Goal: Task Accomplishment & Management: Manage account settings

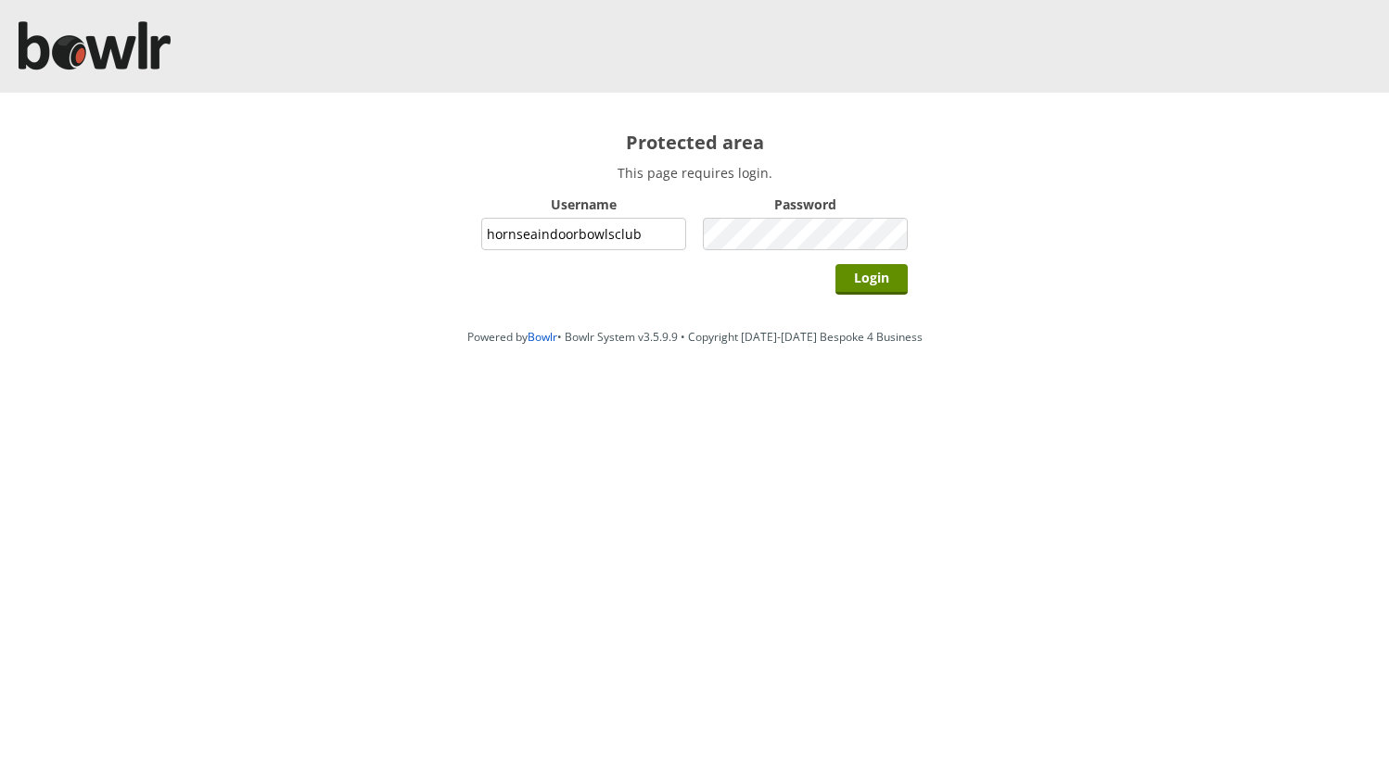
click at [650, 235] on input "hornseaindoorbowlsclub" at bounding box center [583, 234] width 205 height 32
type input "grahamw"
click at [857, 276] on input "Login" at bounding box center [871, 279] width 72 height 31
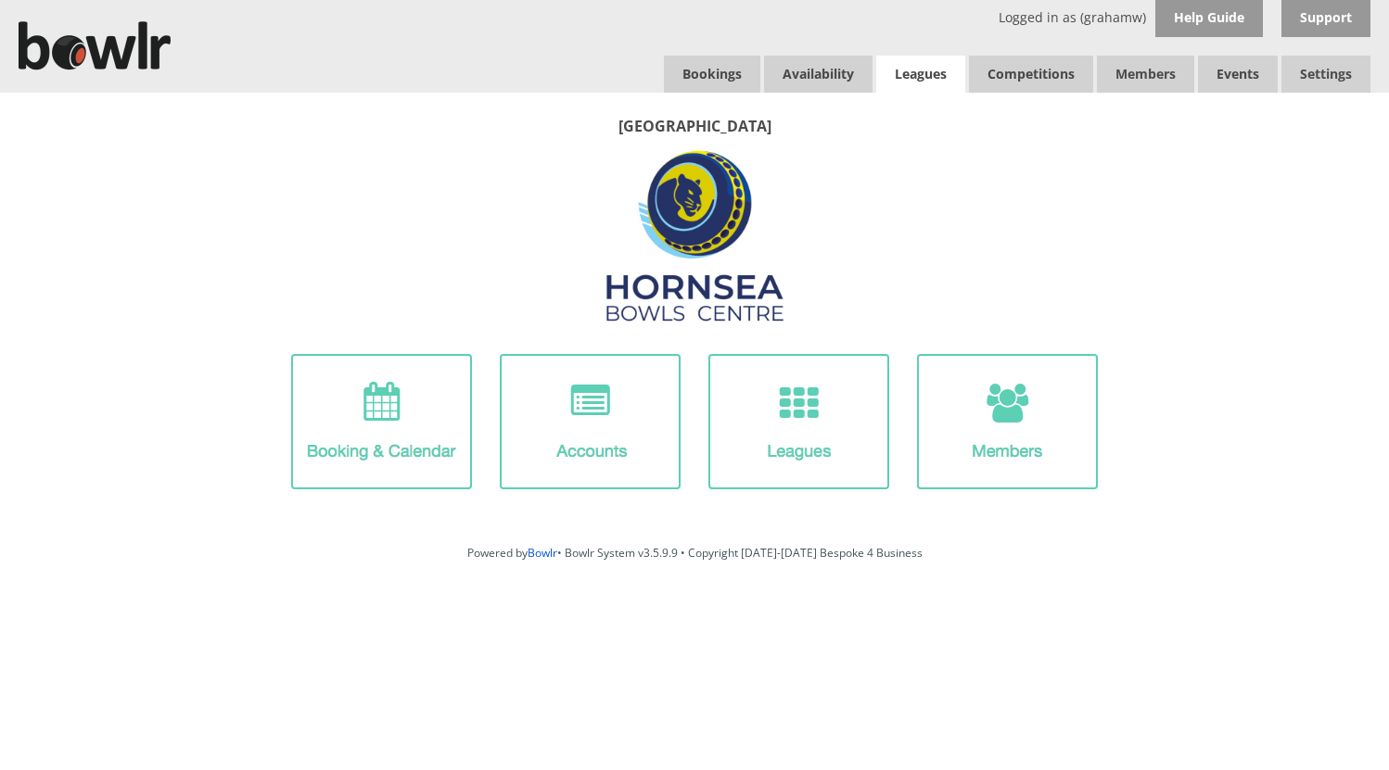
click at [912, 76] on link "Leagues" at bounding box center [920, 74] width 89 height 37
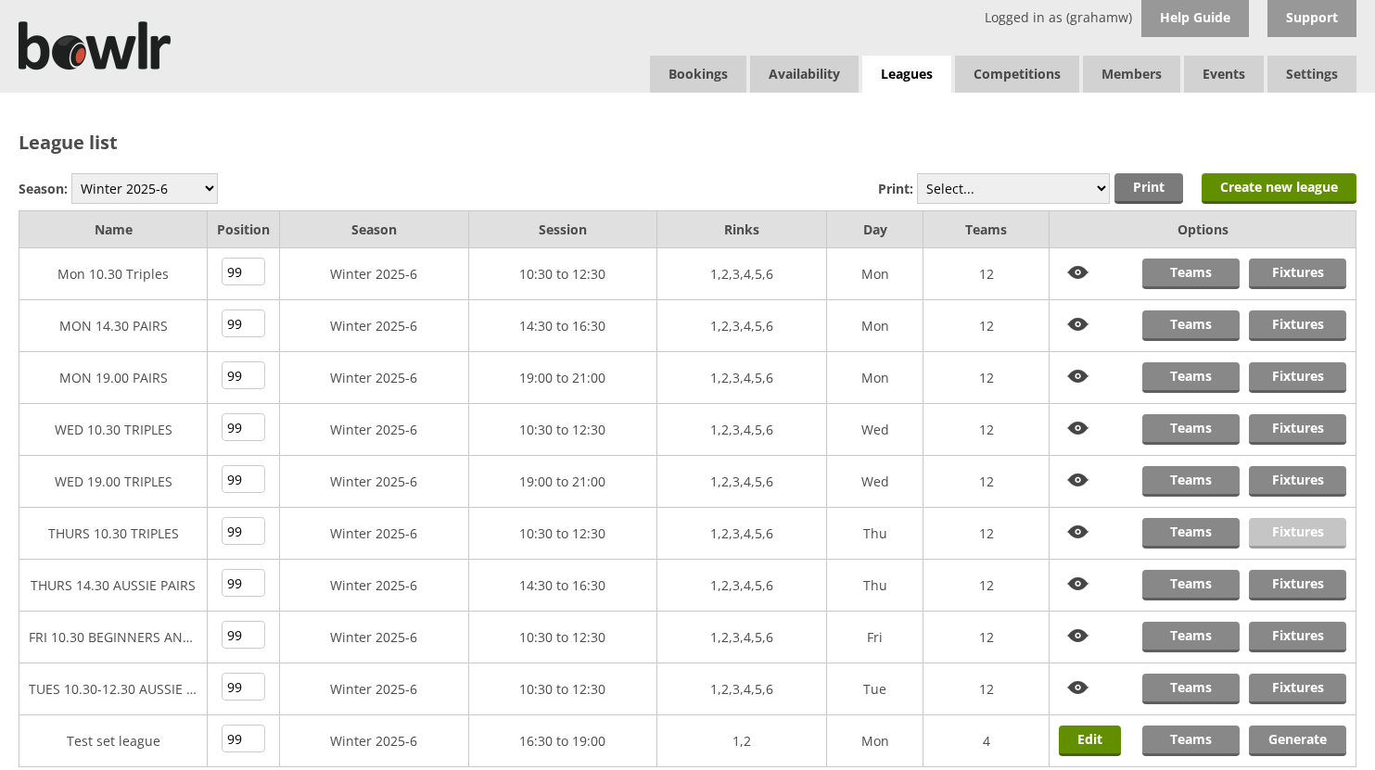
click at [1279, 534] on link "Fixtures" at bounding box center [1297, 533] width 97 height 31
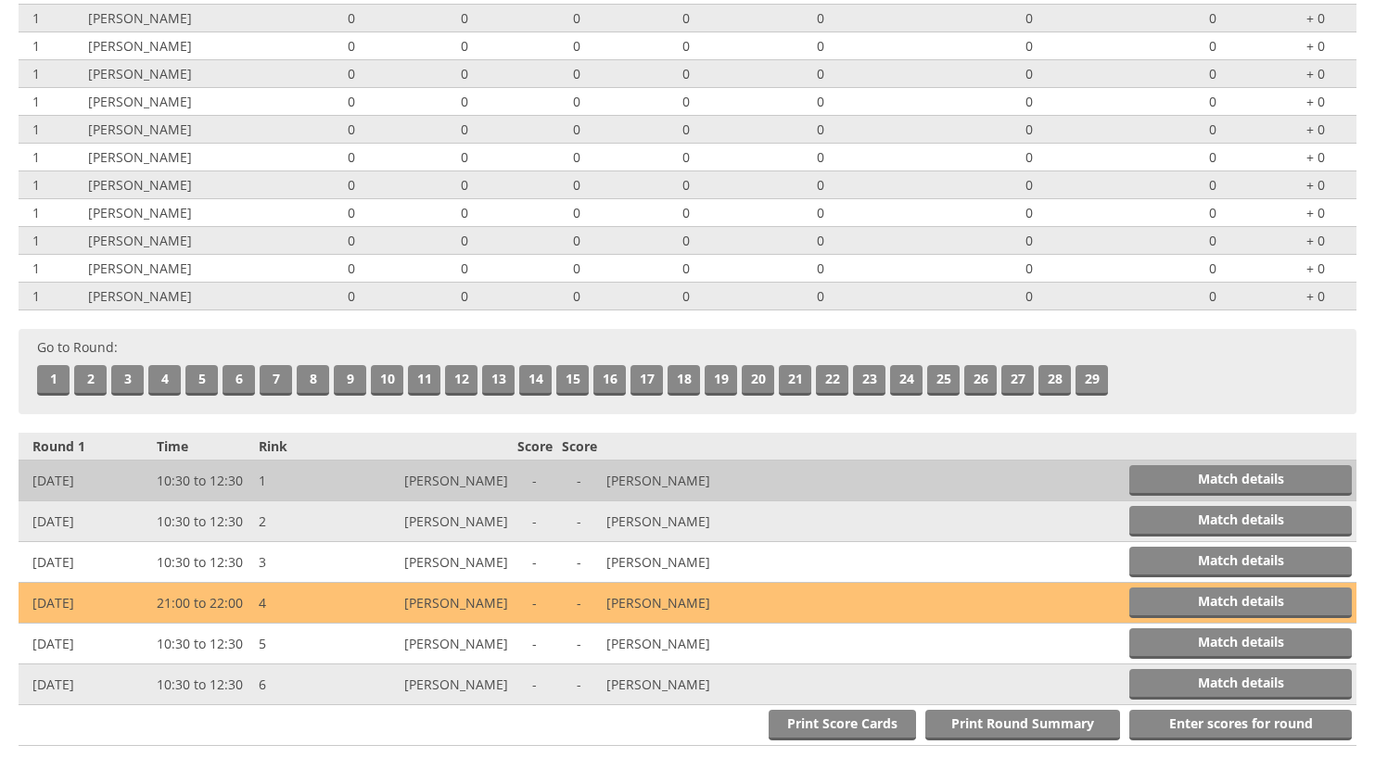
scroll to position [371, 0]
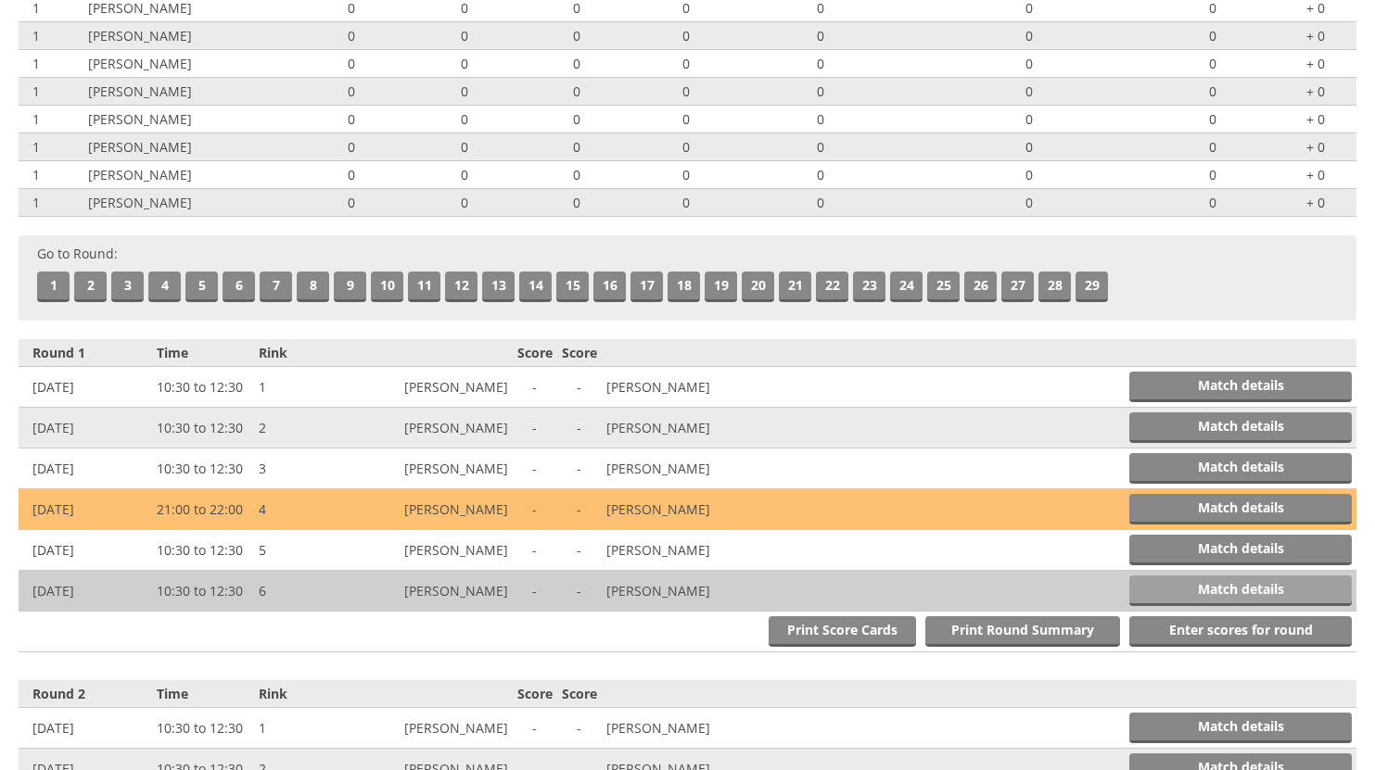
click at [1208, 583] on link "Match details" at bounding box center [1240, 591] width 222 height 31
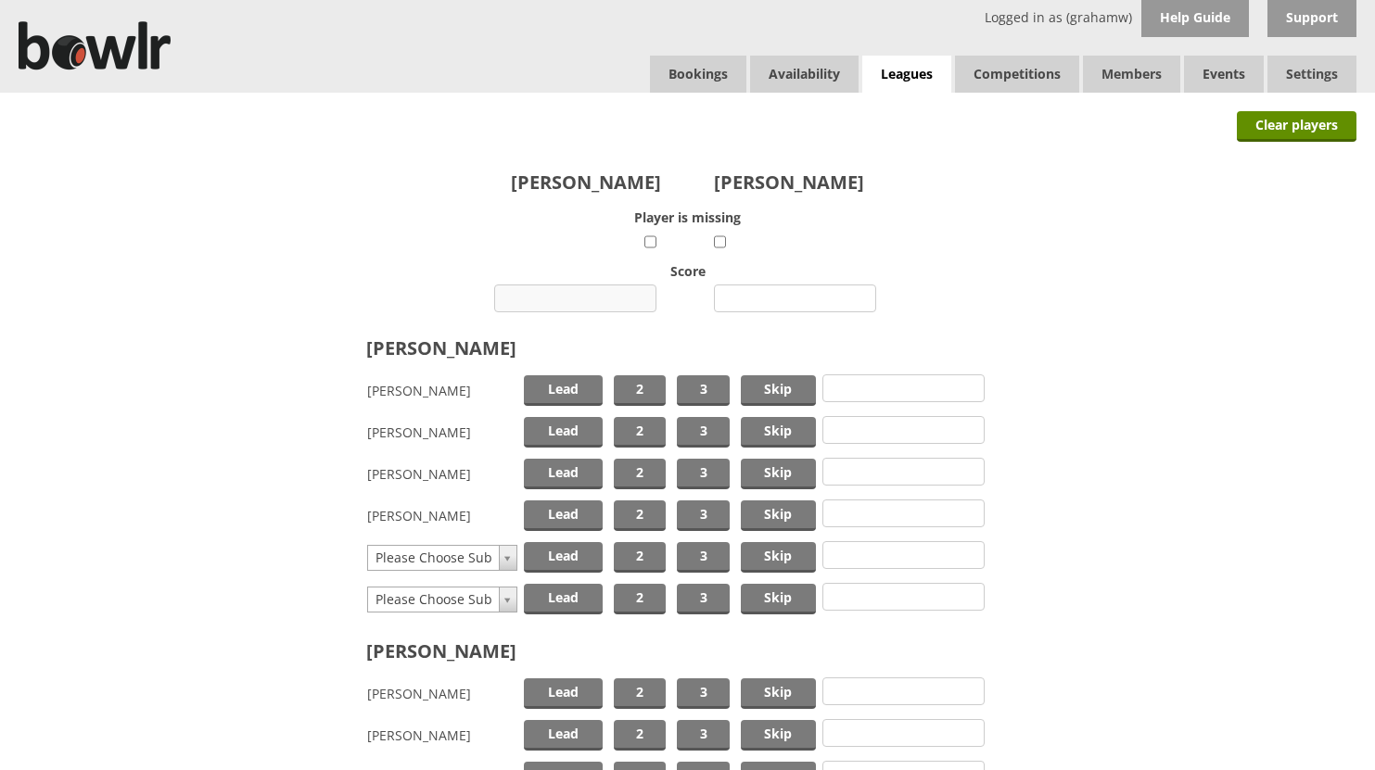
click at [607, 293] on input "number" at bounding box center [575, 299] width 162 height 28
type input "6"
click at [774, 298] on input "number" at bounding box center [795, 299] width 162 height 28
type input "38"
click at [579, 392] on span "Lead" at bounding box center [563, 390] width 79 height 31
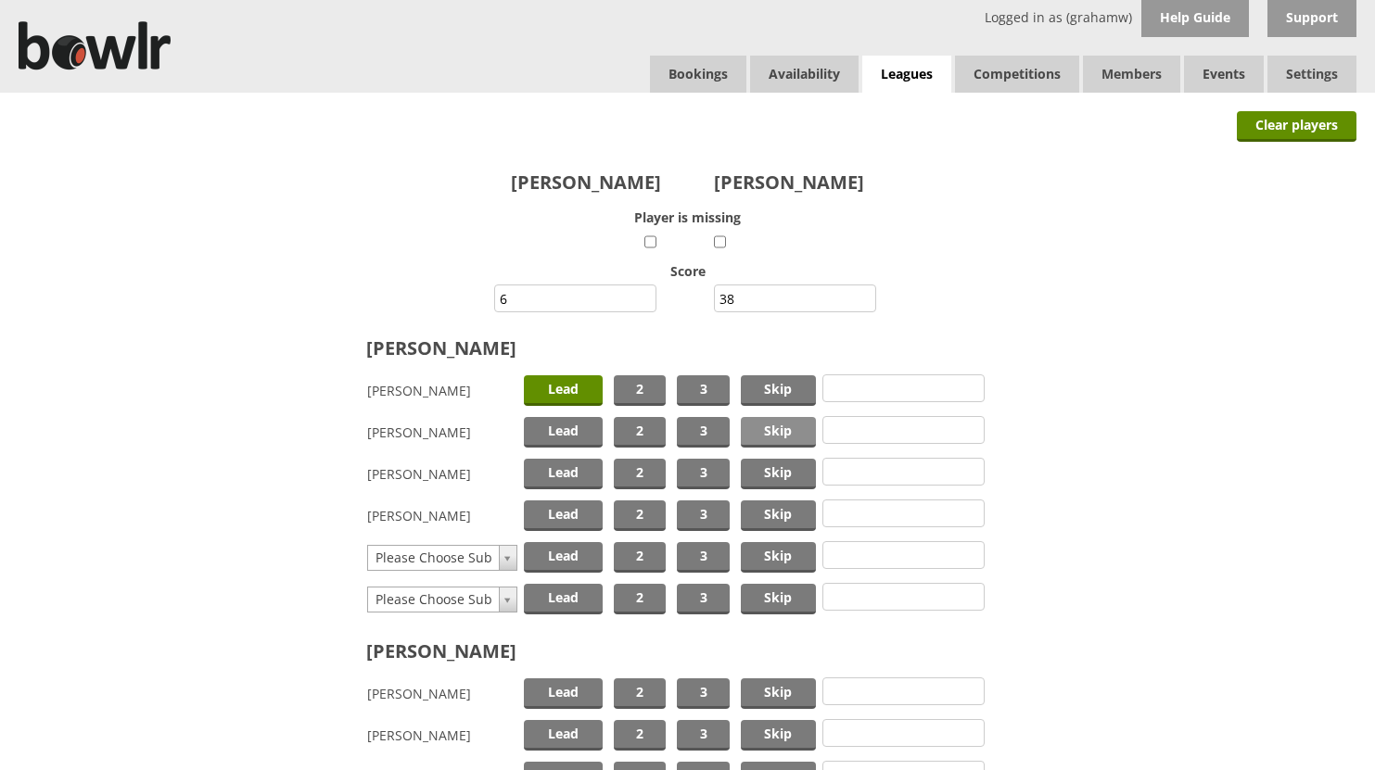
click at [765, 425] on span "Skip" at bounding box center [778, 432] width 75 height 31
click at [645, 514] on span "2" at bounding box center [640, 516] width 52 height 31
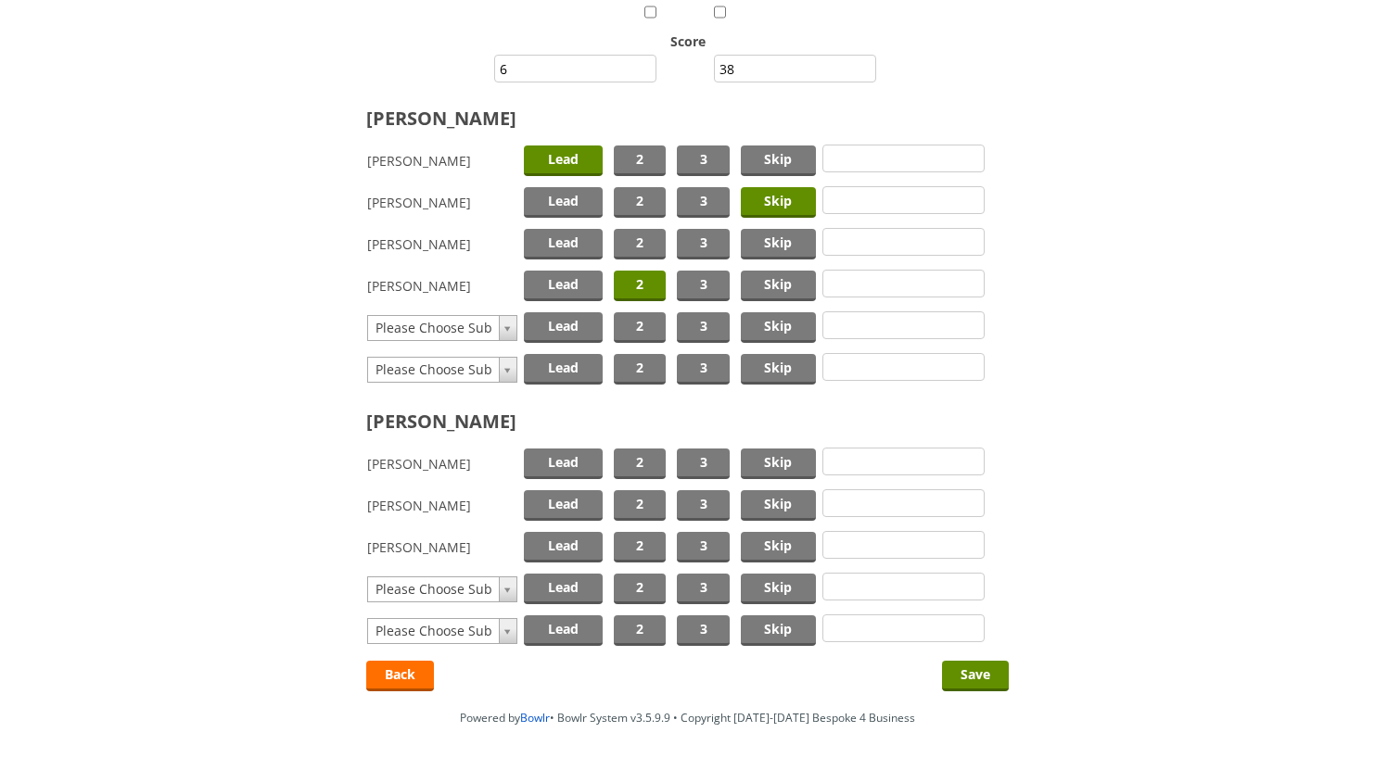
scroll to position [290, 0]
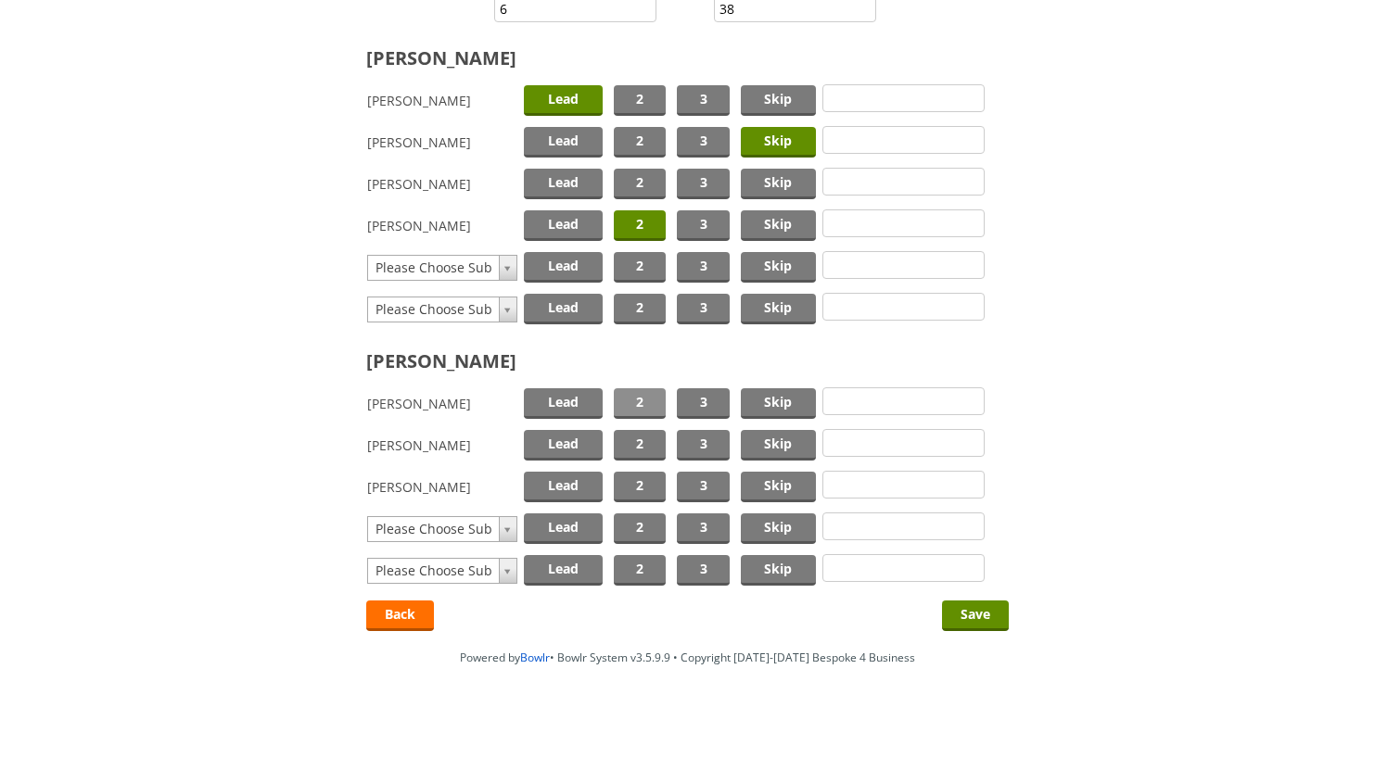
click at [639, 396] on span "2" at bounding box center [640, 403] width 52 height 31
click at [576, 484] on span "Lead" at bounding box center [563, 487] width 79 height 31
click at [785, 440] on span "Skip" at bounding box center [778, 445] width 75 height 31
click at [970, 615] on input "Save" at bounding box center [975, 616] width 67 height 31
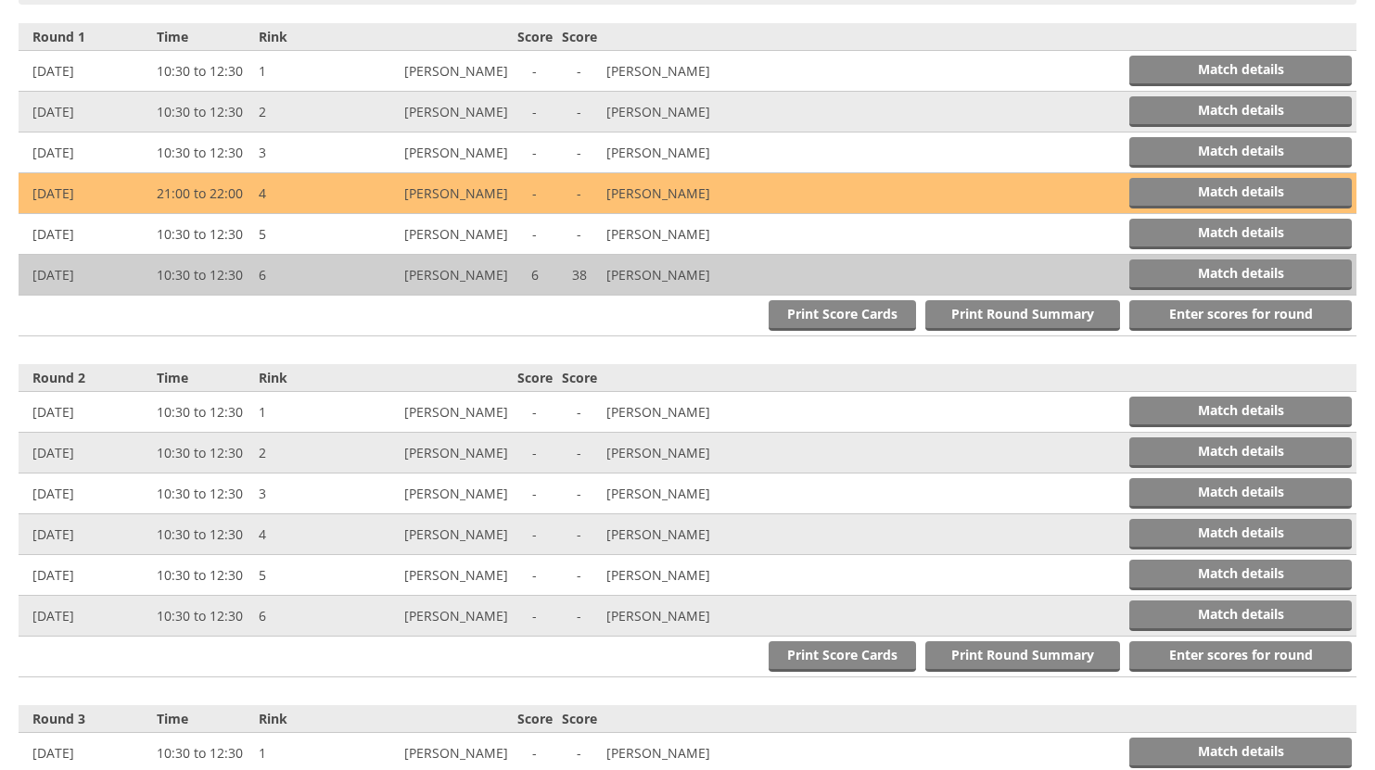
scroll to position [767, 0]
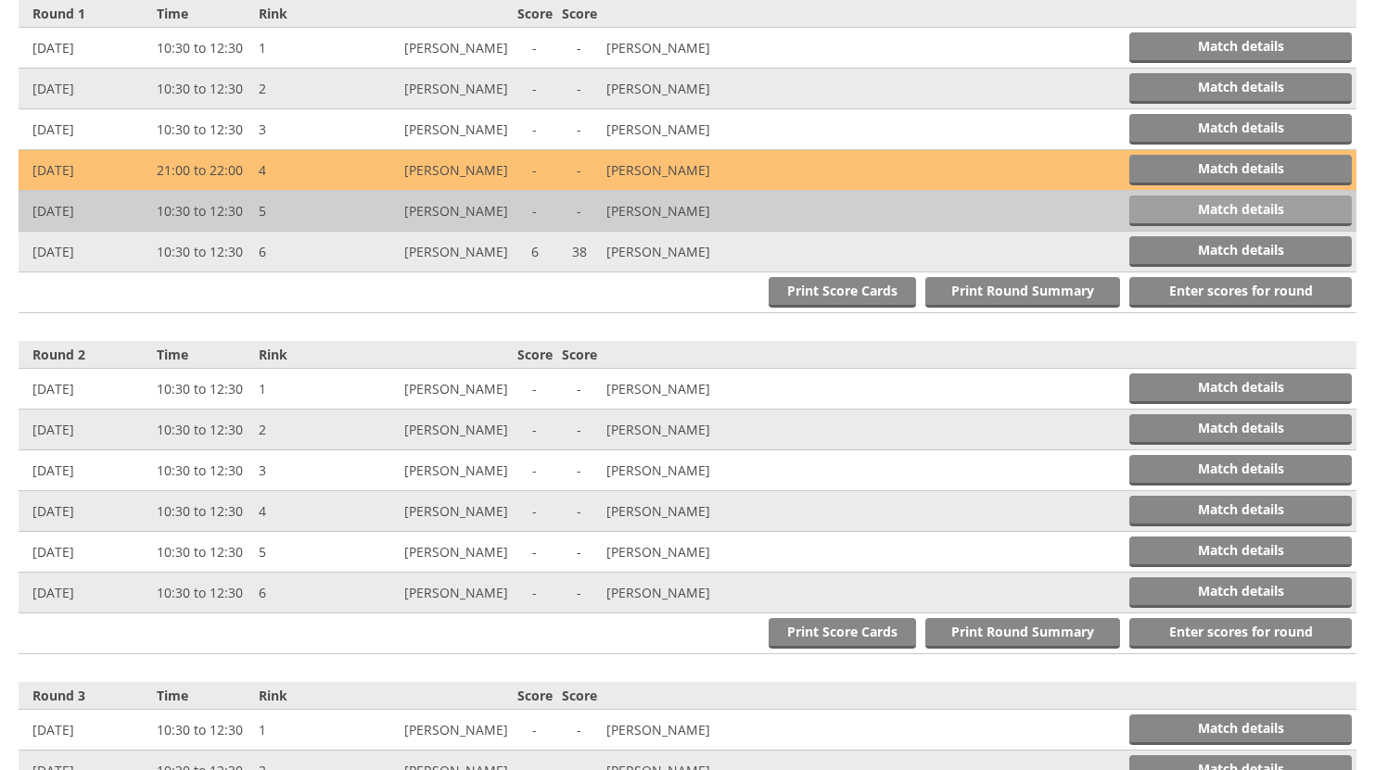
click at [1232, 204] on link "Match details" at bounding box center [1240, 211] width 222 height 31
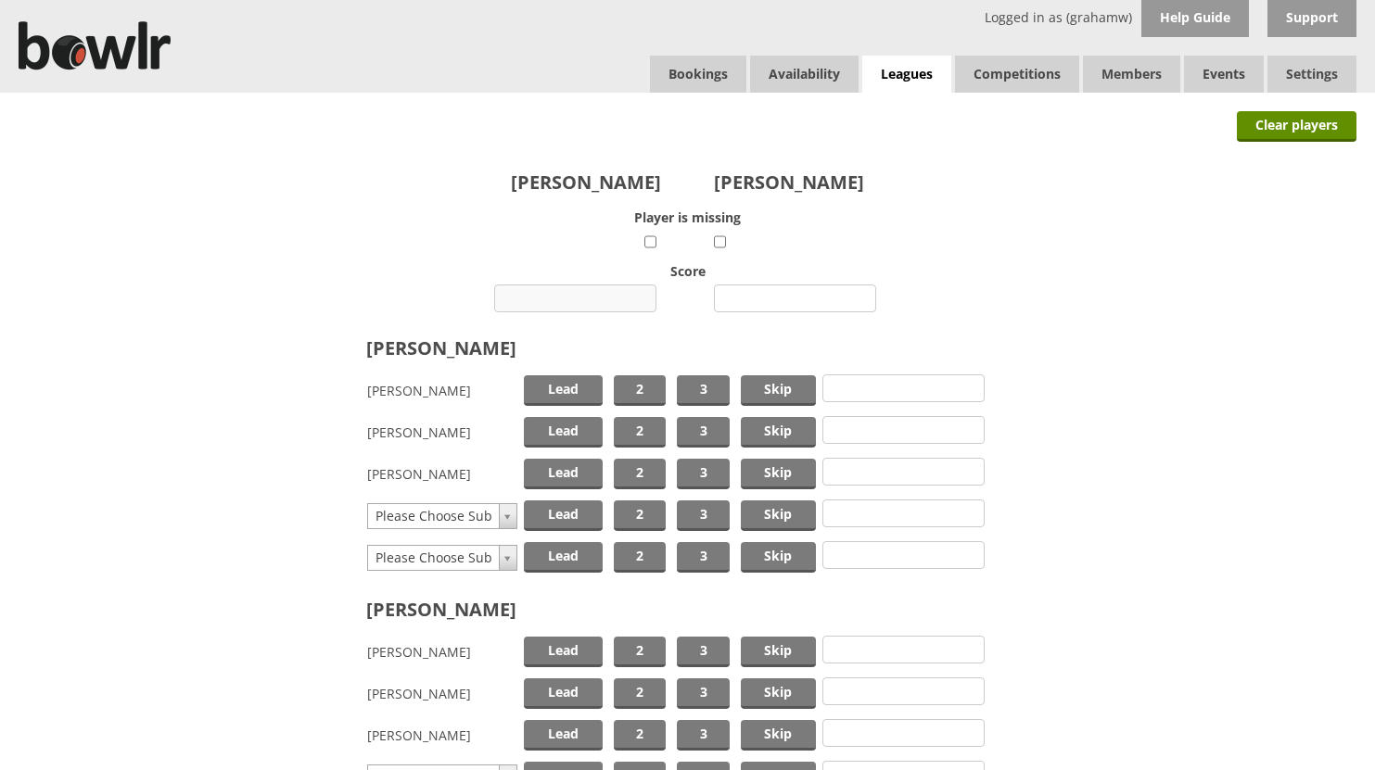
click at [600, 295] on input "number" at bounding box center [575, 299] width 162 height 28
type input "15"
click at [780, 285] on input "number" at bounding box center [795, 299] width 162 height 28
type input "7"
click at [759, 384] on span "Skip" at bounding box center [778, 390] width 75 height 31
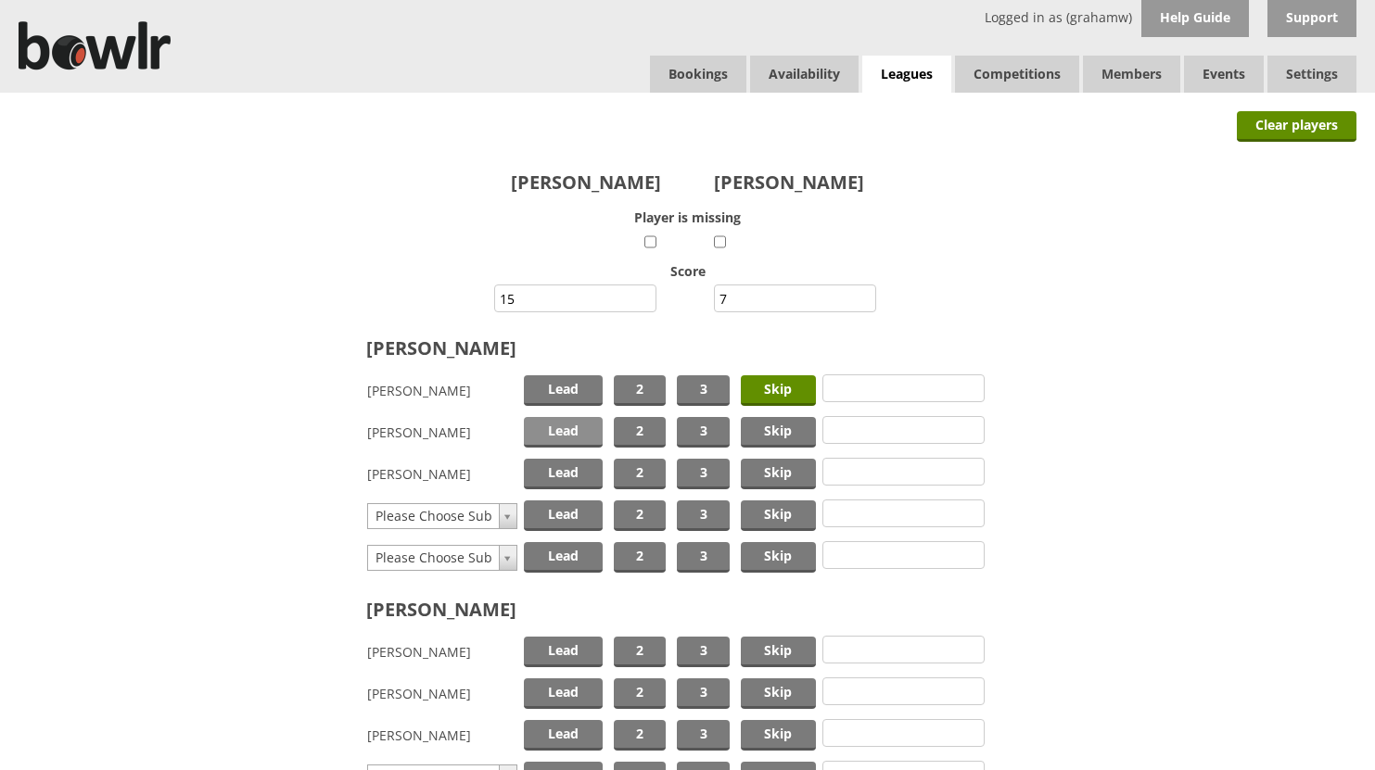
click at [571, 432] on span "Lead" at bounding box center [563, 432] width 79 height 31
click at [641, 469] on span "2" at bounding box center [640, 474] width 52 height 31
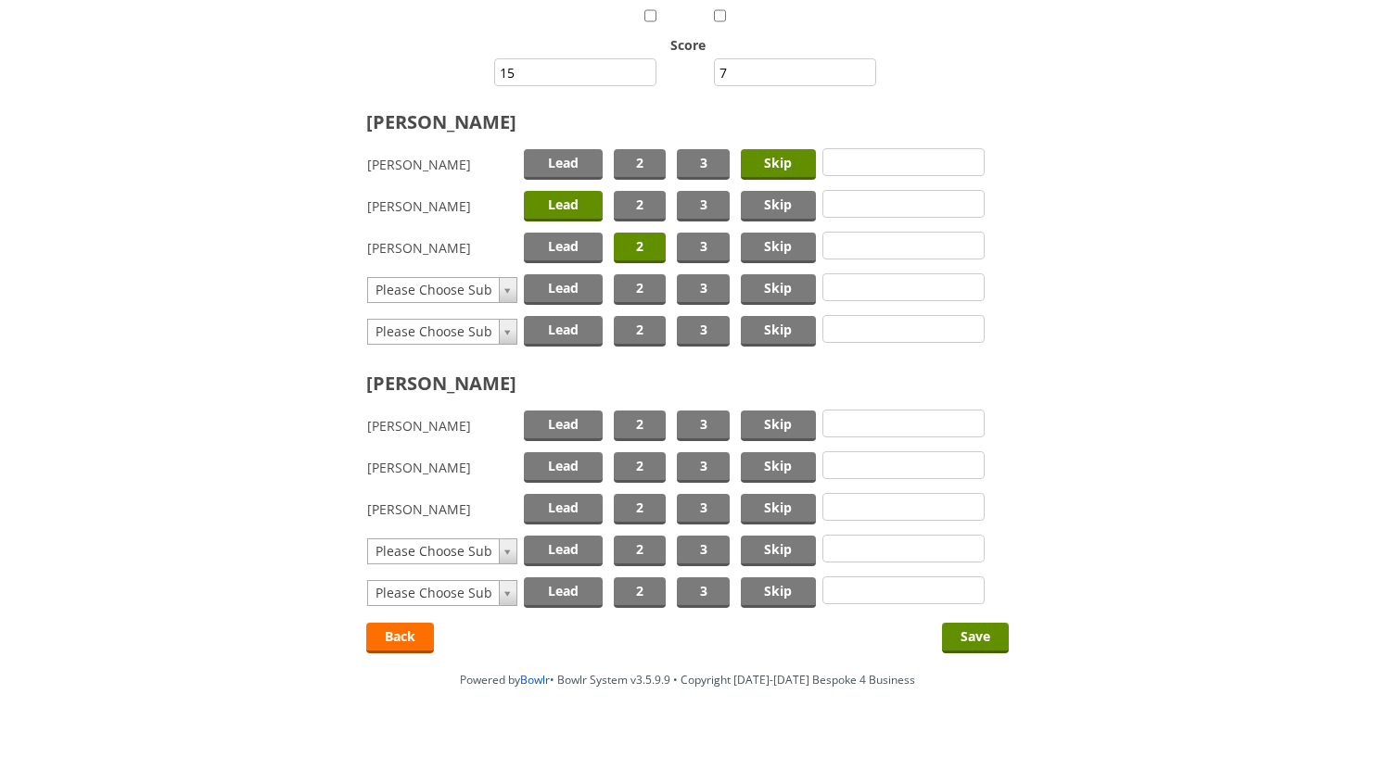
scroll to position [248, 0]
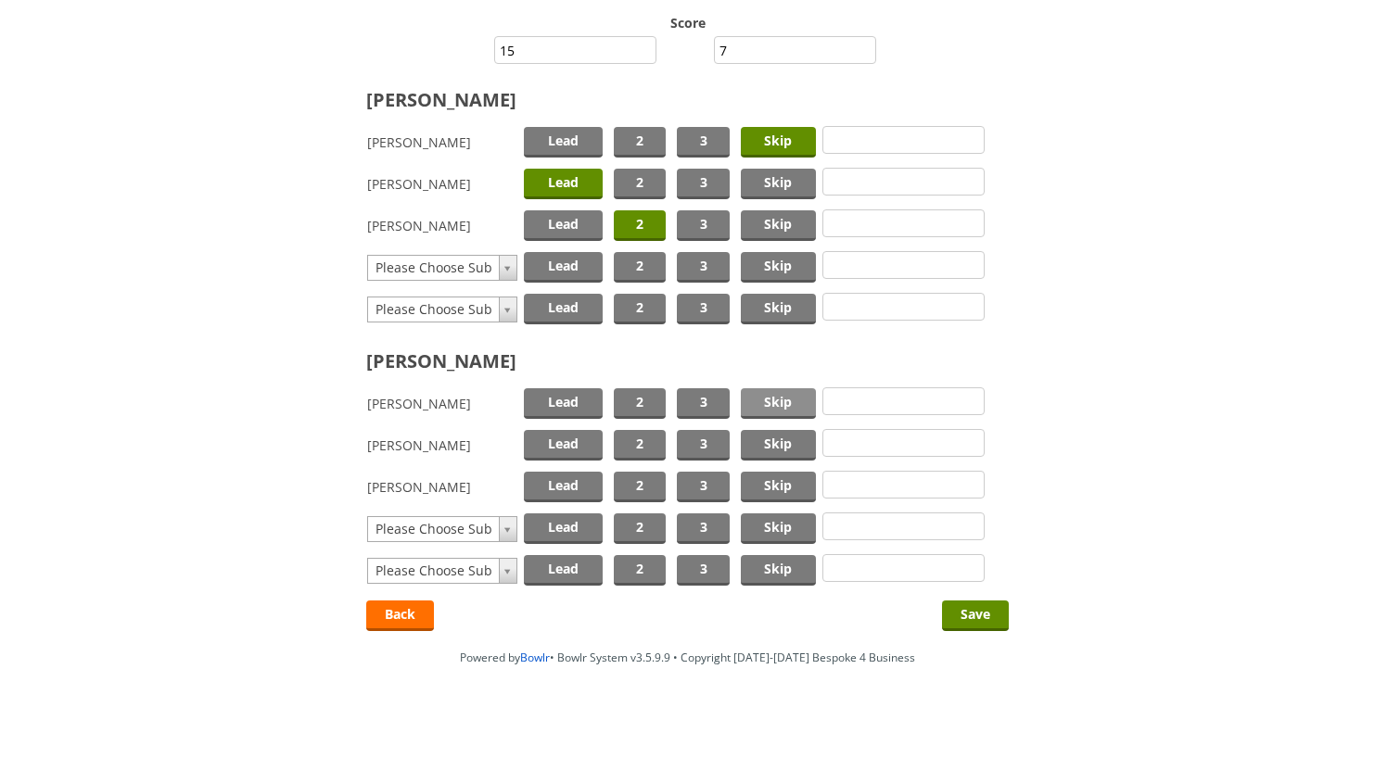
click at [775, 395] on span "Skip" at bounding box center [778, 403] width 75 height 31
click at [640, 443] on span "2" at bounding box center [640, 445] width 52 height 31
click at [570, 485] on span "Lead" at bounding box center [563, 487] width 79 height 31
click at [962, 612] on input "Save" at bounding box center [975, 616] width 67 height 31
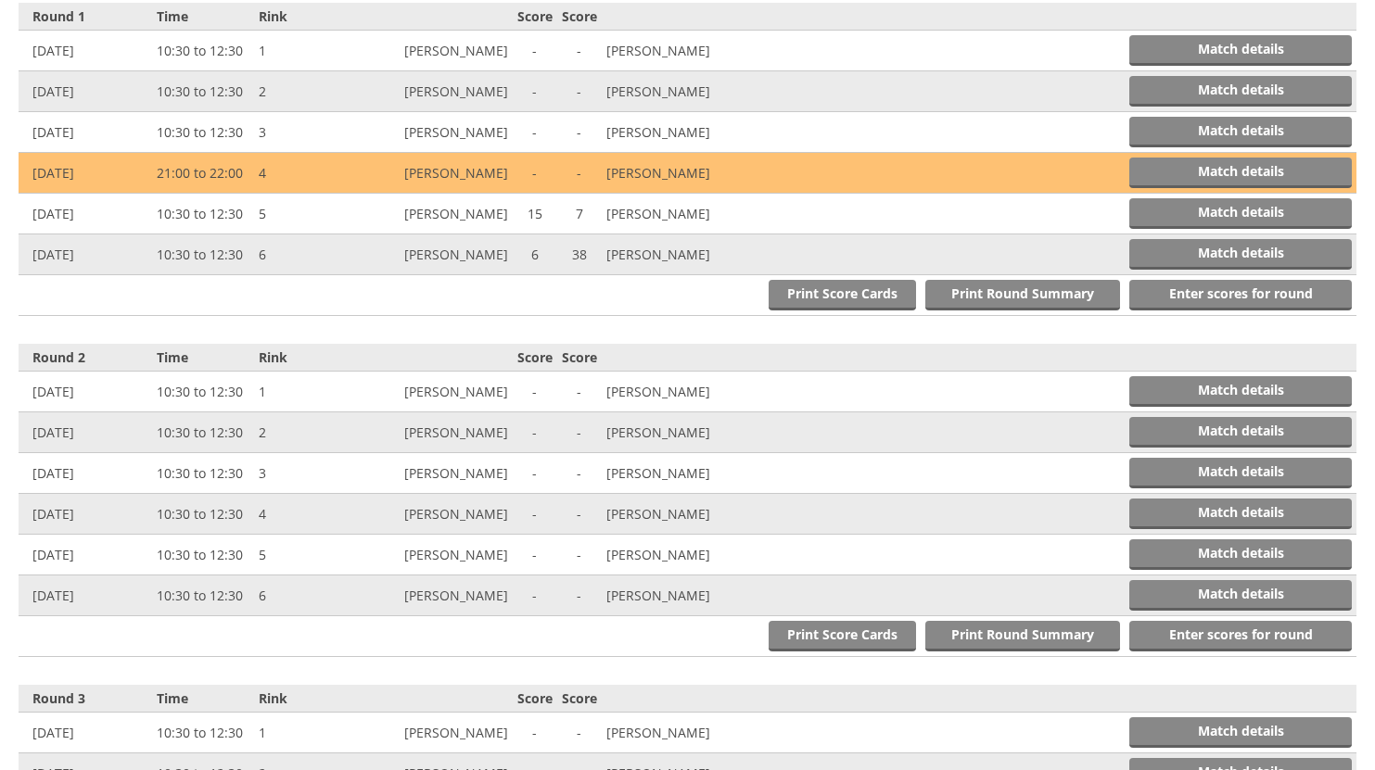
scroll to position [767, 0]
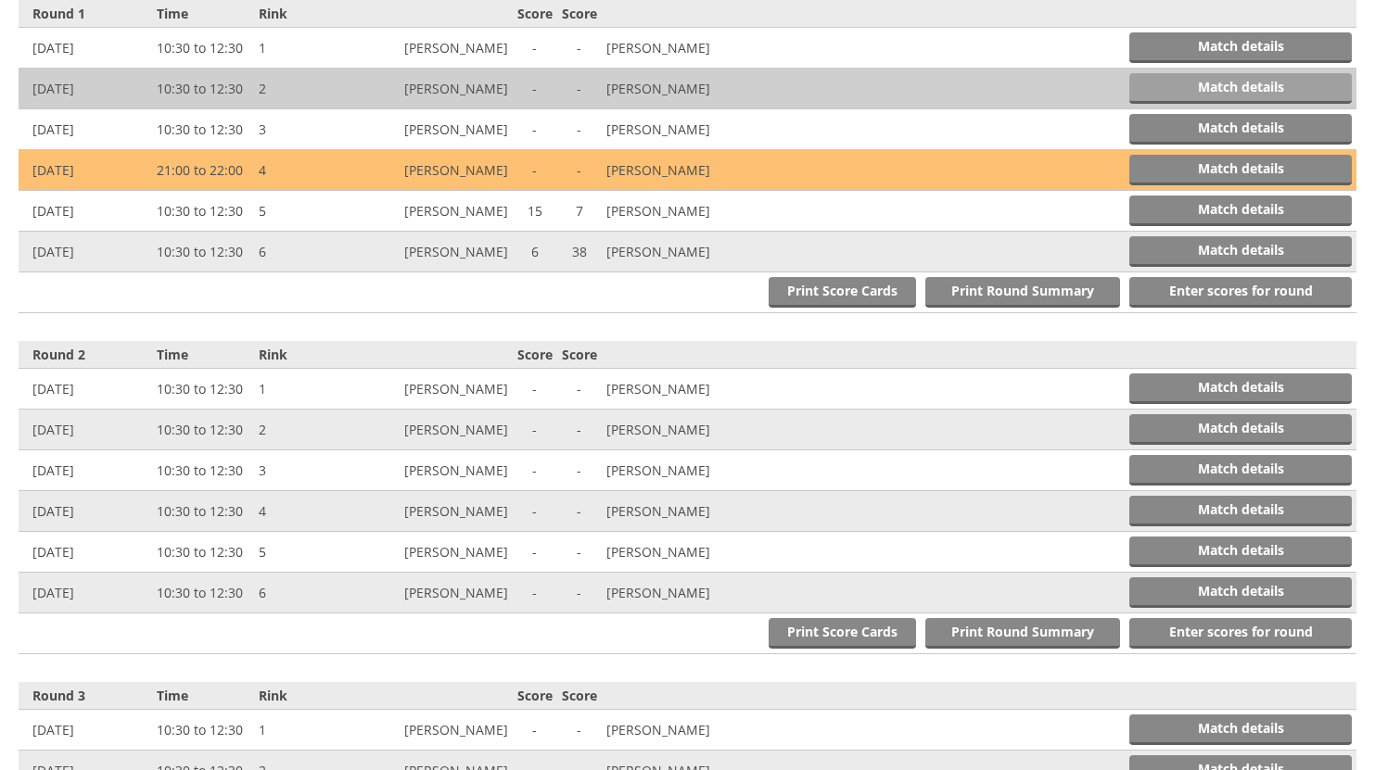
click at [1228, 79] on link "Match details" at bounding box center [1240, 88] width 222 height 31
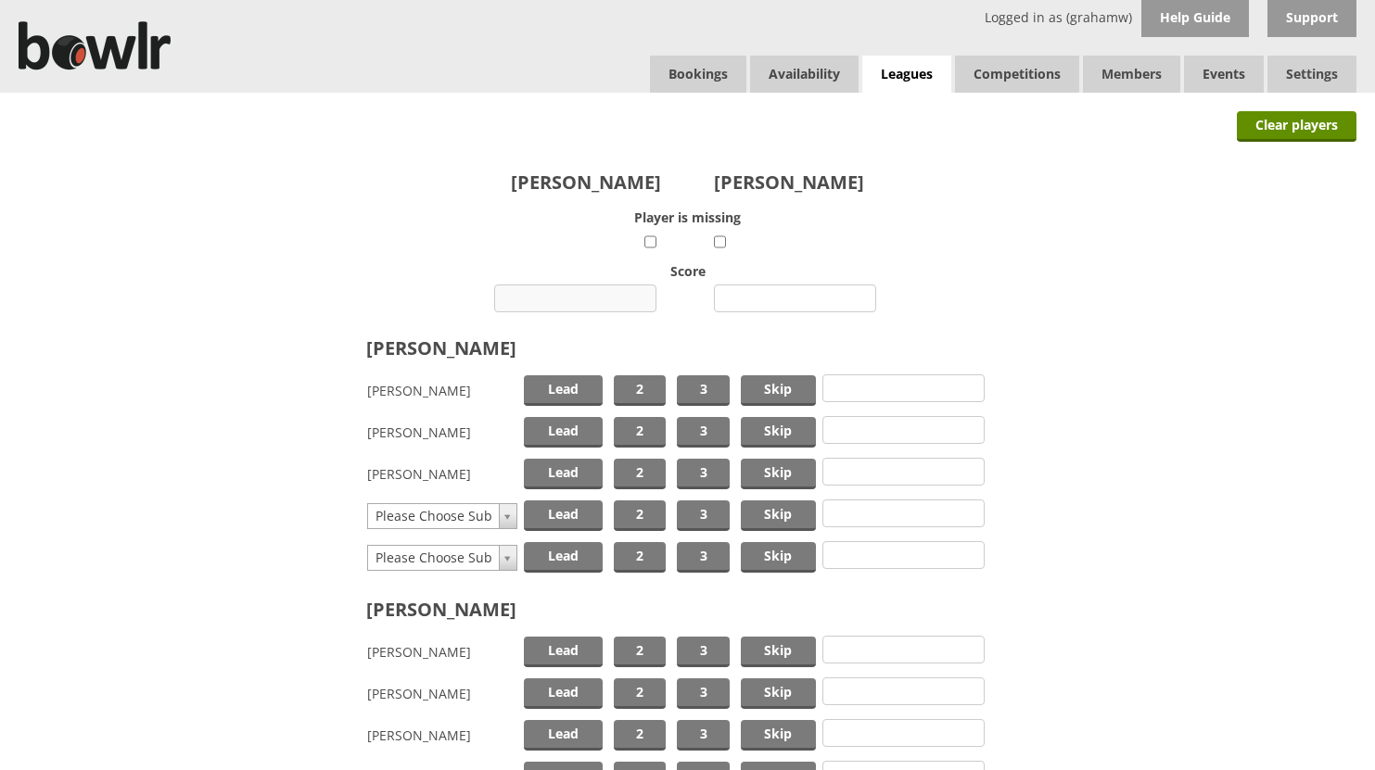
click at [591, 297] on input "number" at bounding box center [575, 299] width 162 height 28
type input "20"
click at [774, 297] on input "number" at bounding box center [795, 299] width 162 height 28
type input "7"
click at [761, 389] on span "Skip" at bounding box center [778, 390] width 75 height 31
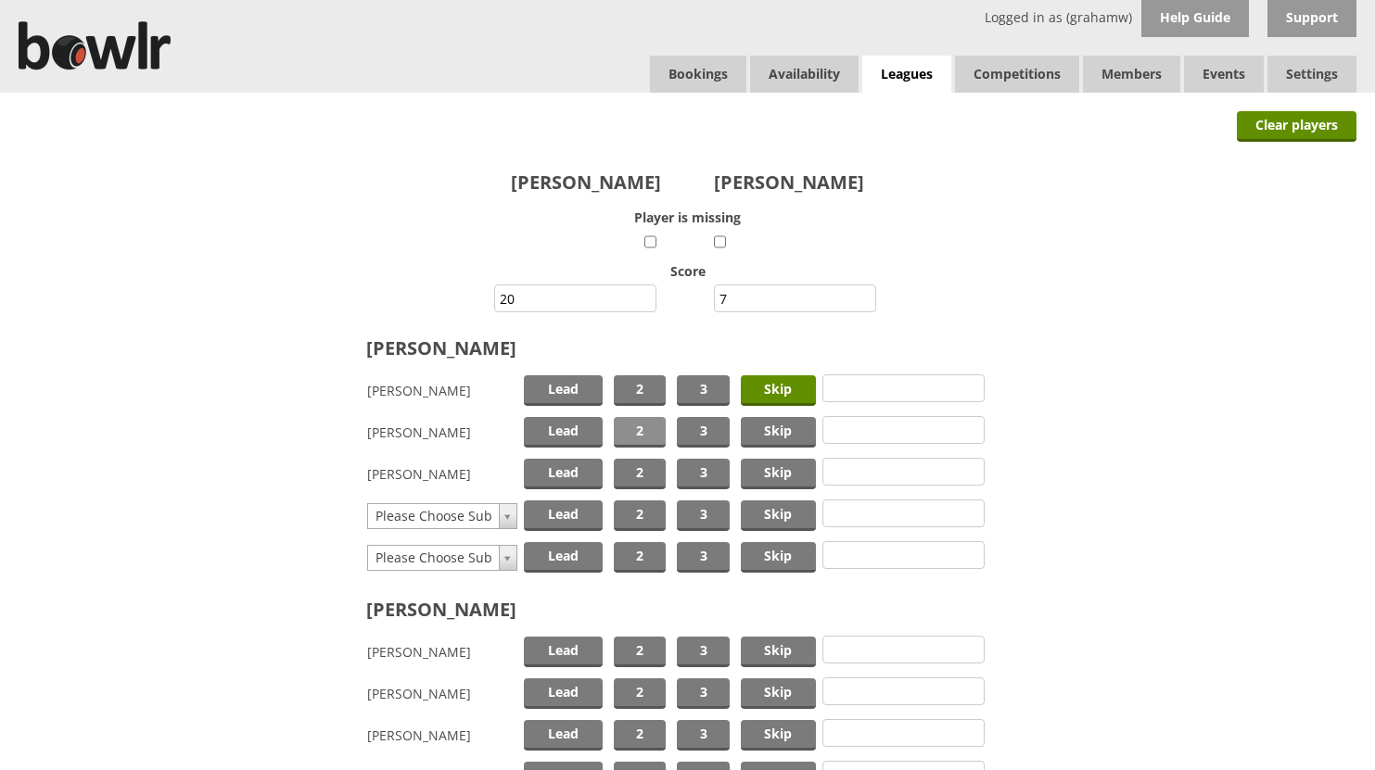
click at [627, 425] on span "2" at bounding box center [640, 432] width 52 height 31
click at [577, 469] on span "Lead" at bounding box center [563, 474] width 79 height 31
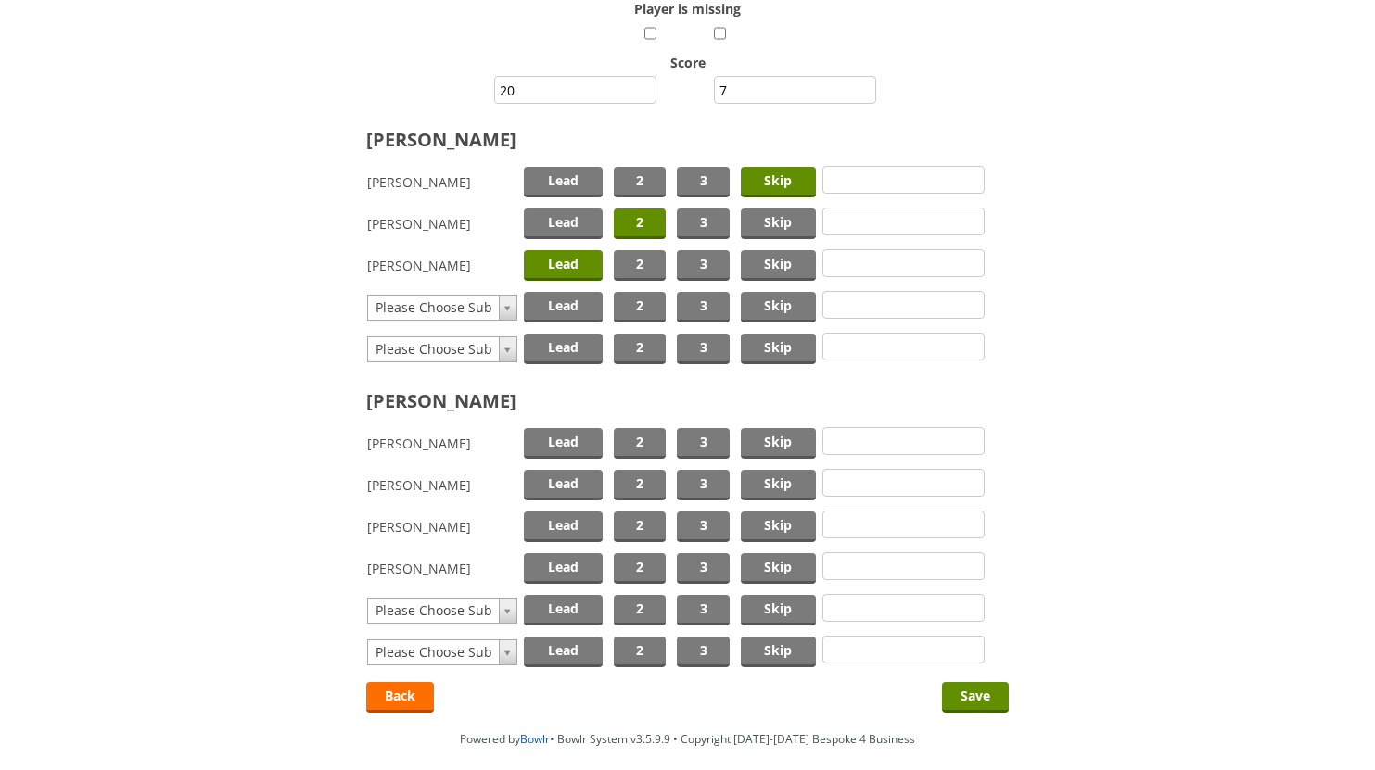
scroll to position [278, 0]
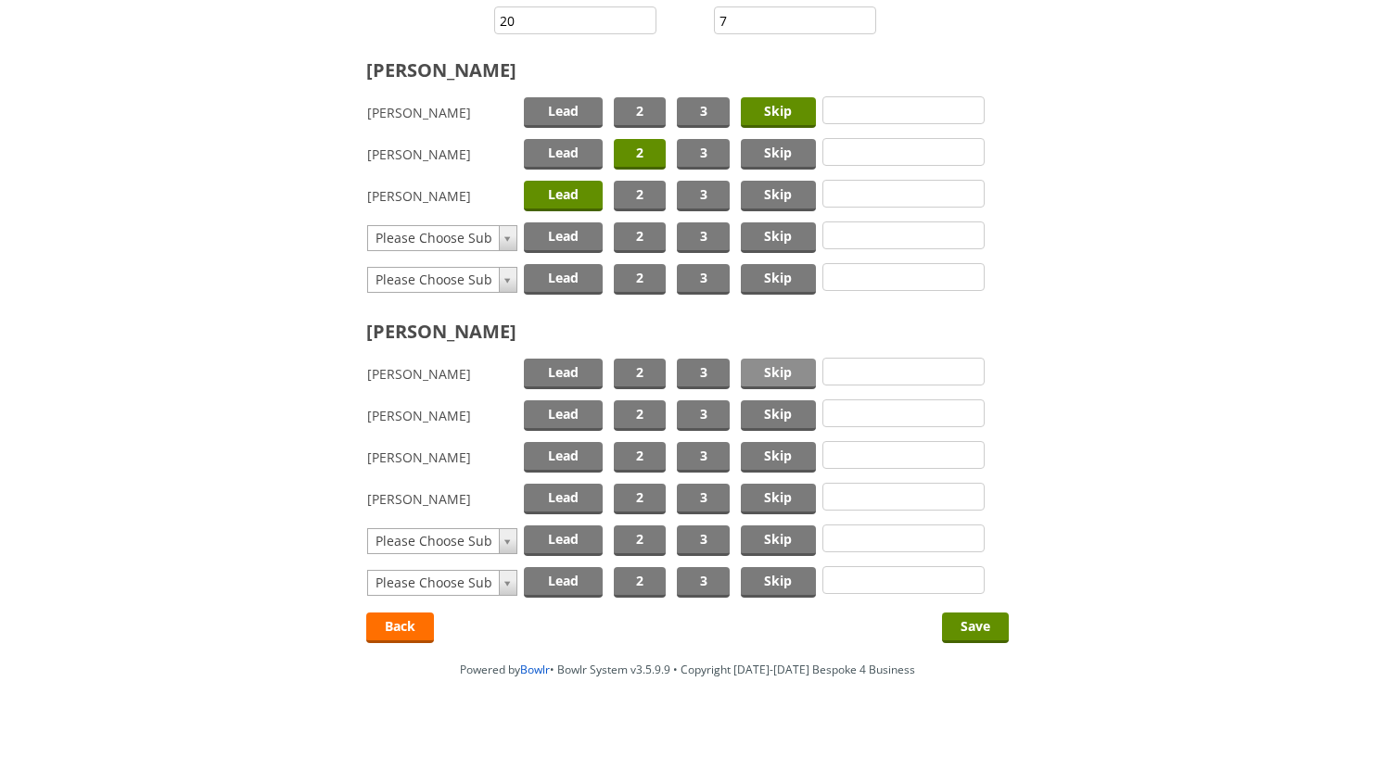
click at [771, 364] on span "Skip" at bounding box center [778, 374] width 75 height 31
click at [627, 400] on span "2" at bounding box center [640, 415] width 52 height 31
click at [565, 450] on span "Lead" at bounding box center [563, 457] width 79 height 31
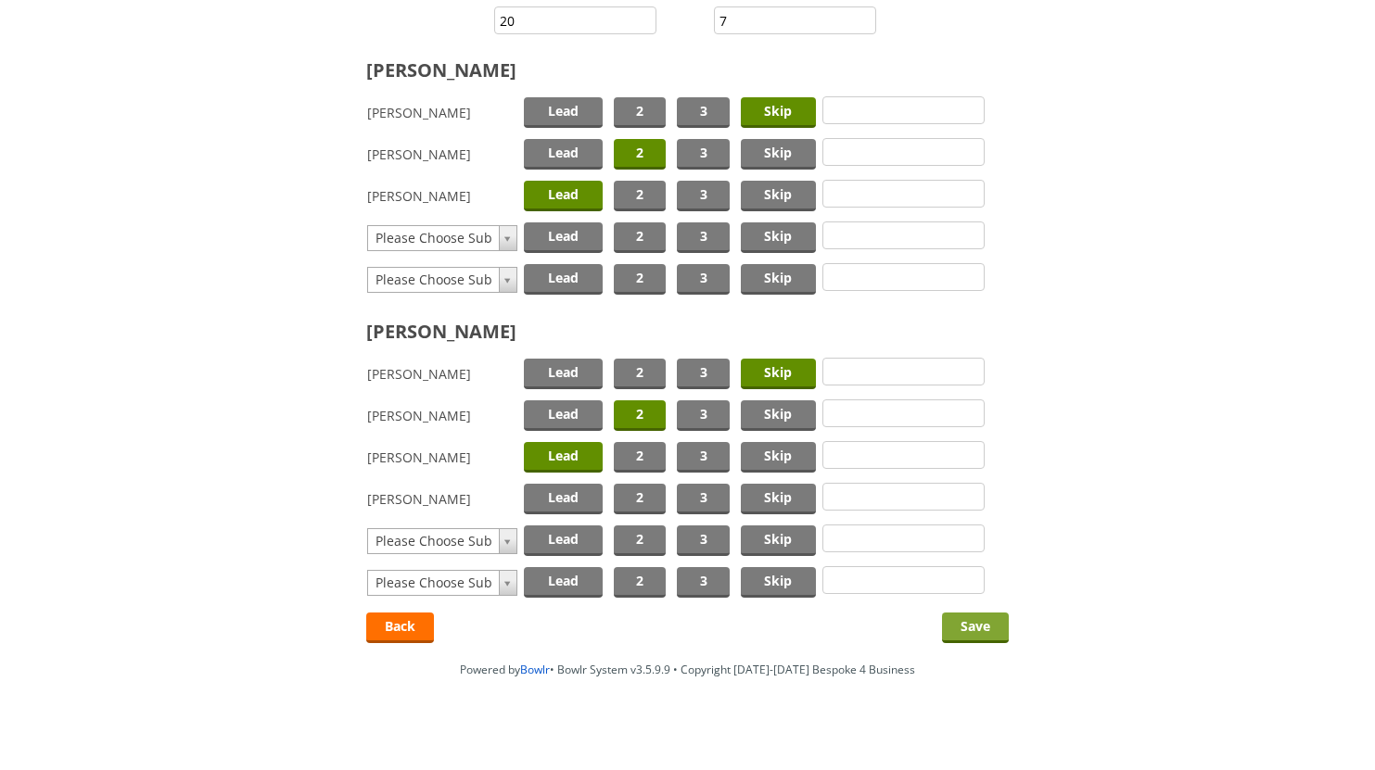
click at [961, 622] on input "Save" at bounding box center [975, 628] width 67 height 31
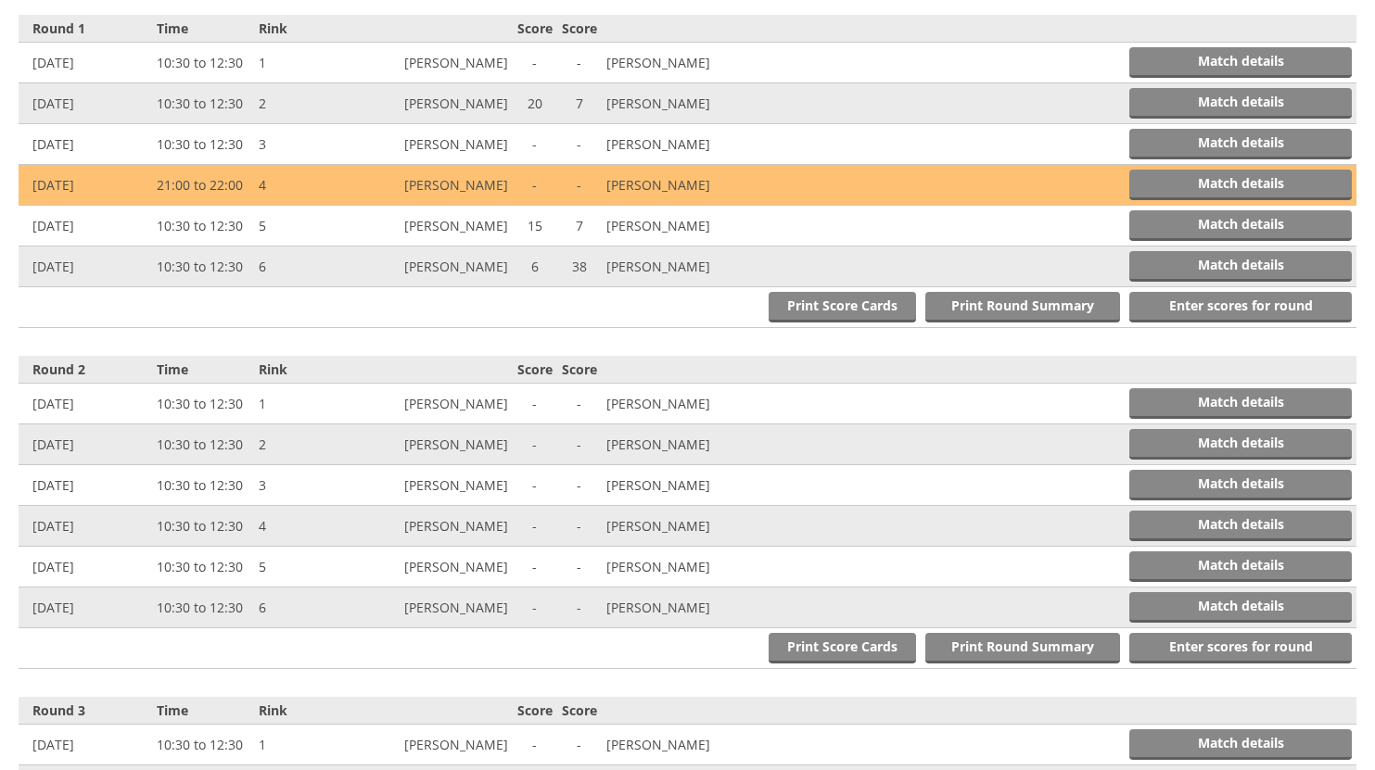
scroll to position [767, 0]
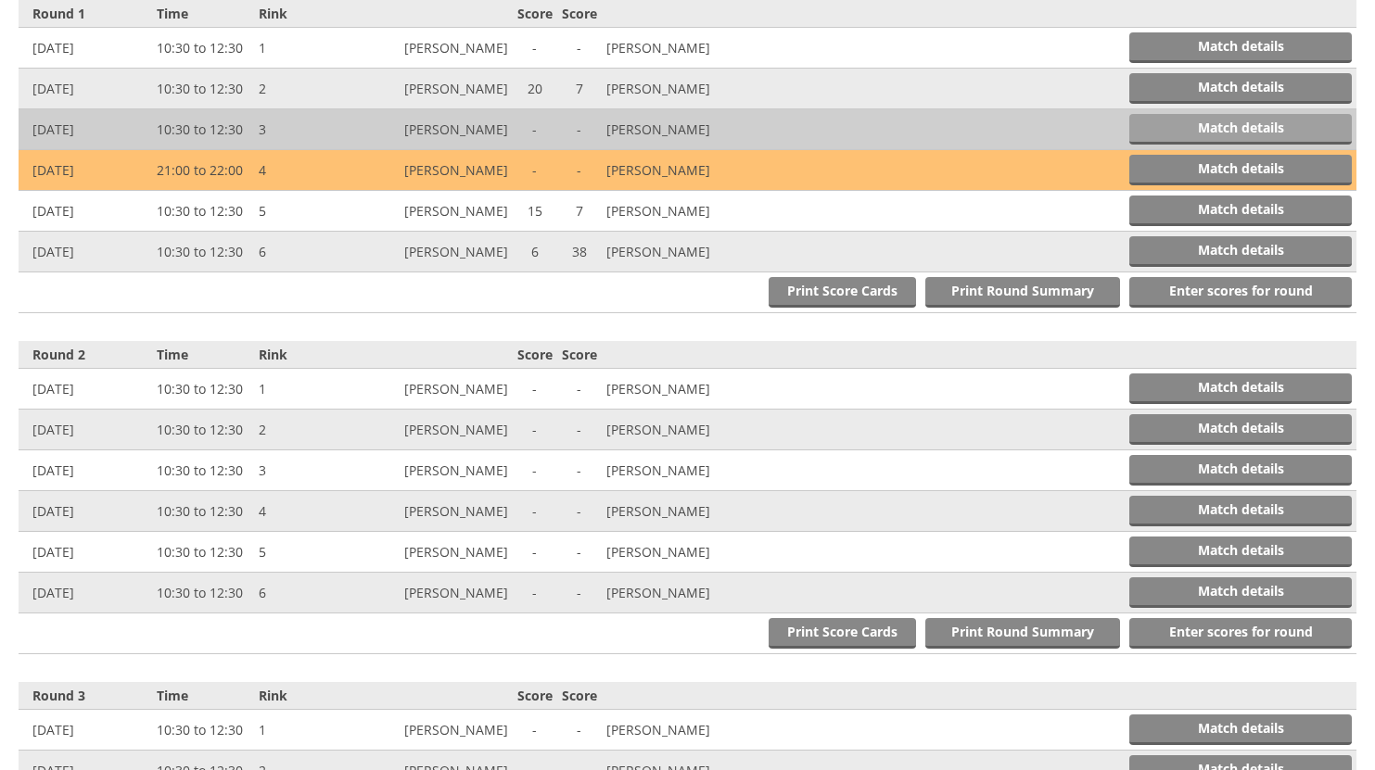
click at [1268, 128] on link "Match details" at bounding box center [1240, 129] width 222 height 31
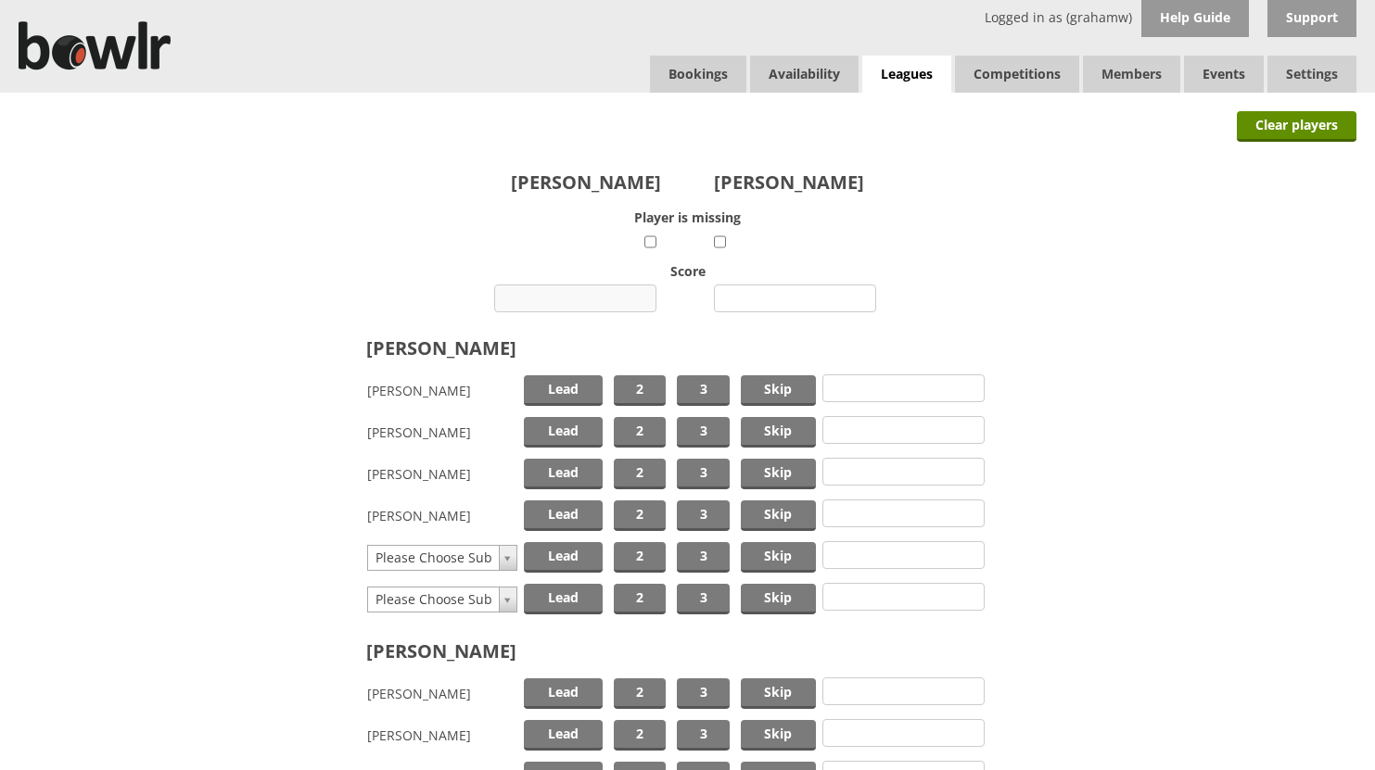
click at [565, 294] on input "number" at bounding box center [575, 299] width 162 height 28
type input "12"
click at [781, 301] on input "number" at bounding box center [795, 299] width 162 height 28
type input "16"
click at [567, 382] on span "Lead" at bounding box center [563, 390] width 79 height 31
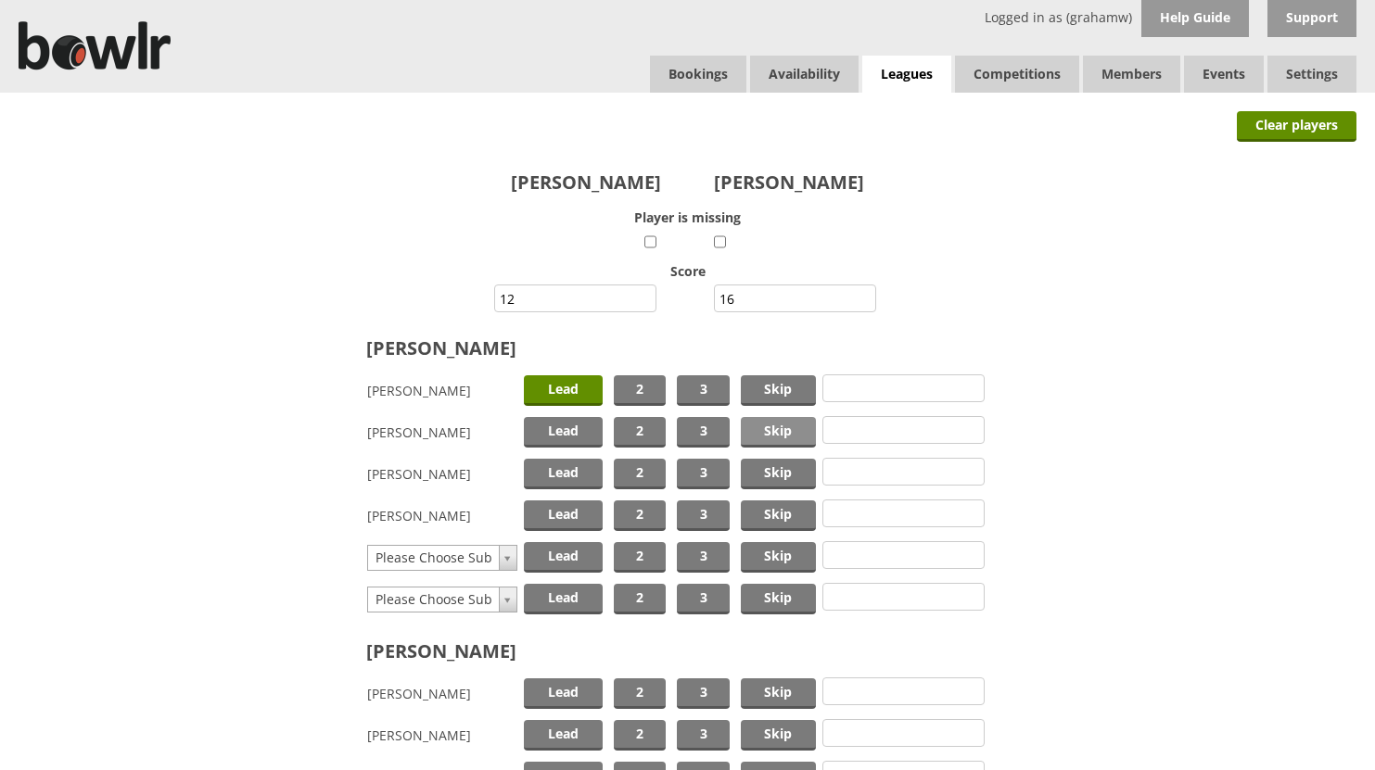
click at [776, 434] on span "Skip" at bounding box center [778, 432] width 75 height 31
click at [634, 468] on span "2" at bounding box center [640, 474] width 52 height 31
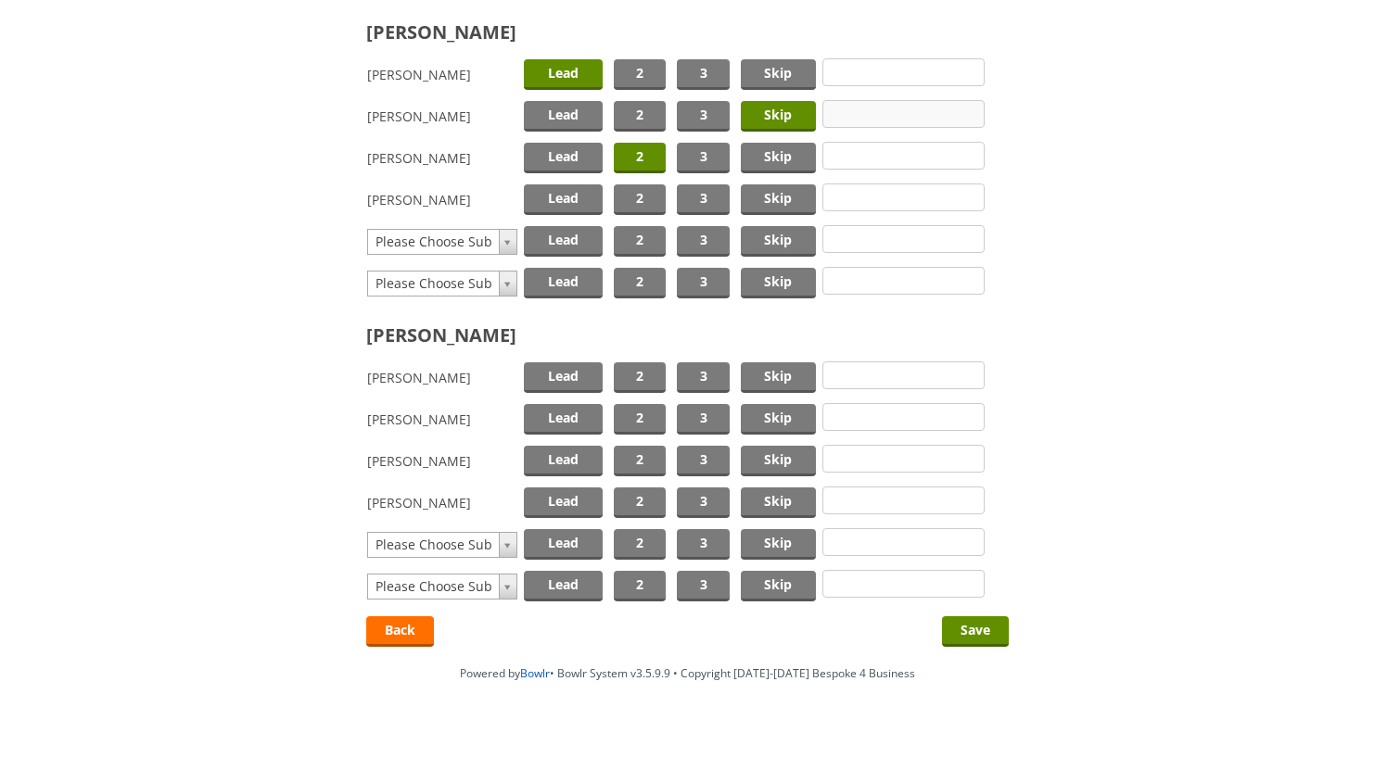
scroll to position [332, 0]
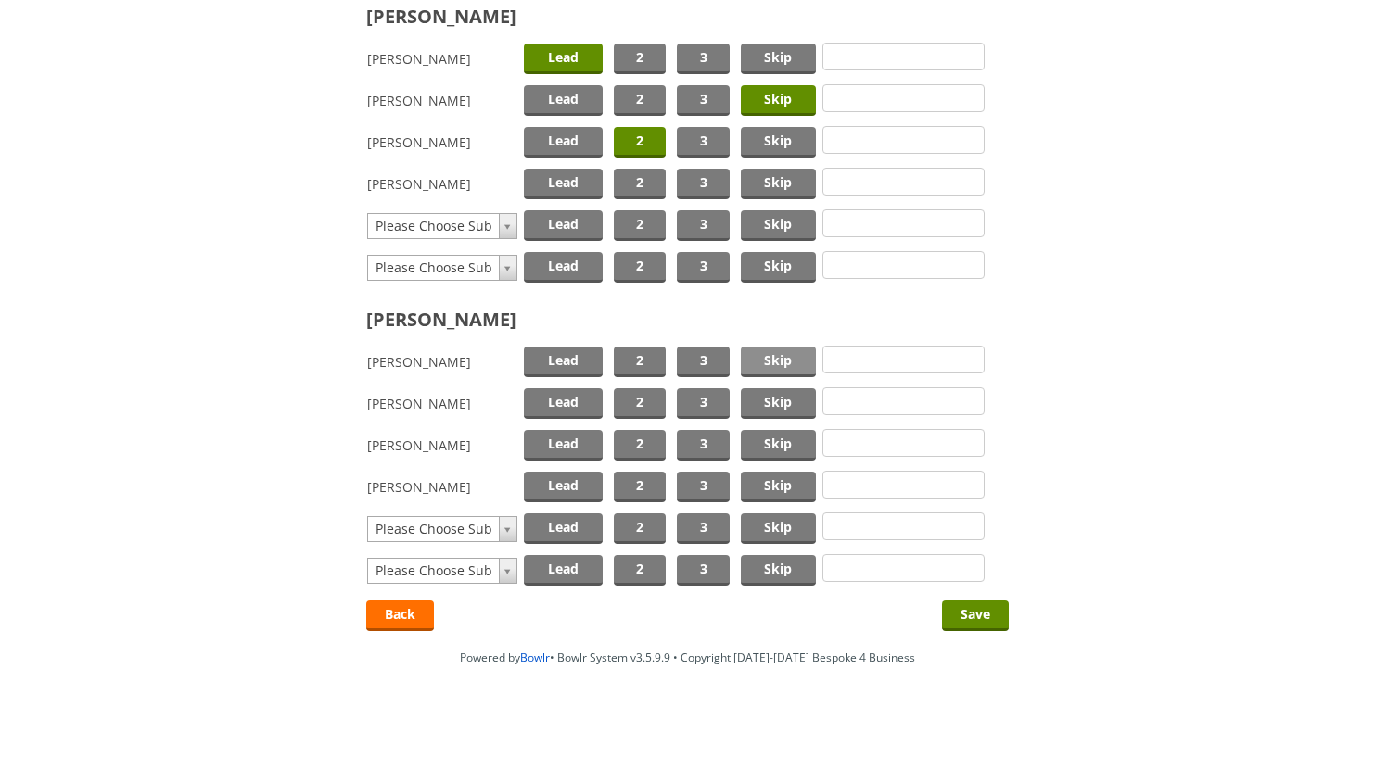
click at [775, 361] on span "Skip" at bounding box center [778, 362] width 75 height 31
click at [646, 399] on span "2" at bounding box center [640, 403] width 52 height 31
drag, startPoint x: 565, startPoint y: 444, endPoint x: 580, endPoint y: 445, distance: 14.9
click at [565, 443] on span "Lead" at bounding box center [563, 445] width 79 height 31
click at [965, 612] on input "Save" at bounding box center [975, 616] width 67 height 31
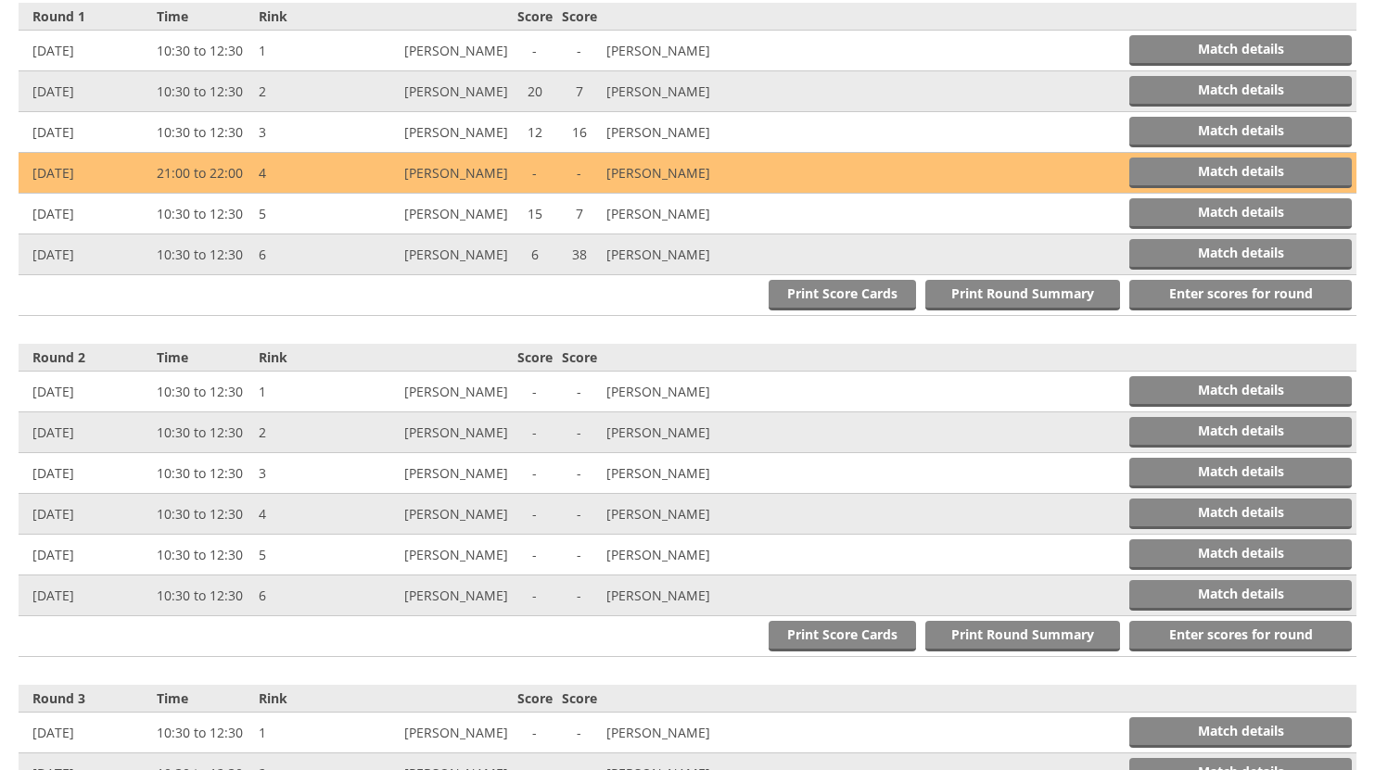
scroll to position [767, 0]
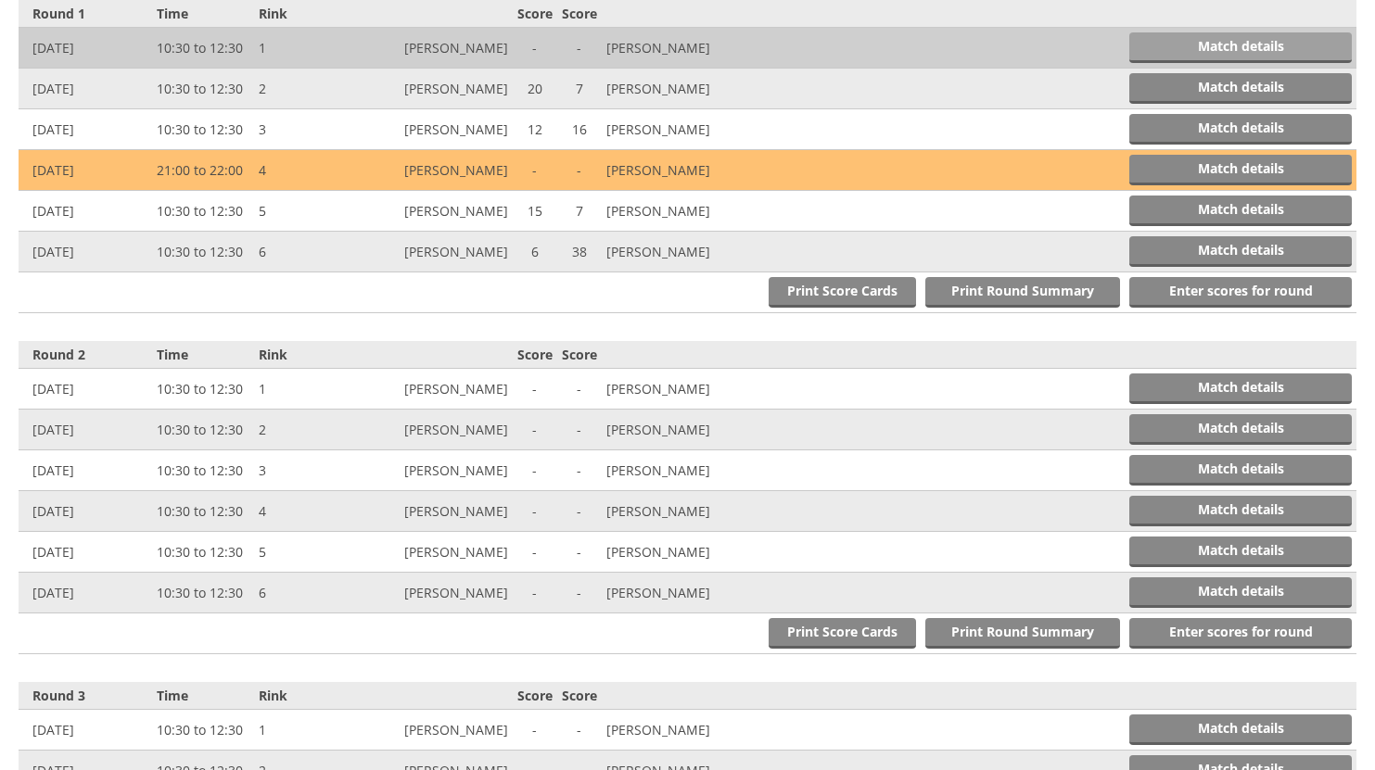
click at [1264, 44] on link "Match details" at bounding box center [1240, 47] width 222 height 31
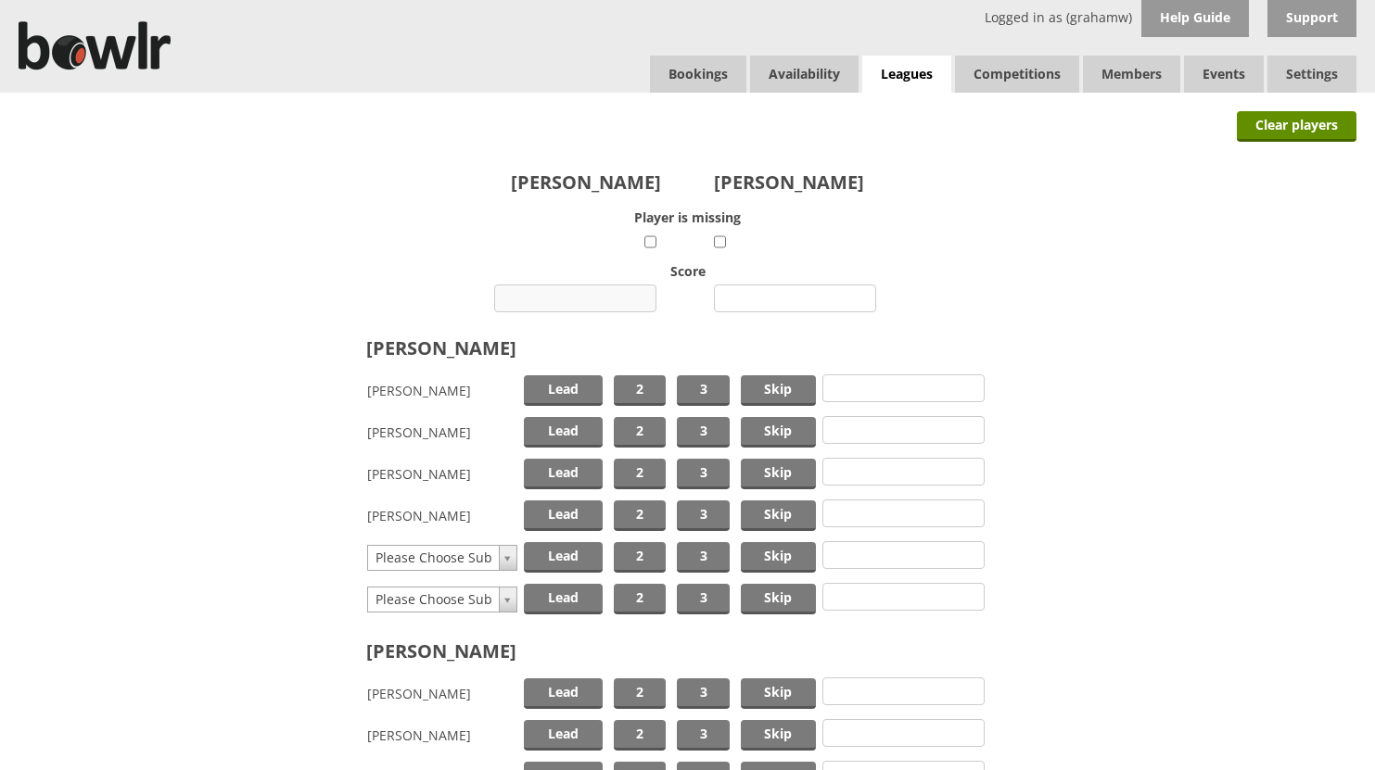
click at [601, 295] on input "number" at bounding box center [575, 299] width 162 height 28
type input "18"
click at [765, 302] on input "number" at bounding box center [795, 299] width 162 height 28
type input "4"
click at [771, 394] on span "Skip" at bounding box center [778, 390] width 75 height 31
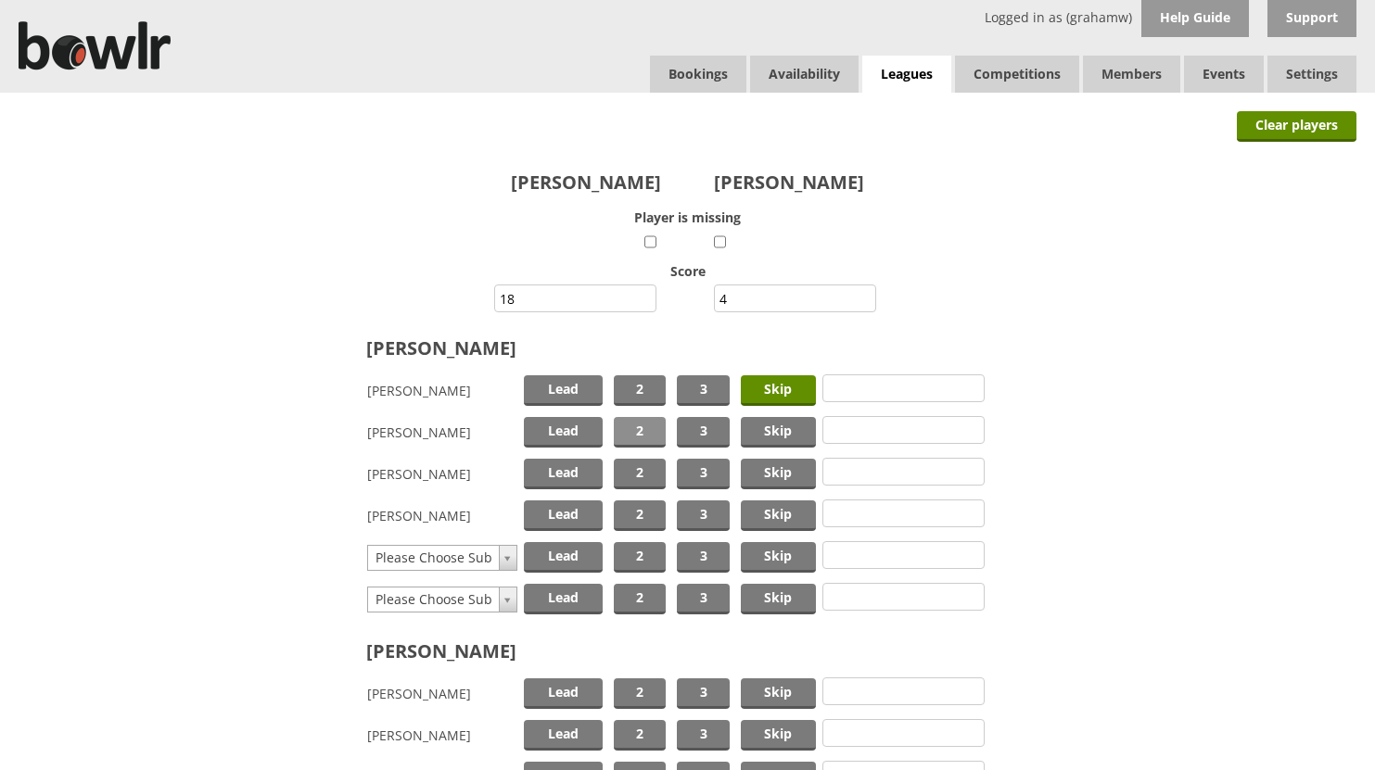
click at [635, 427] on span "2" at bounding box center [640, 432] width 52 height 31
click at [557, 470] on span "Lead" at bounding box center [563, 474] width 79 height 31
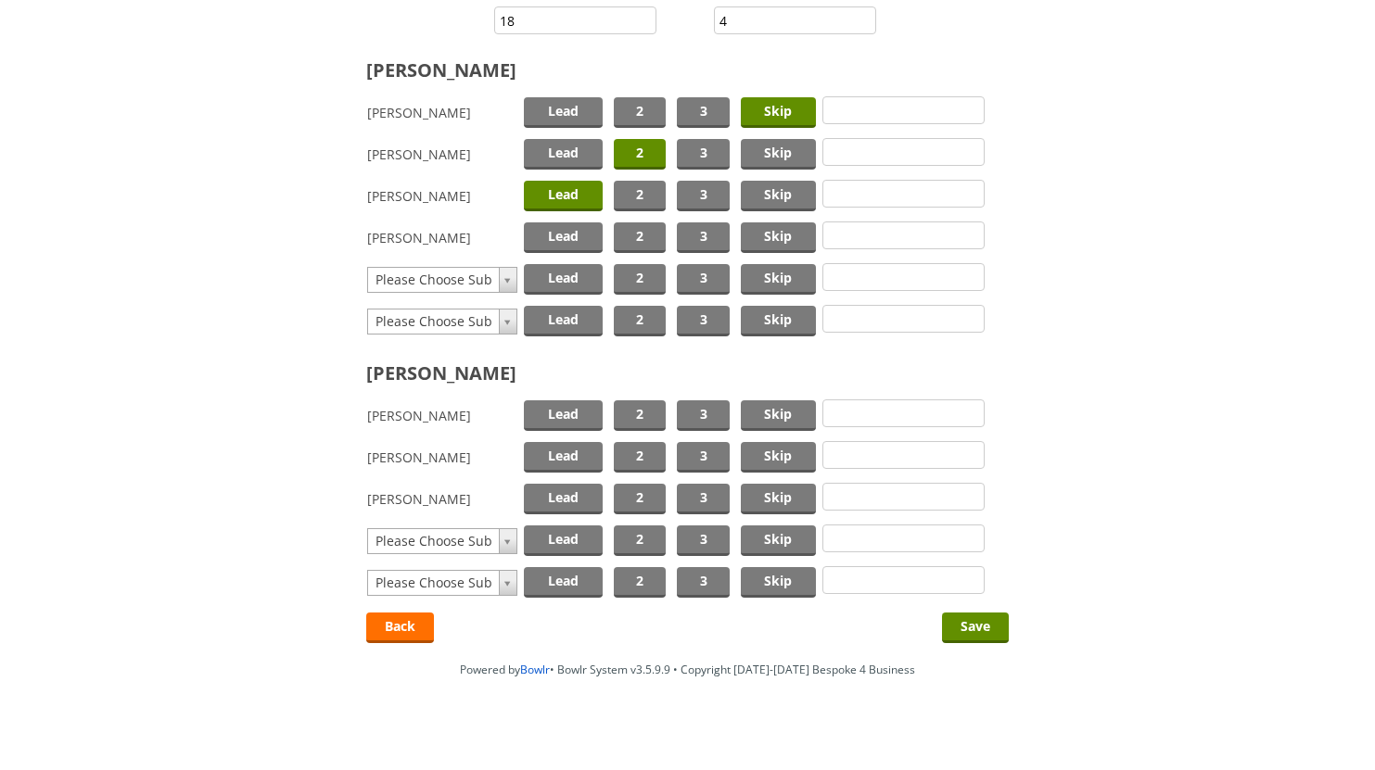
scroll to position [290, 0]
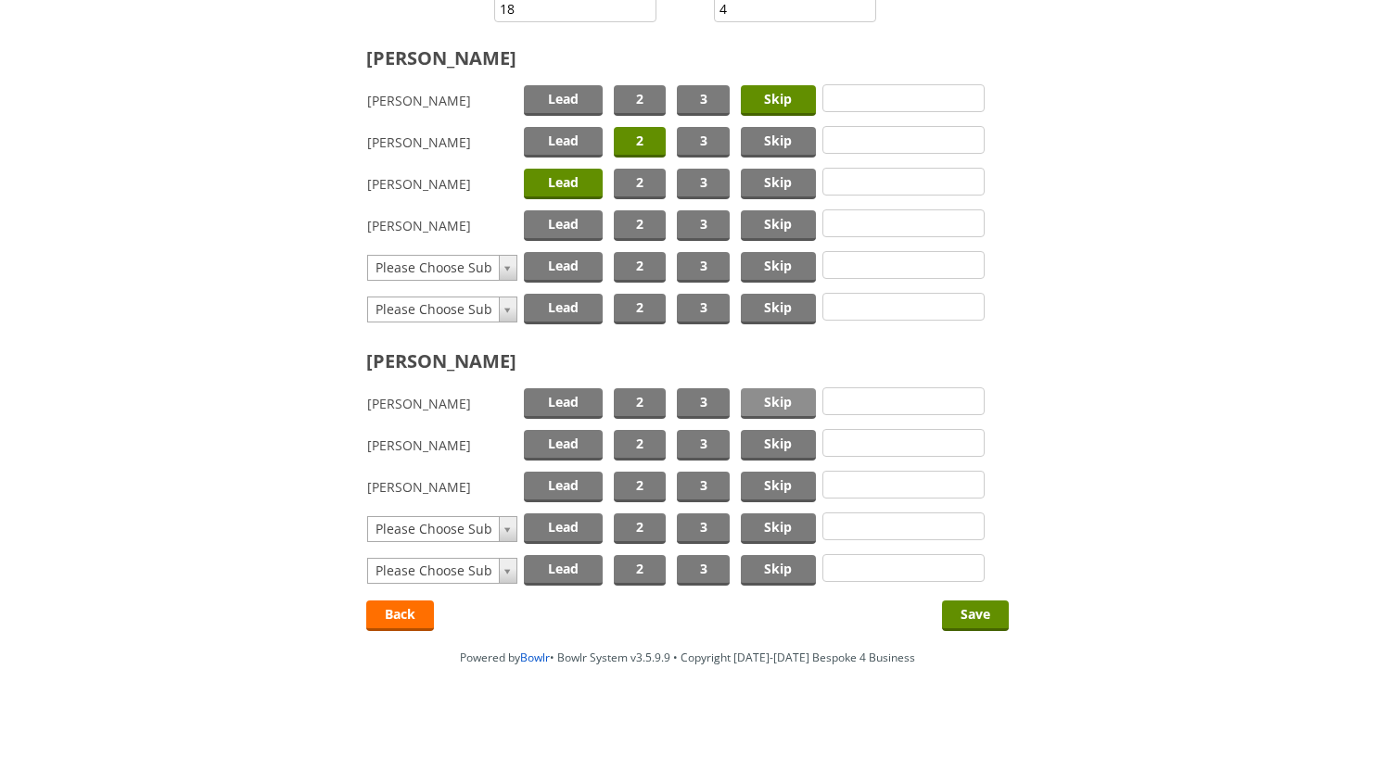
click at [778, 403] on span "Skip" at bounding box center [778, 403] width 75 height 31
click at [645, 442] on span "2" at bounding box center [640, 445] width 52 height 31
click at [558, 486] on span "Lead" at bounding box center [563, 487] width 79 height 31
click at [972, 612] on input "Save" at bounding box center [975, 616] width 67 height 31
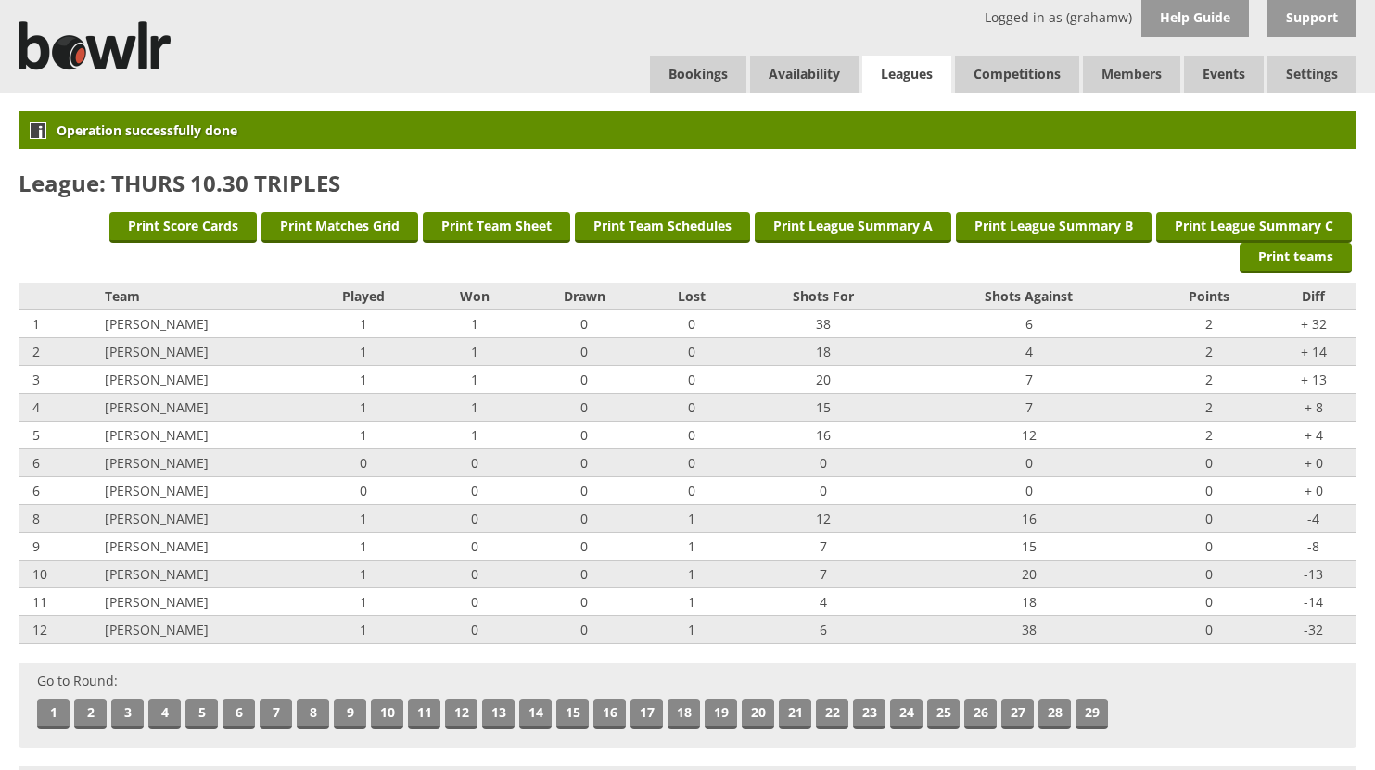
click at [914, 72] on link "Leagues" at bounding box center [906, 75] width 89 height 38
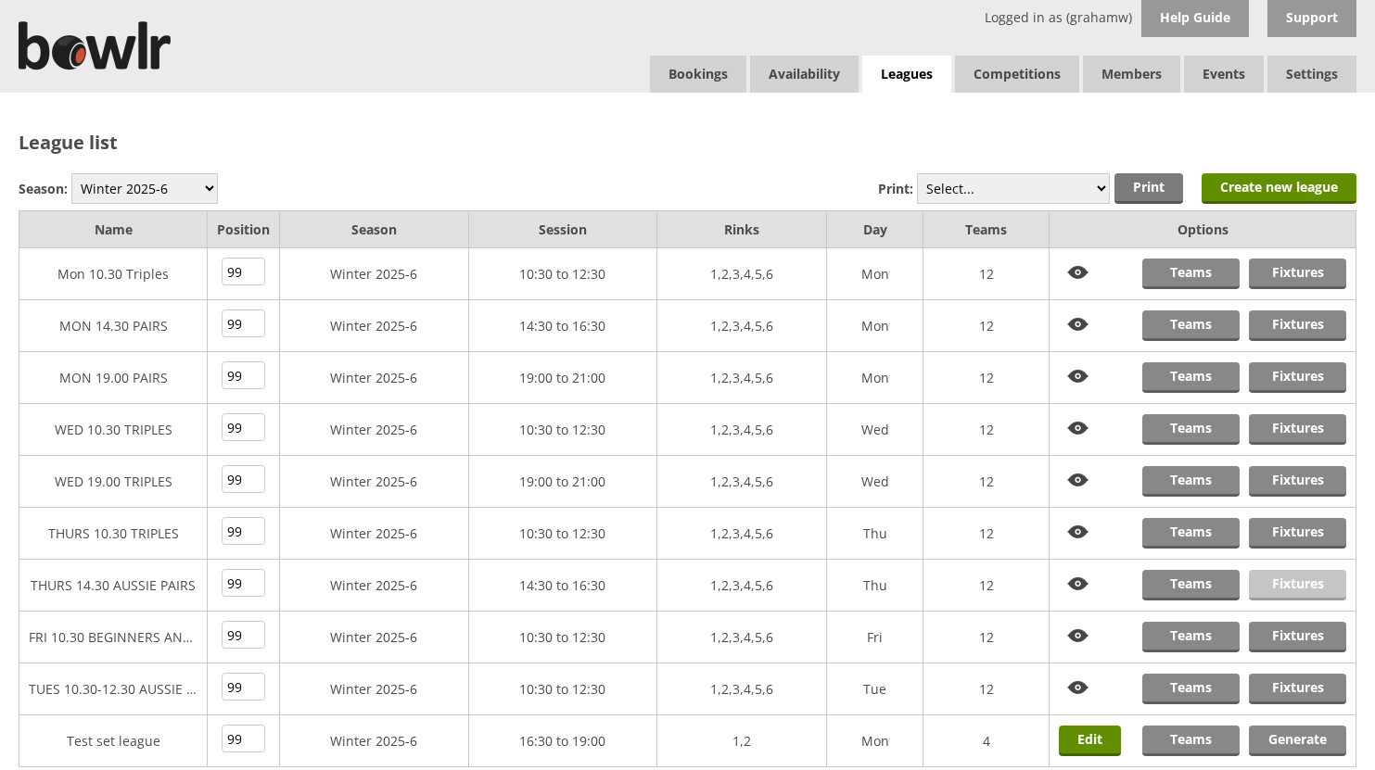
click at [1287, 580] on link "Fixtures" at bounding box center [1297, 585] width 97 height 31
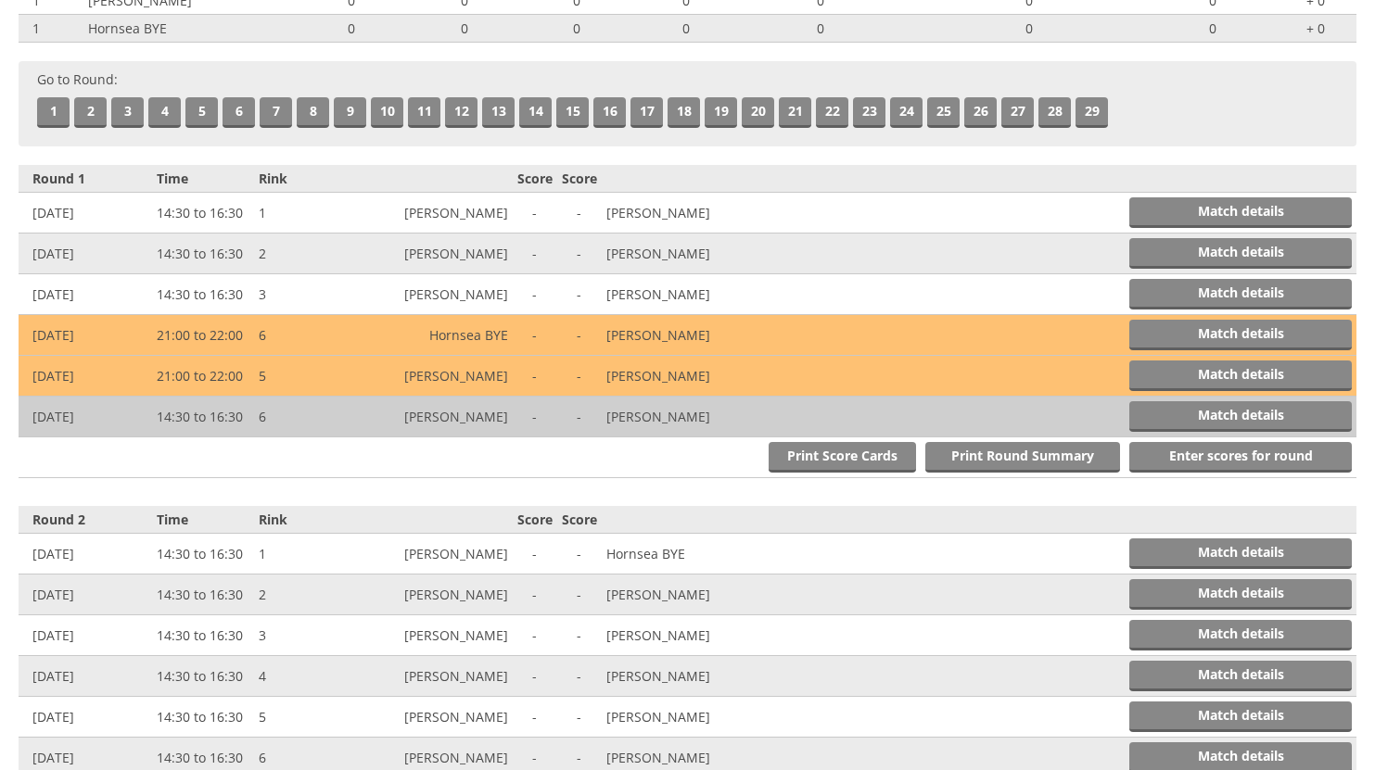
scroll to position [556, 0]
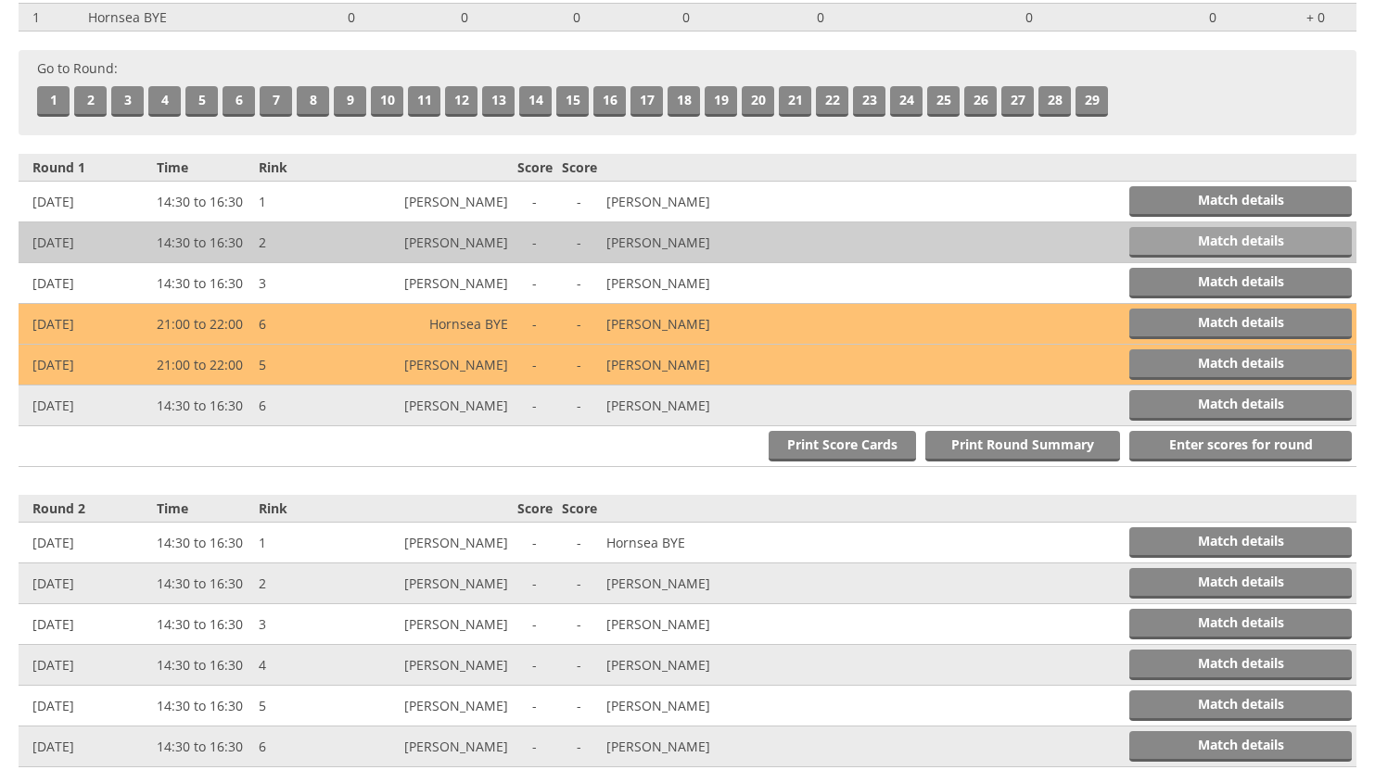
click at [1185, 236] on link "Match details" at bounding box center [1240, 242] width 222 height 31
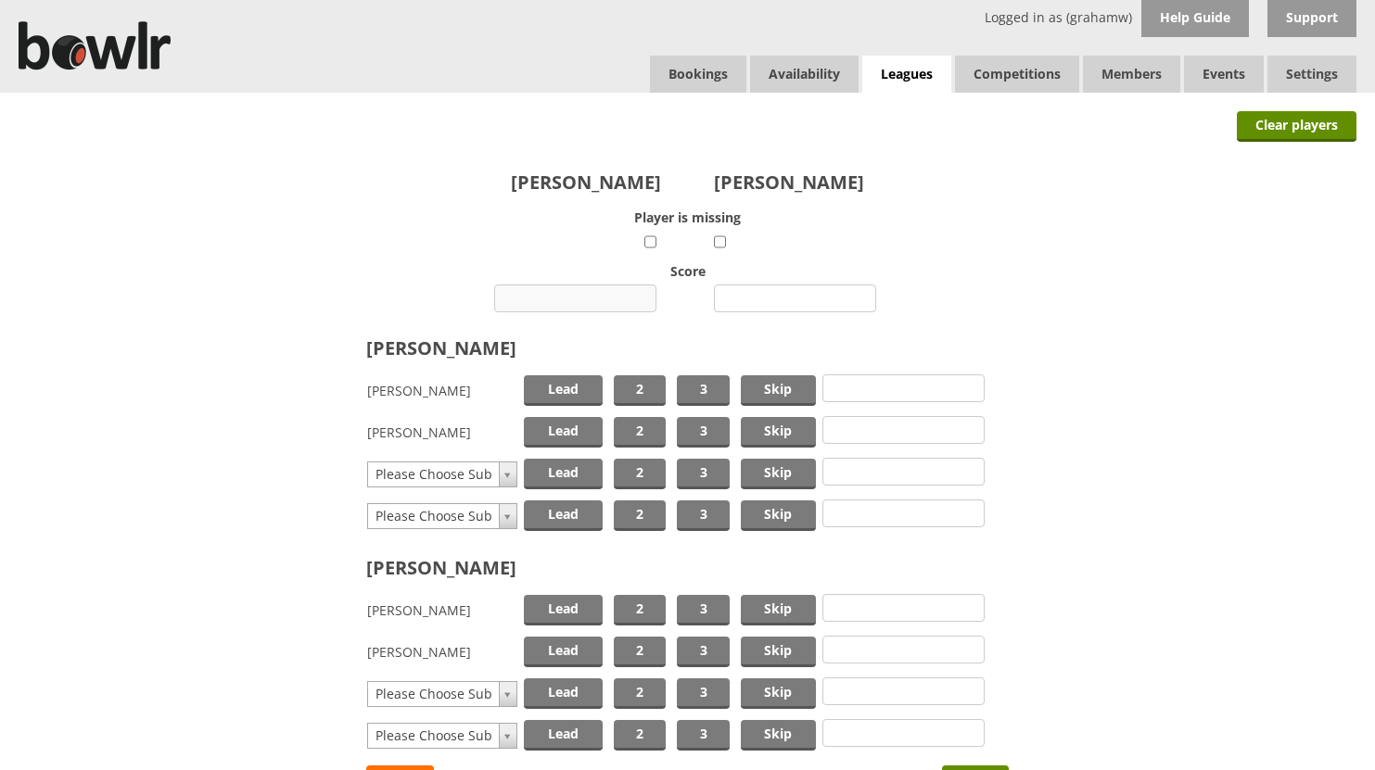
click at [602, 298] on input "number" at bounding box center [575, 299] width 162 height 28
type input "11"
click at [815, 300] on input "number" at bounding box center [795, 299] width 162 height 28
type input "9"
click at [755, 386] on span "Skip" at bounding box center [778, 390] width 75 height 31
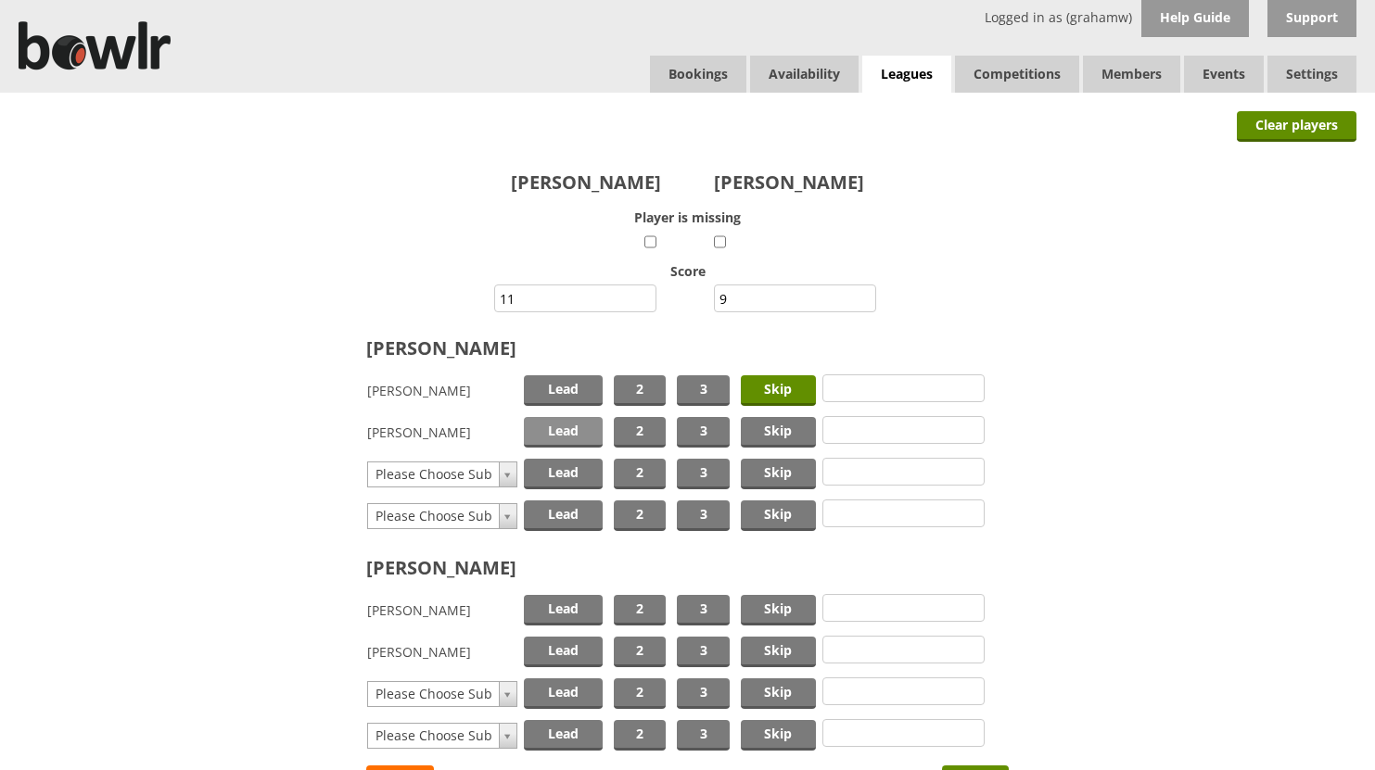
click at [556, 429] on span "Lead" at bounding box center [563, 432] width 79 height 31
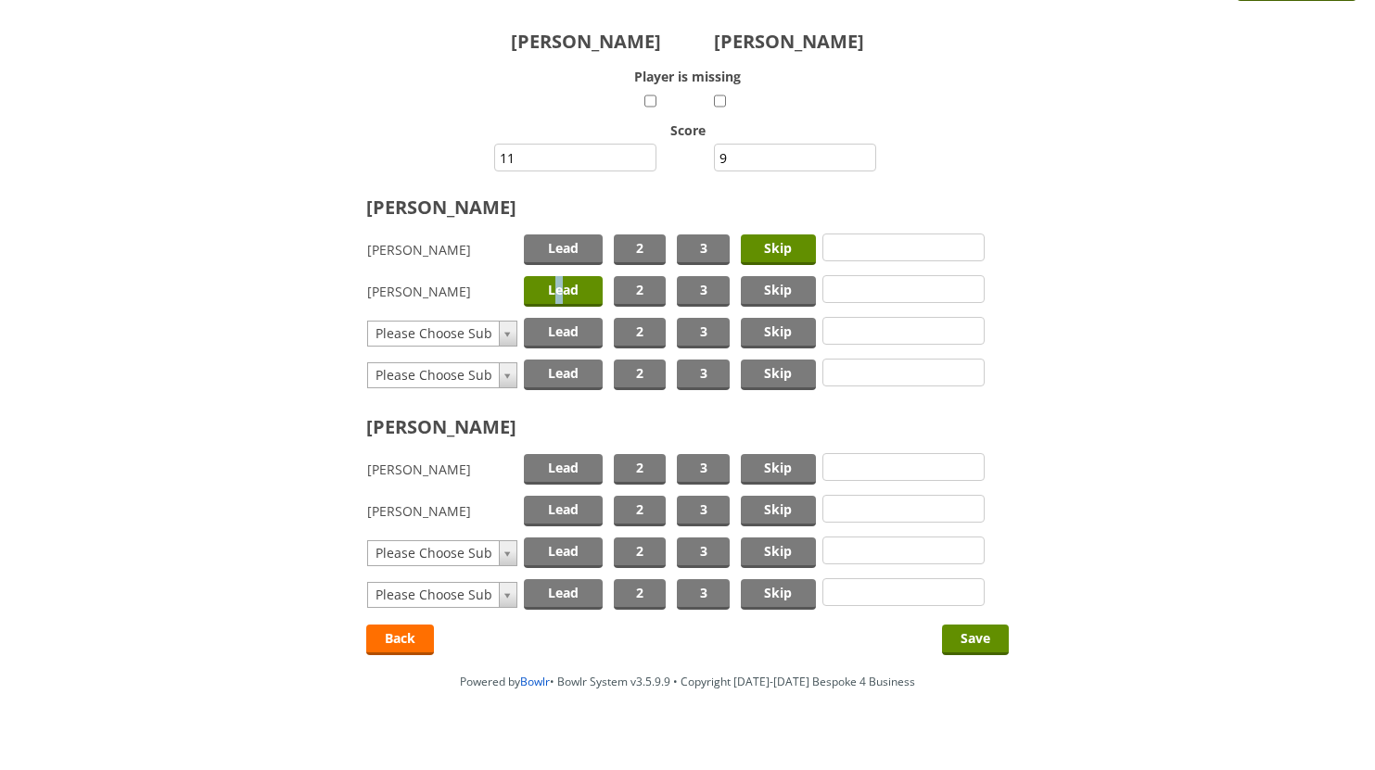
scroll to position [165, 0]
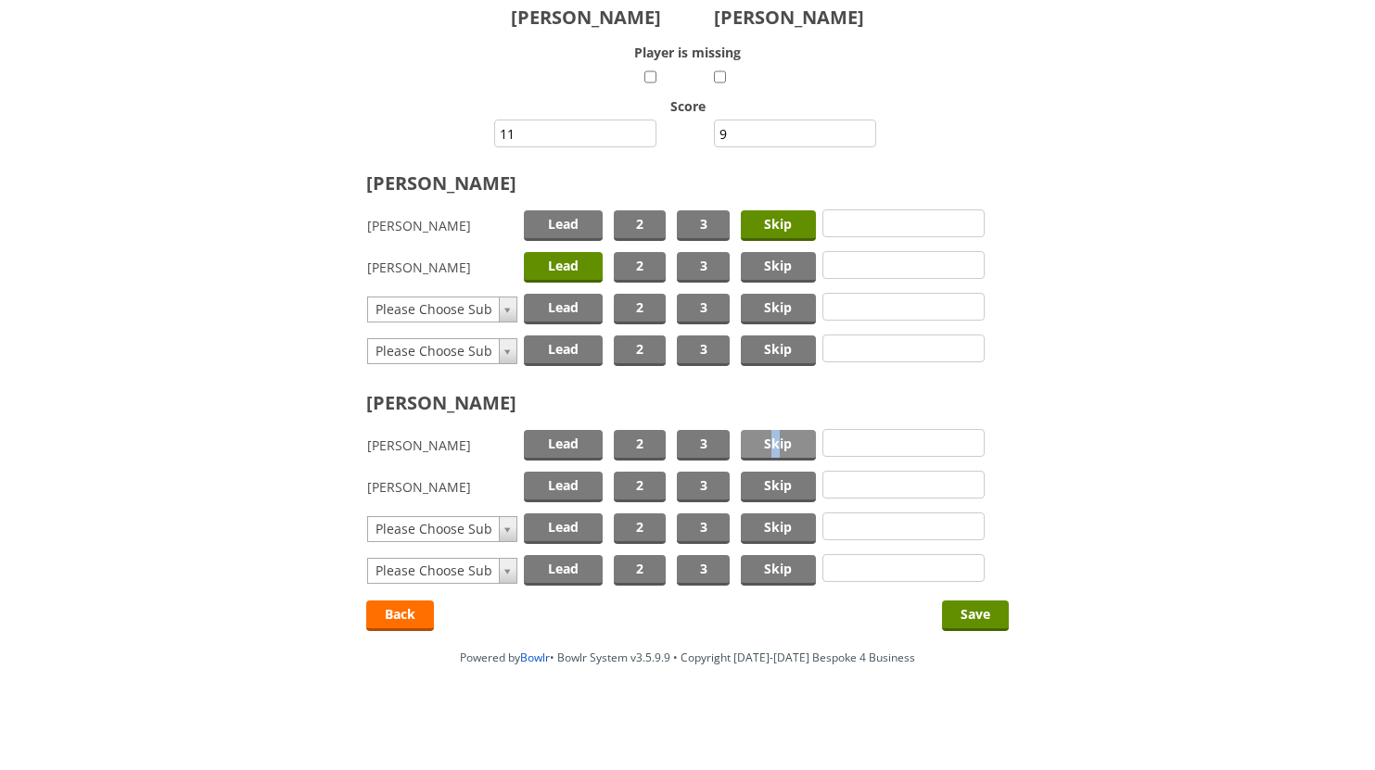
click at [775, 442] on span "Skip" at bounding box center [778, 445] width 75 height 31
click at [559, 476] on span "Lead" at bounding box center [563, 487] width 79 height 31
click at [977, 614] on input "Save" at bounding box center [975, 616] width 67 height 31
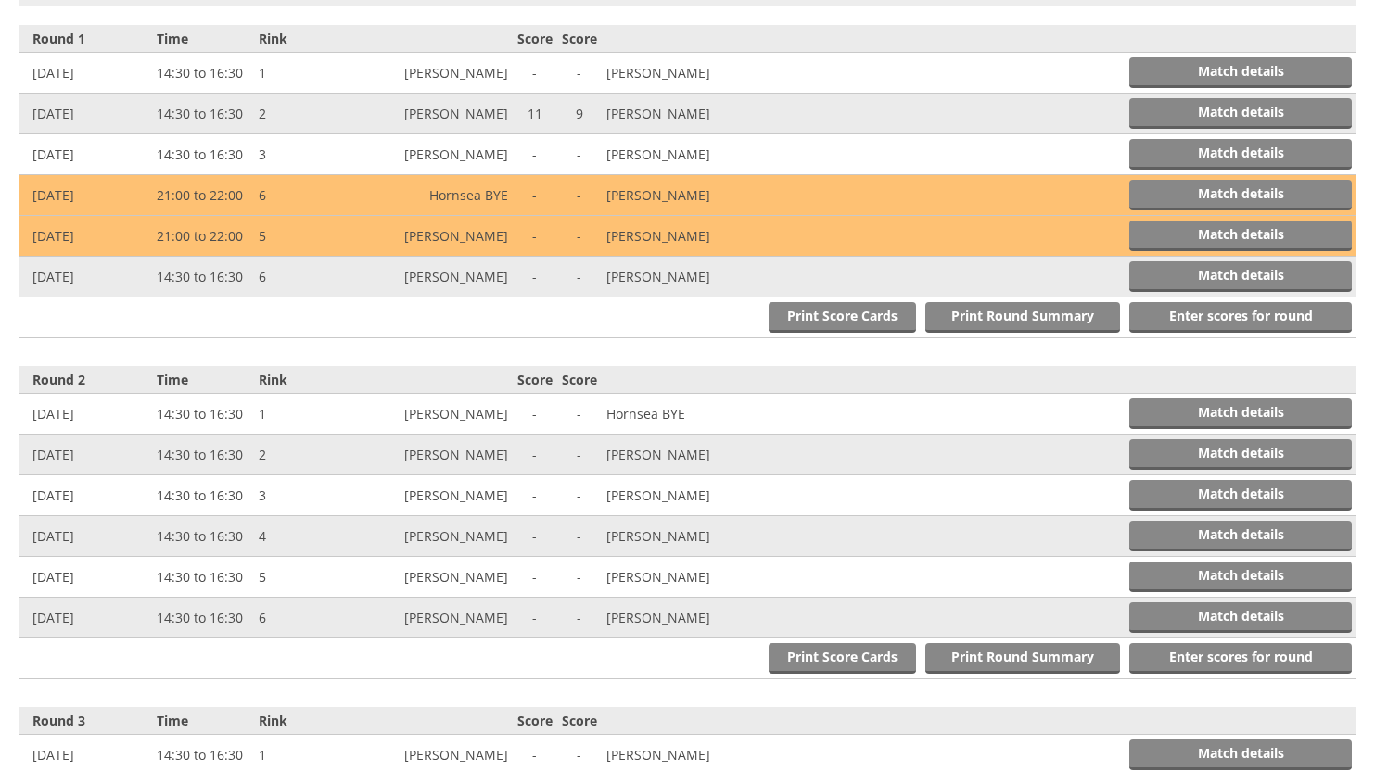
scroll to position [767, 0]
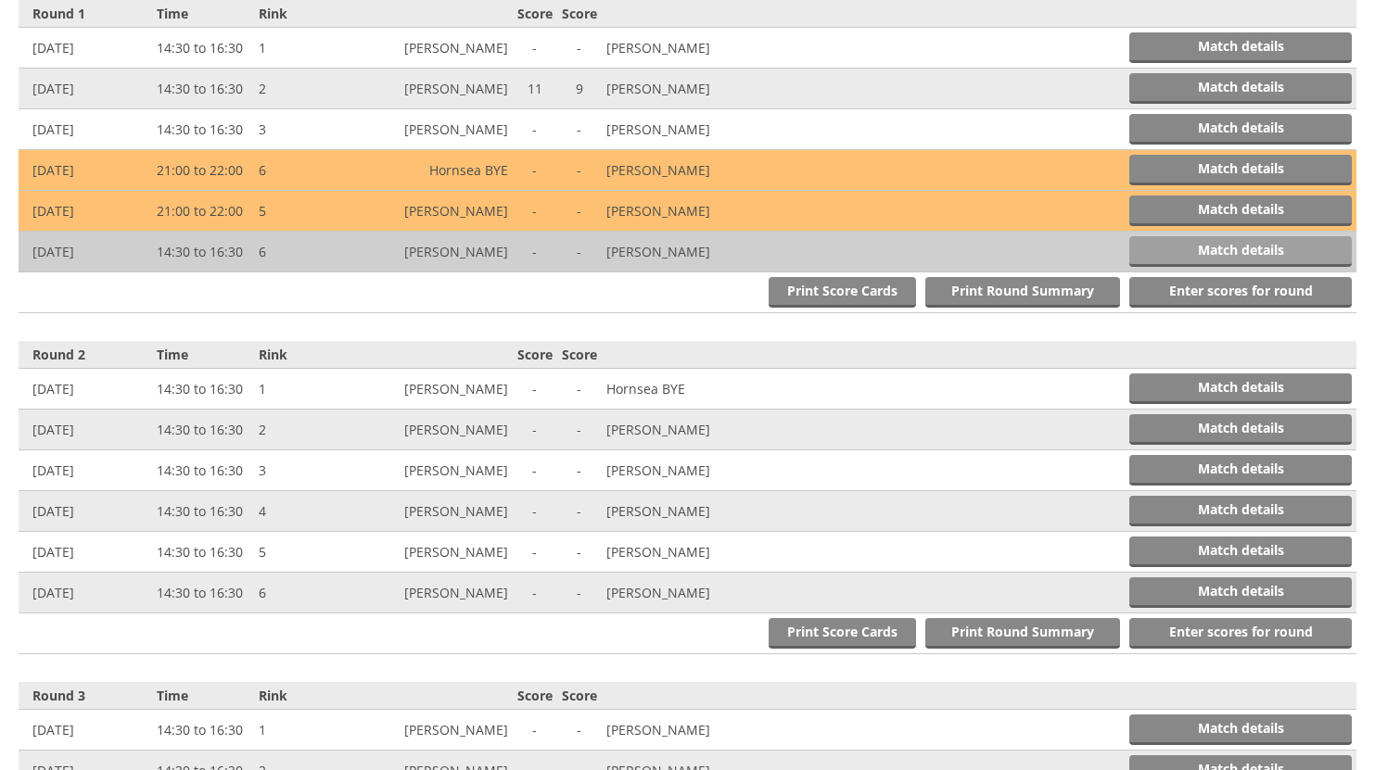
click at [1186, 249] on link "Match details" at bounding box center [1240, 251] width 222 height 31
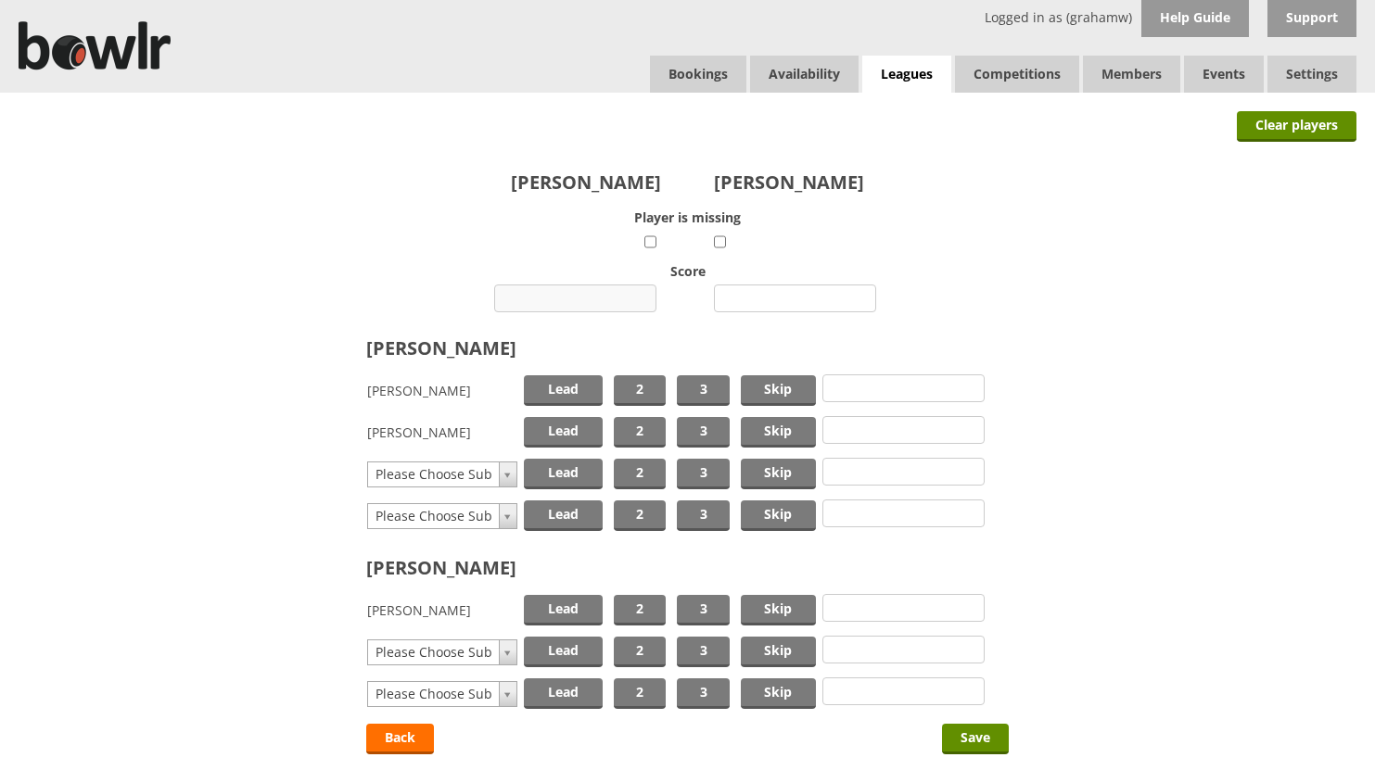
click at [590, 299] on input "number" at bounding box center [575, 299] width 162 height 28
type input "14"
click at [793, 300] on input "number" at bounding box center [795, 299] width 162 height 28
type input "17"
click at [779, 383] on span "Skip" at bounding box center [778, 390] width 75 height 31
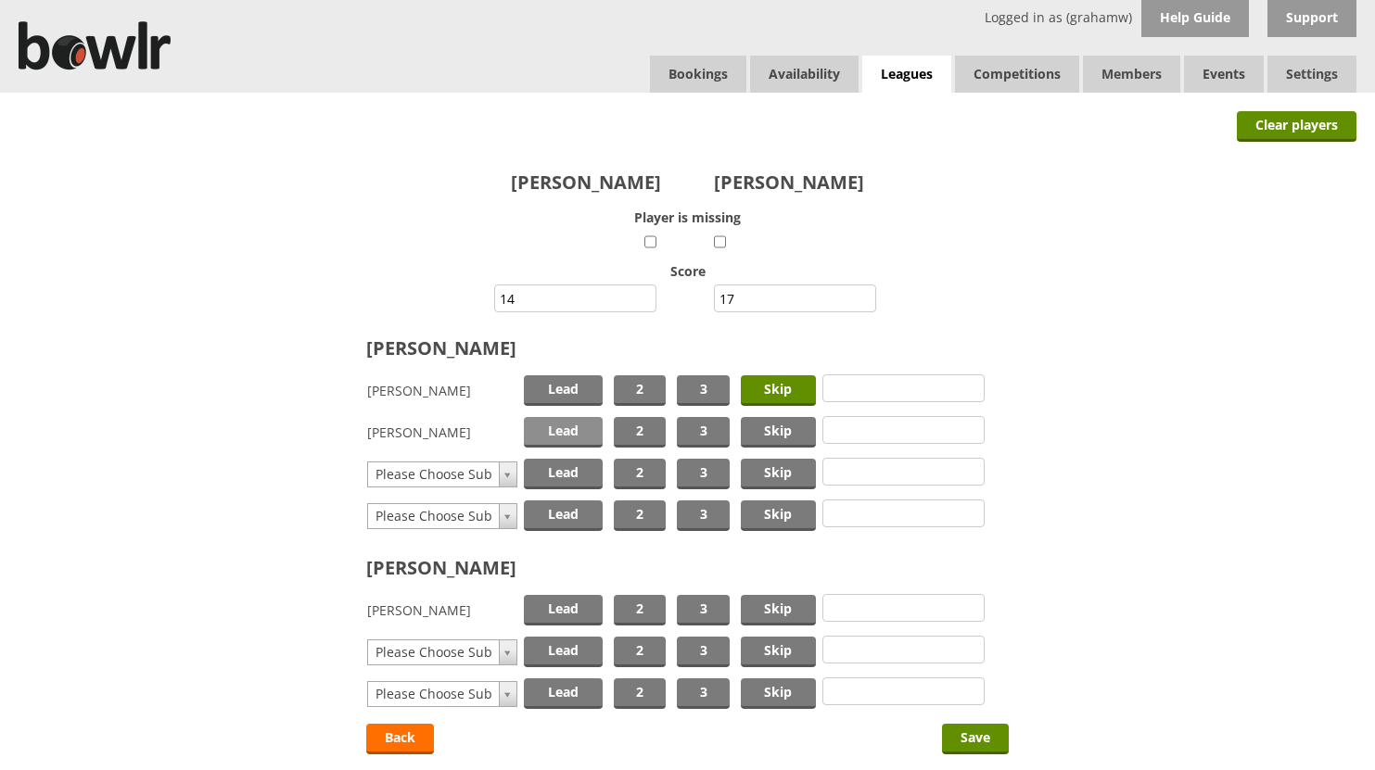
click at [566, 424] on span "Lead" at bounding box center [563, 432] width 79 height 31
click at [759, 606] on span "Skip" at bounding box center [778, 610] width 75 height 31
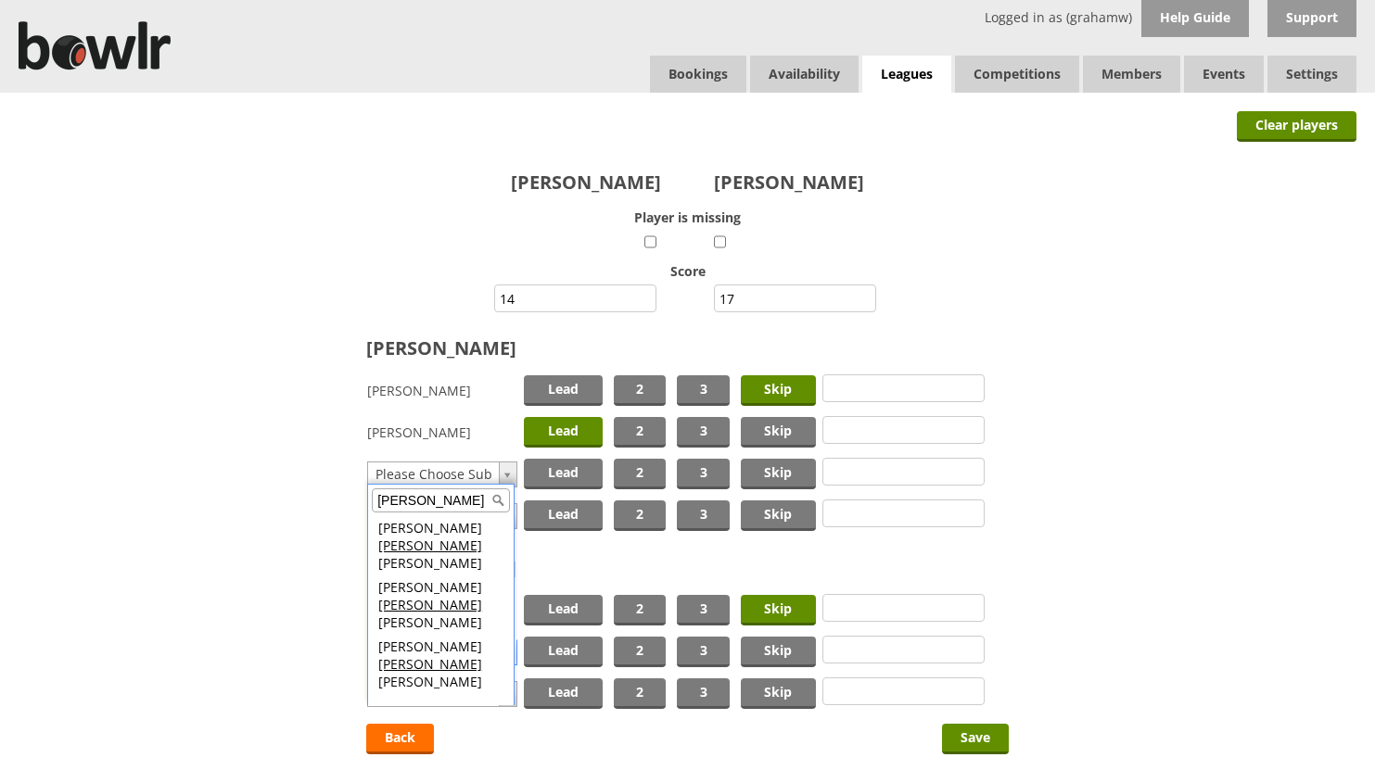
type input "brad"
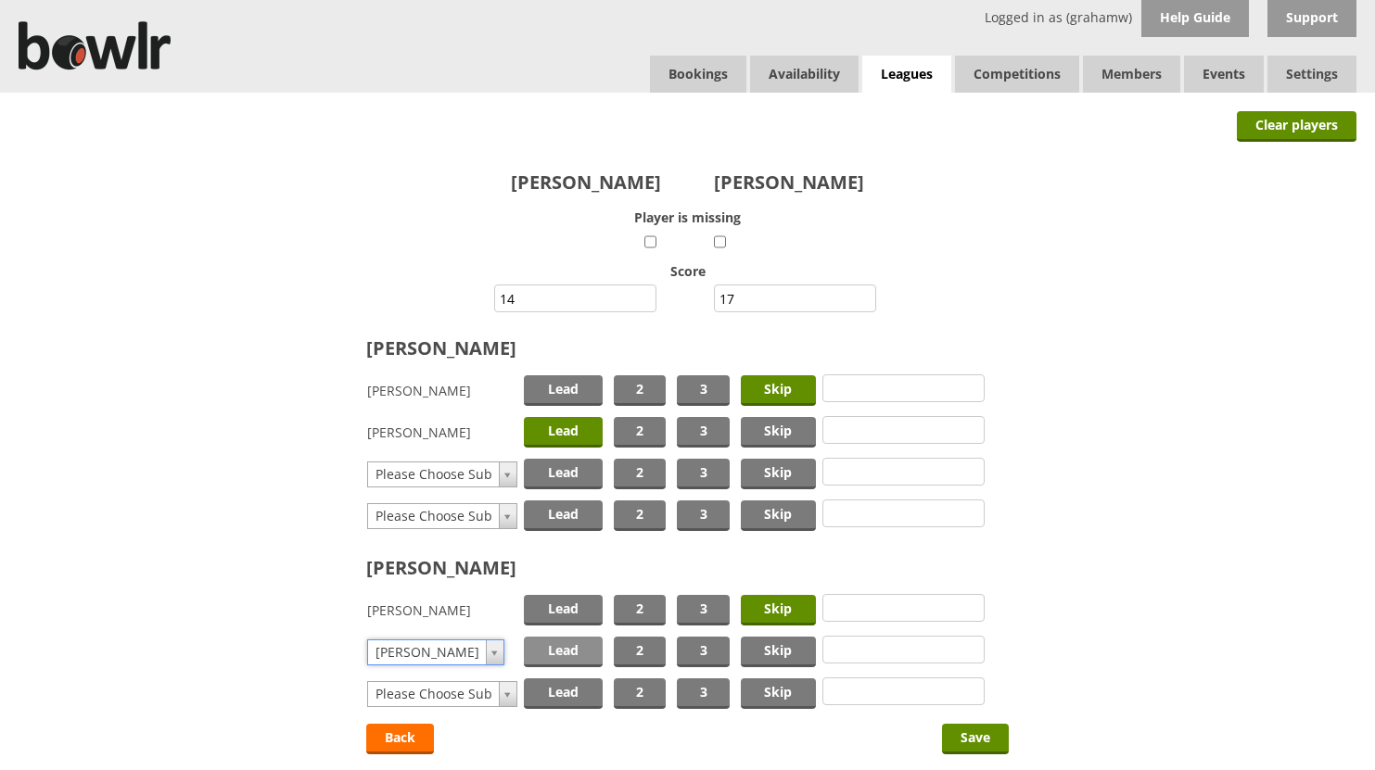
click at [545, 650] on span "Lead" at bounding box center [563, 652] width 79 height 31
click at [980, 739] on input "Save" at bounding box center [975, 739] width 67 height 31
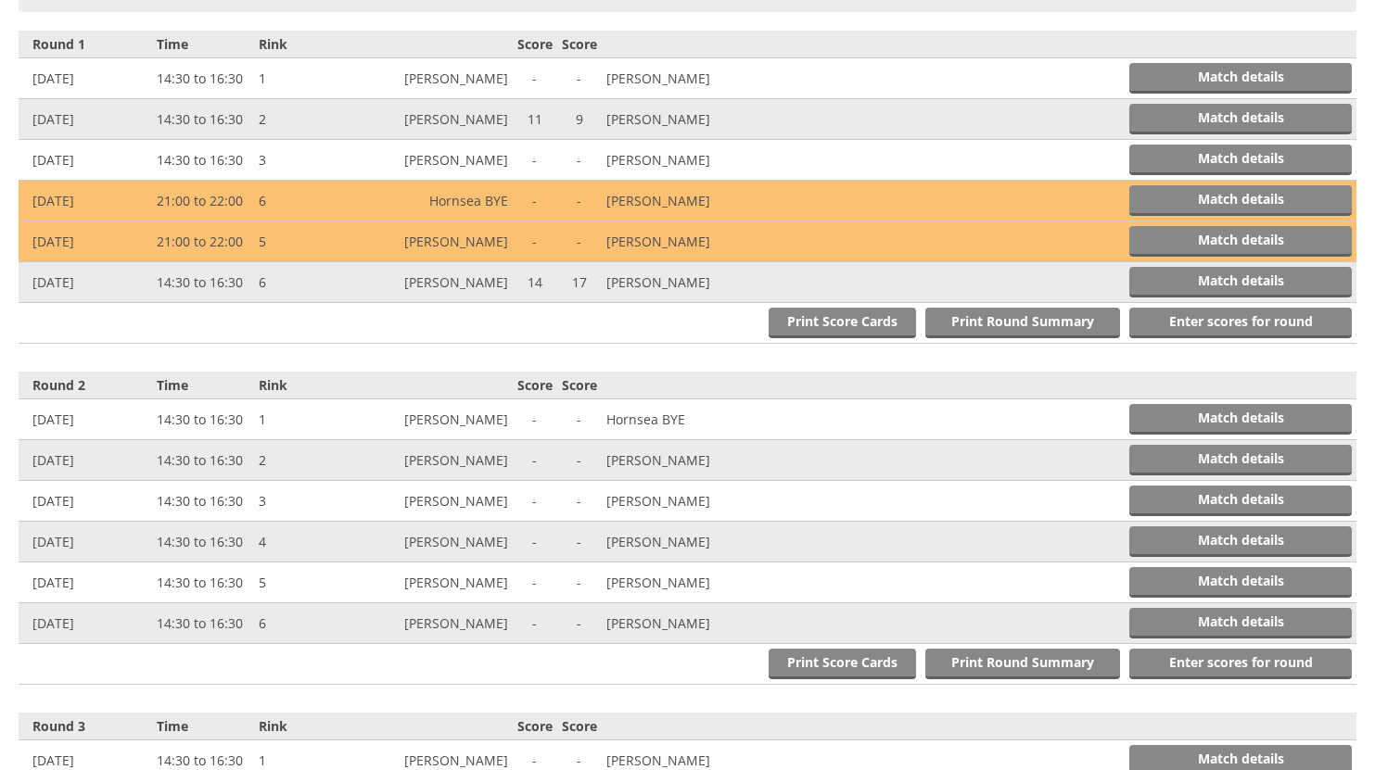
scroll to position [767, 0]
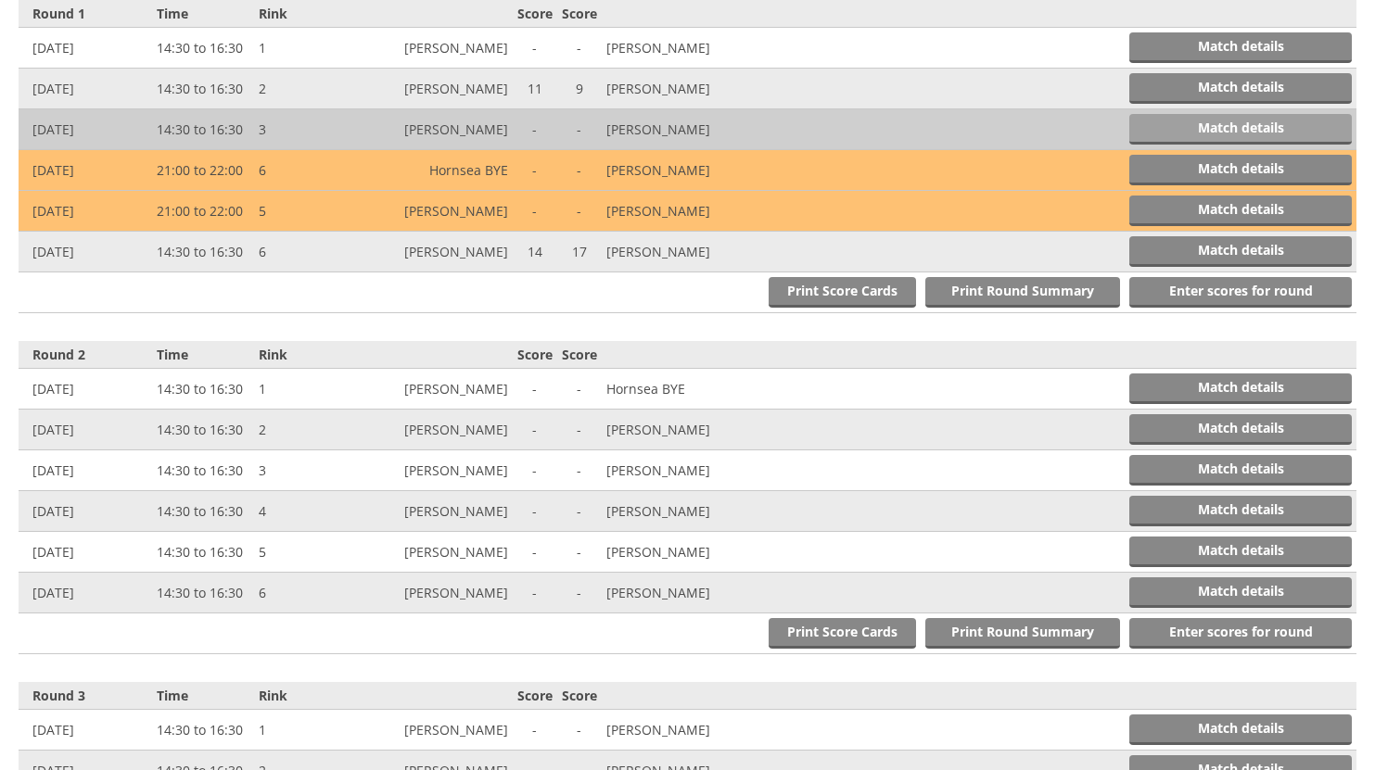
click at [1233, 129] on link "Match details" at bounding box center [1240, 129] width 222 height 31
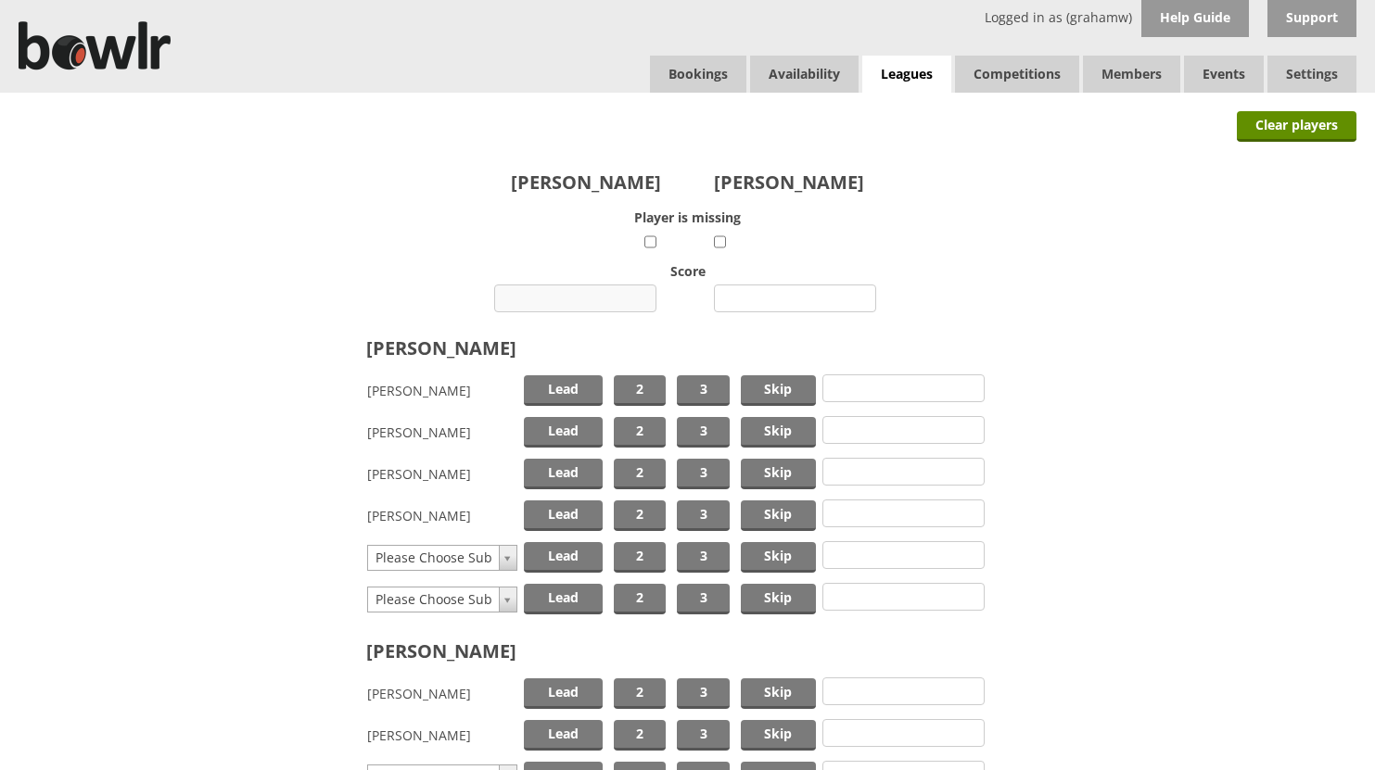
click at [588, 297] on input "number" at bounding box center [575, 299] width 162 height 28
type input "8"
click at [761, 296] on input "number" at bounding box center [795, 299] width 162 height 28
type input "10"
click at [758, 386] on span "Skip" at bounding box center [778, 390] width 75 height 31
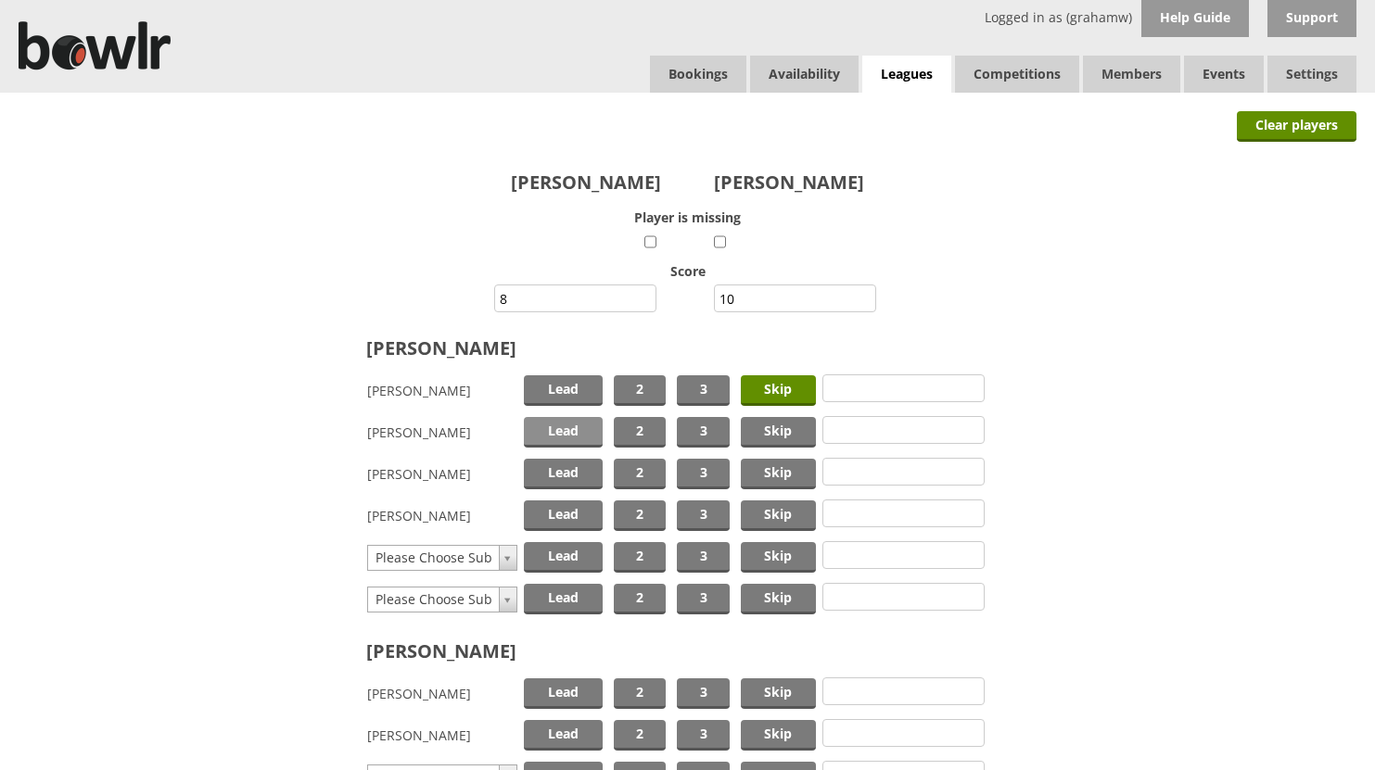
click at [566, 423] on span "Lead" at bounding box center [563, 432] width 79 height 31
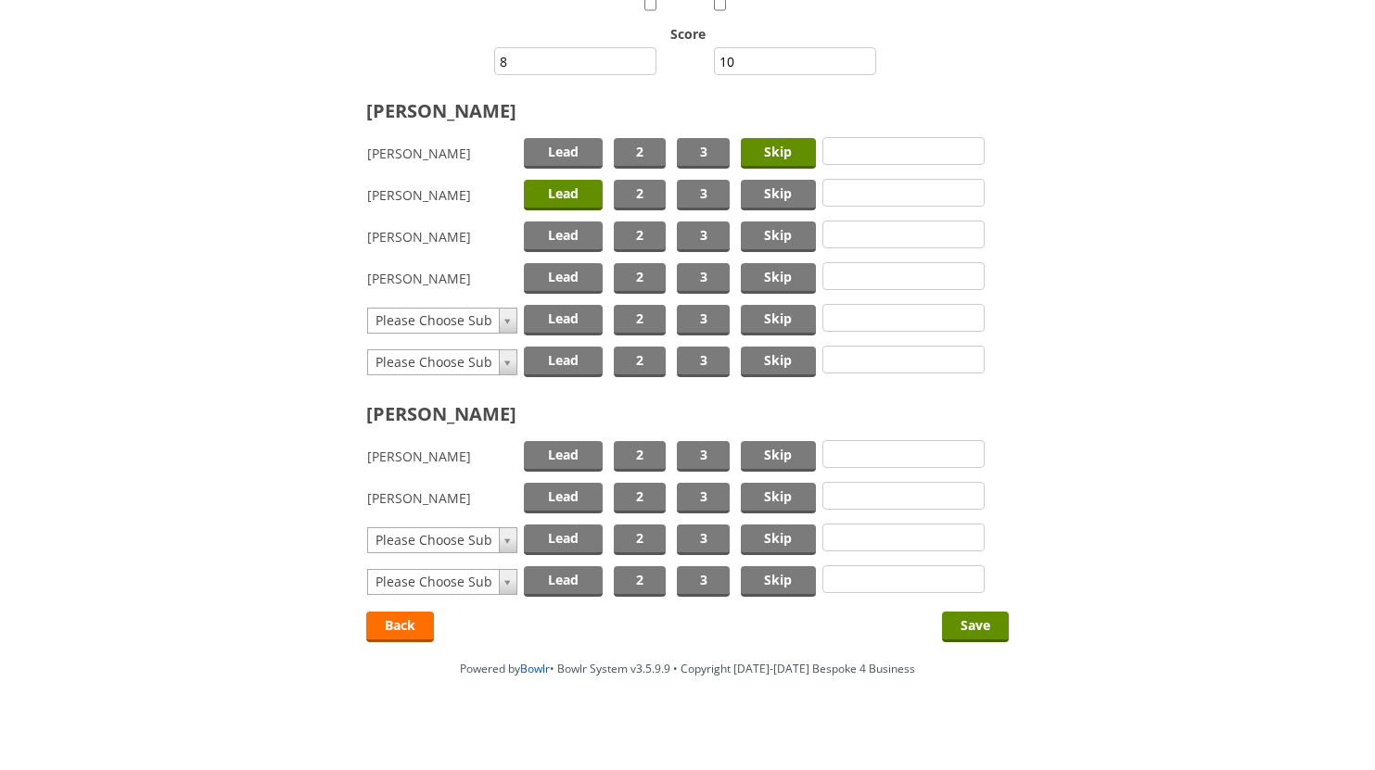
scroll to position [248, 0]
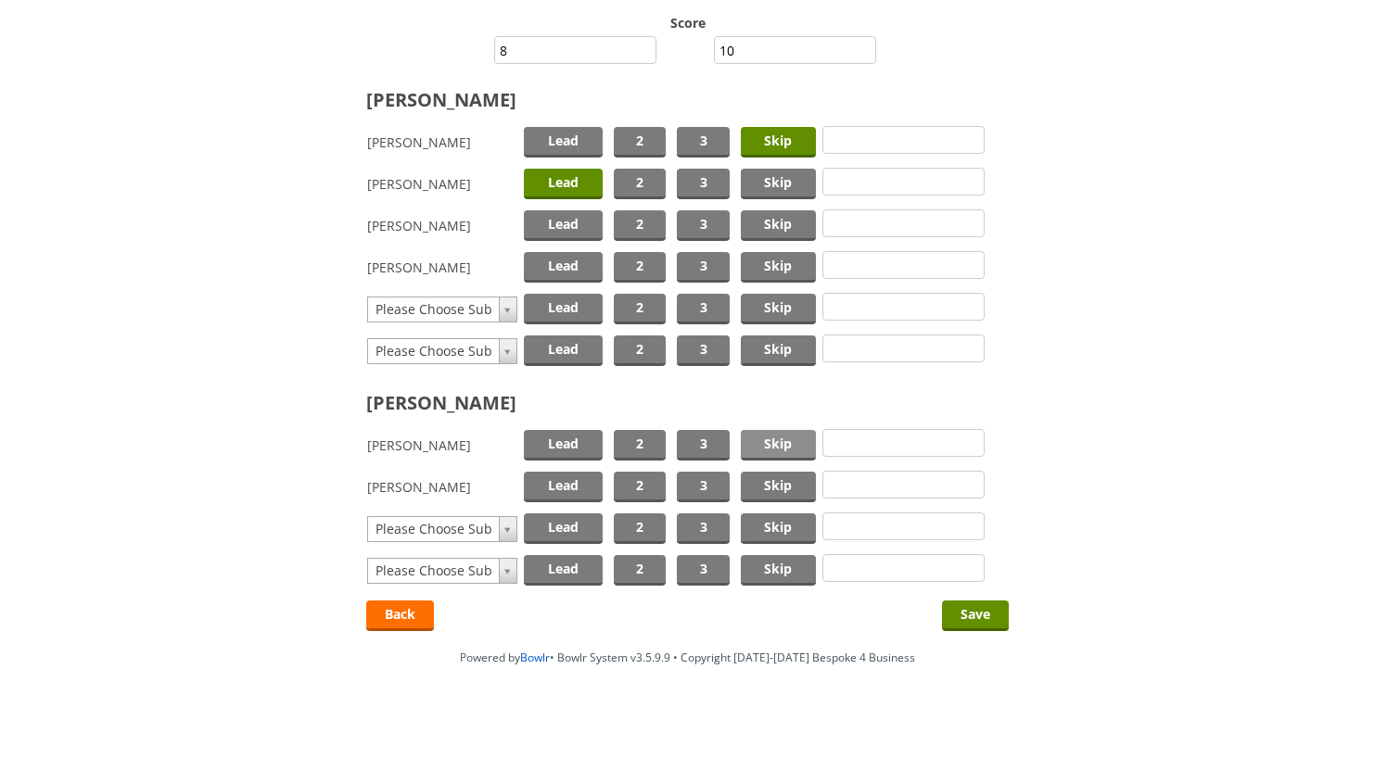
click at [760, 434] on span "Skip" at bounding box center [778, 445] width 75 height 31
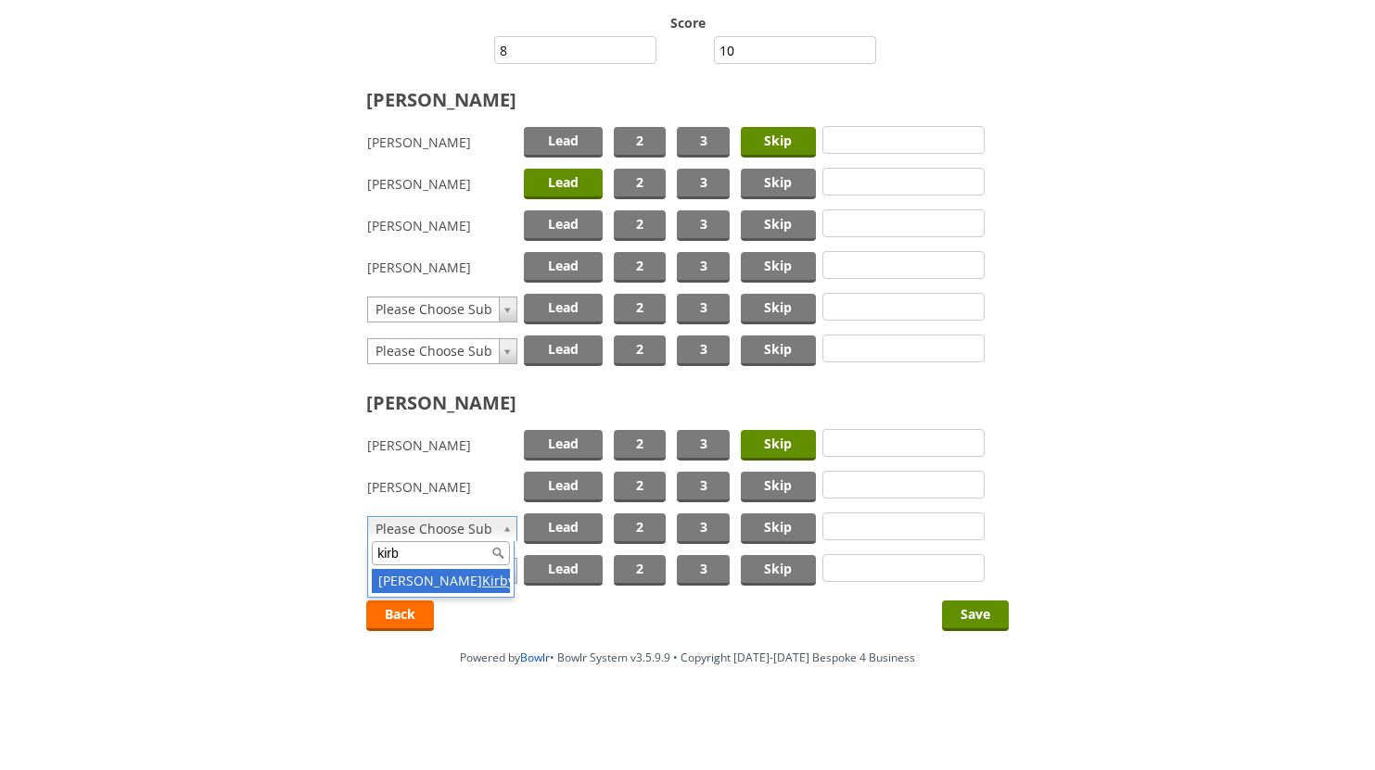
type input "kirb"
click at [569, 524] on span "Lead" at bounding box center [563, 529] width 79 height 31
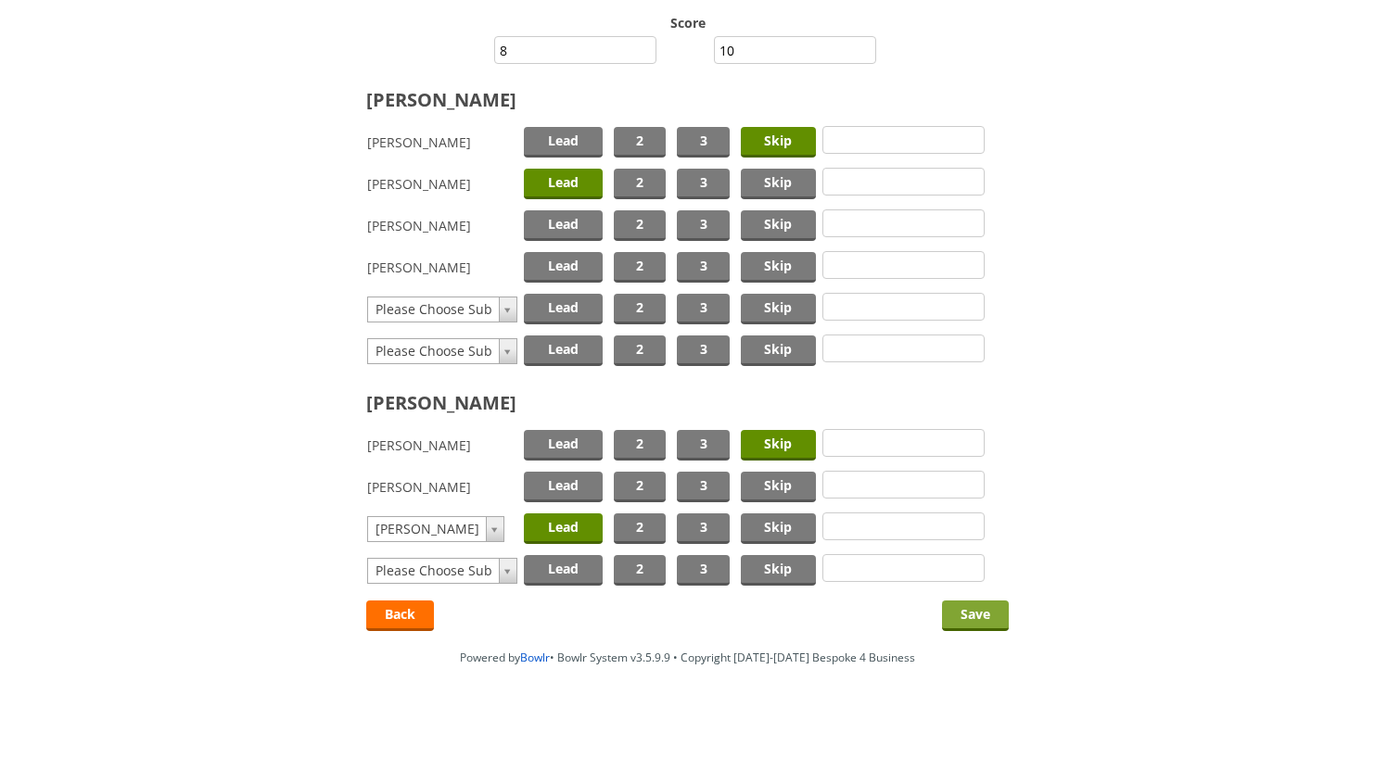
click at [973, 617] on input "Save" at bounding box center [975, 616] width 67 height 31
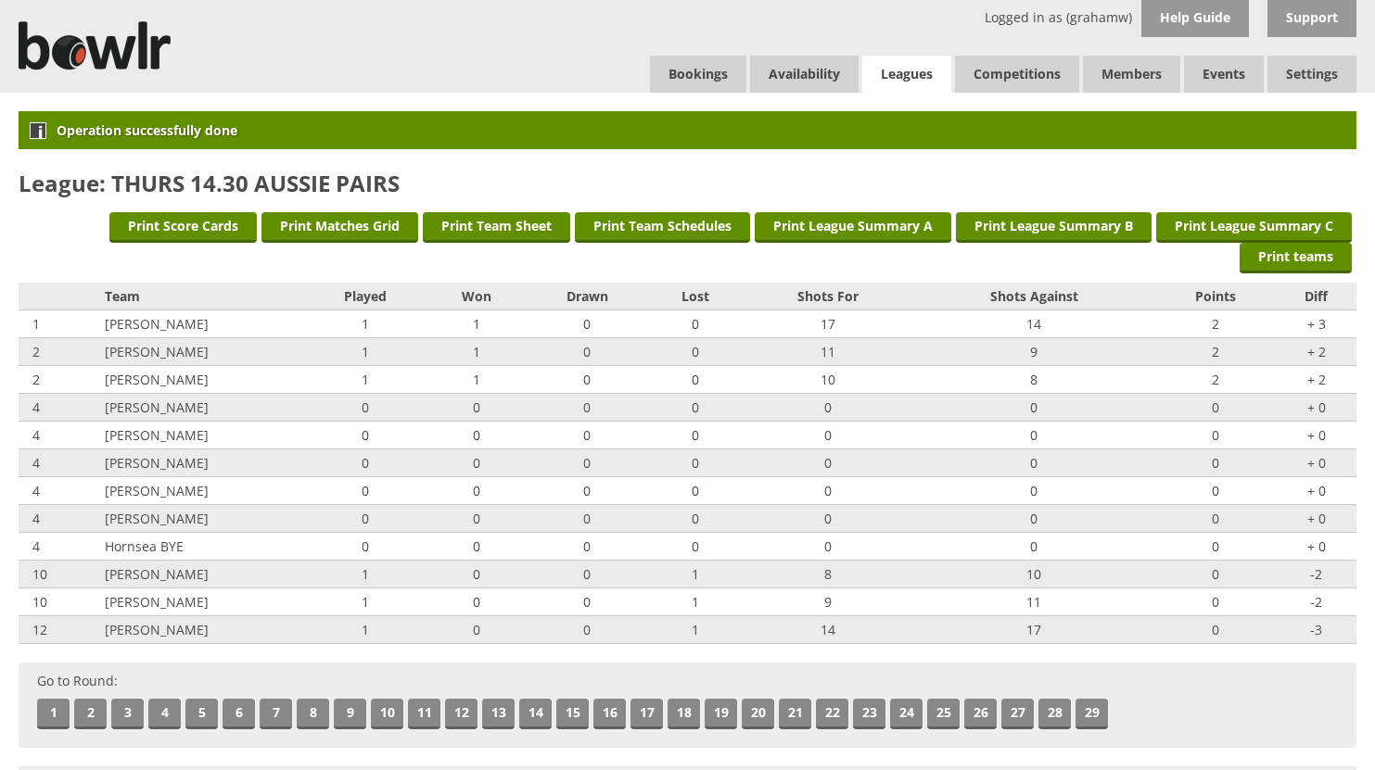
click at [889, 75] on link "Leagues" at bounding box center [906, 75] width 89 height 38
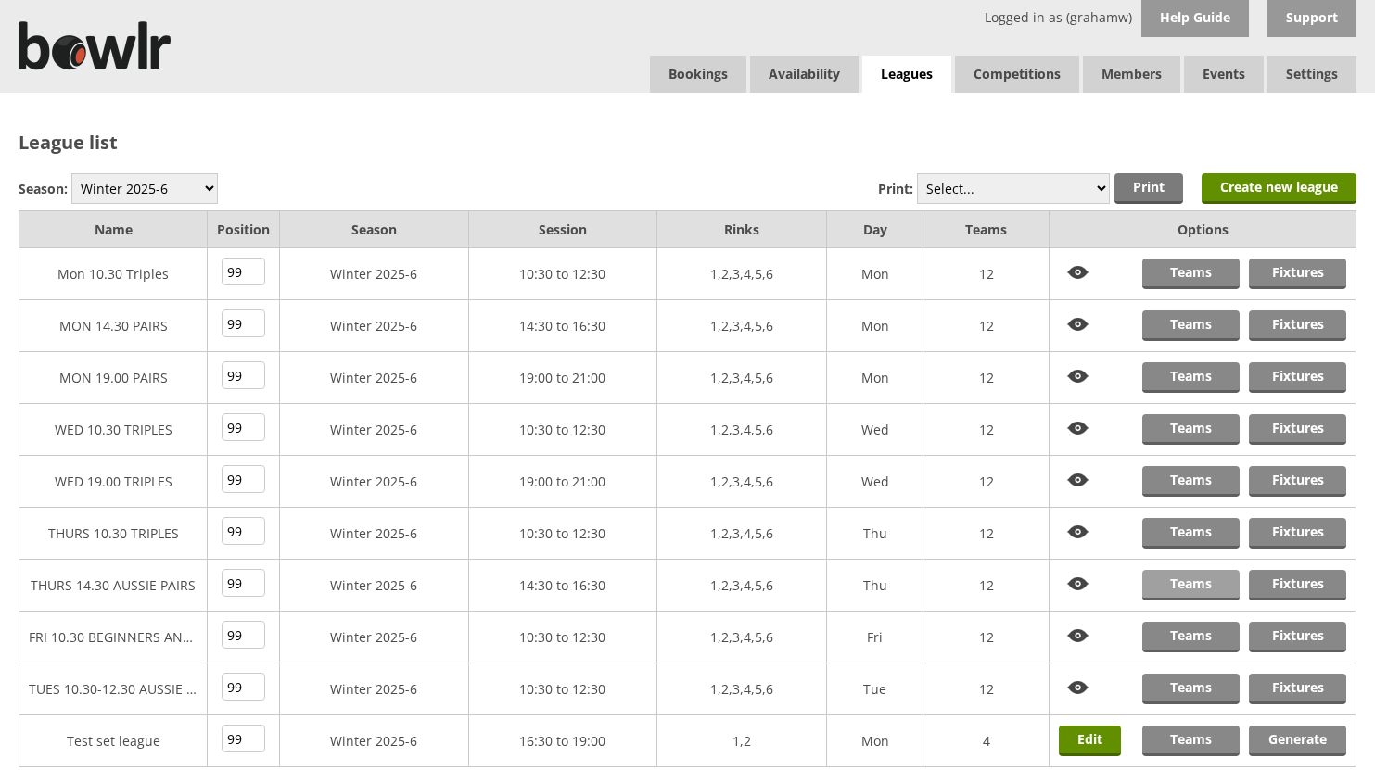
click at [1181, 582] on link "Teams" at bounding box center [1190, 585] width 97 height 31
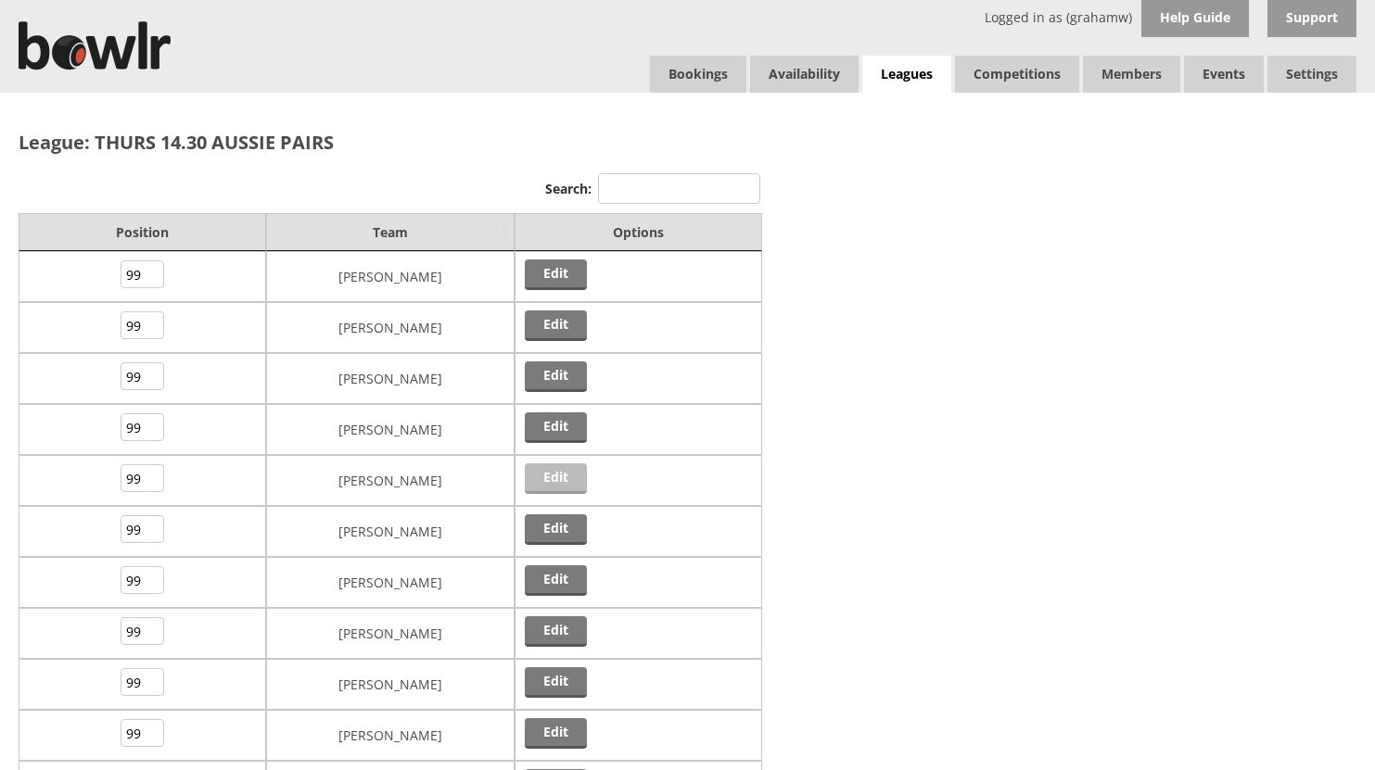
click at [560, 476] on link "Edit" at bounding box center [556, 478] width 62 height 31
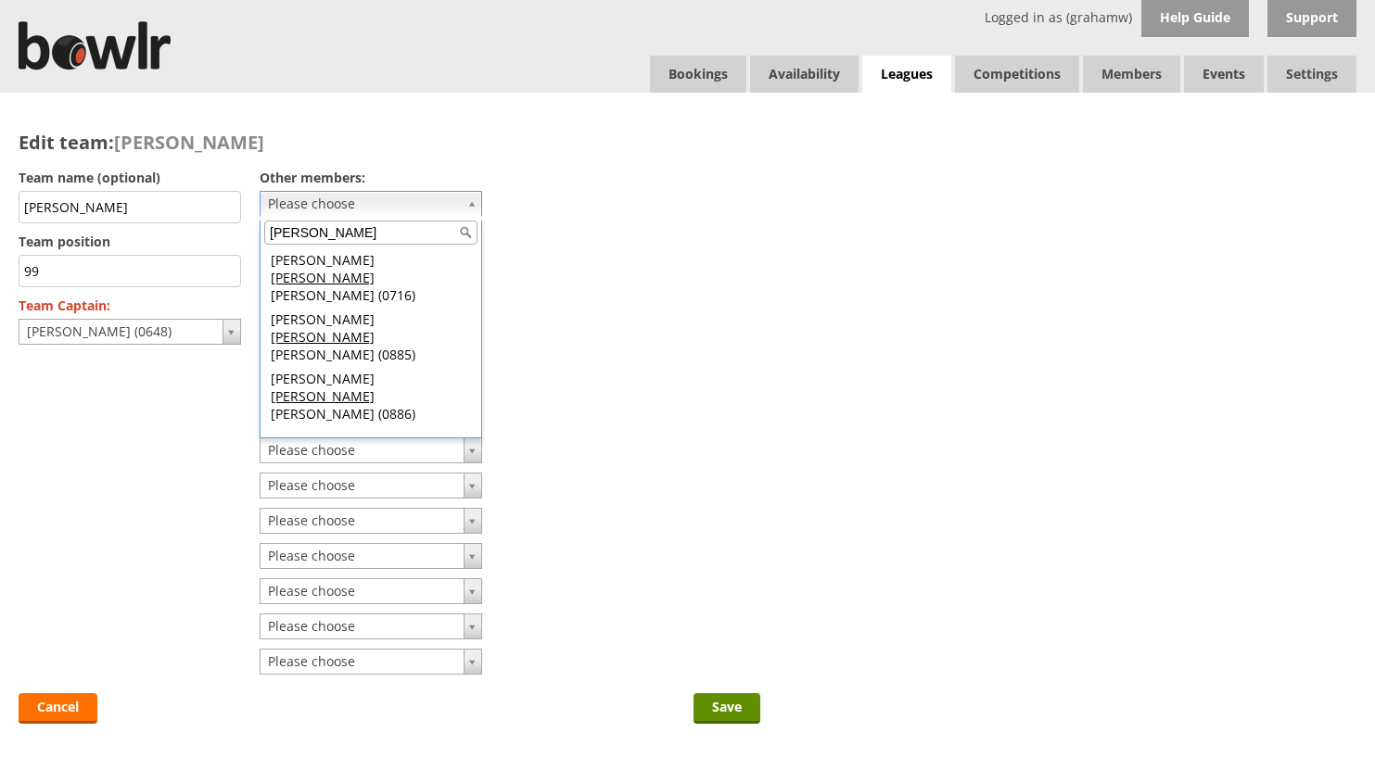
type input "[PERSON_NAME]"
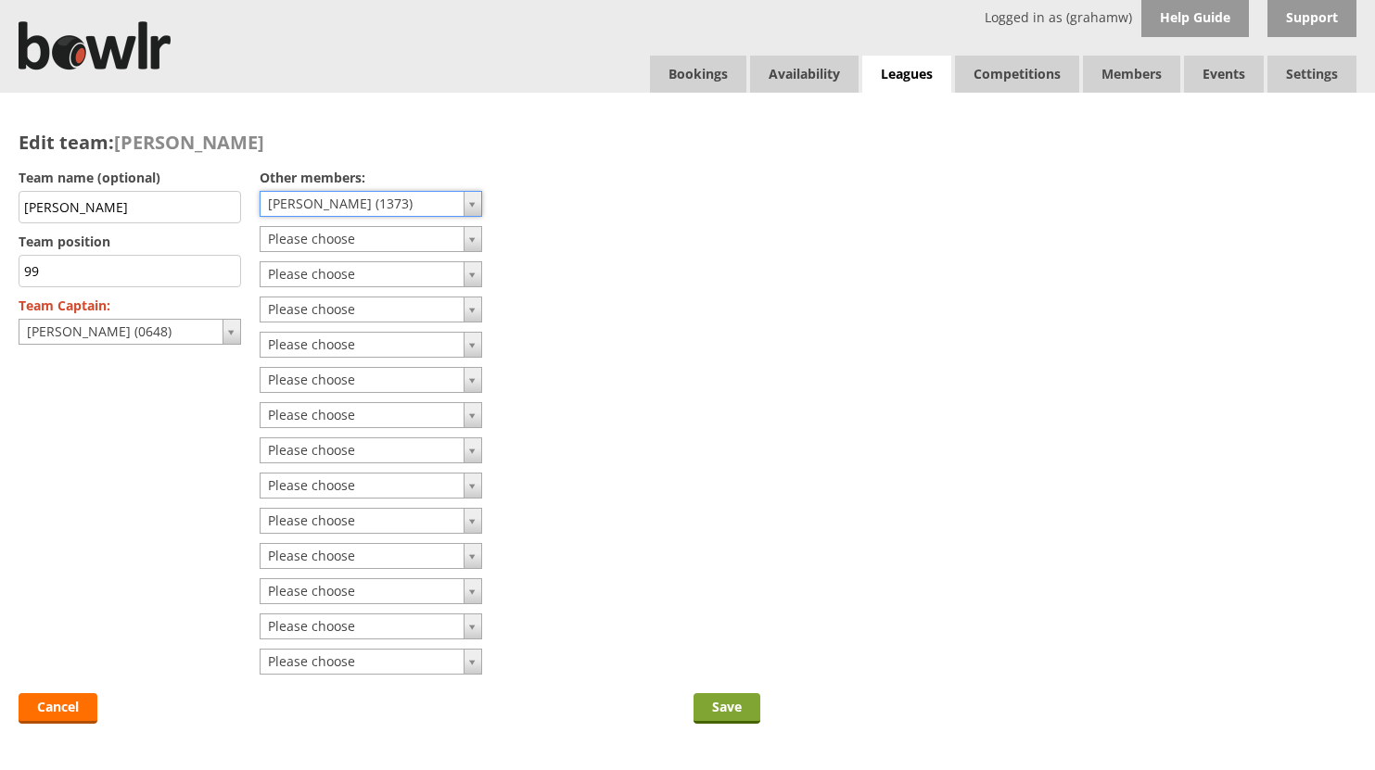
click at [726, 703] on input "Save" at bounding box center [726, 708] width 67 height 31
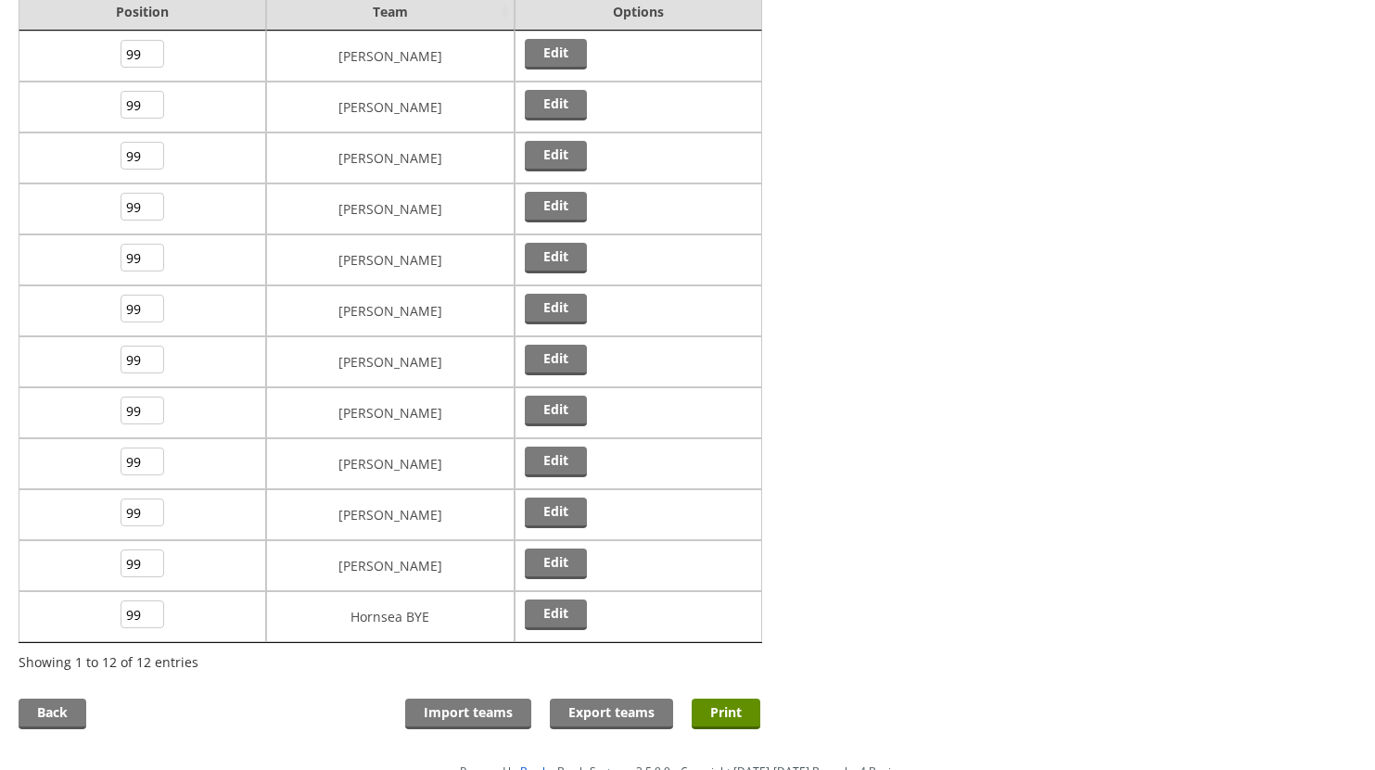
scroll to position [278, 0]
click at [538, 508] on link "Edit" at bounding box center [556, 512] width 62 height 31
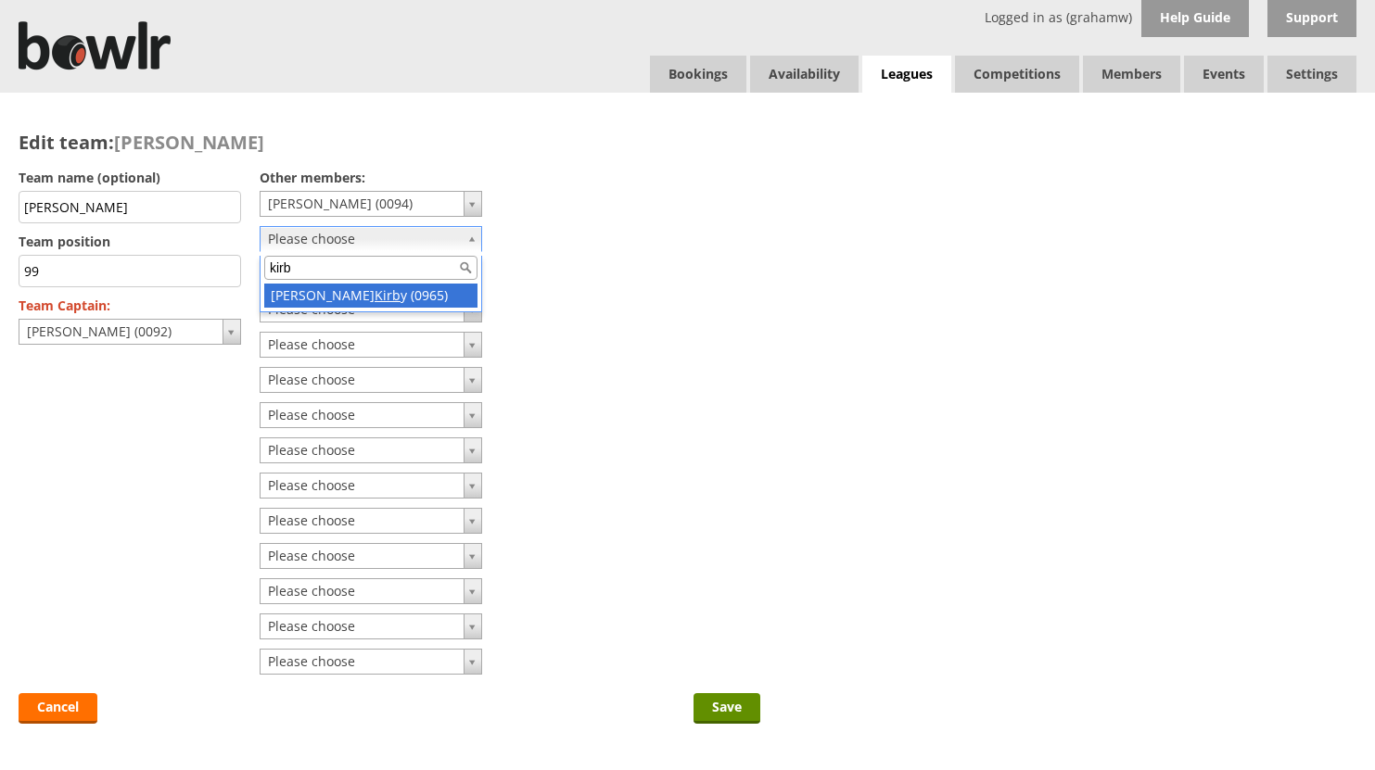
type input "kirb"
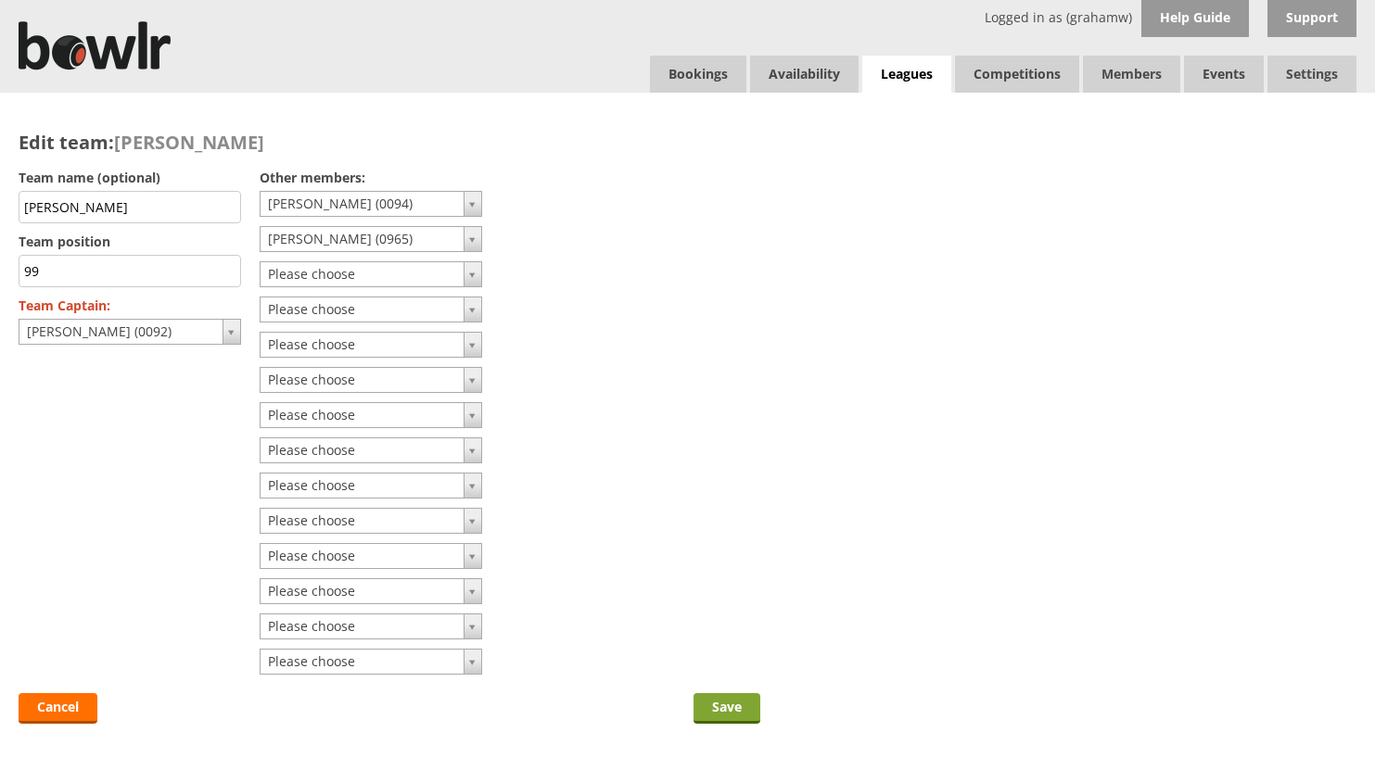
click at [720, 706] on input "Save" at bounding box center [726, 708] width 67 height 31
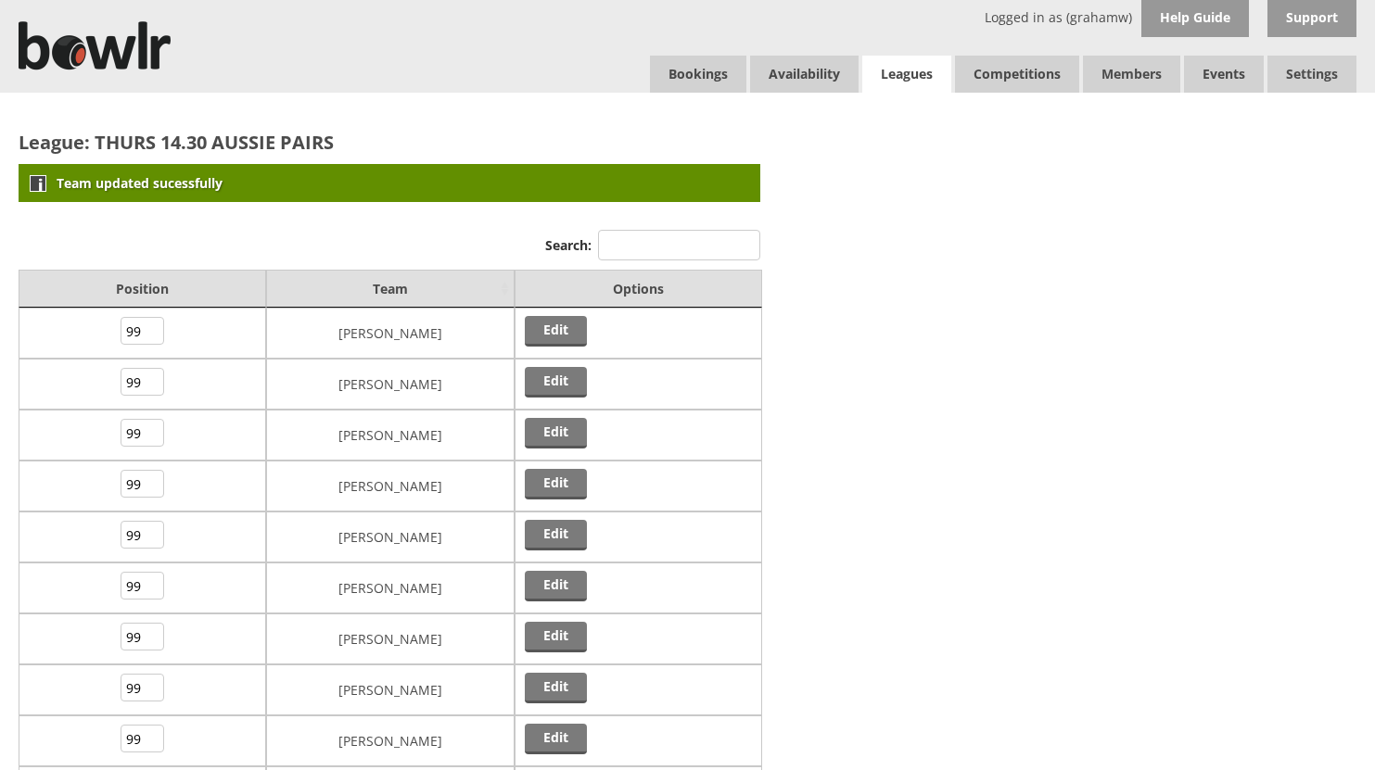
click at [919, 79] on link "Leagues" at bounding box center [906, 75] width 89 height 38
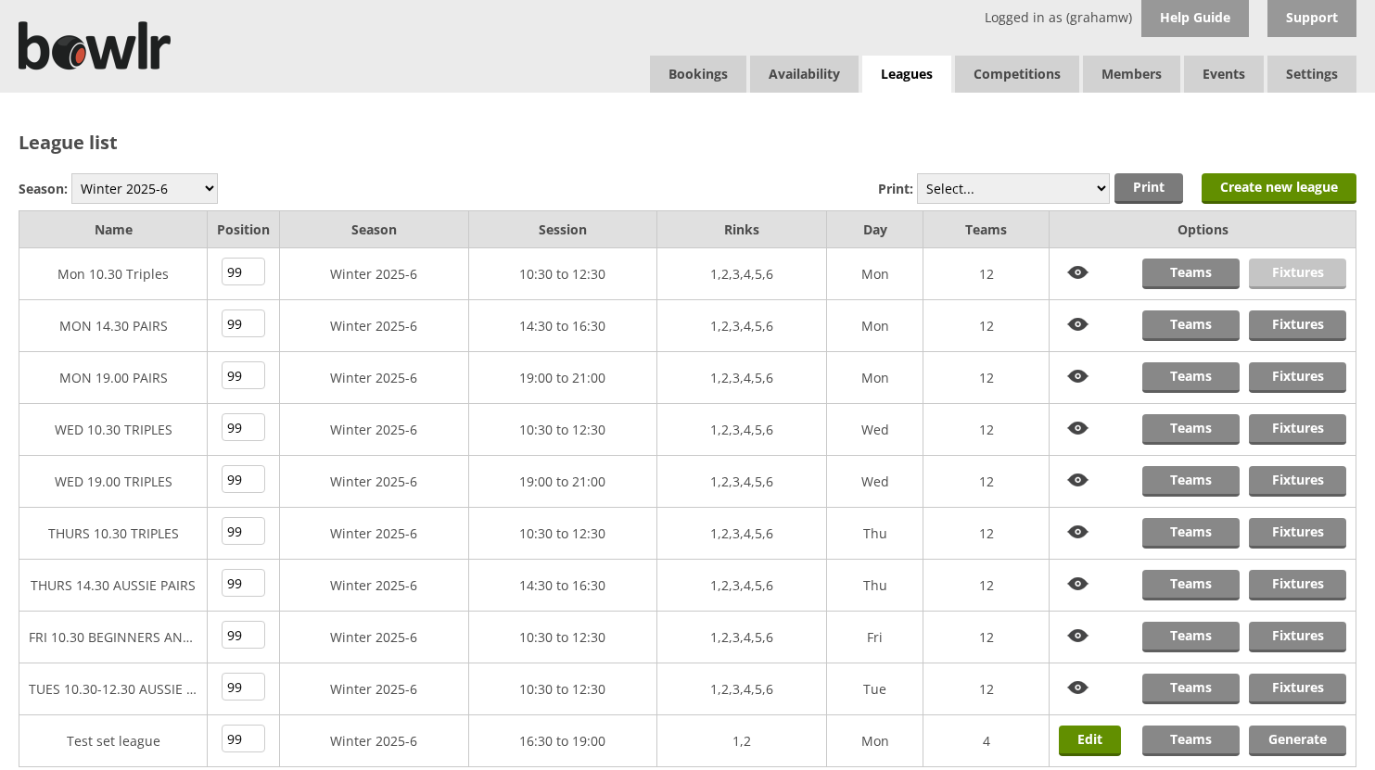
click at [1279, 274] on link "Fixtures" at bounding box center [1297, 274] width 97 height 31
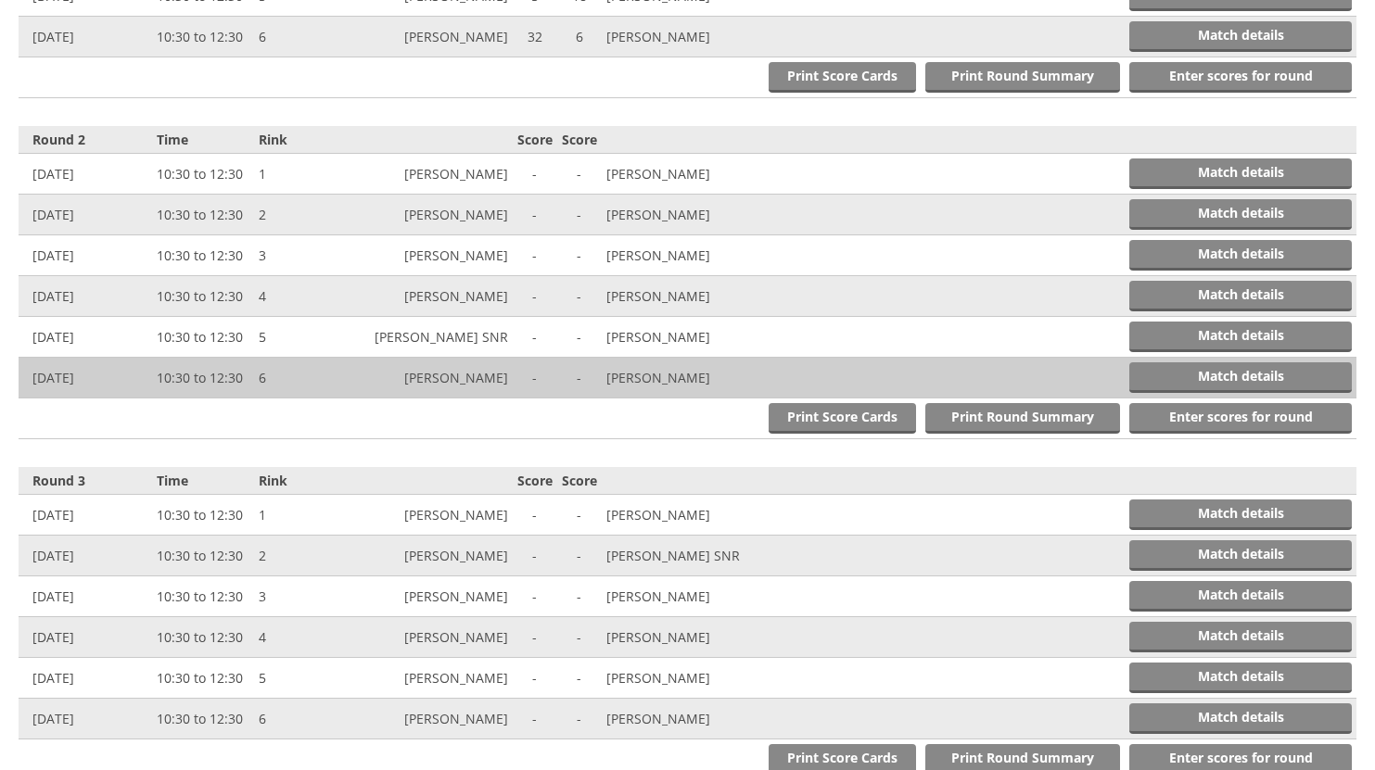
scroll to position [927, 0]
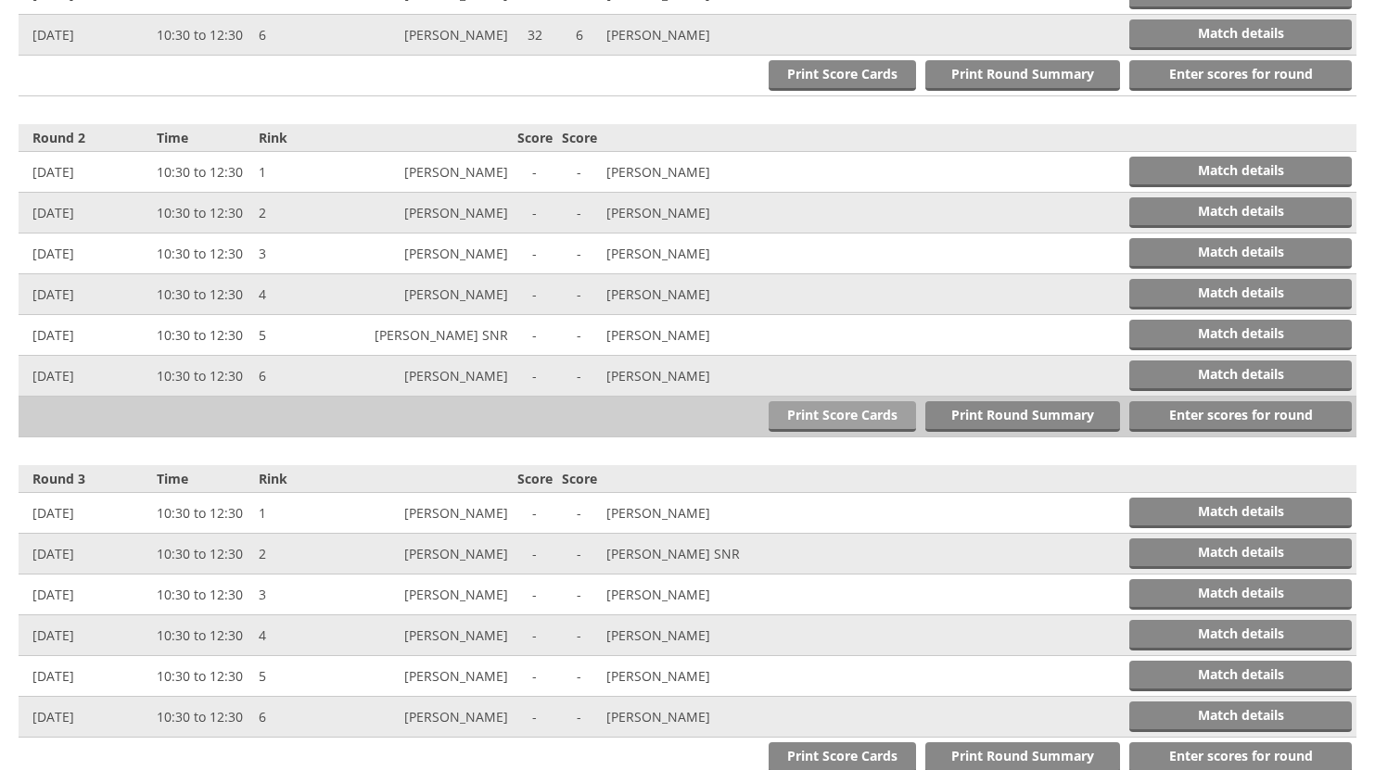
click at [843, 412] on link "Print Score Cards" at bounding box center [841, 416] width 147 height 31
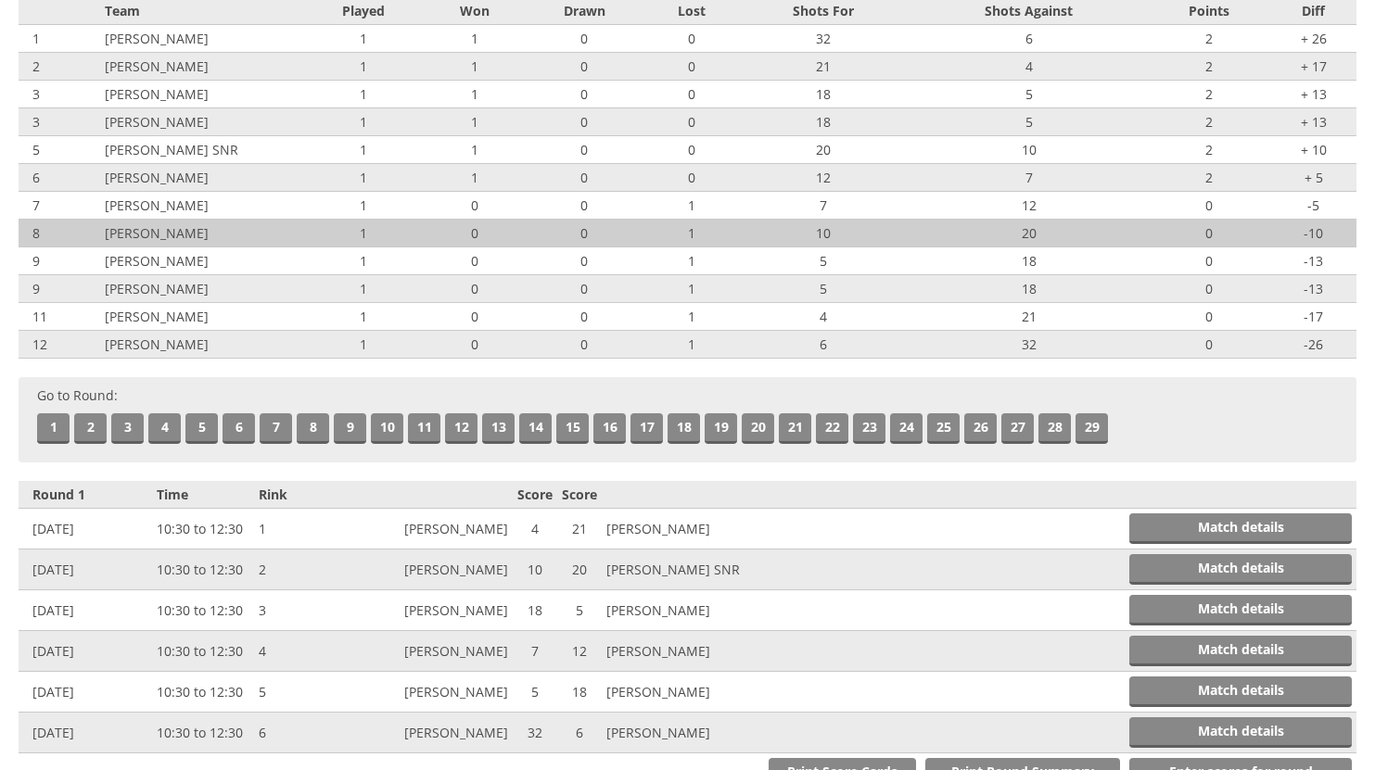
scroll to position [0, 0]
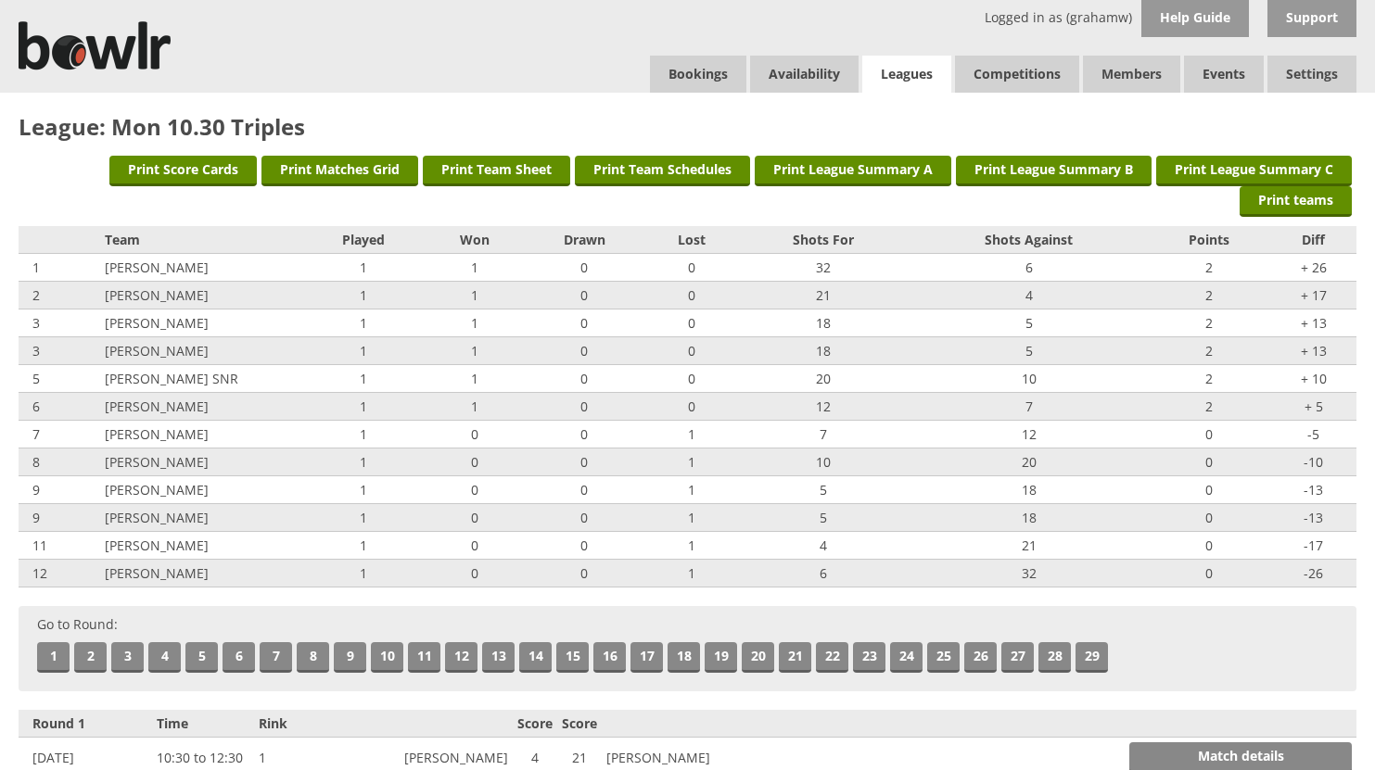
click at [889, 65] on link "Leagues" at bounding box center [906, 75] width 89 height 38
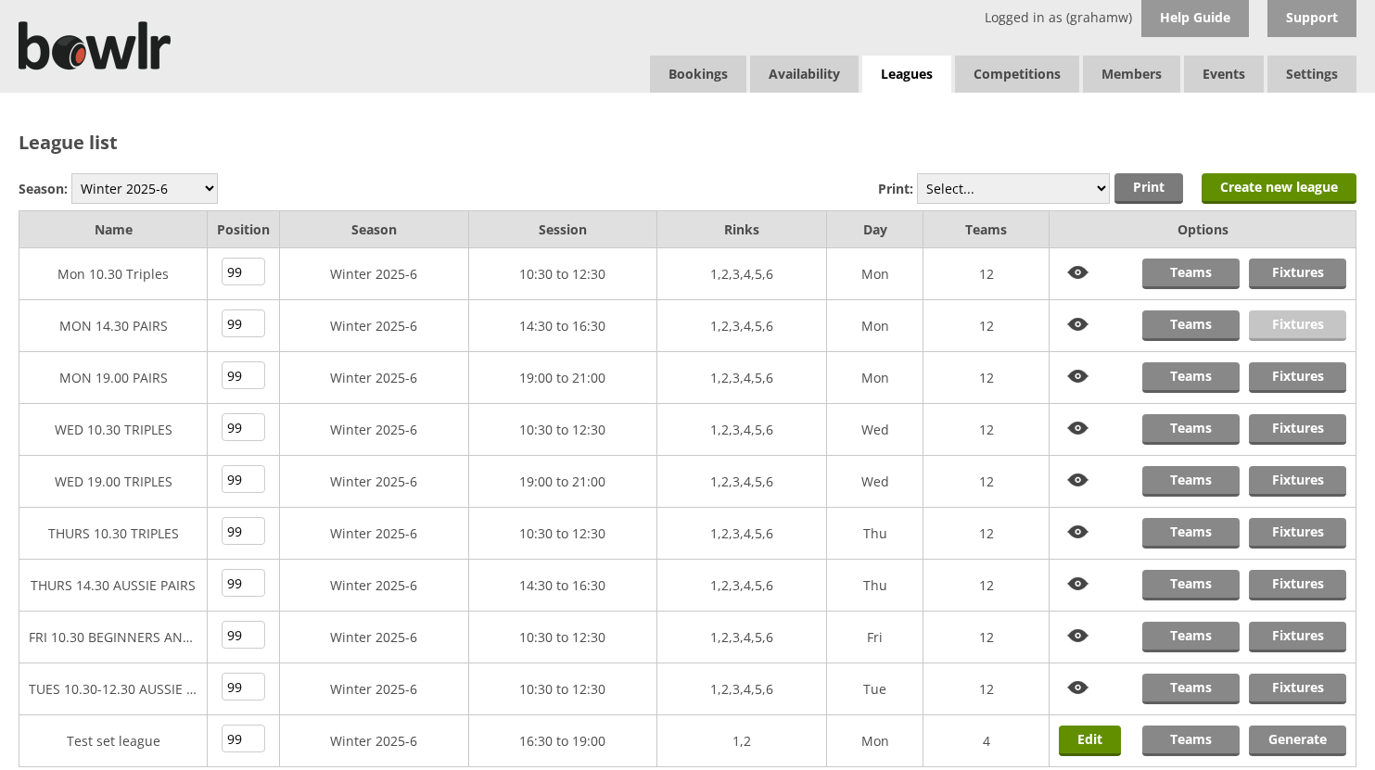
click at [1279, 323] on link "Fixtures" at bounding box center [1297, 326] width 97 height 31
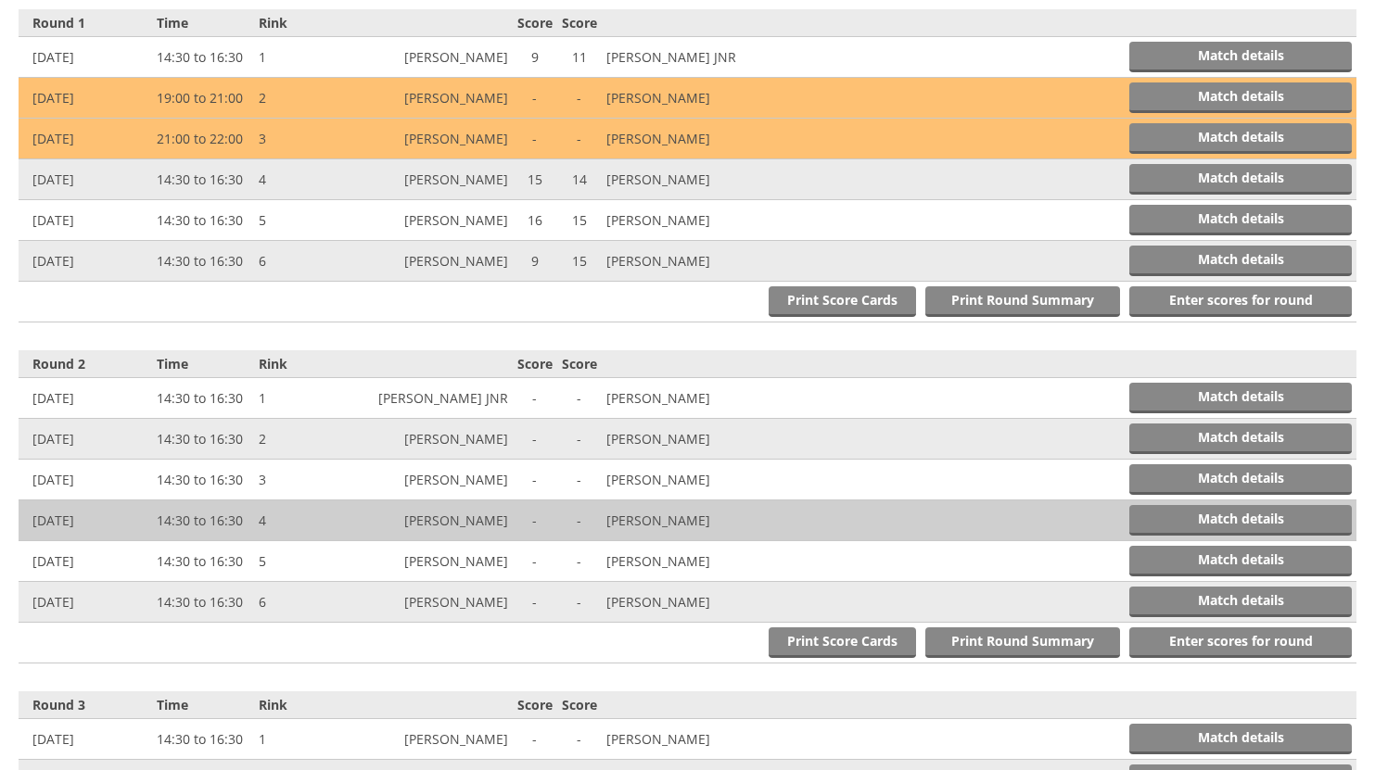
scroll to position [742, 0]
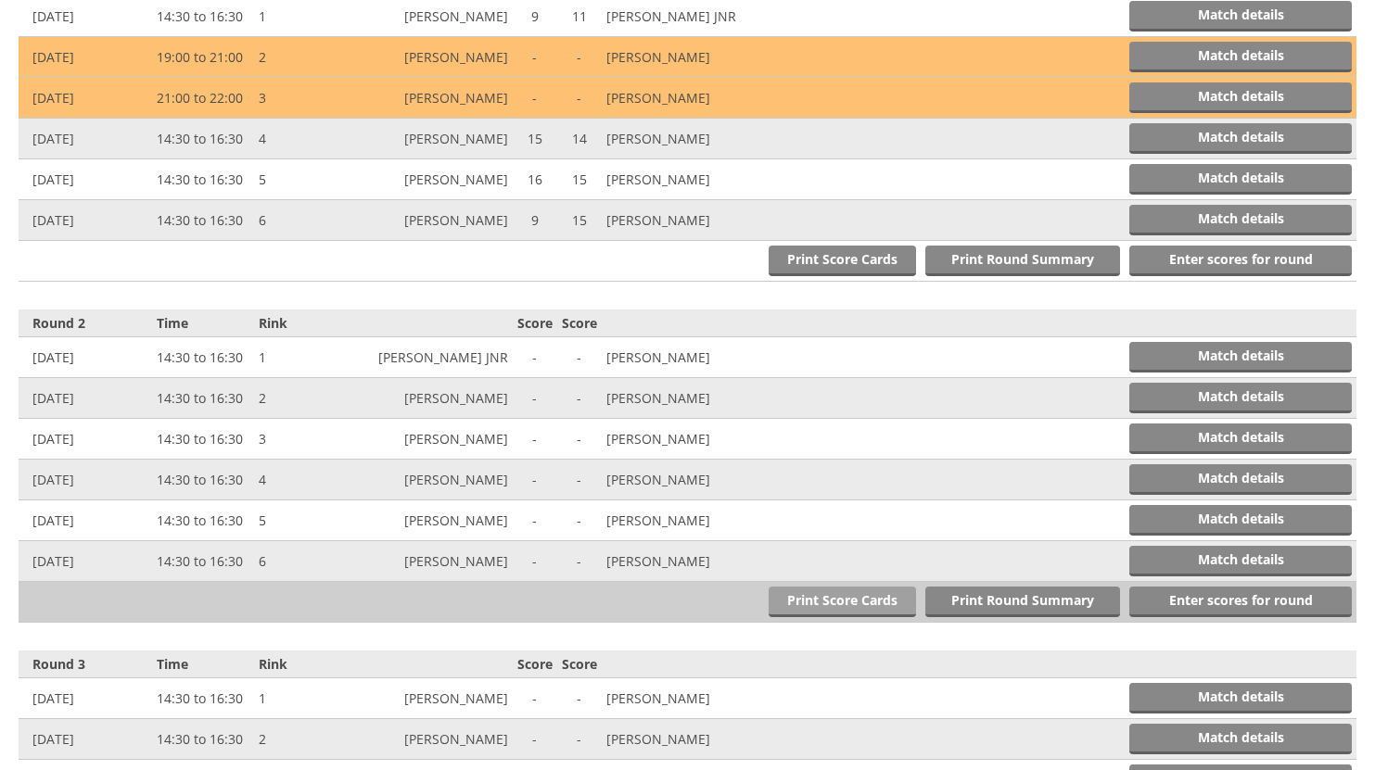
click at [843, 597] on link "Print Score Cards" at bounding box center [841, 602] width 147 height 31
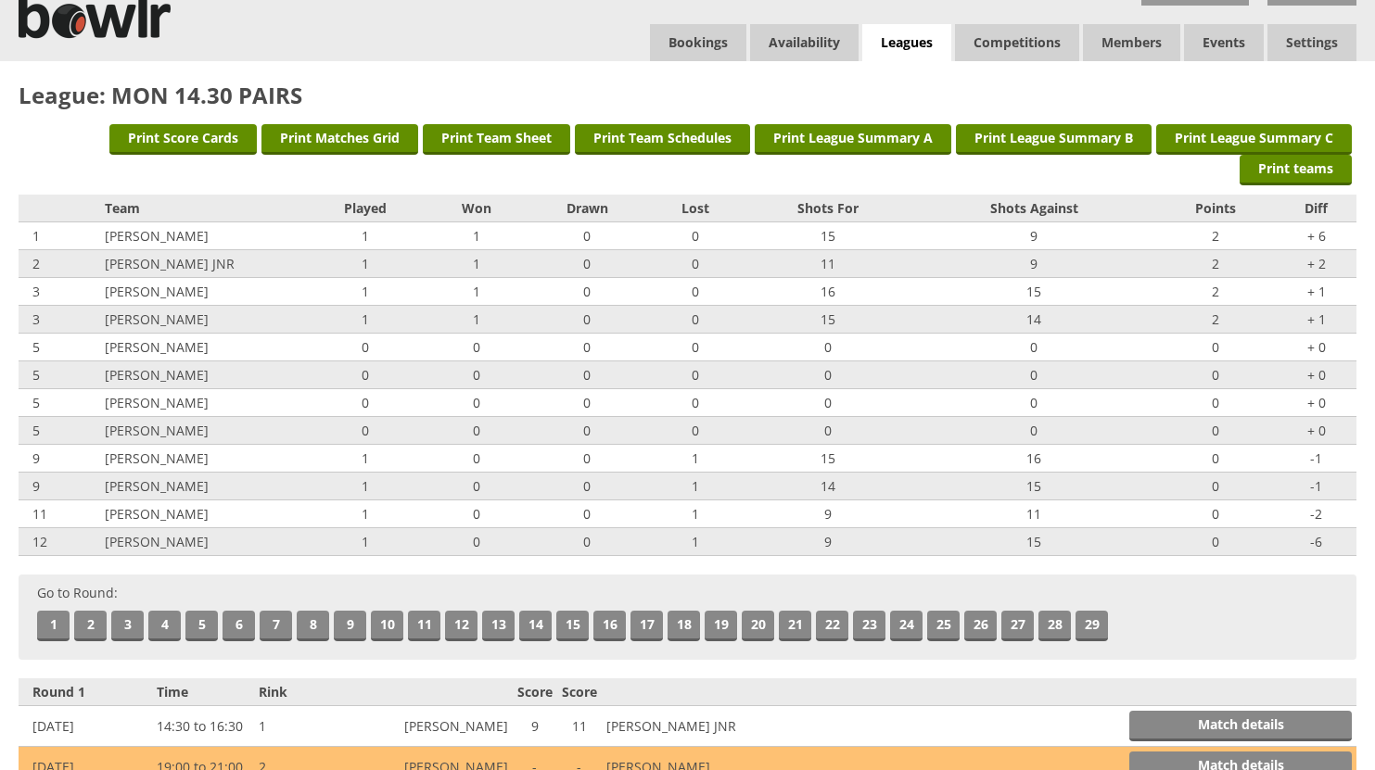
scroll to position [0, 0]
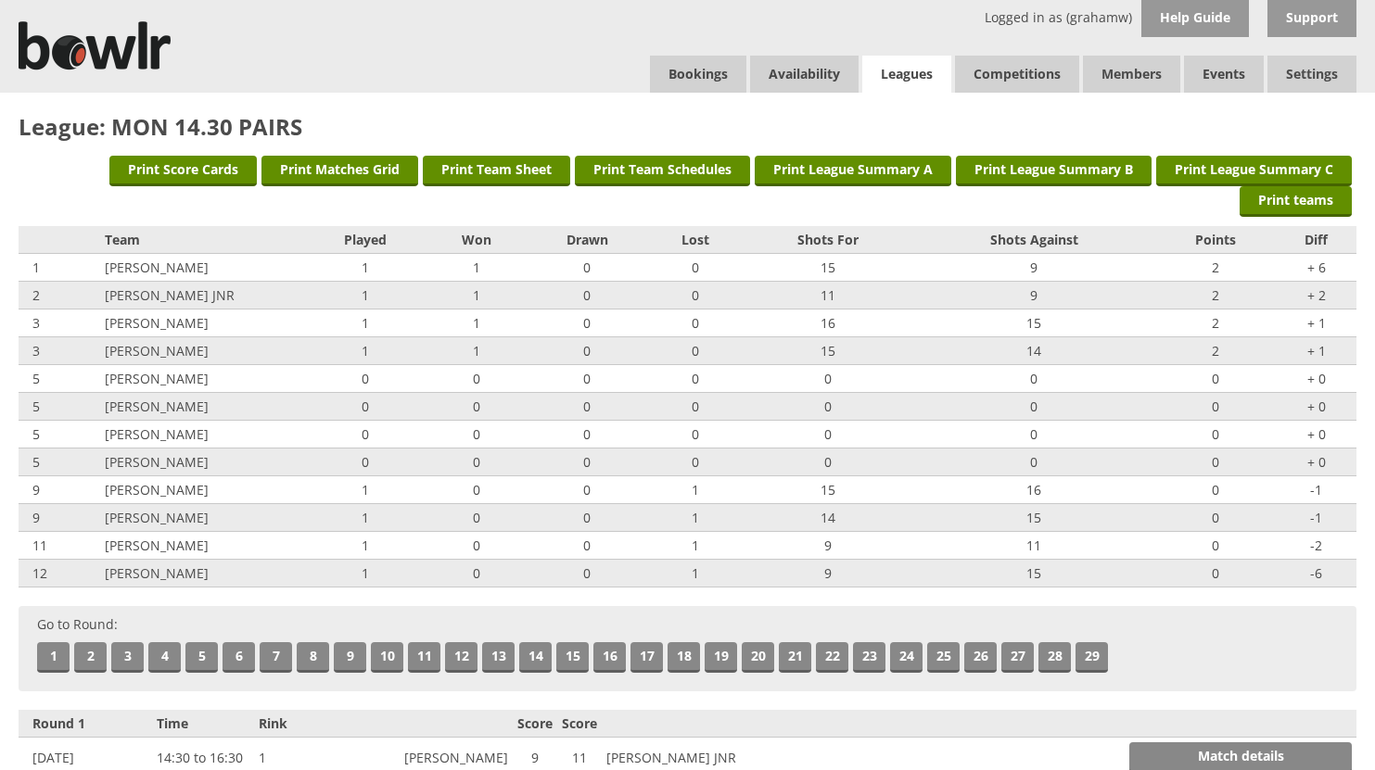
click at [899, 70] on link "Leagues" at bounding box center [906, 75] width 89 height 38
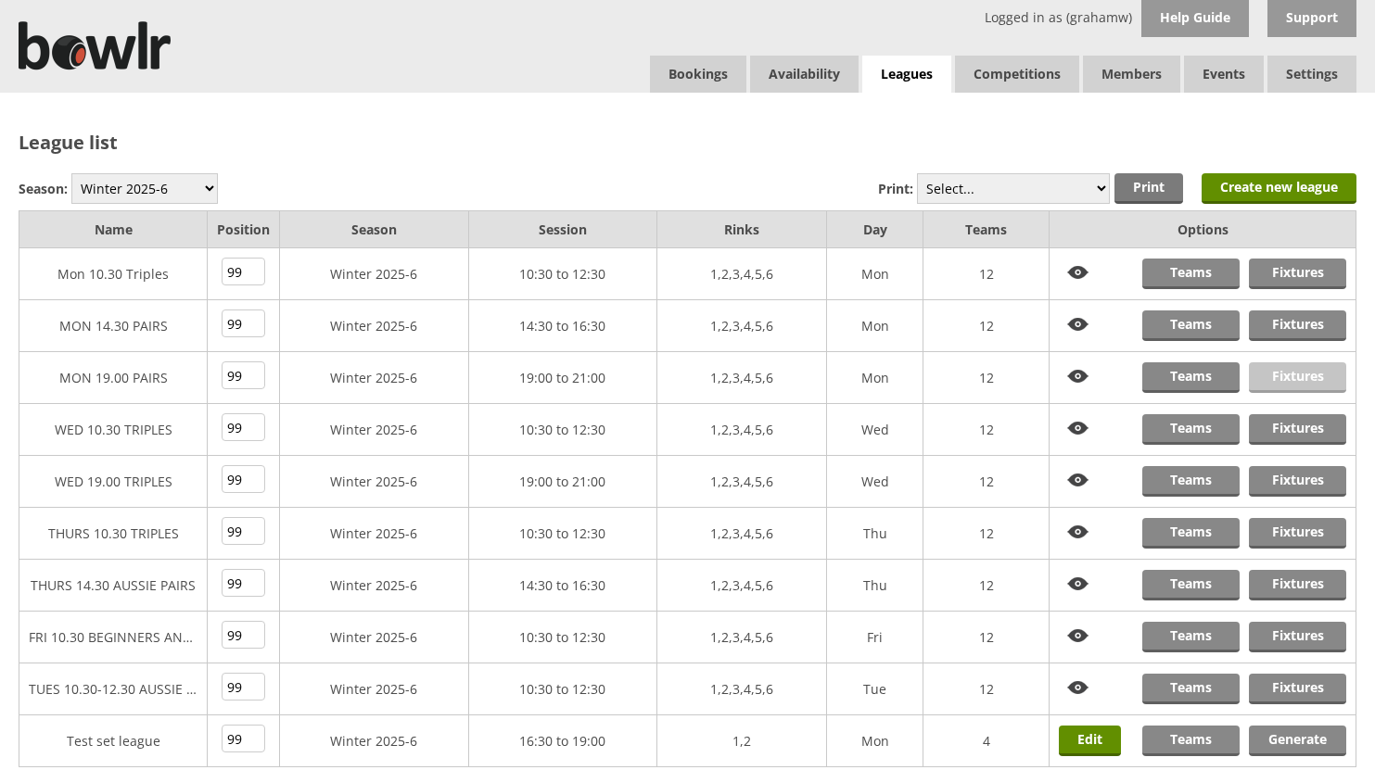
click at [1289, 374] on link "Fixtures" at bounding box center [1297, 377] width 97 height 31
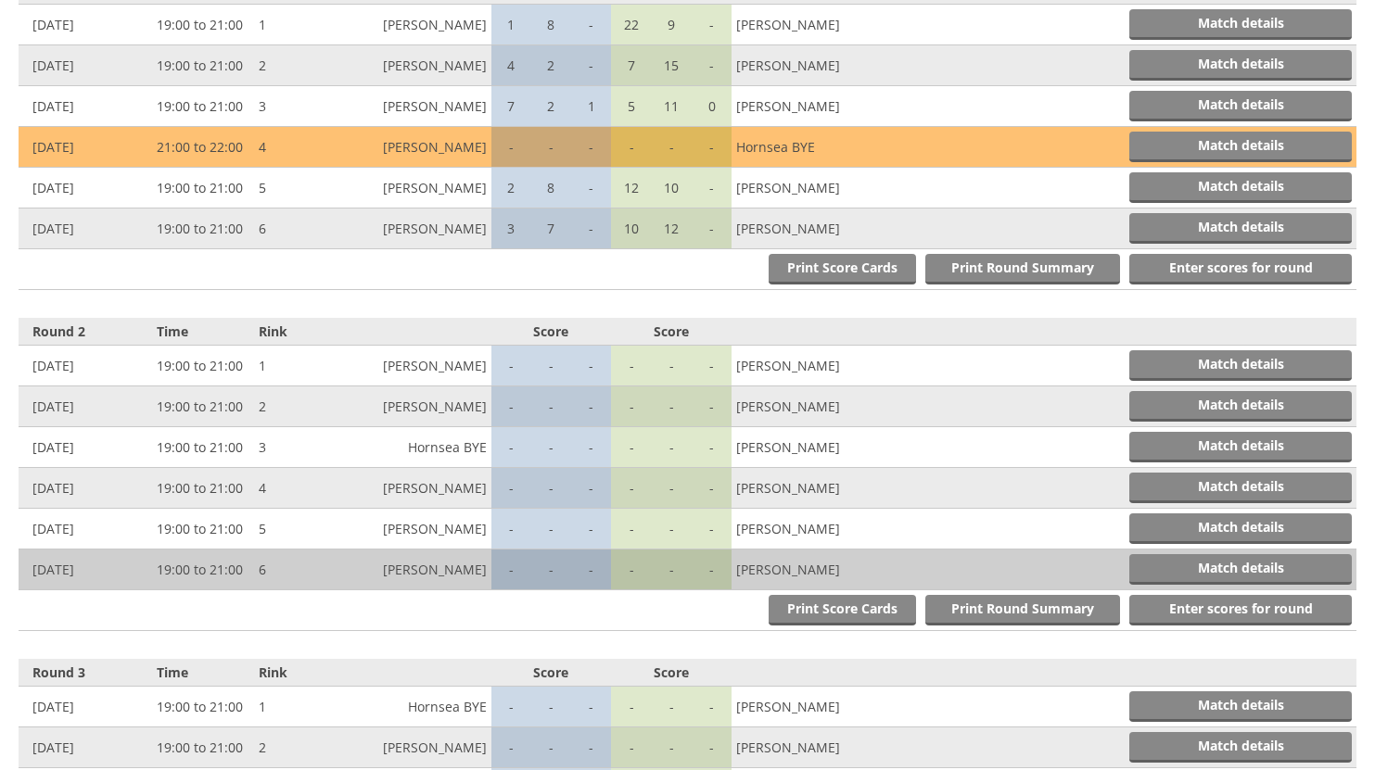
scroll to position [834, 0]
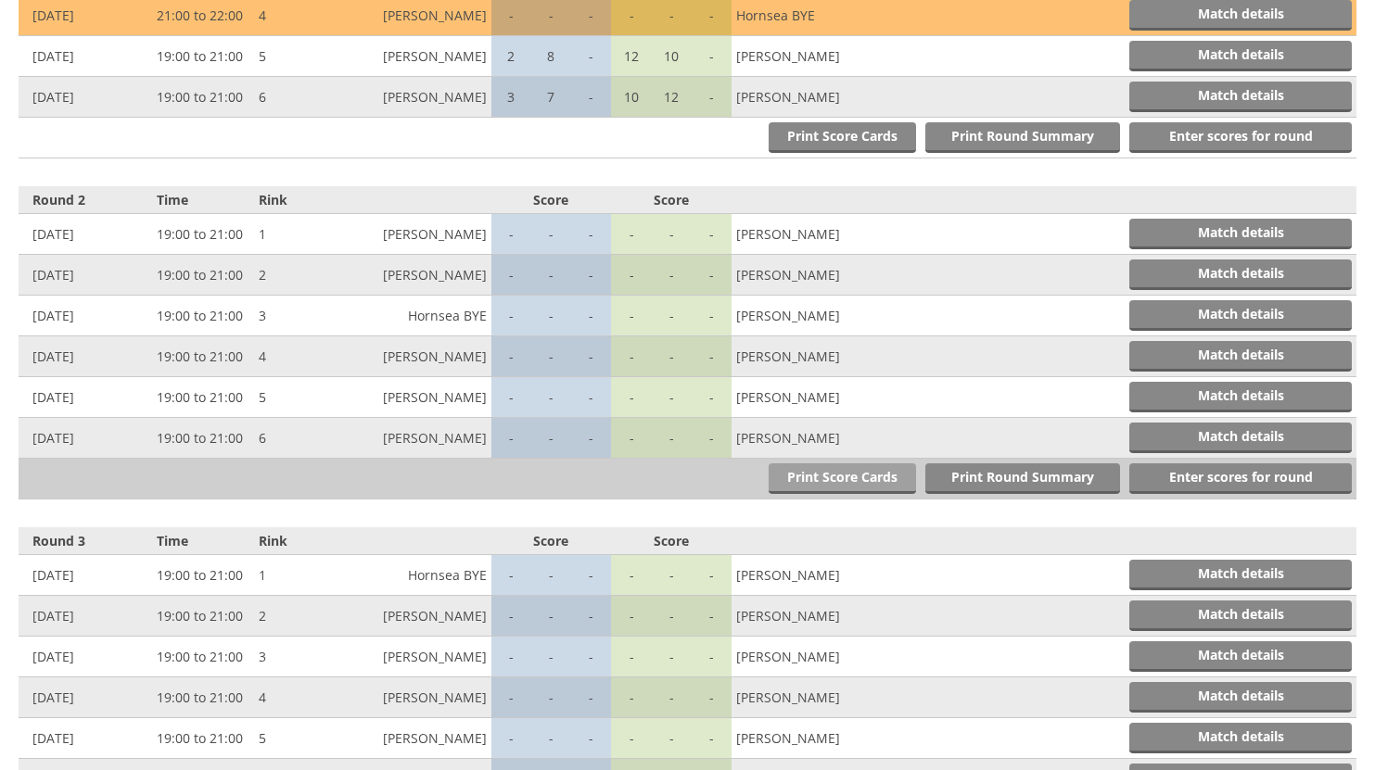
click at [845, 476] on link "Print Score Cards" at bounding box center [841, 478] width 147 height 31
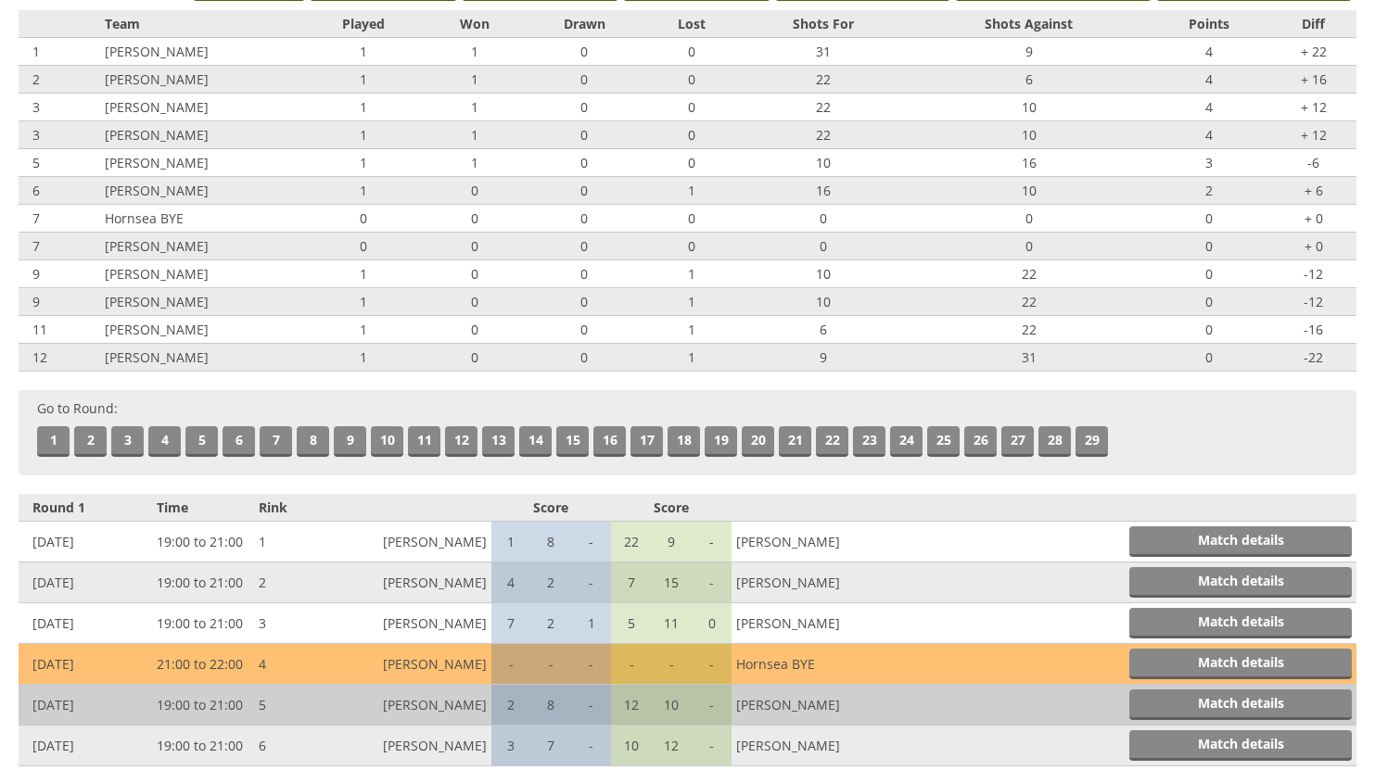
scroll to position [0, 0]
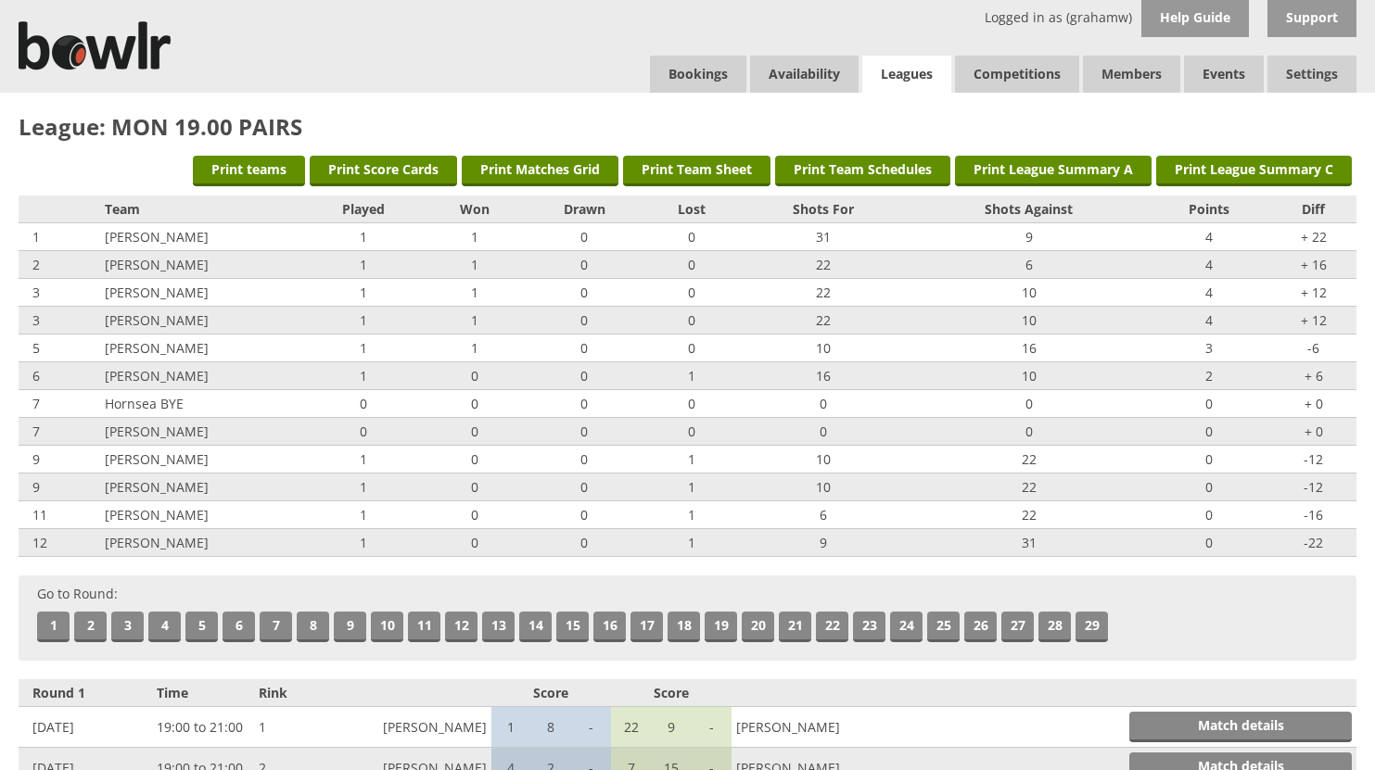
click at [914, 65] on link "Leagues" at bounding box center [906, 75] width 89 height 38
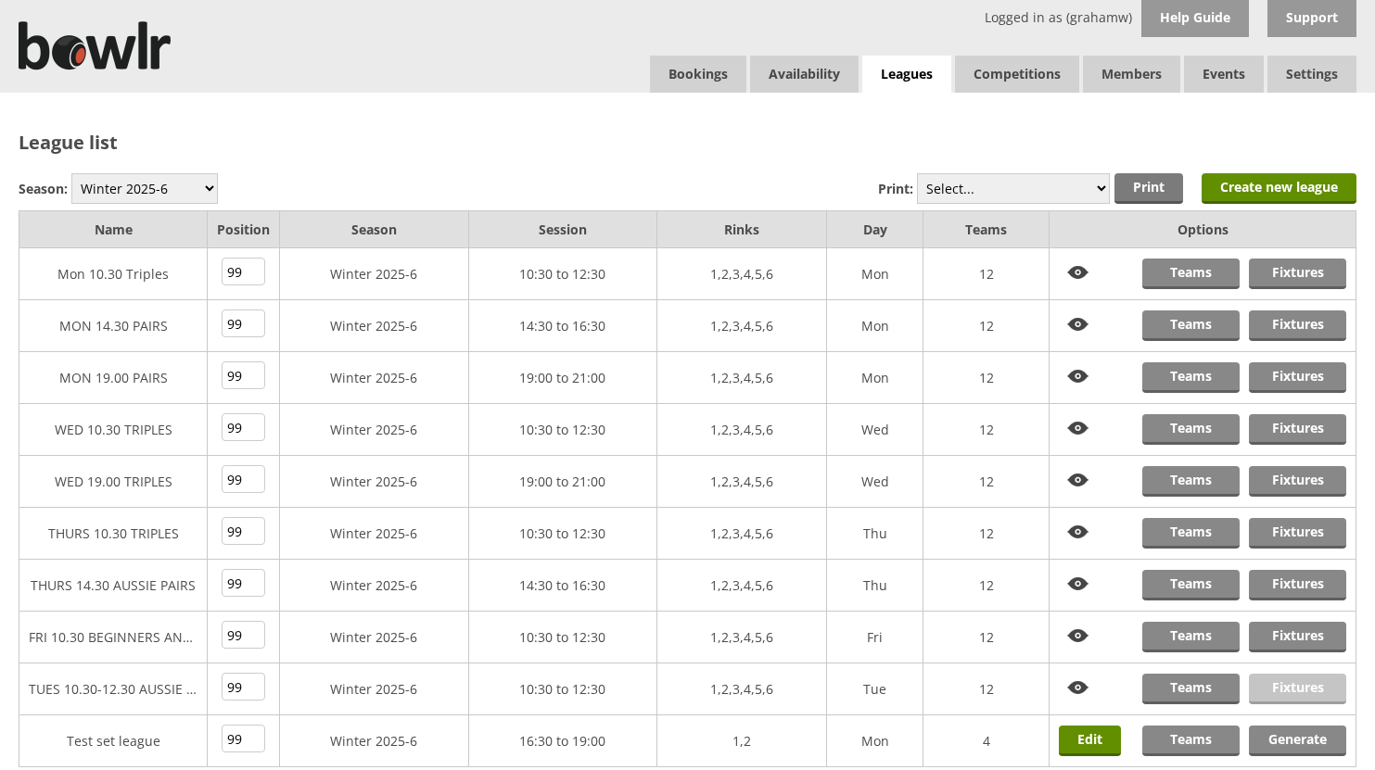
click at [1287, 684] on link "Fixtures" at bounding box center [1297, 689] width 97 height 31
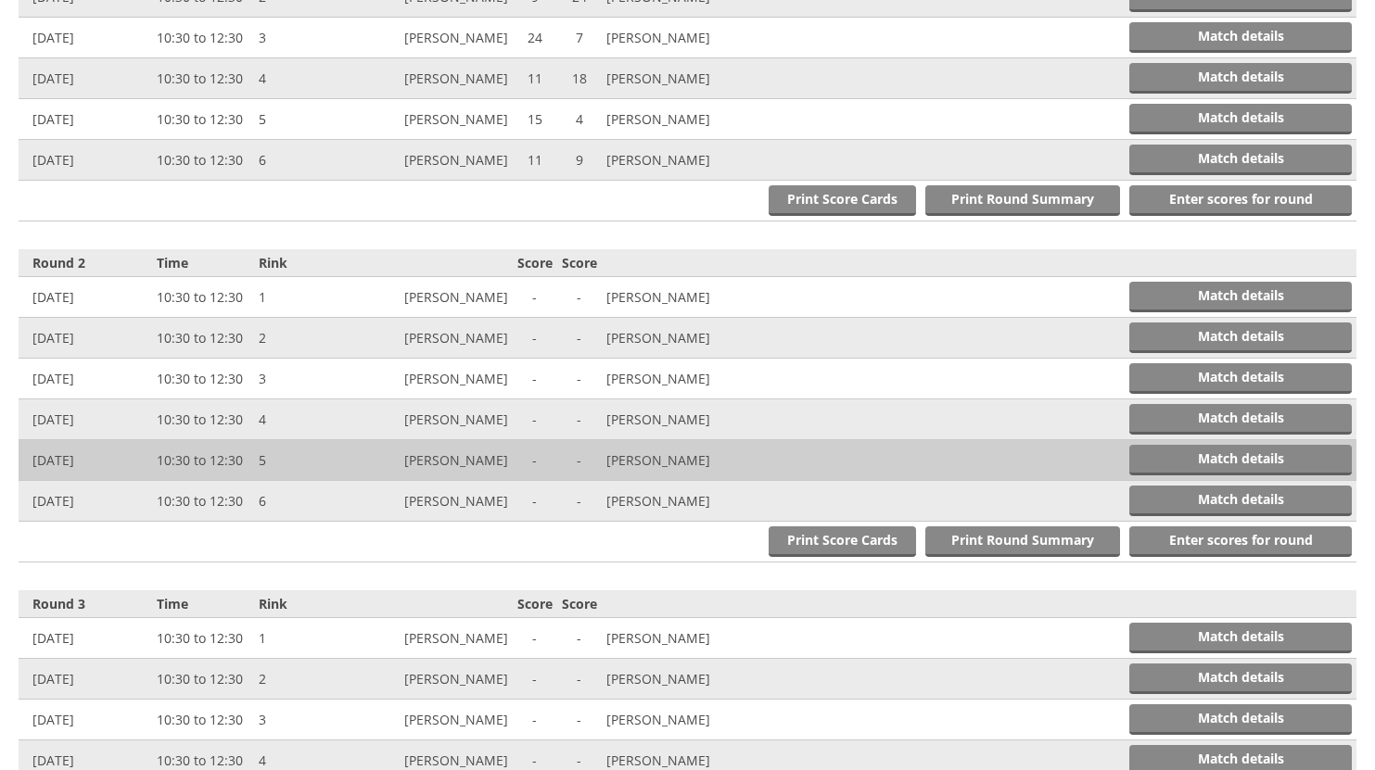
scroll to position [834, 0]
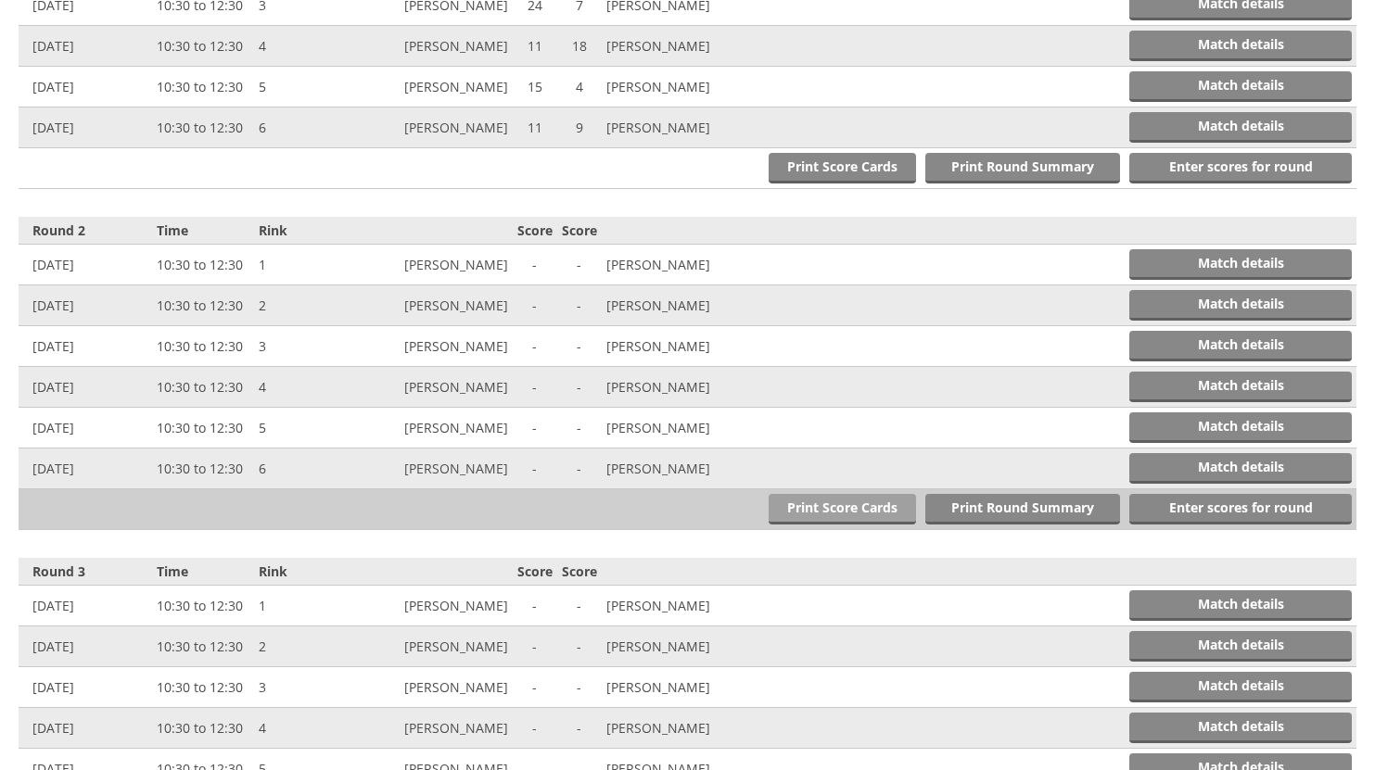
click at [859, 508] on link "Print Score Cards" at bounding box center [841, 509] width 147 height 31
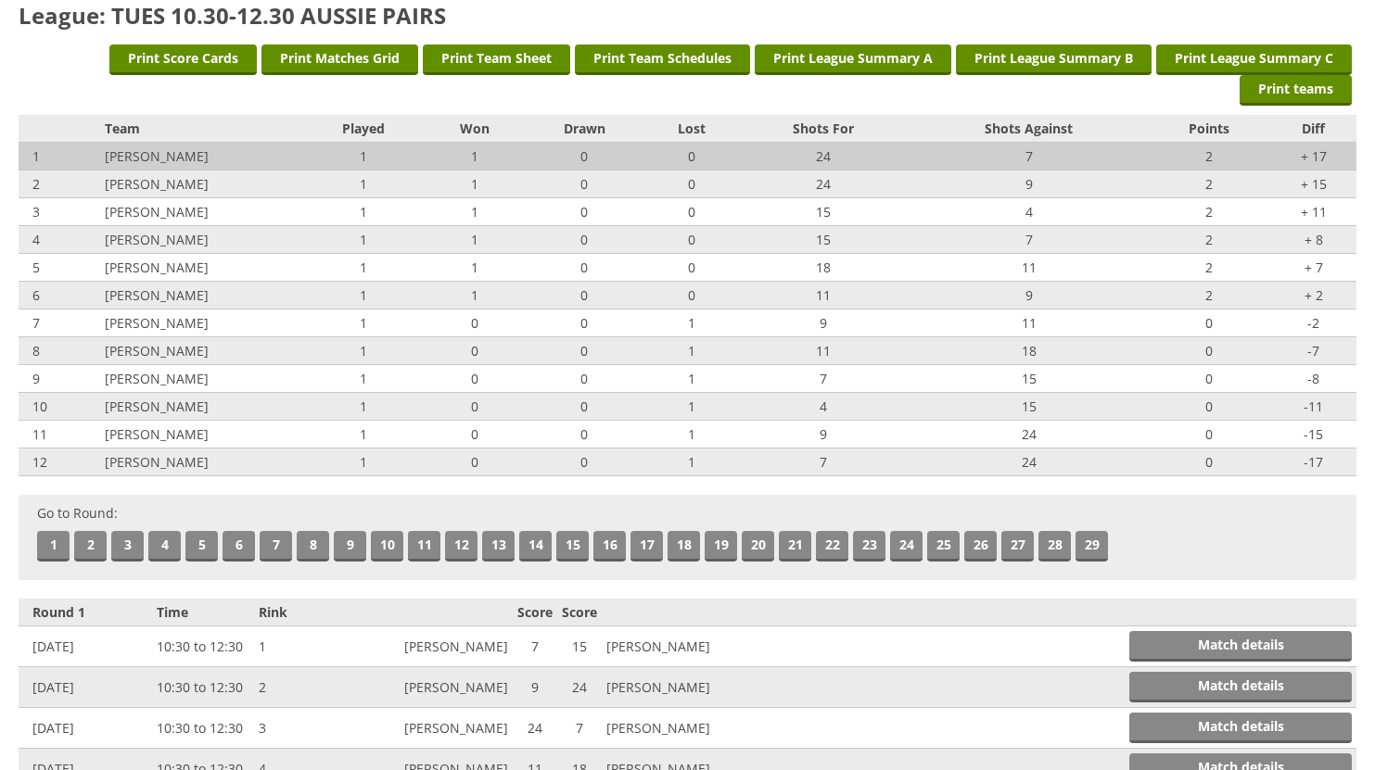
scroll to position [0, 0]
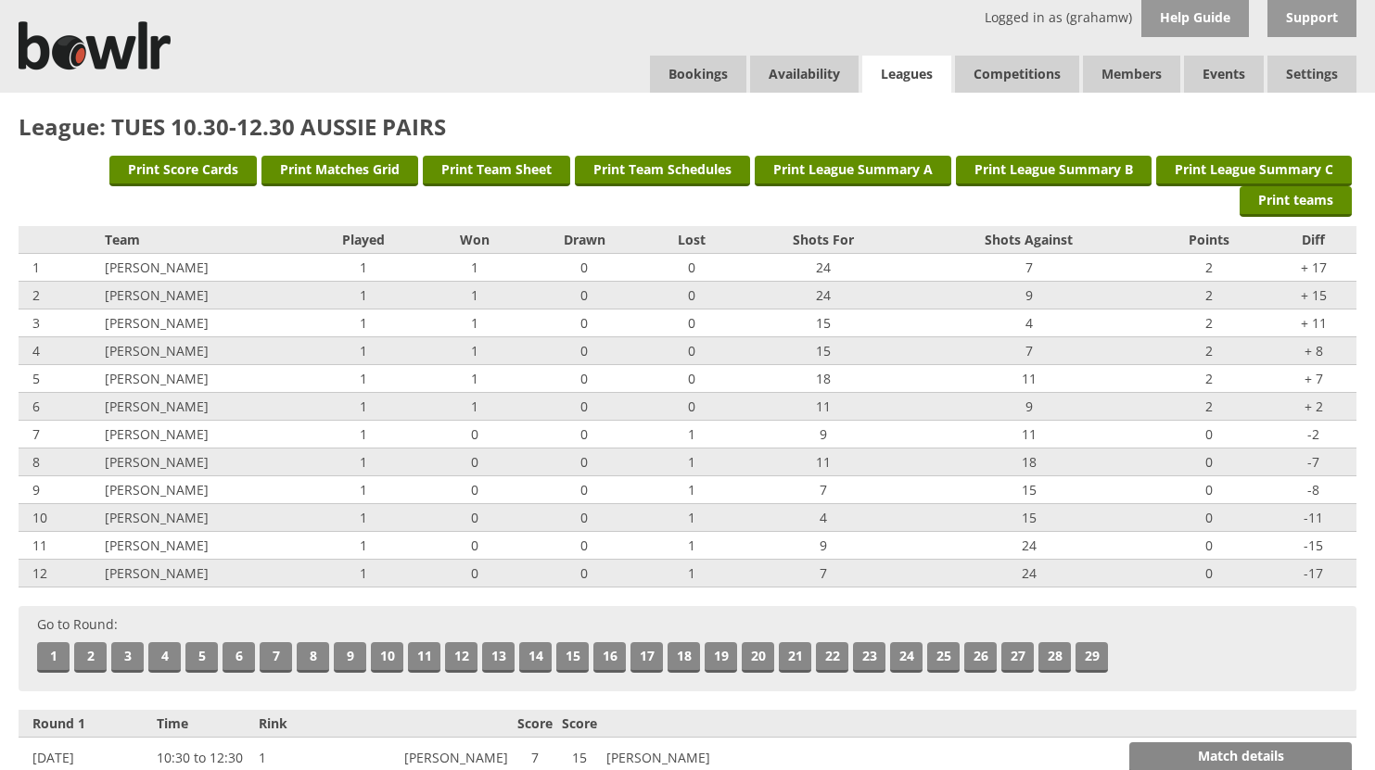
click at [894, 72] on link "Leagues" at bounding box center [906, 75] width 89 height 38
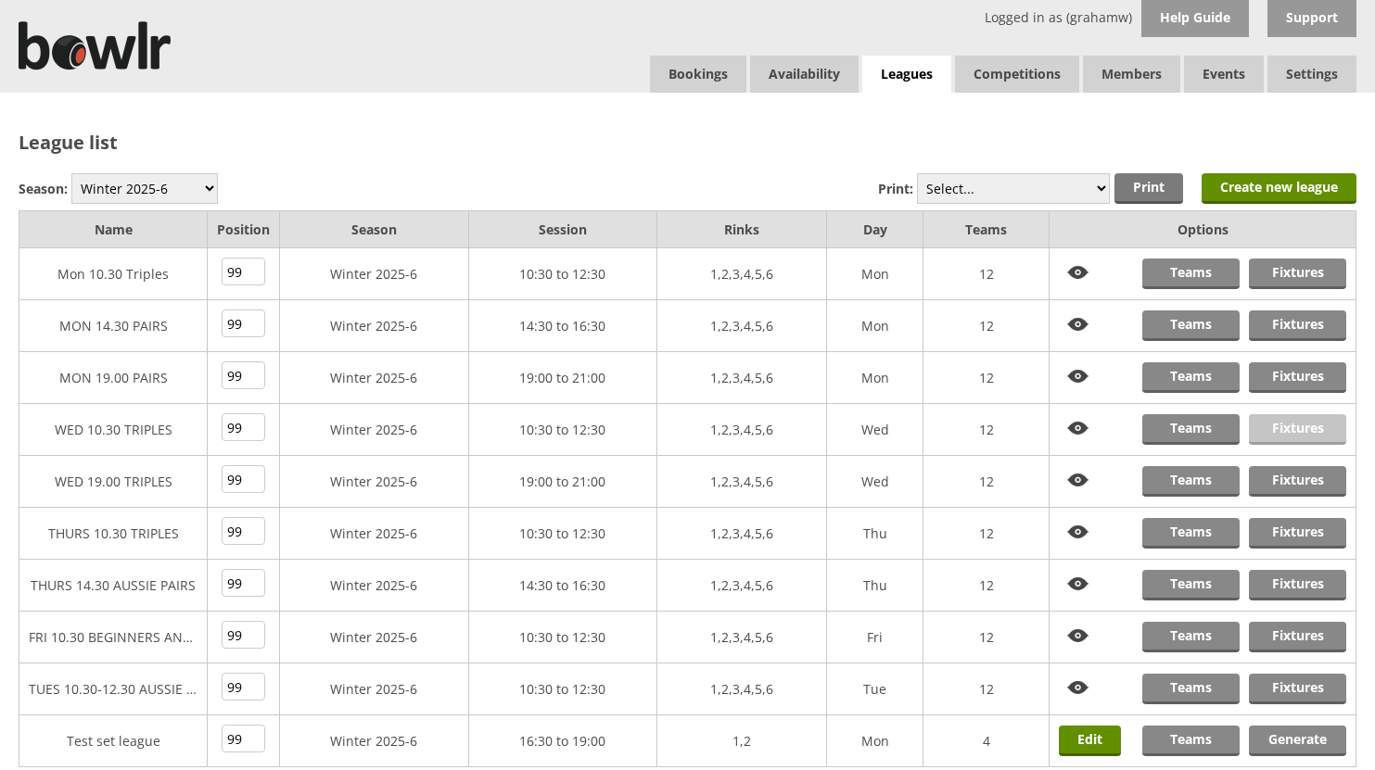
click at [1287, 427] on link "Fixtures" at bounding box center [1297, 429] width 97 height 31
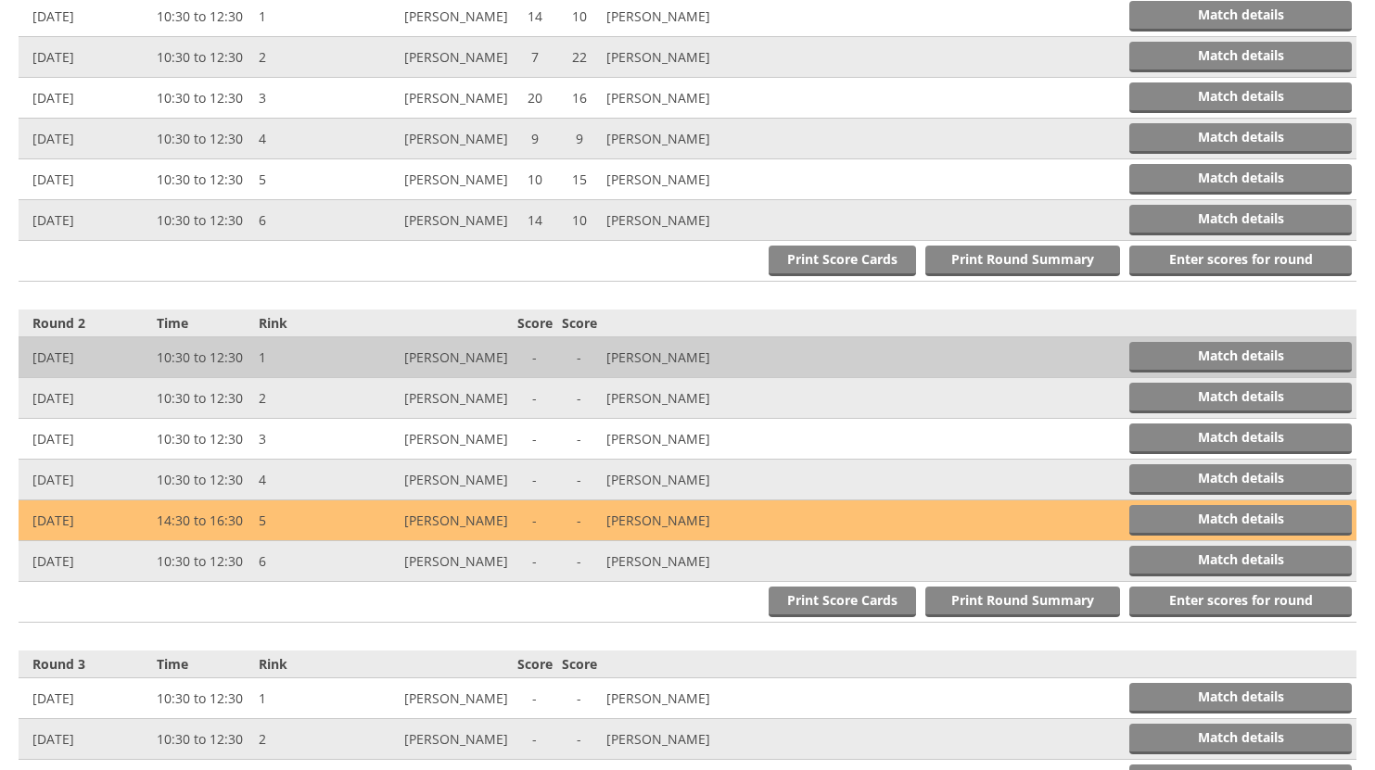
scroll to position [834, 0]
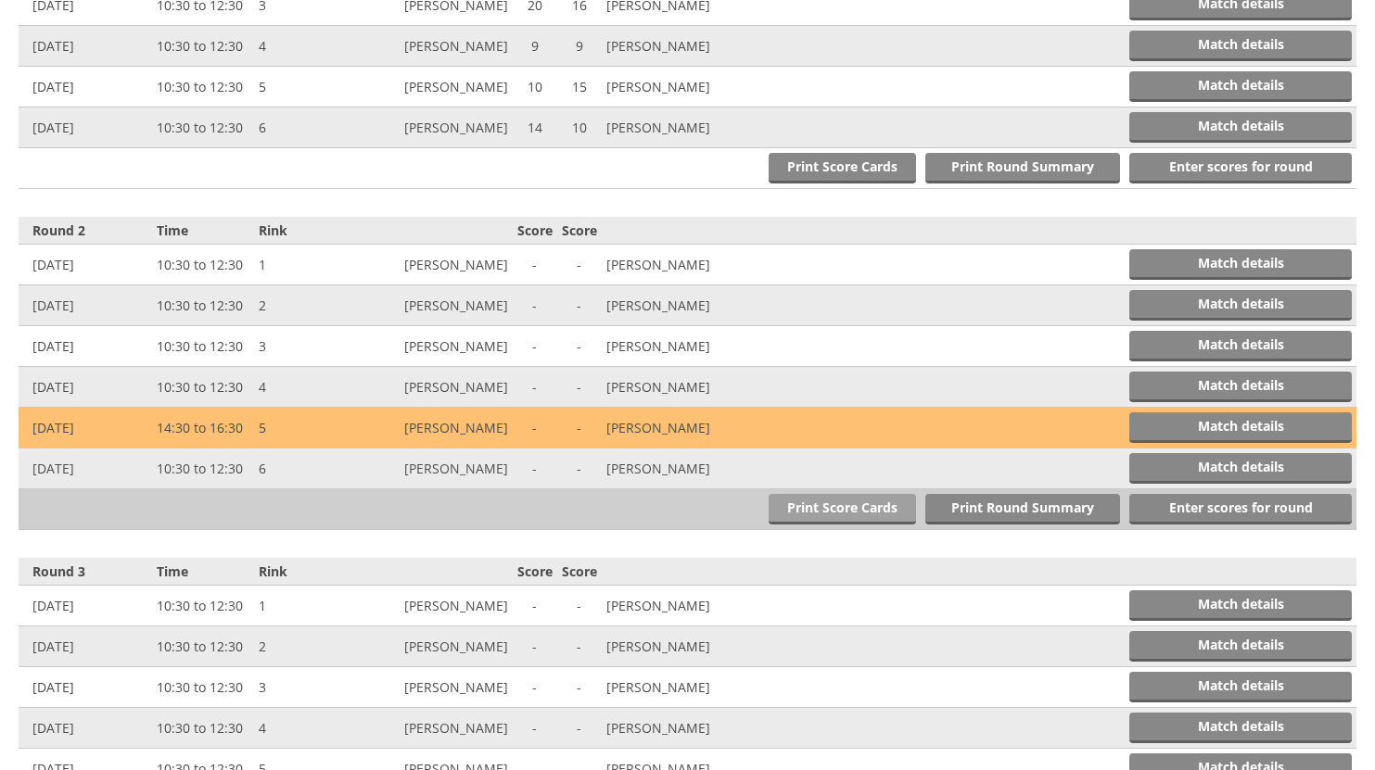
click at [814, 508] on link "Print Score Cards" at bounding box center [841, 509] width 147 height 31
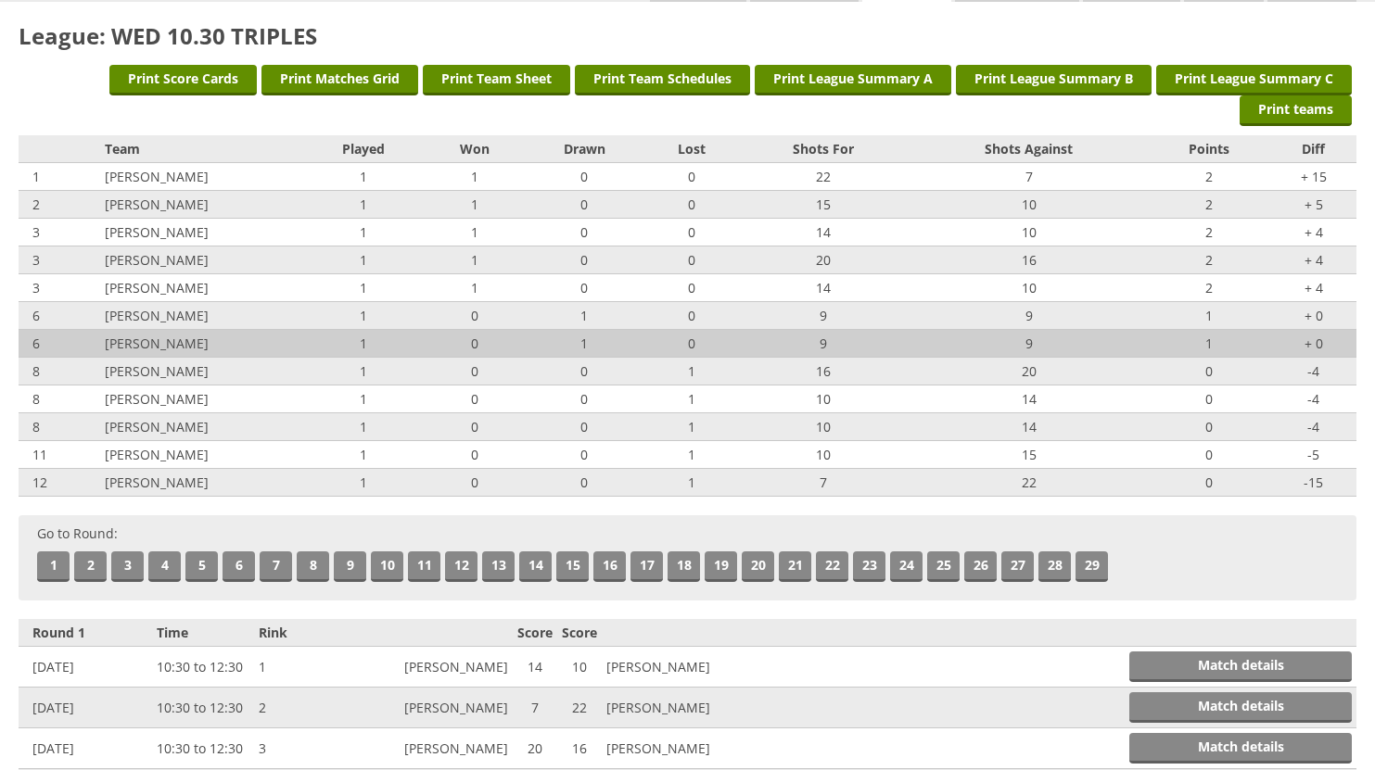
scroll to position [0, 0]
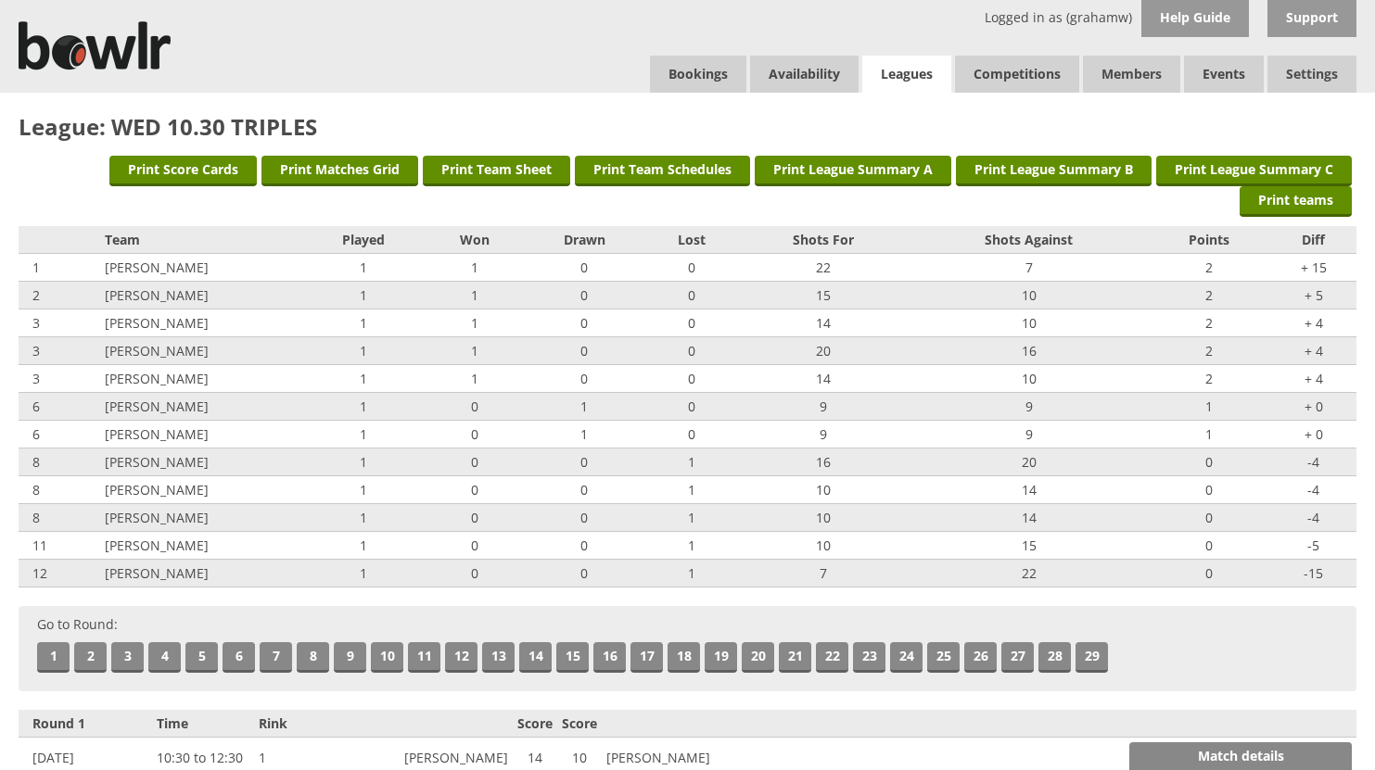
click at [892, 70] on link "Leagues" at bounding box center [906, 75] width 89 height 38
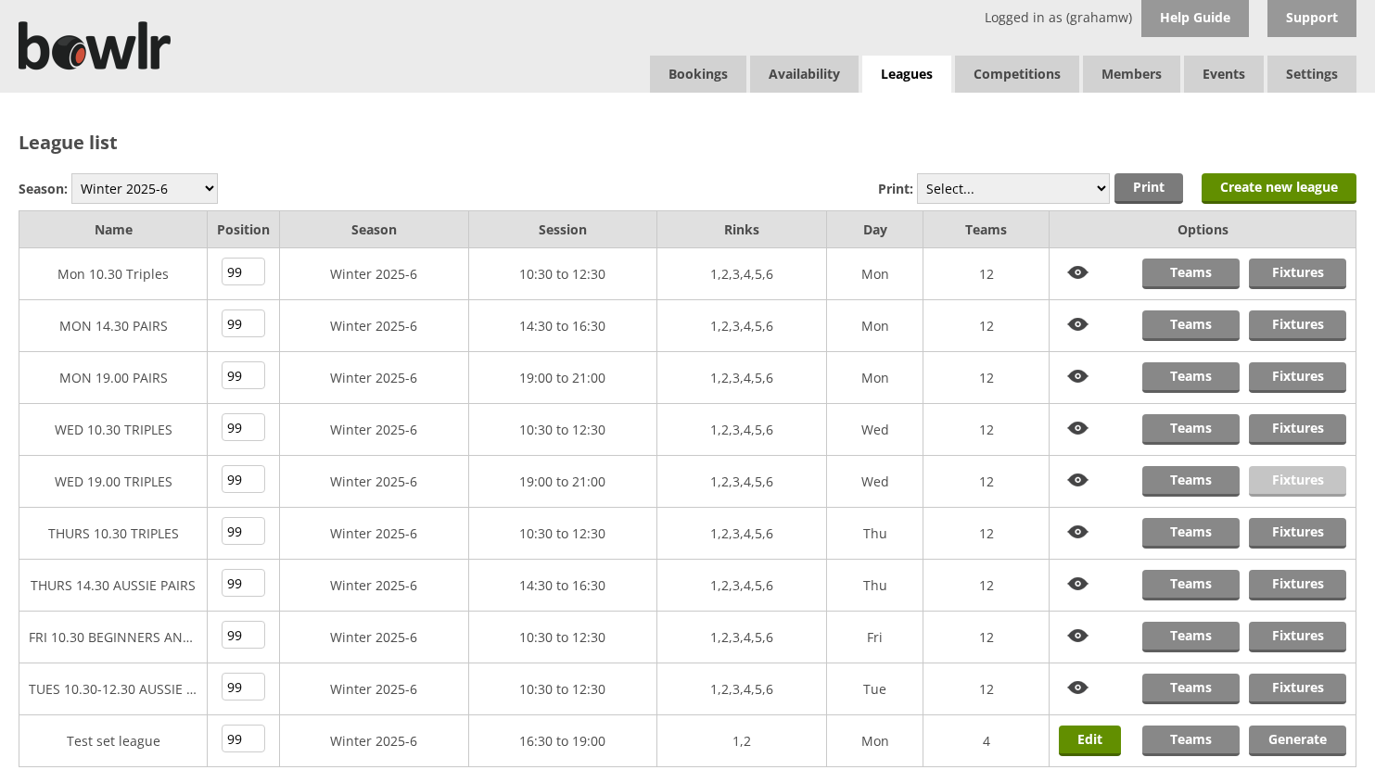
click at [1282, 476] on link "Fixtures" at bounding box center [1297, 481] width 97 height 31
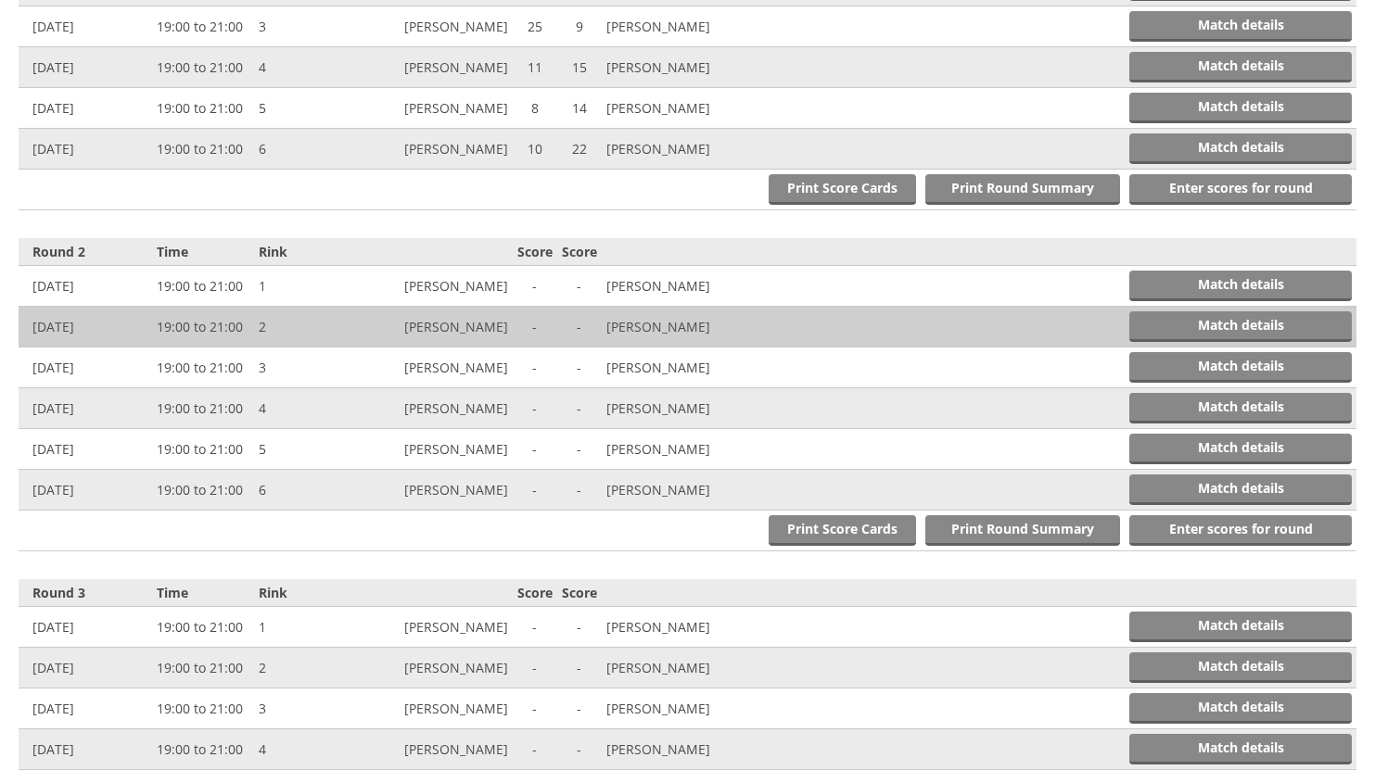
scroll to position [834, 0]
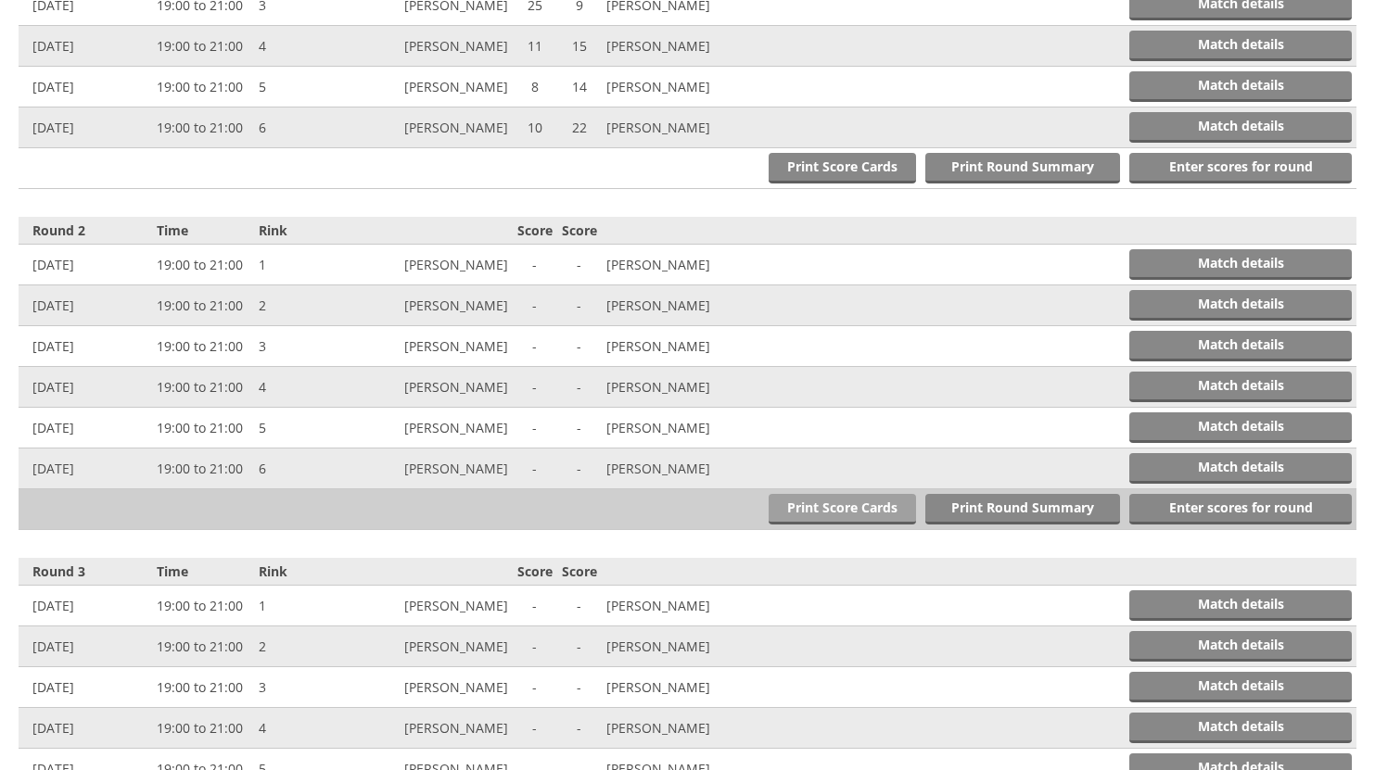
click at [837, 506] on link "Print Score Cards" at bounding box center [841, 509] width 147 height 31
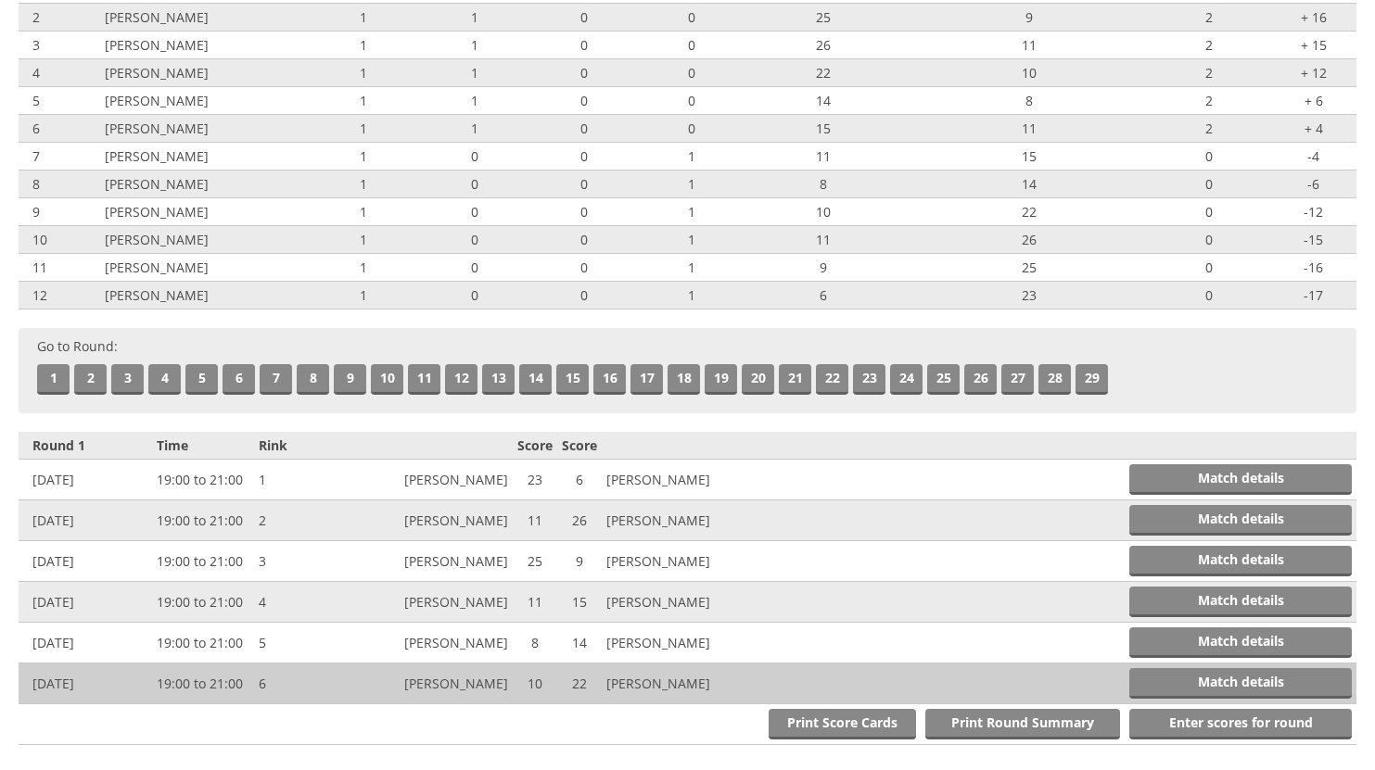
scroll to position [0, 0]
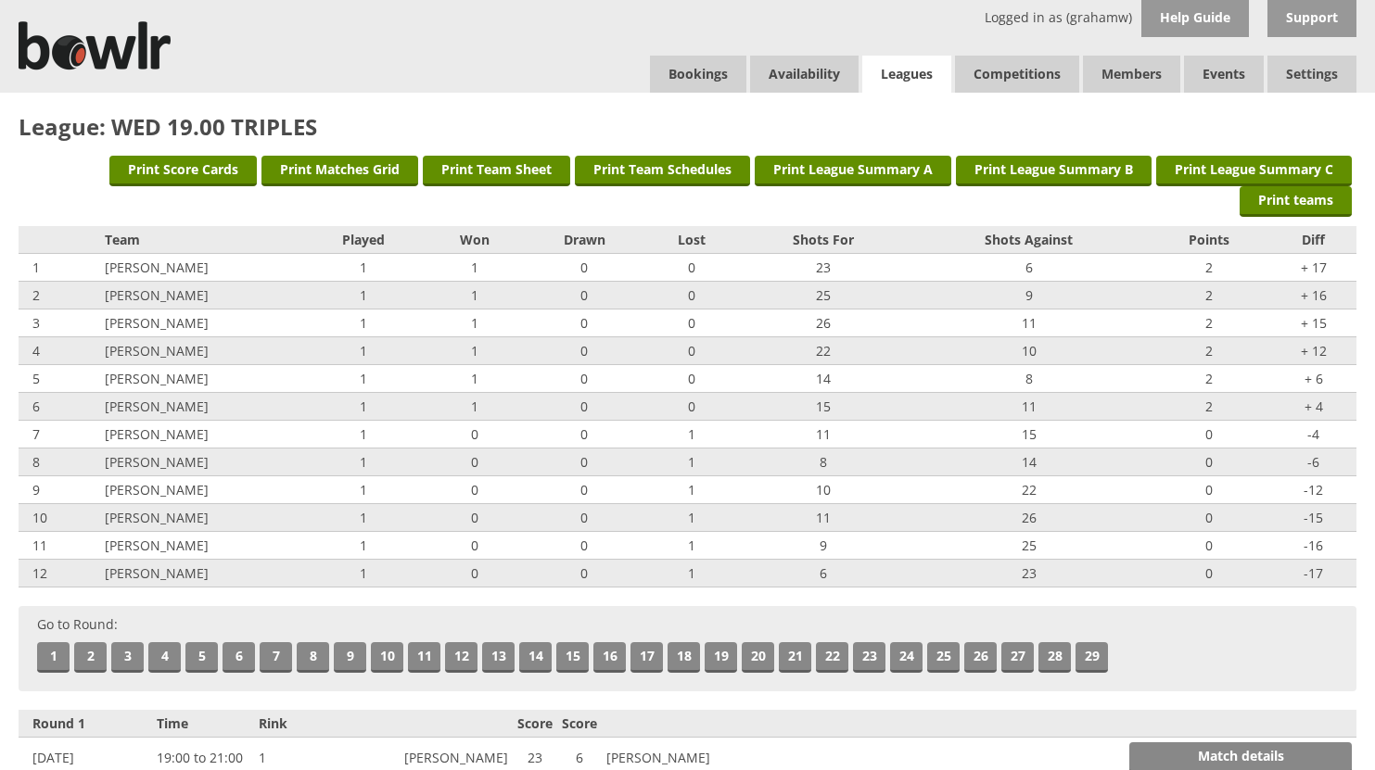
click at [887, 68] on link "Leagues" at bounding box center [906, 75] width 89 height 38
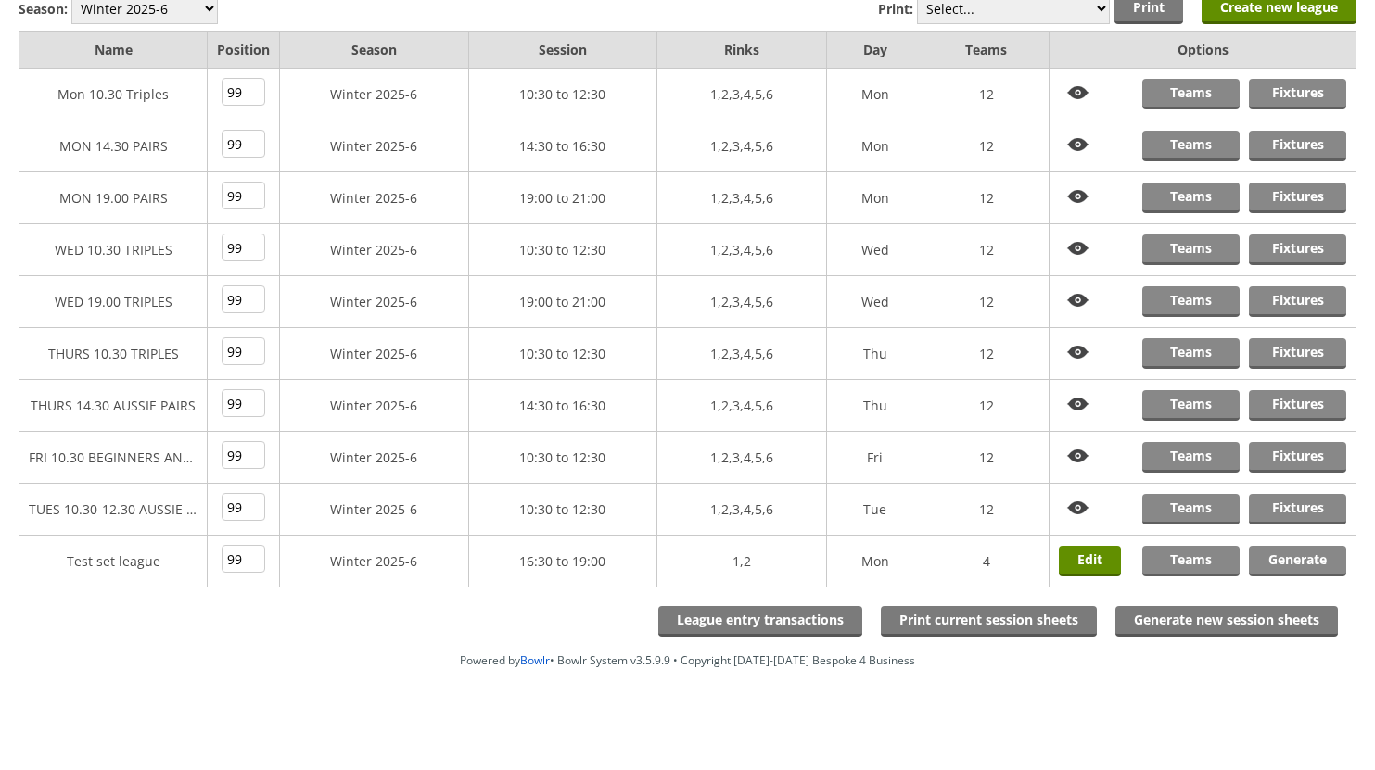
scroll to position [183, 0]
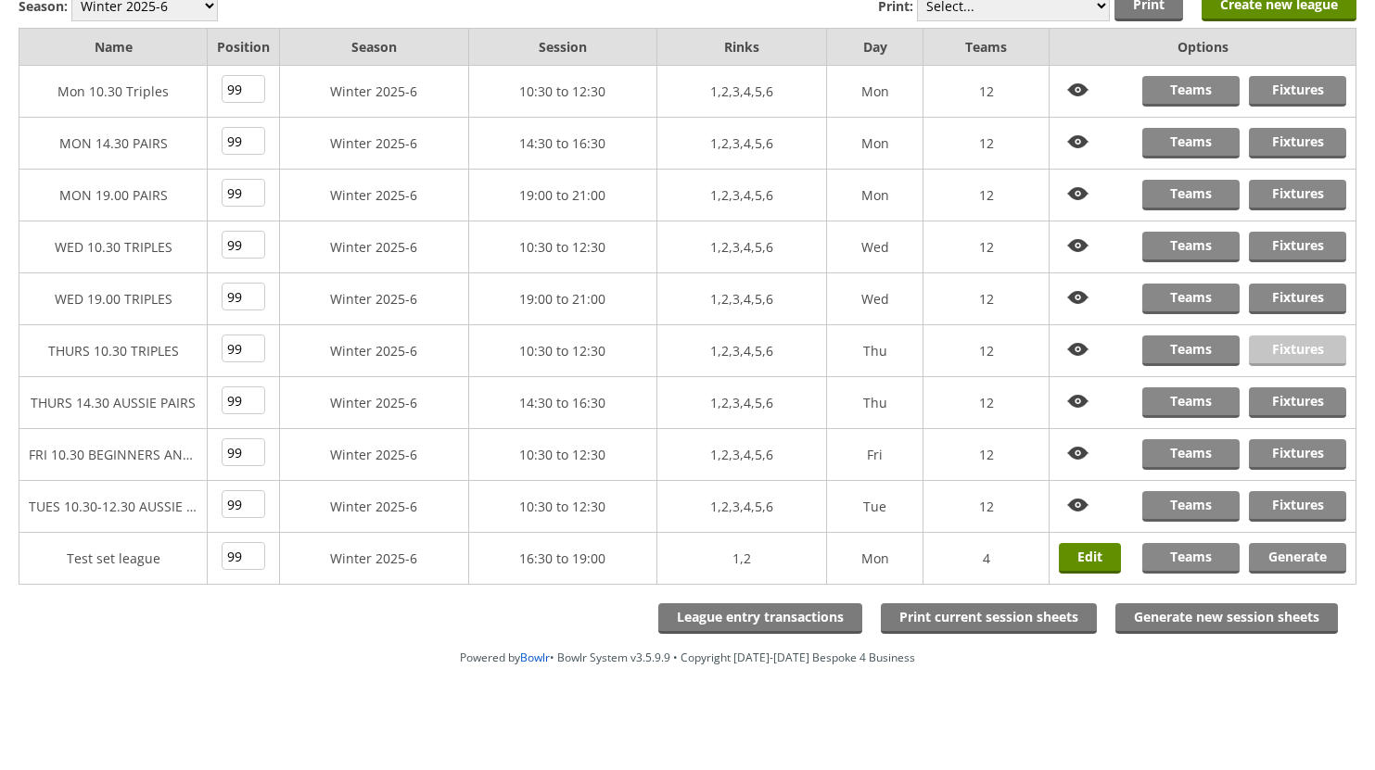
click at [1299, 351] on link "Fixtures" at bounding box center [1297, 351] width 97 height 31
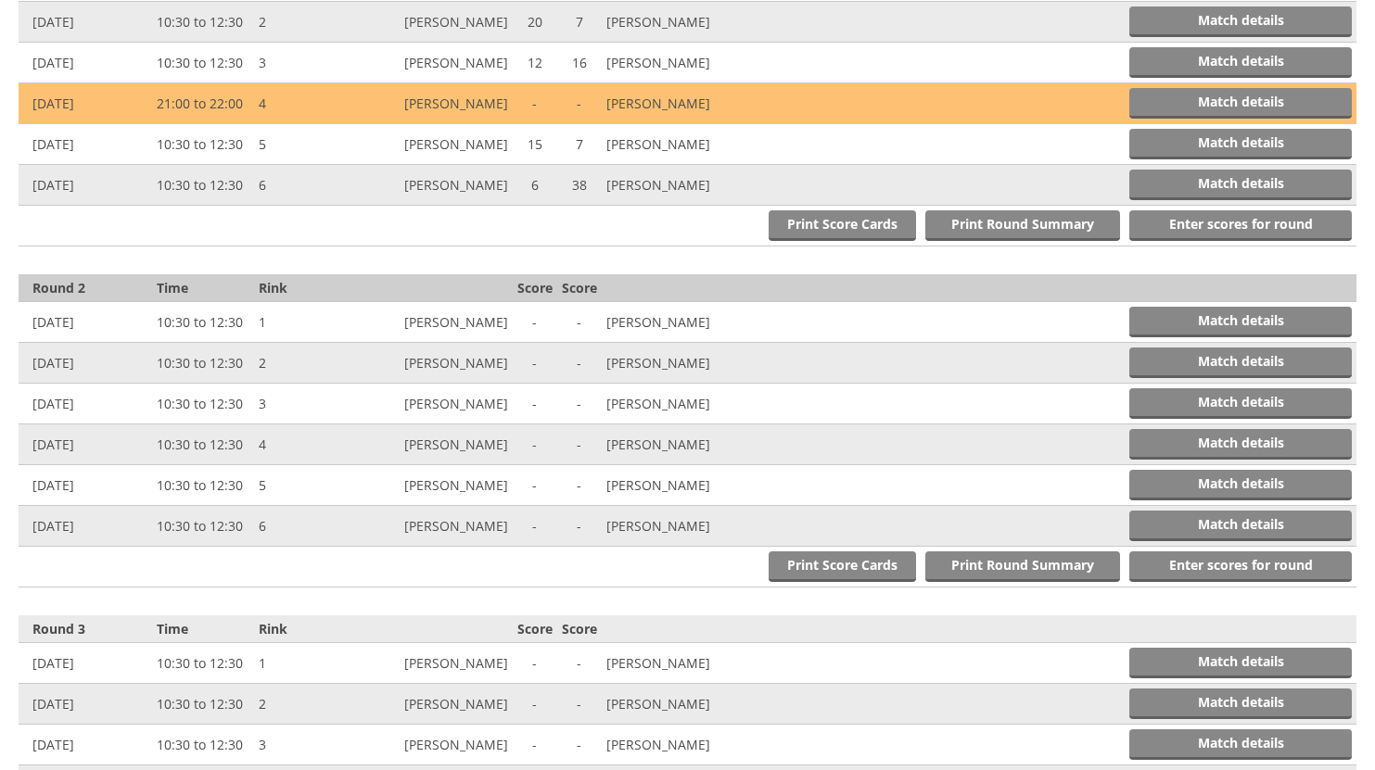
scroll to position [834, 0]
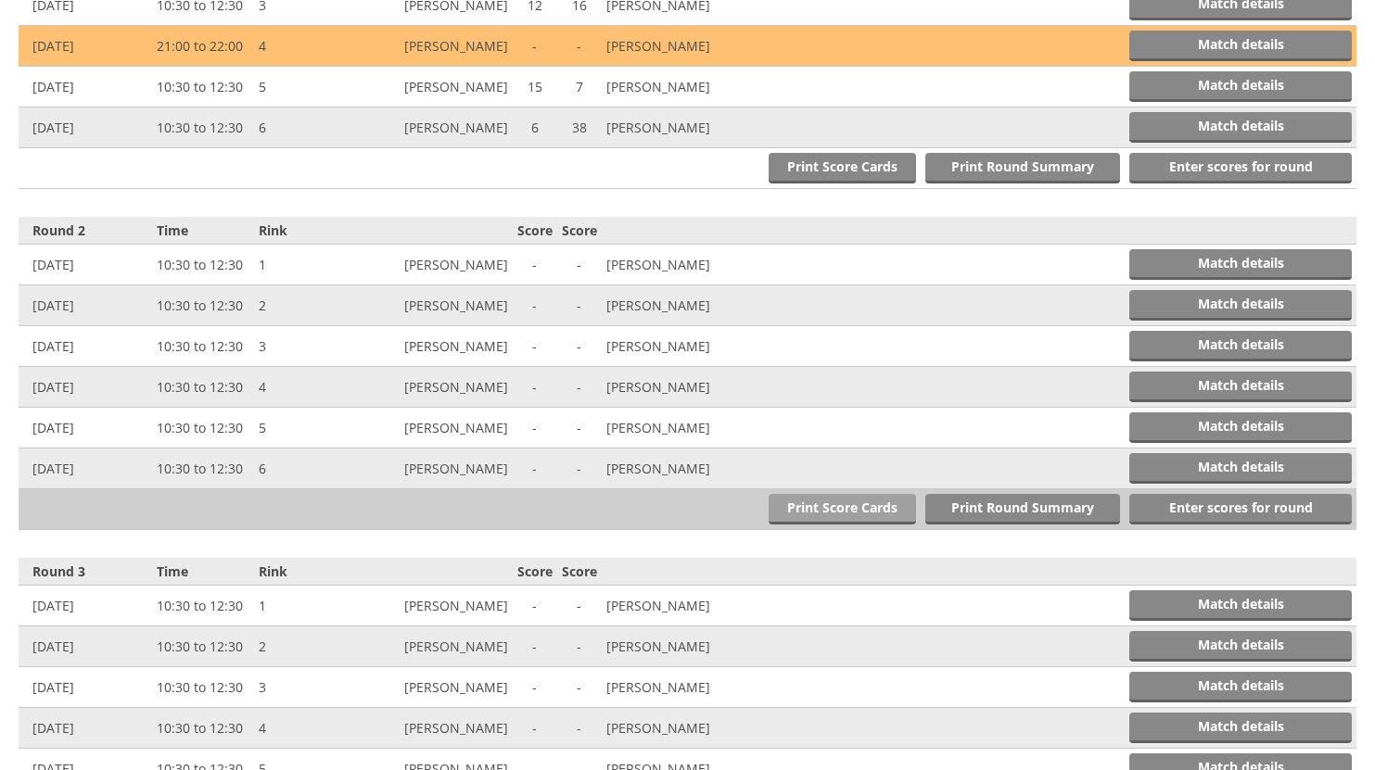
click at [827, 506] on link "Print Score Cards" at bounding box center [841, 509] width 147 height 31
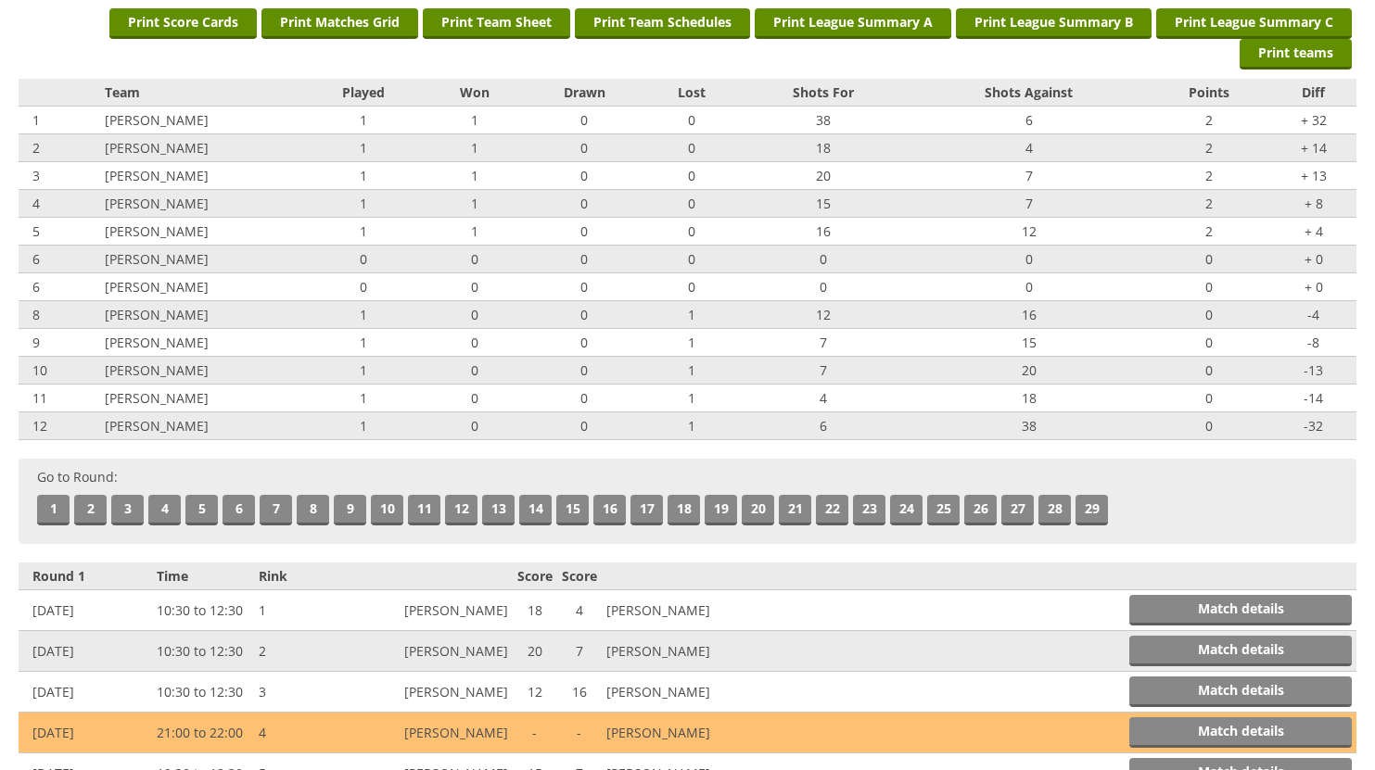
scroll to position [0, 0]
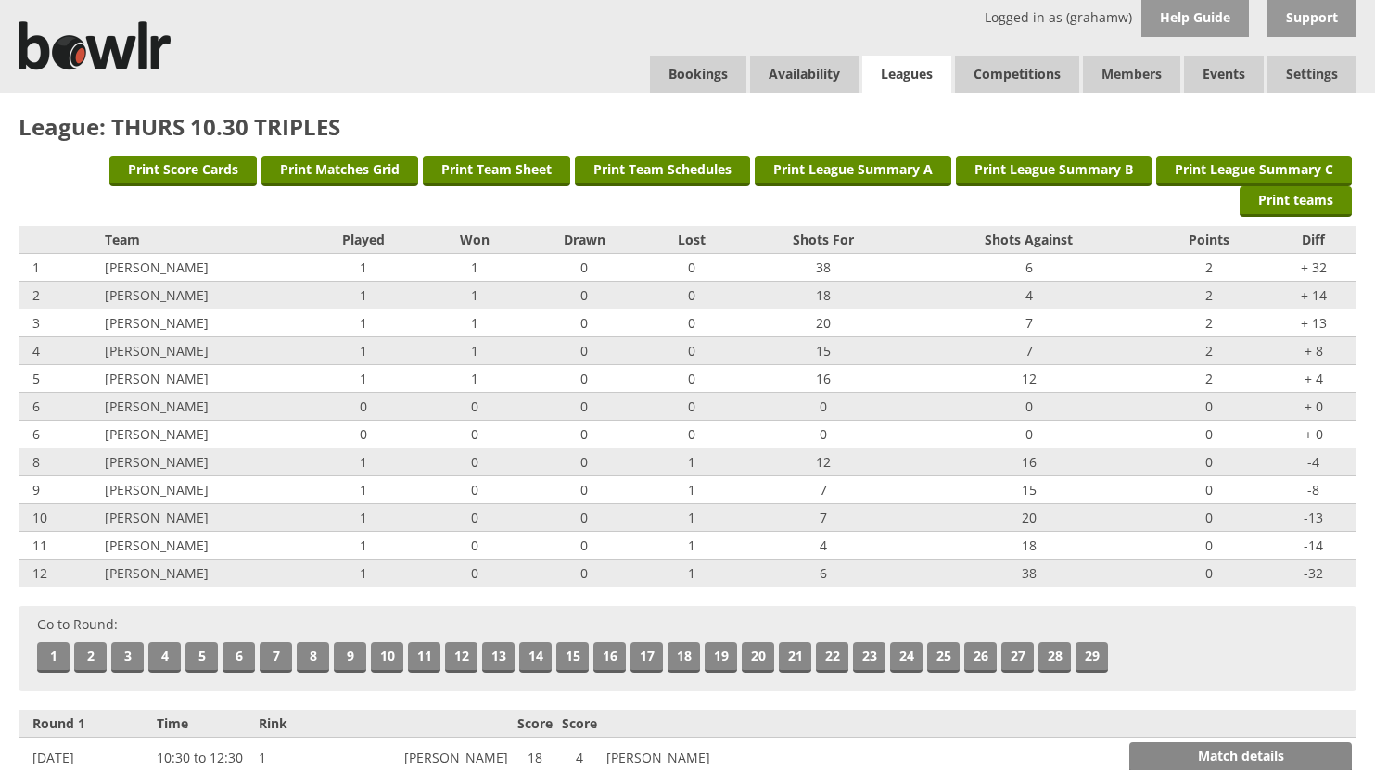
click at [917, 66] on link "Leagues" at bounding box center [906, 75] width 89 height 38
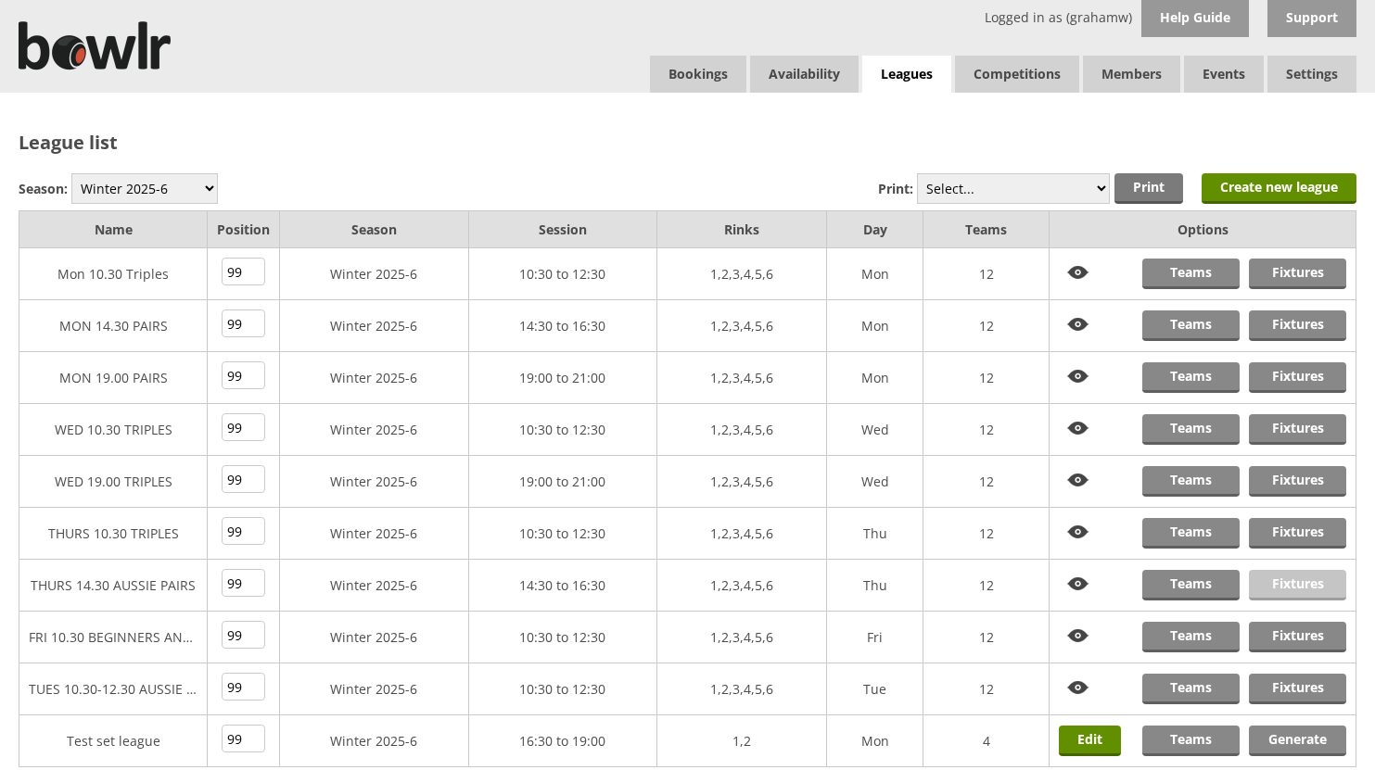
click at [1300, 582] on link "Fixtures" at bounding box center [1297, 585] width 97 height 31
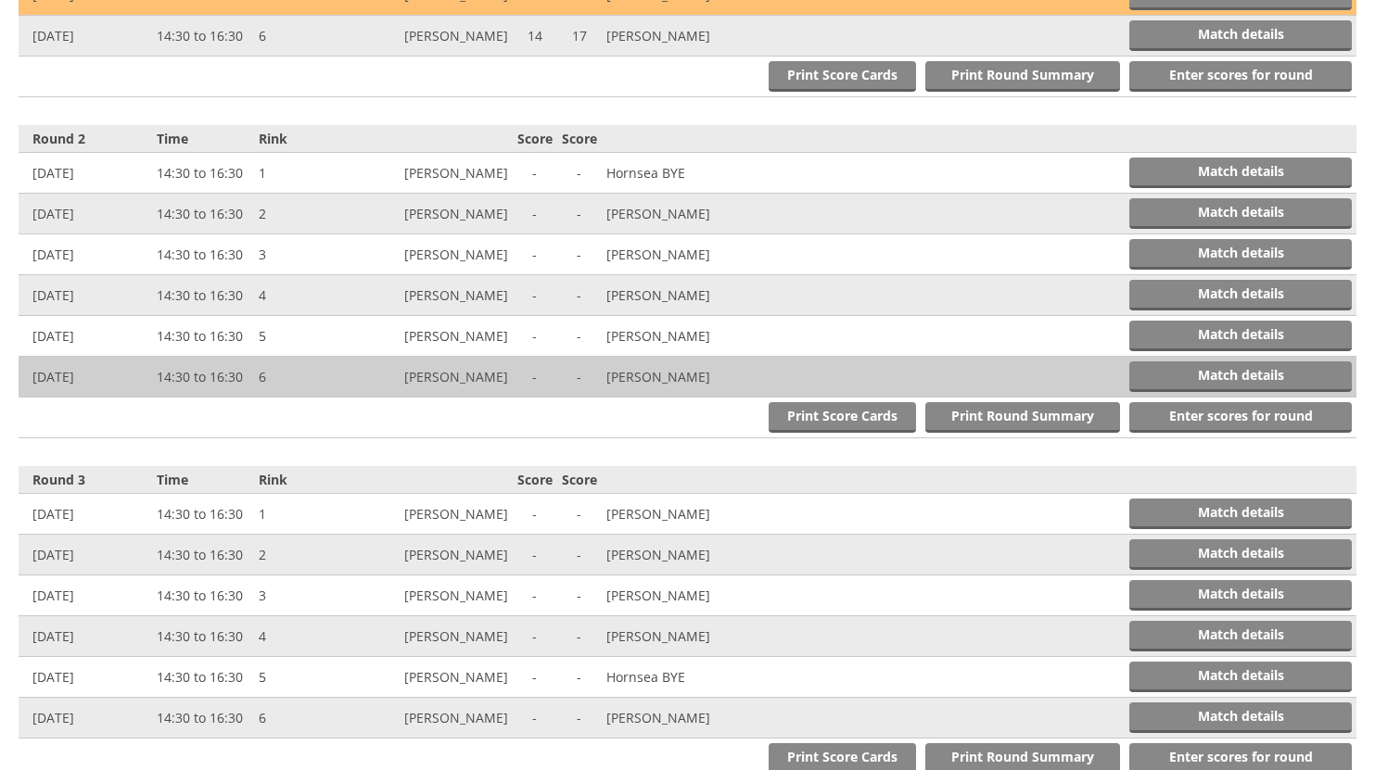
scroll to position [927, 0]
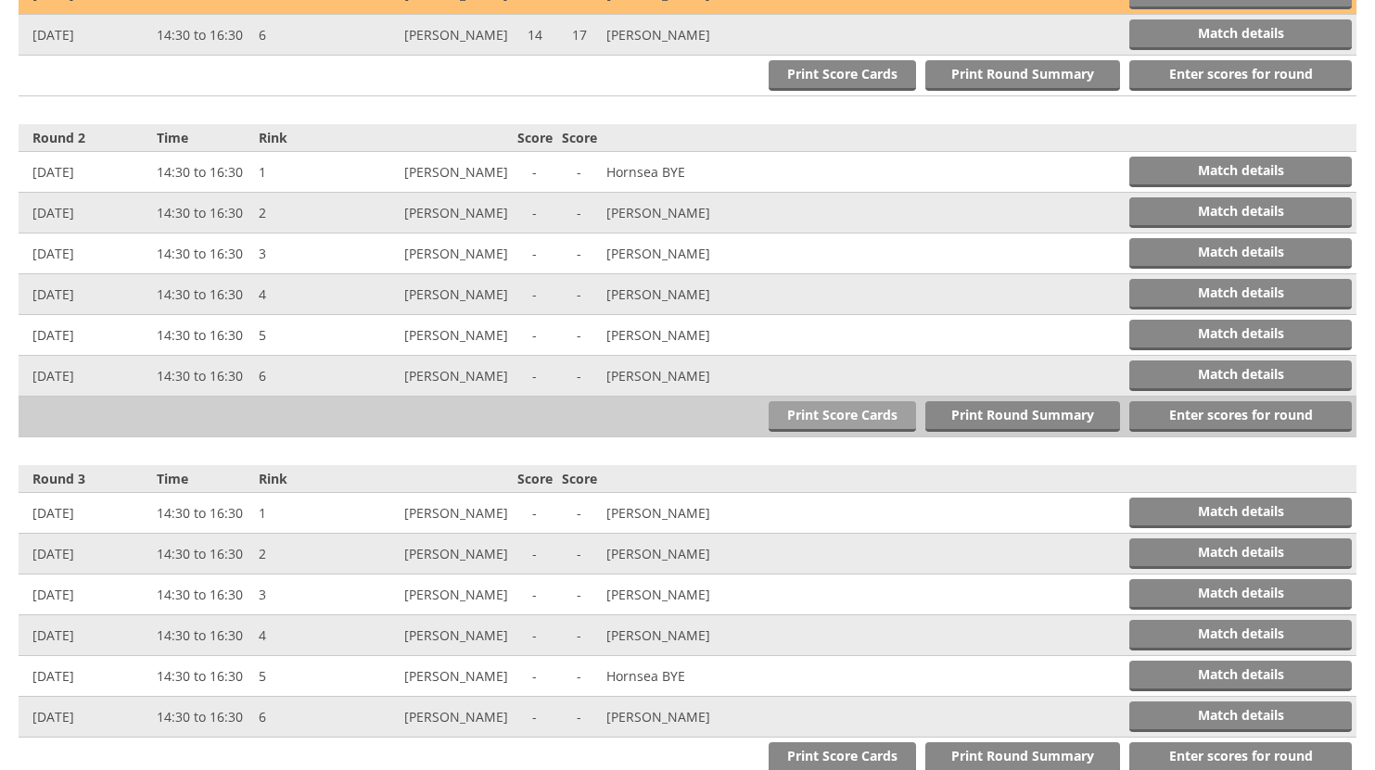
click at [818, 415] on link "Print Score Cards" at bounding box center [841, 416] width 147 height 31
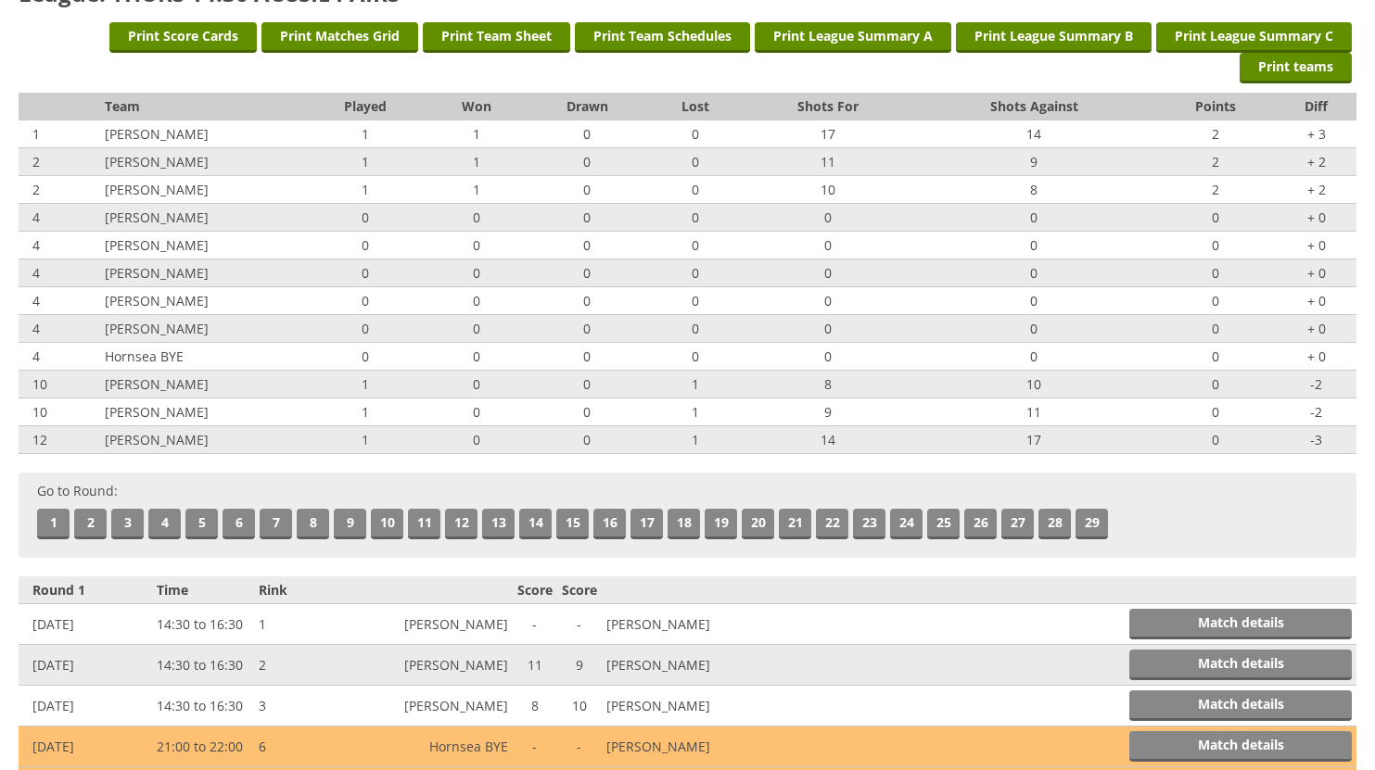
scroll to position [0, 0]
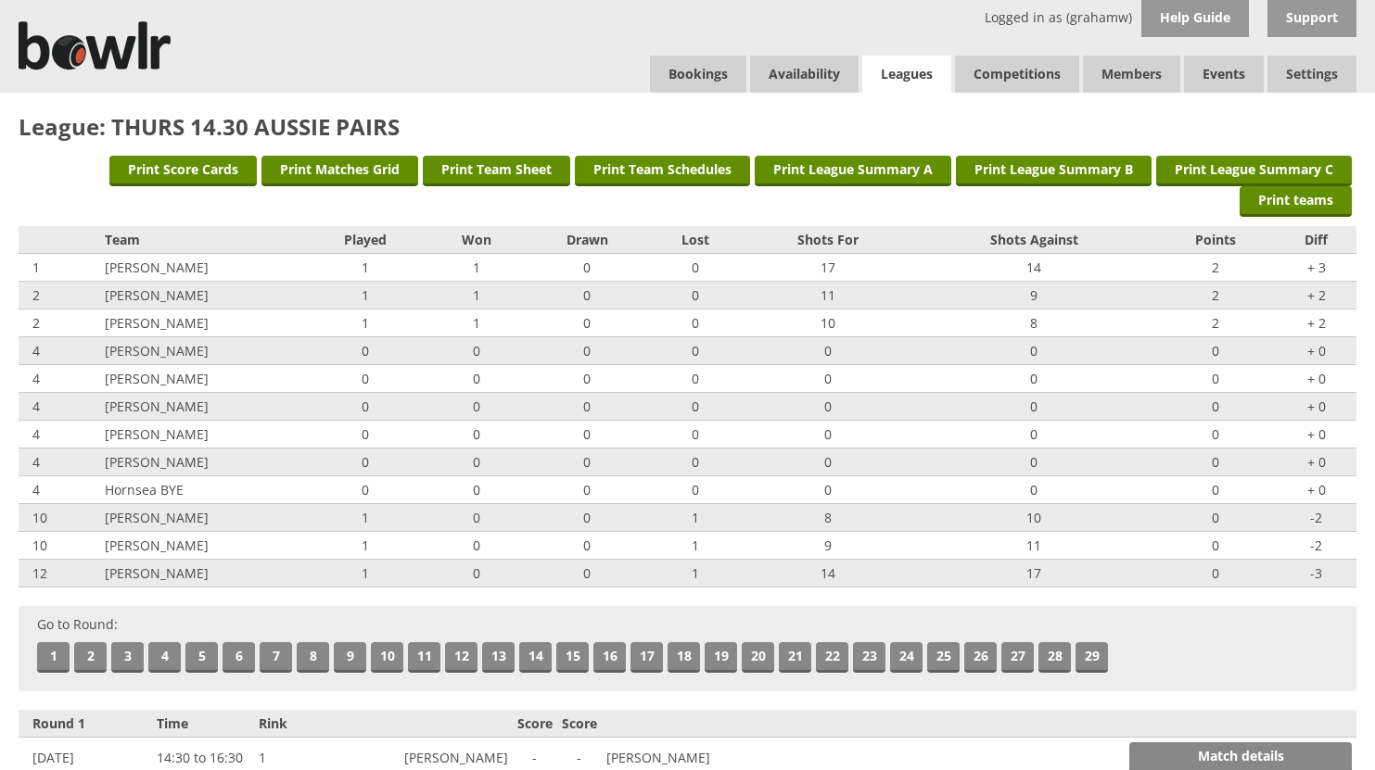
click at [896, 70] on link "Leagues" at bounding box center [906, 75] width 89 height 38
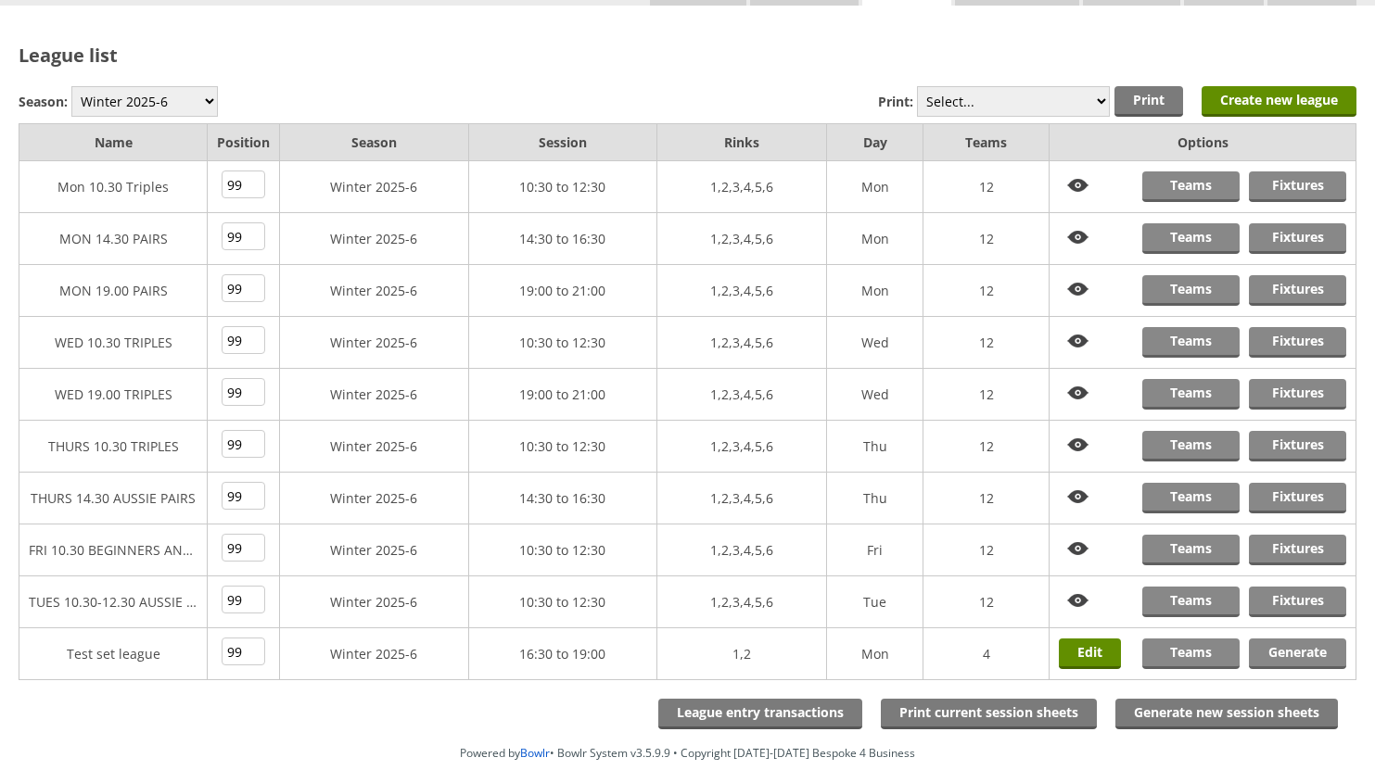
scroll to position [183, 0]
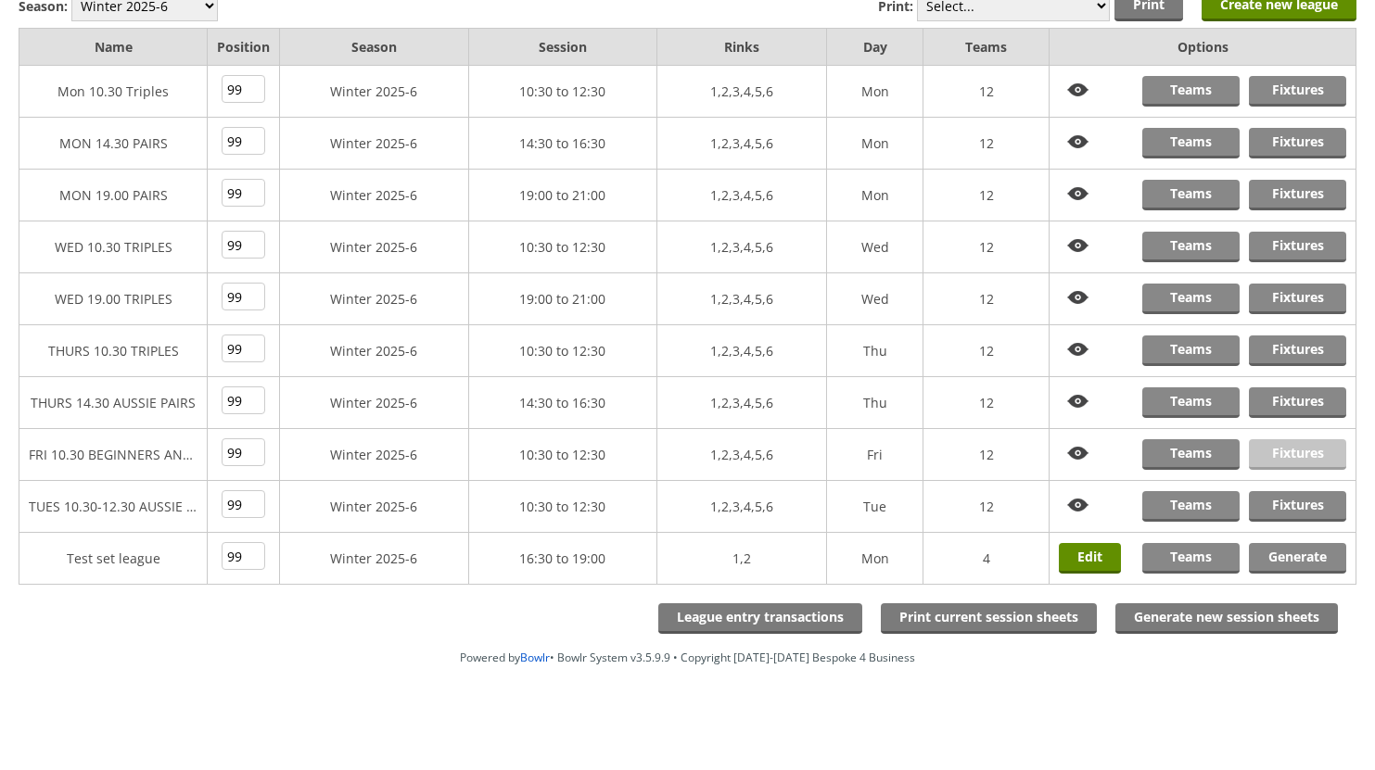
click at [1283, 450] on link "Fixtures" at bounding box center [1297, 454] width 97 height 31
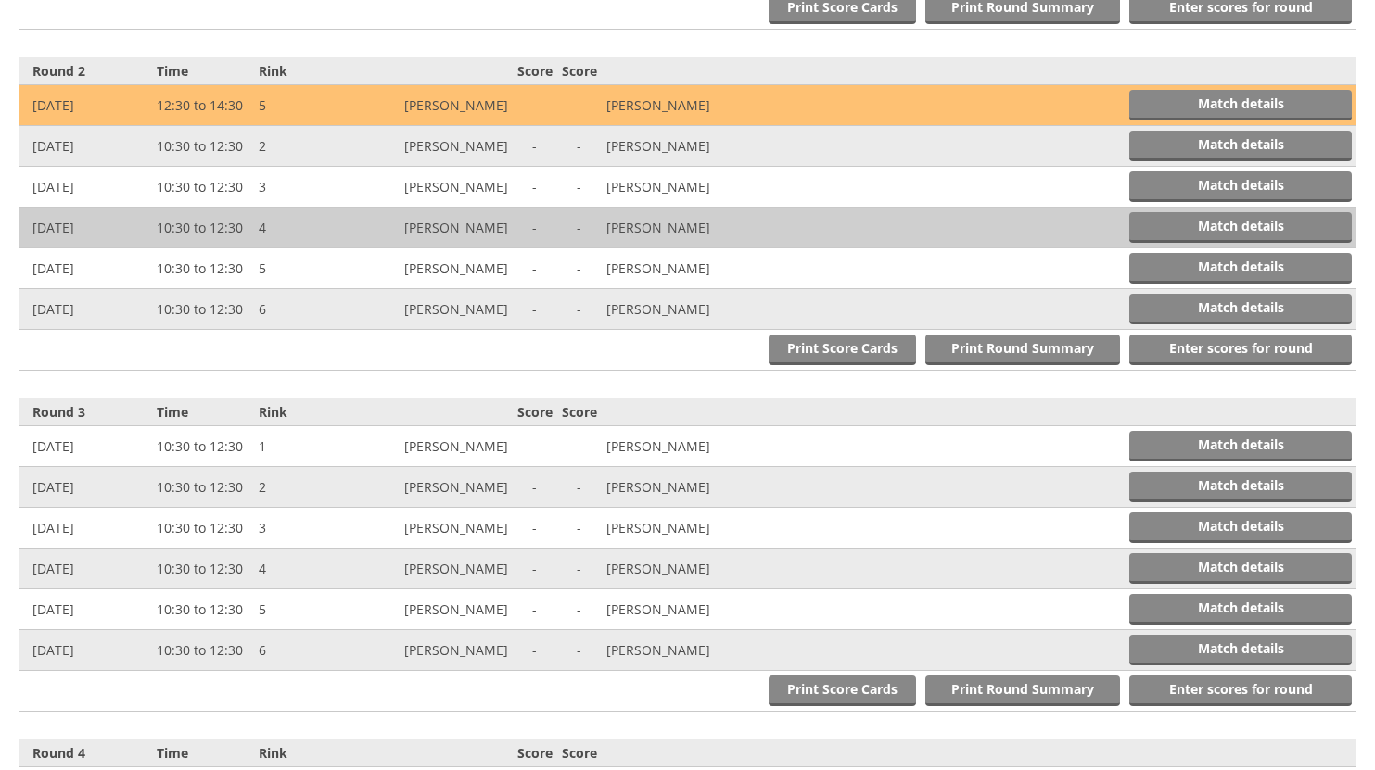
scroll to position [1020, 0]
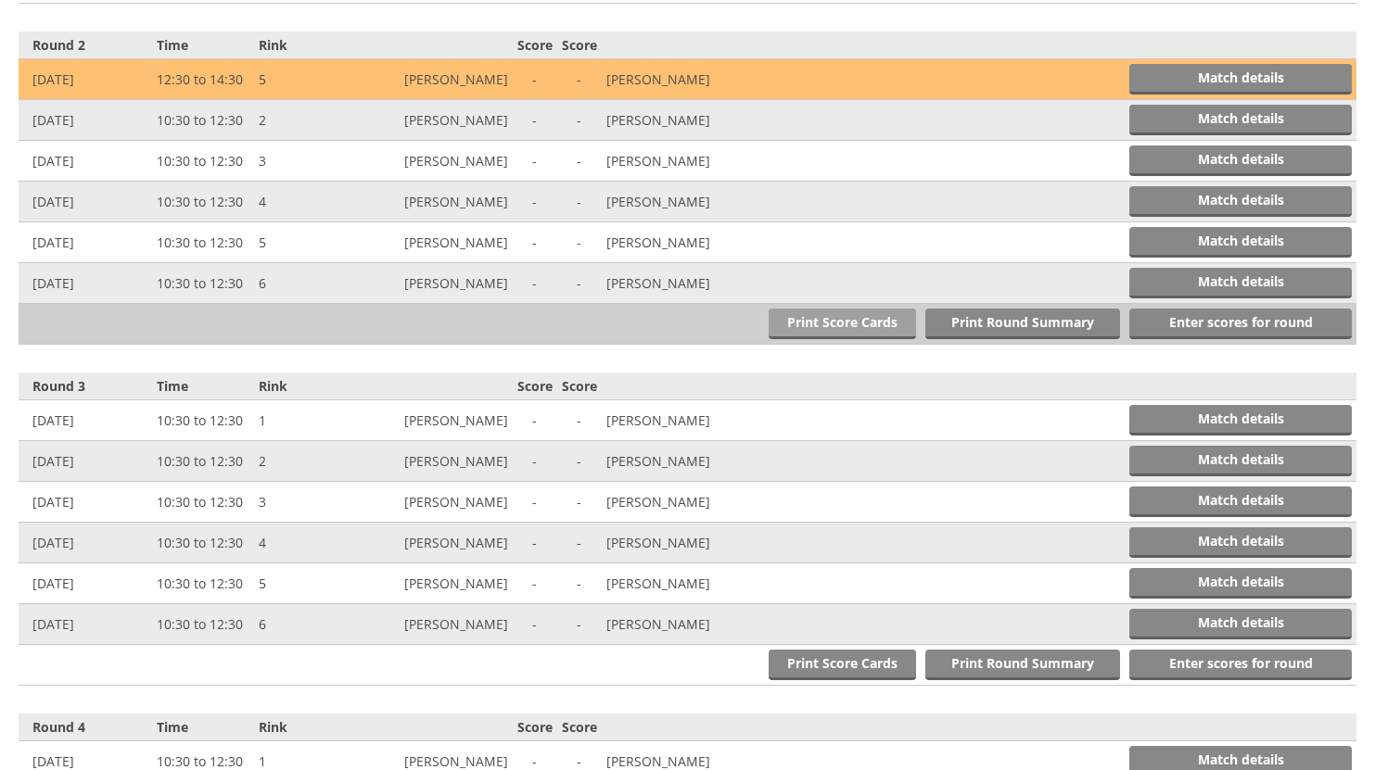
click at [856, 319] on link "Print Score Cards" at bounding box center [841, 324] width 147 height 31
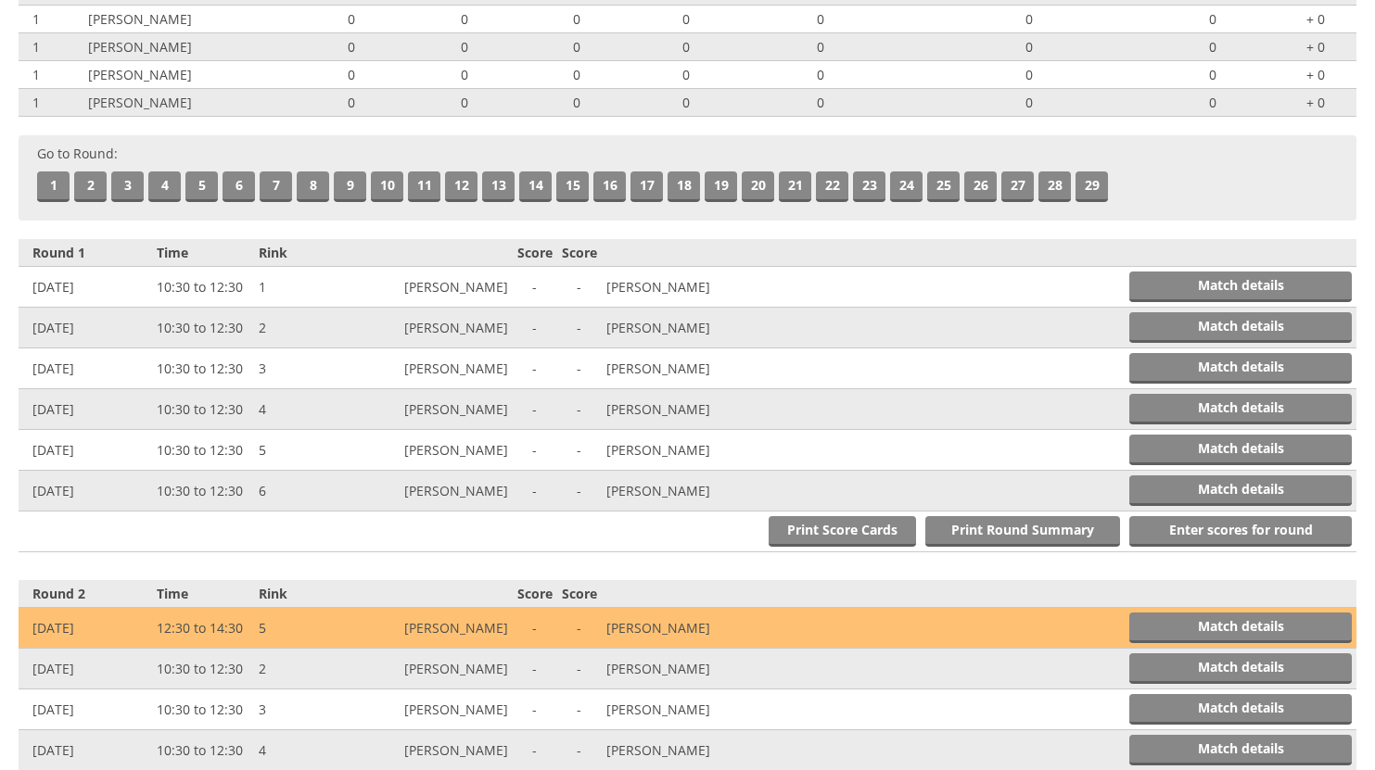
scroll to position [0, 0]
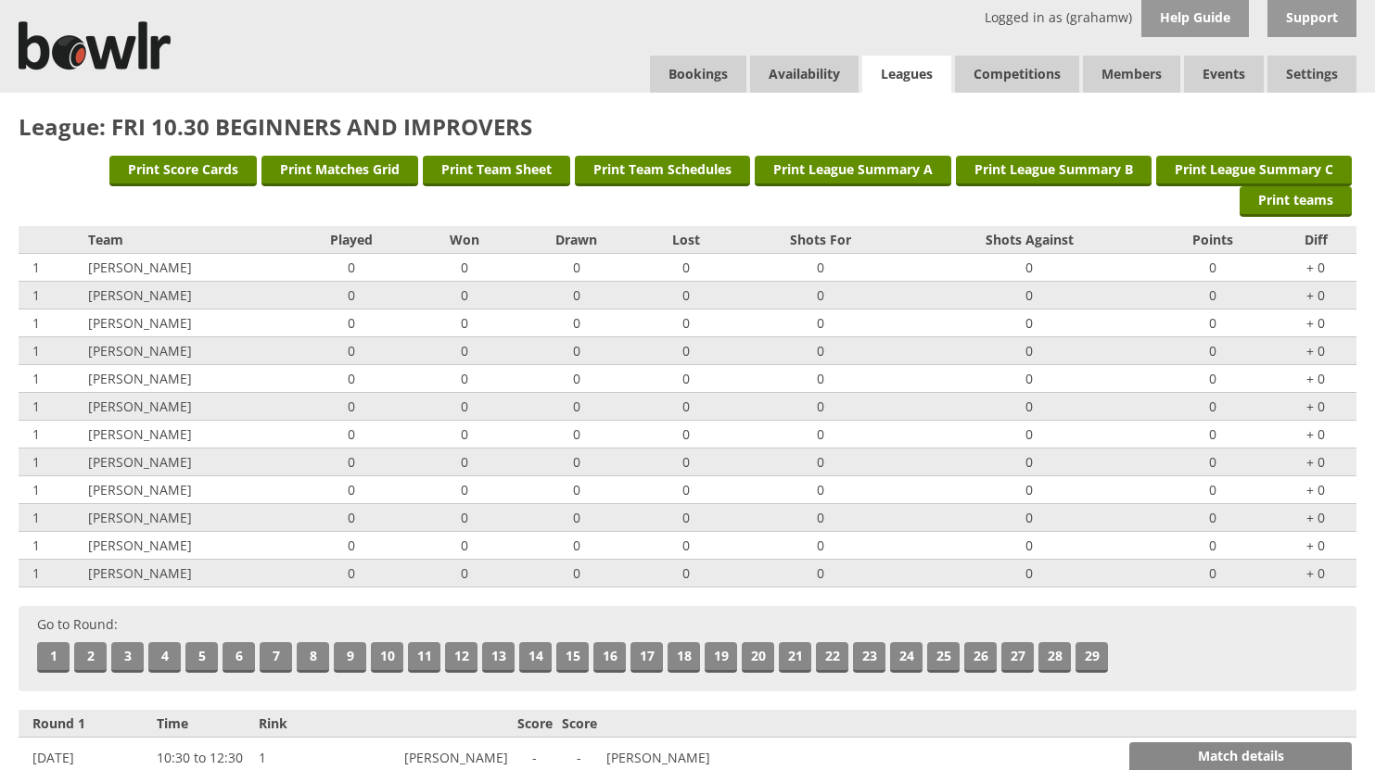
click at [904, 71] on link "Leagues" at bounding box center [906, 75] width 89 height 38
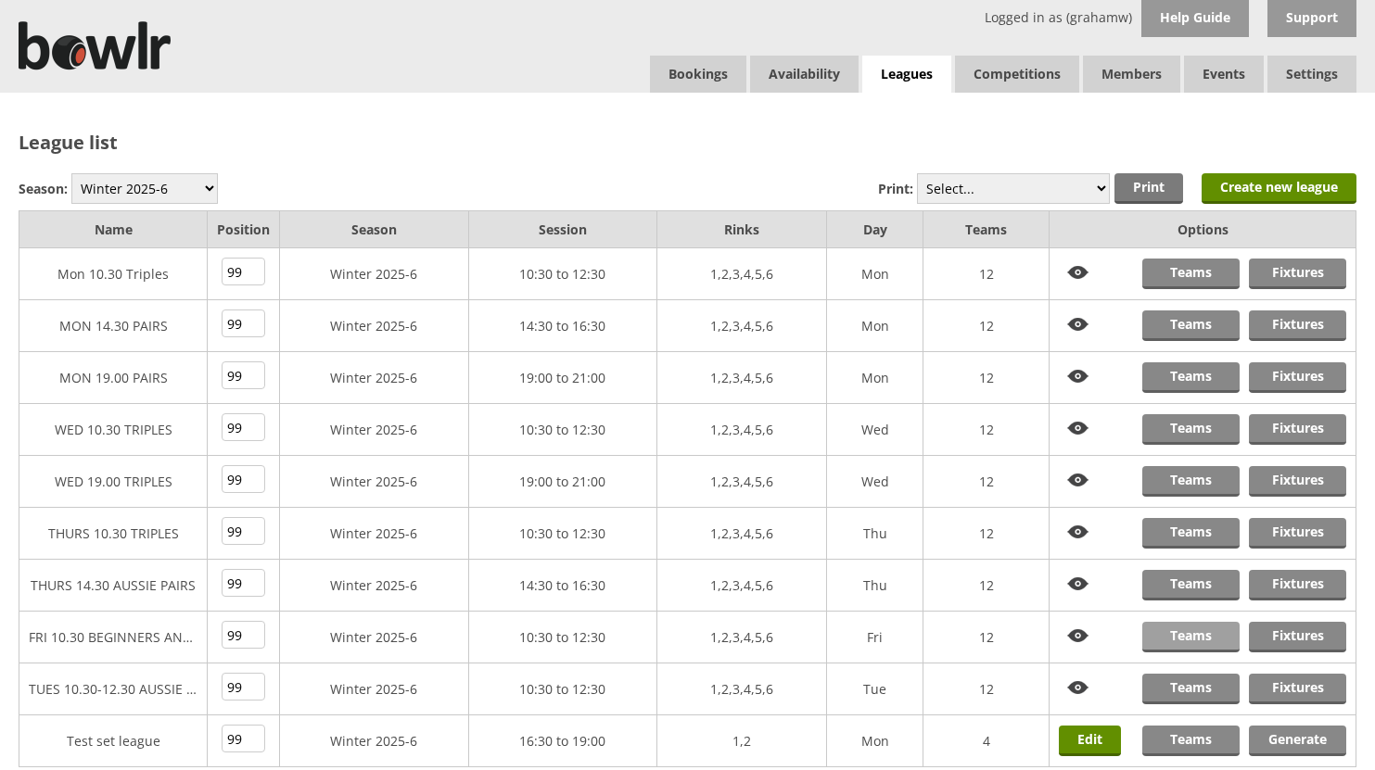
click at [1198, 634] on link "Teams" at bounding box center [1190, 637] width 97 height 31
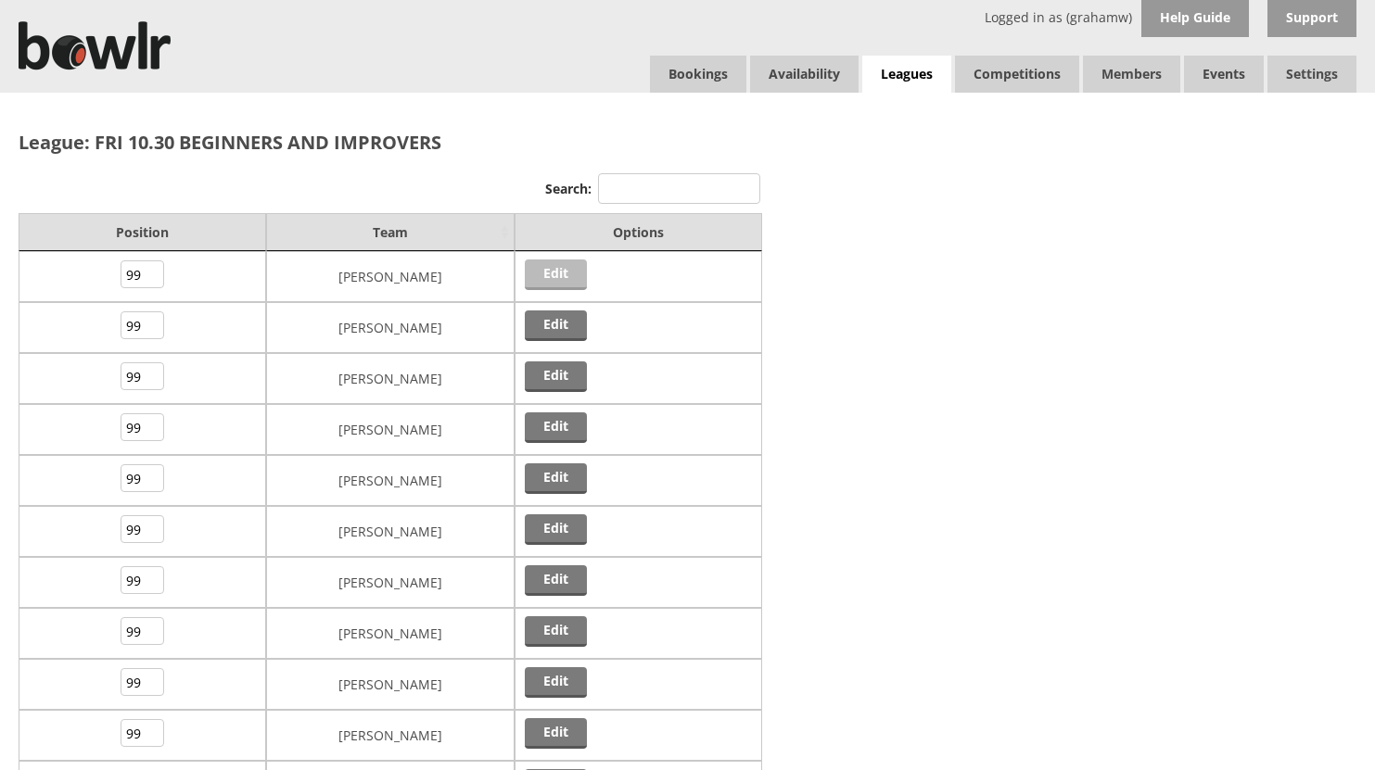
click at [555, 274] on link "Edit" at bounding box center [556, 275] width 62 height 31
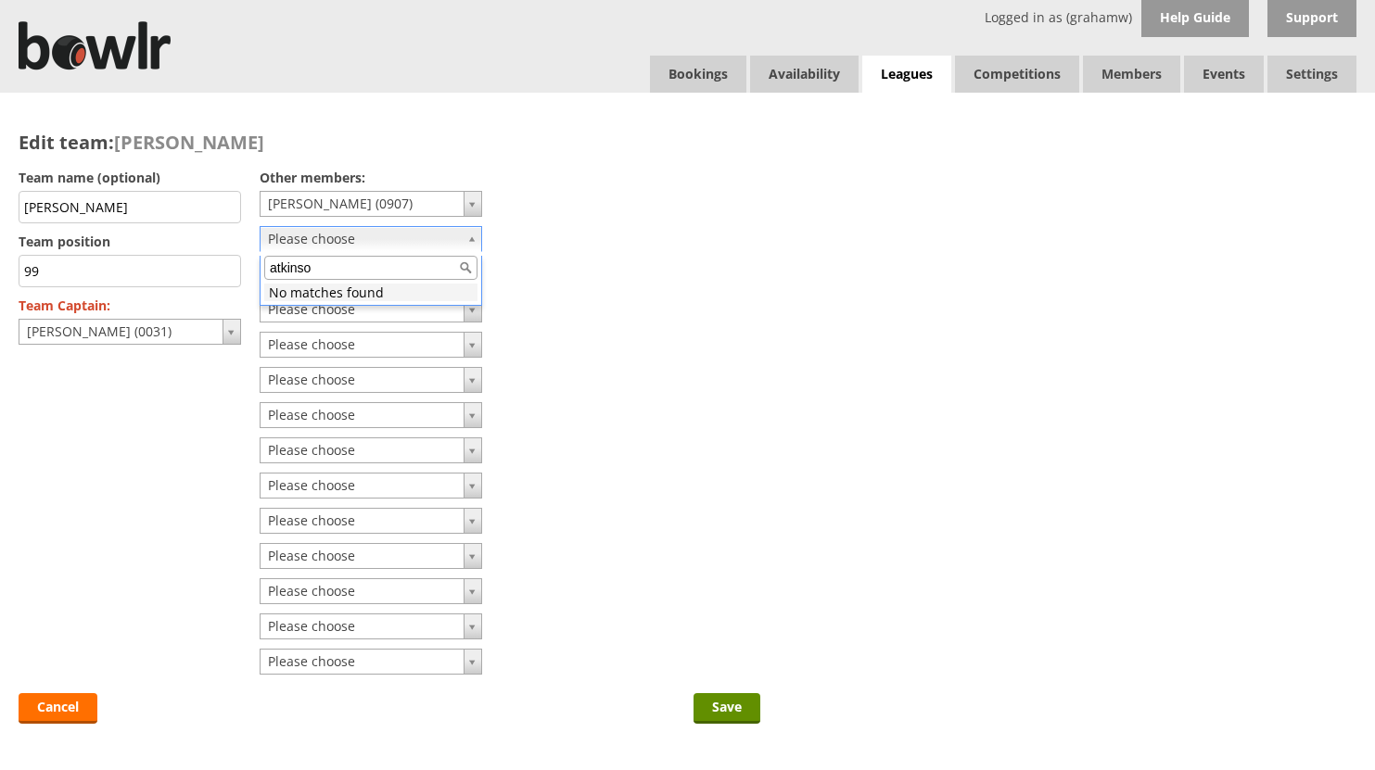
type input "atkinson"
drag, startPoint x: 742, startPoint y: 337, endPoint x: 767, endPoint y: 341, distance: 25.3
click at [721, 702] on input "Save" at bounding box center [726, 708] width 67 height 31
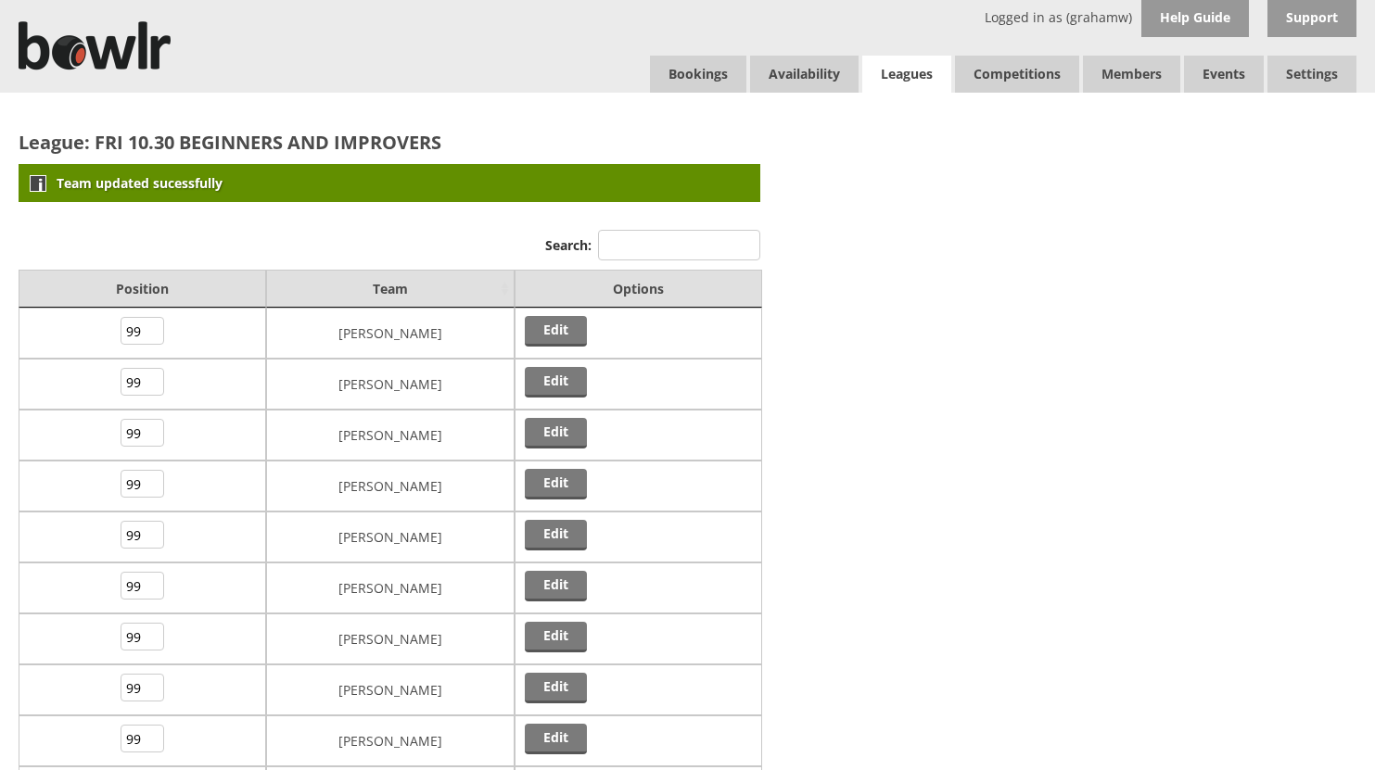
click at [907, 71] on link "Leagues" at bounding box center [906, 75] width 89 height 38
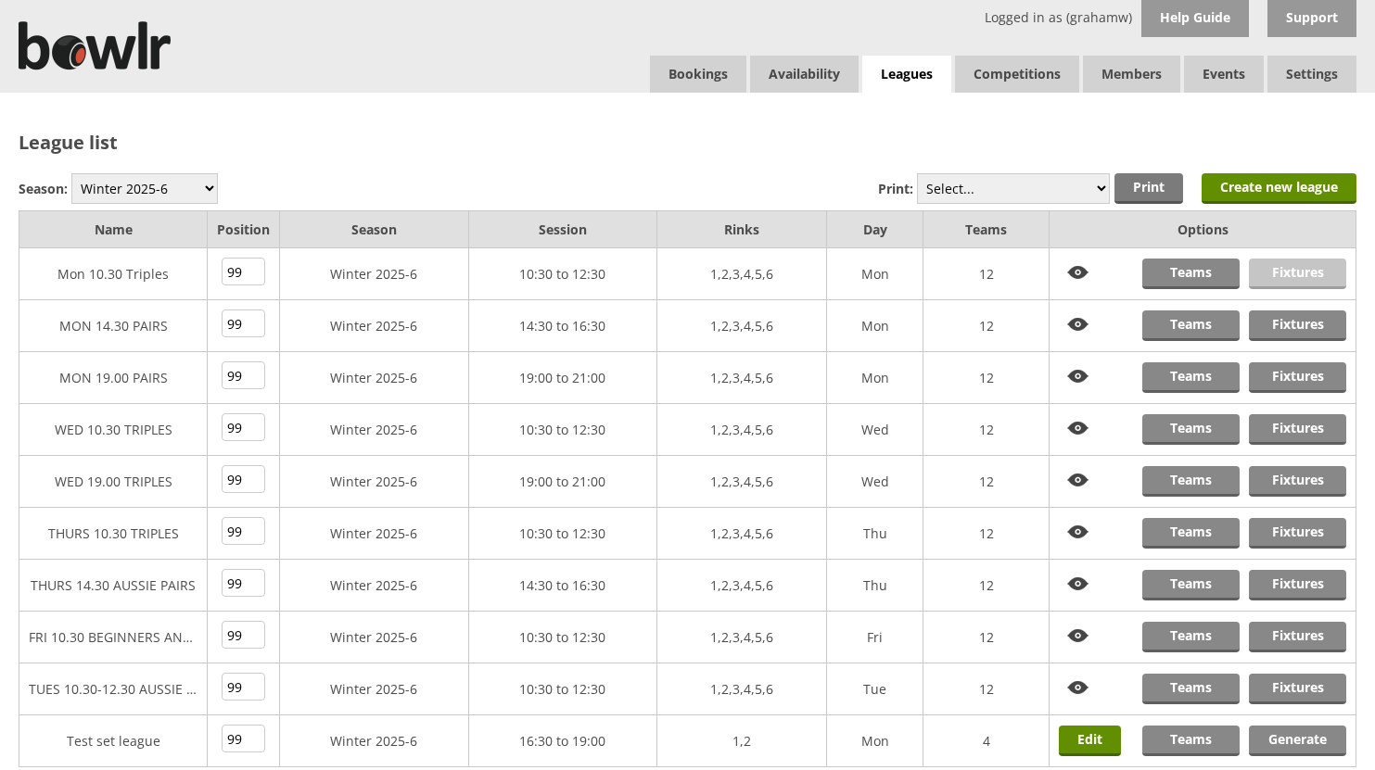
click at [1262, 272] on link "Fixtures" at bounding box center [1297, 274] width 97 height 31
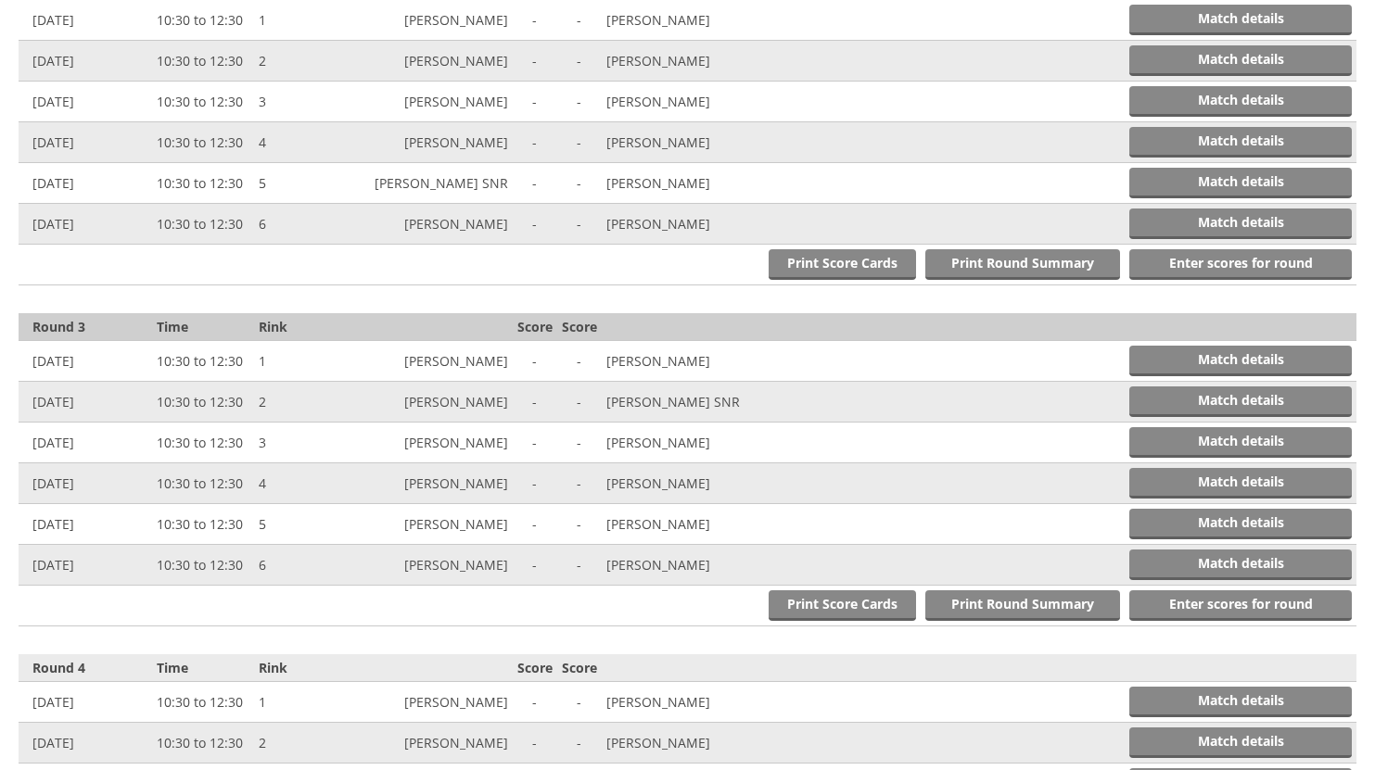
scroll to position [1112, 0]
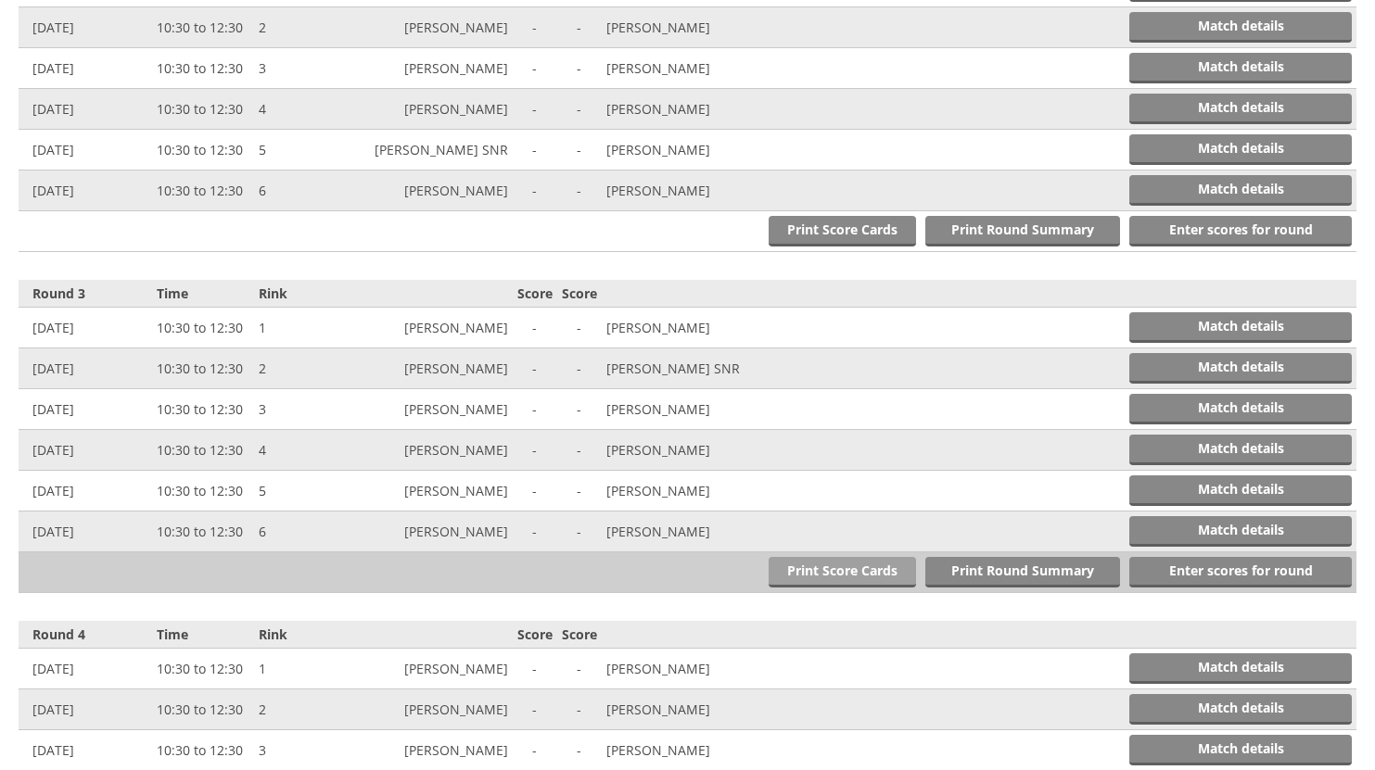
click at [844, 570] on link "Print Score Cards" at bounding box center [841, 572] width 147 height 31
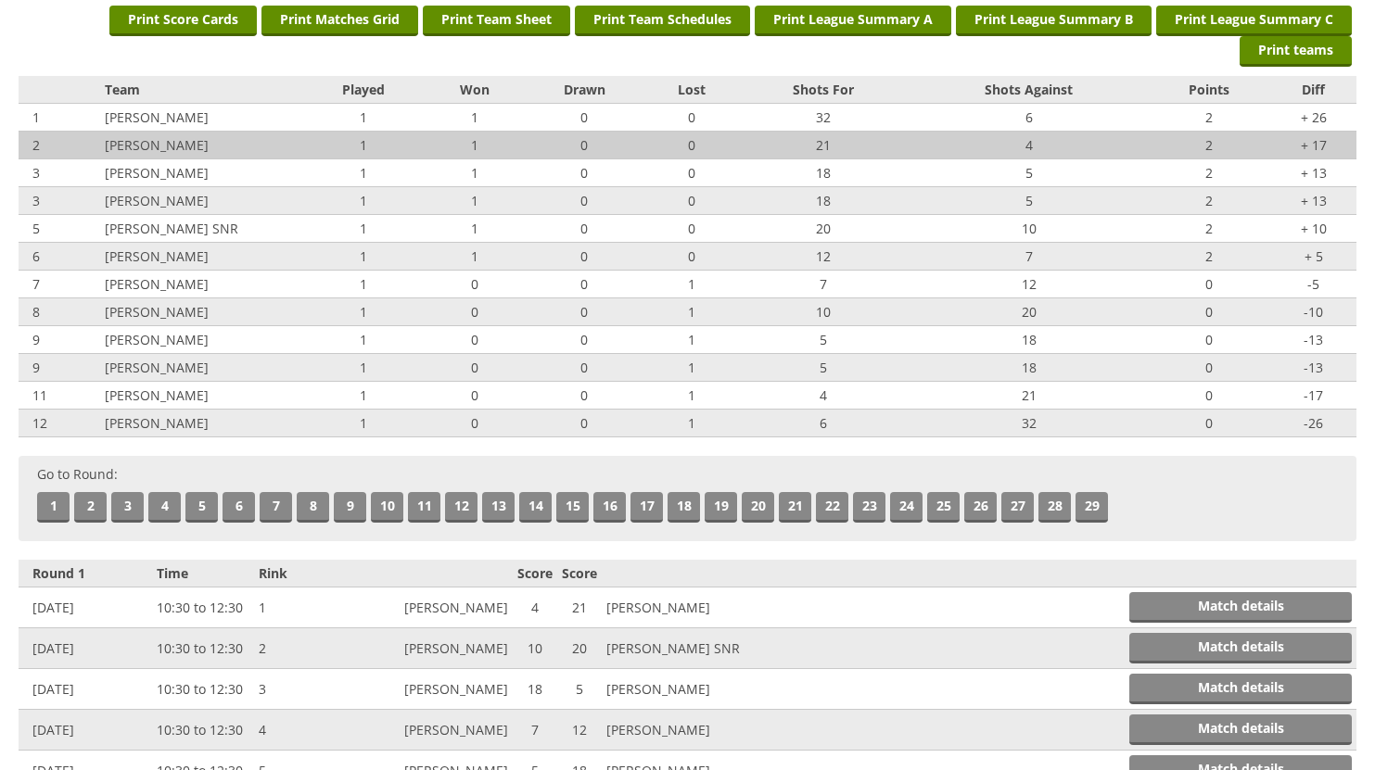
scroll to position [0, 0]
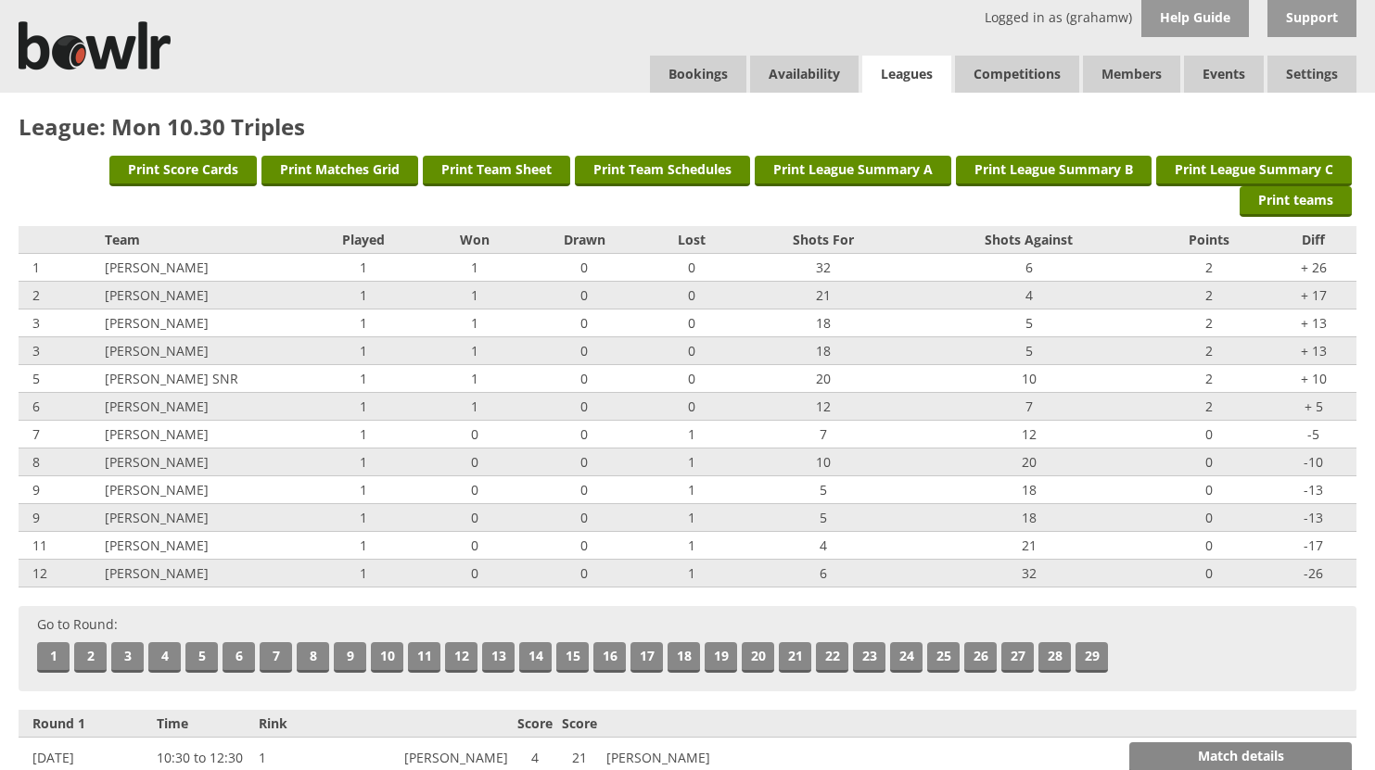
click at [924, 63] on link "Leagues" at bounding box center [906, 75] width 89 height 38
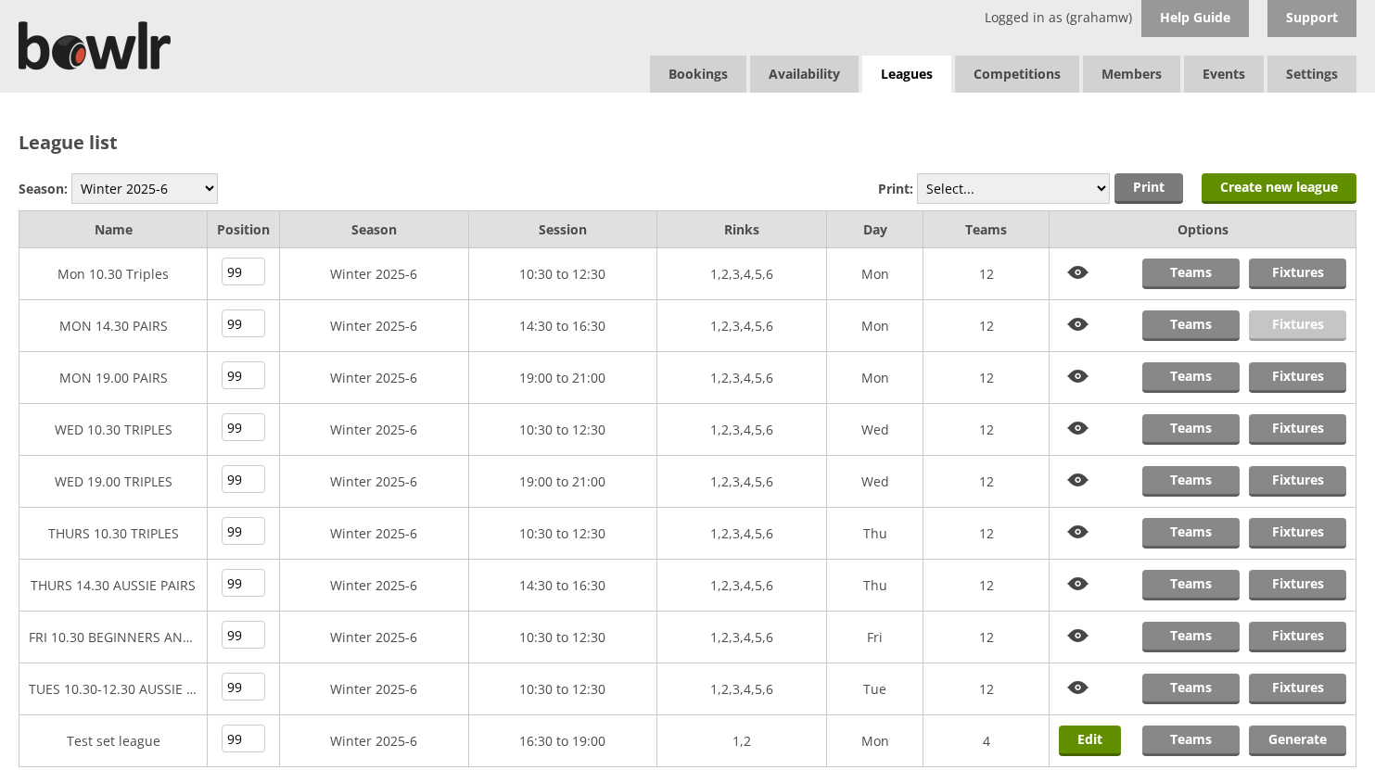
click at [1301, 323] on link "Fixtures" at bounding box center [1297, 326] width 97 height 31
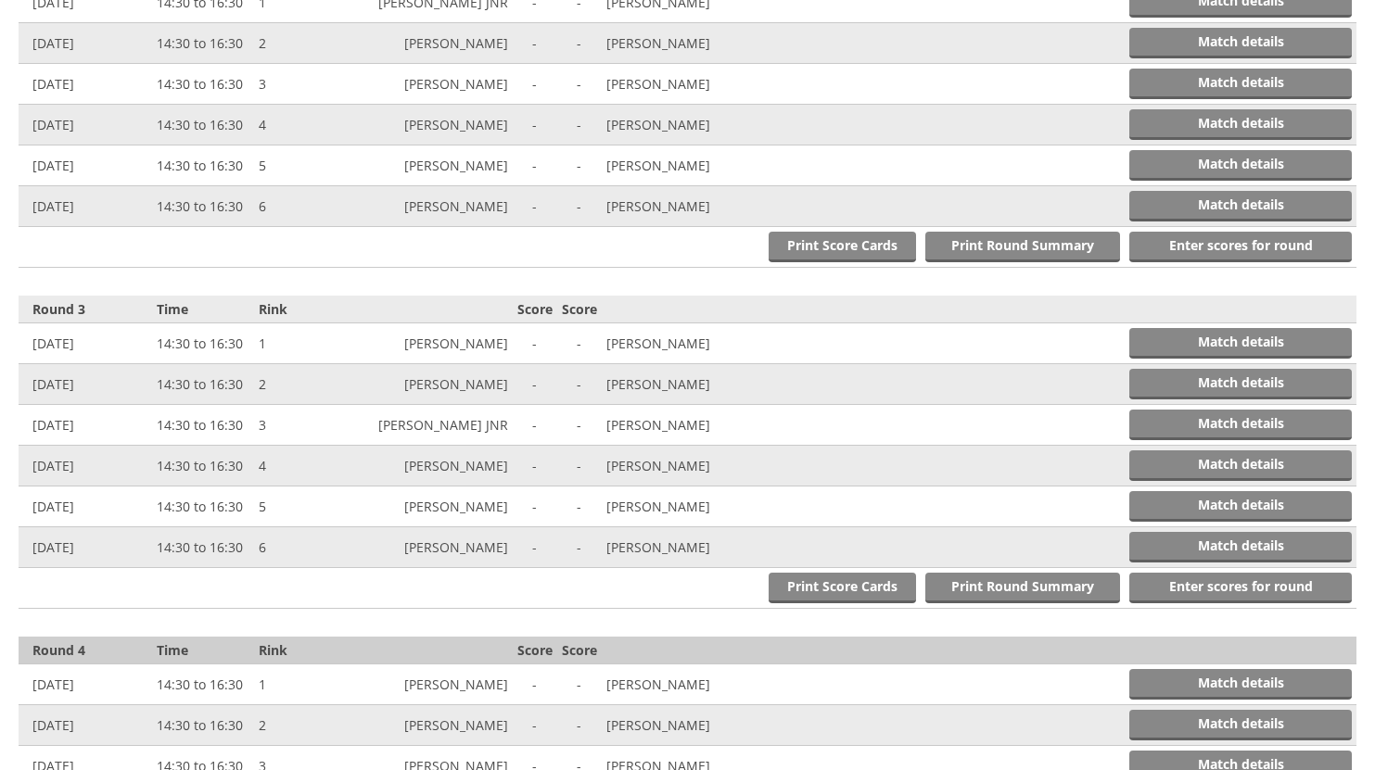
scroll to position [1112, 0]
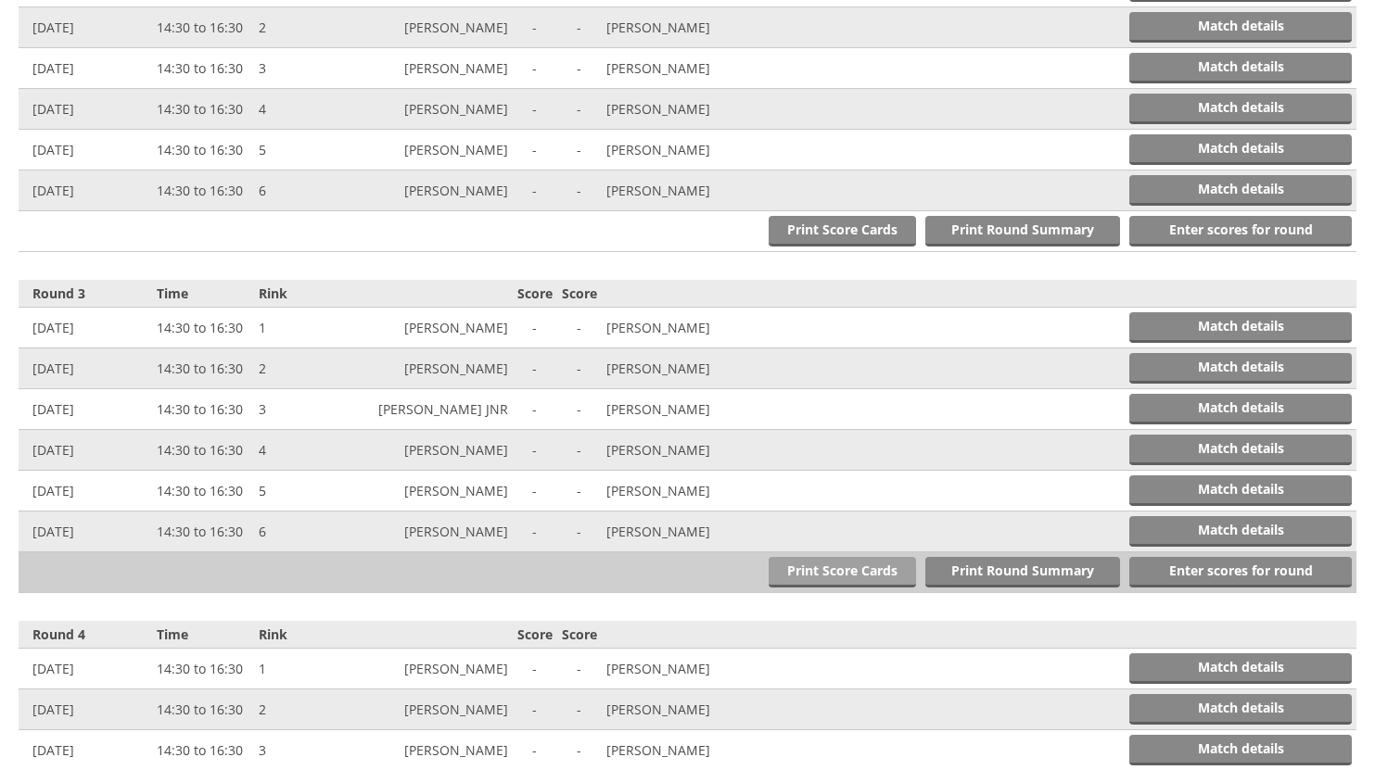
click at [842, 569] on link "Print Score Cards" at bounding box center [841, 572] width 147 height 31
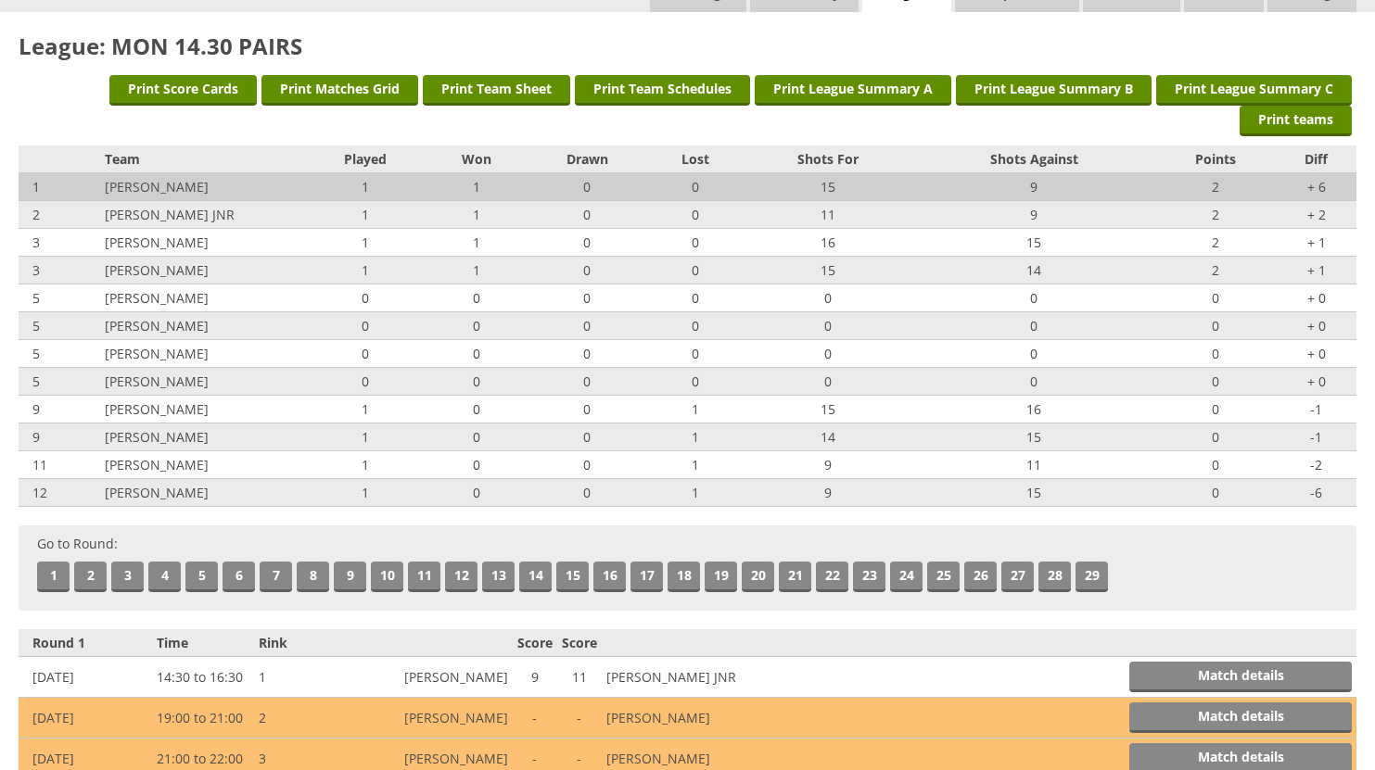
scroll to position [0, 0]
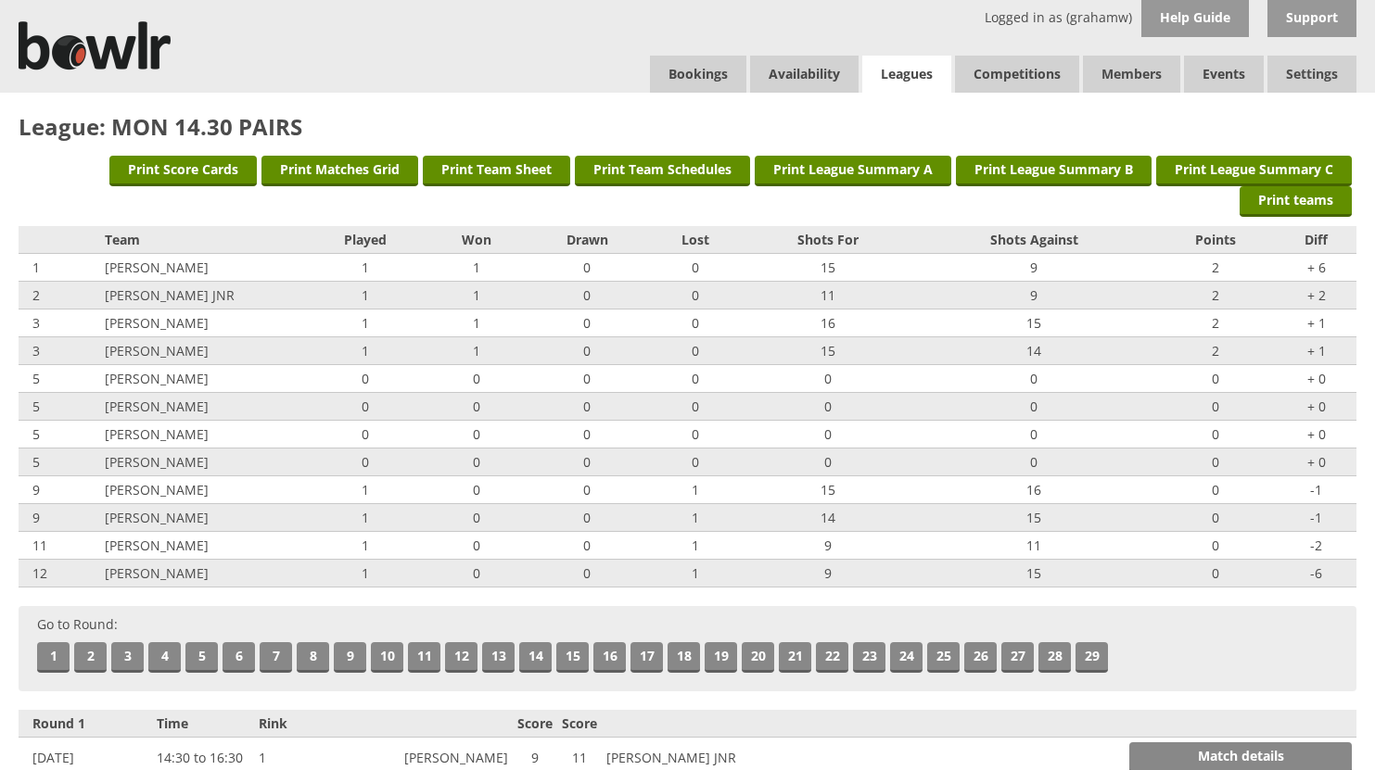
click at [899, 66] on link "Leagues" at bounding box center [906, 75] width 89 height 38
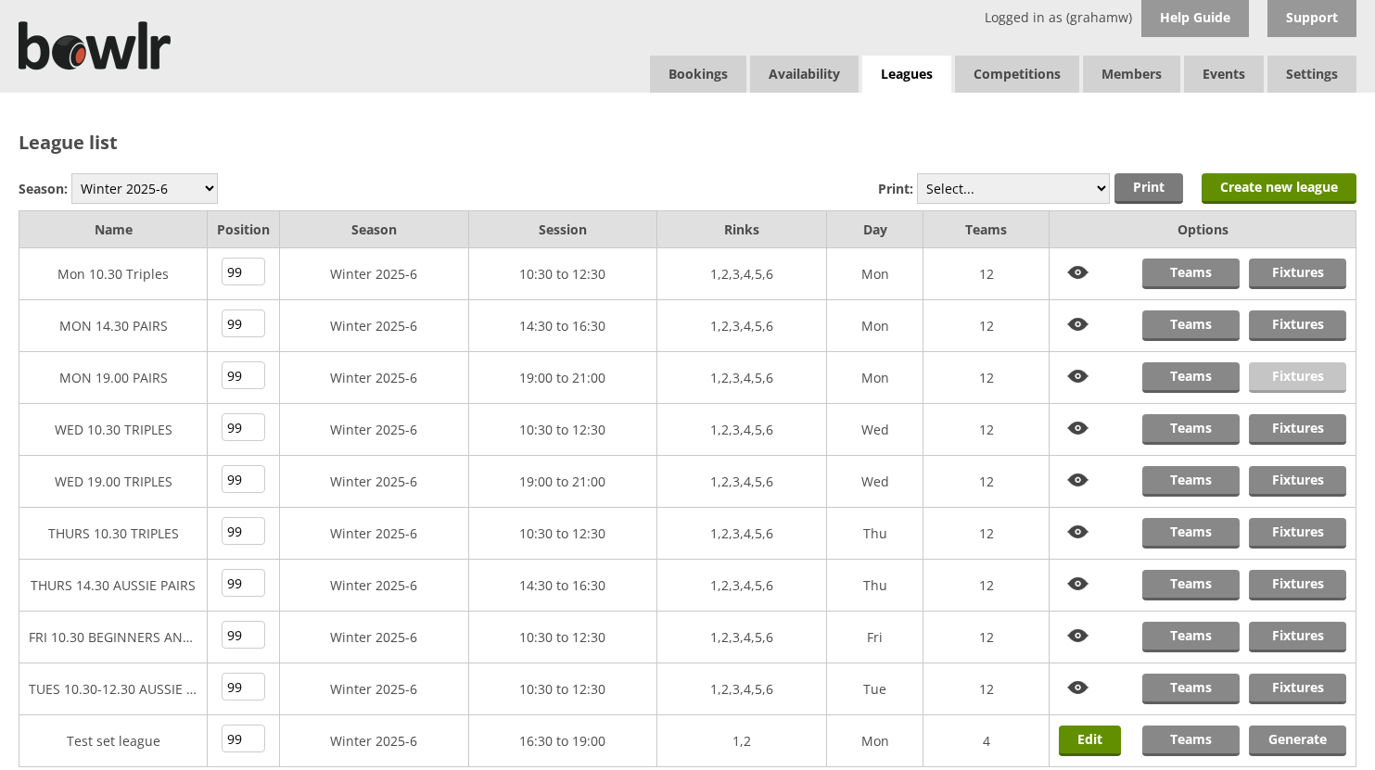
click at [1286, 376] on link "Fixtures" at bounding box center [1297, 377] width 97 height 31
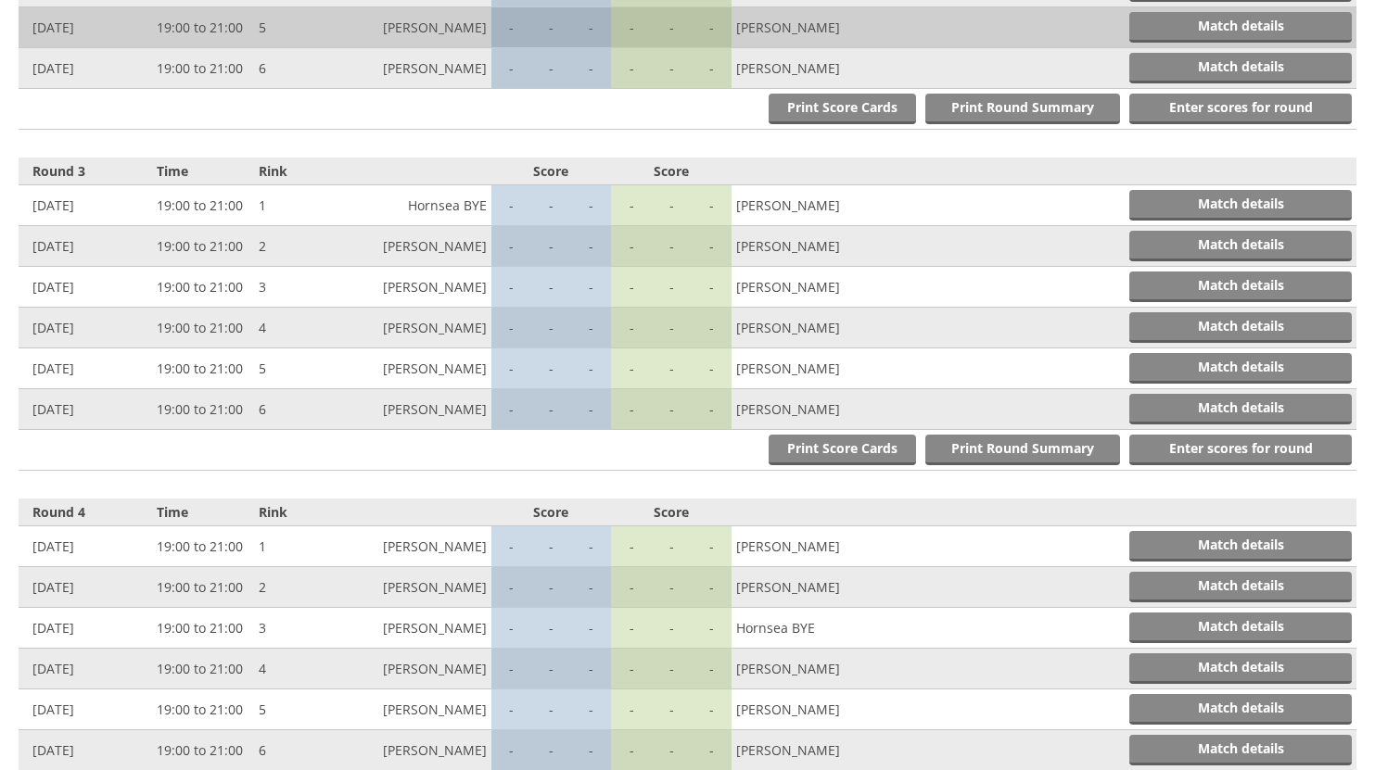
scroll to position [1205, 0]
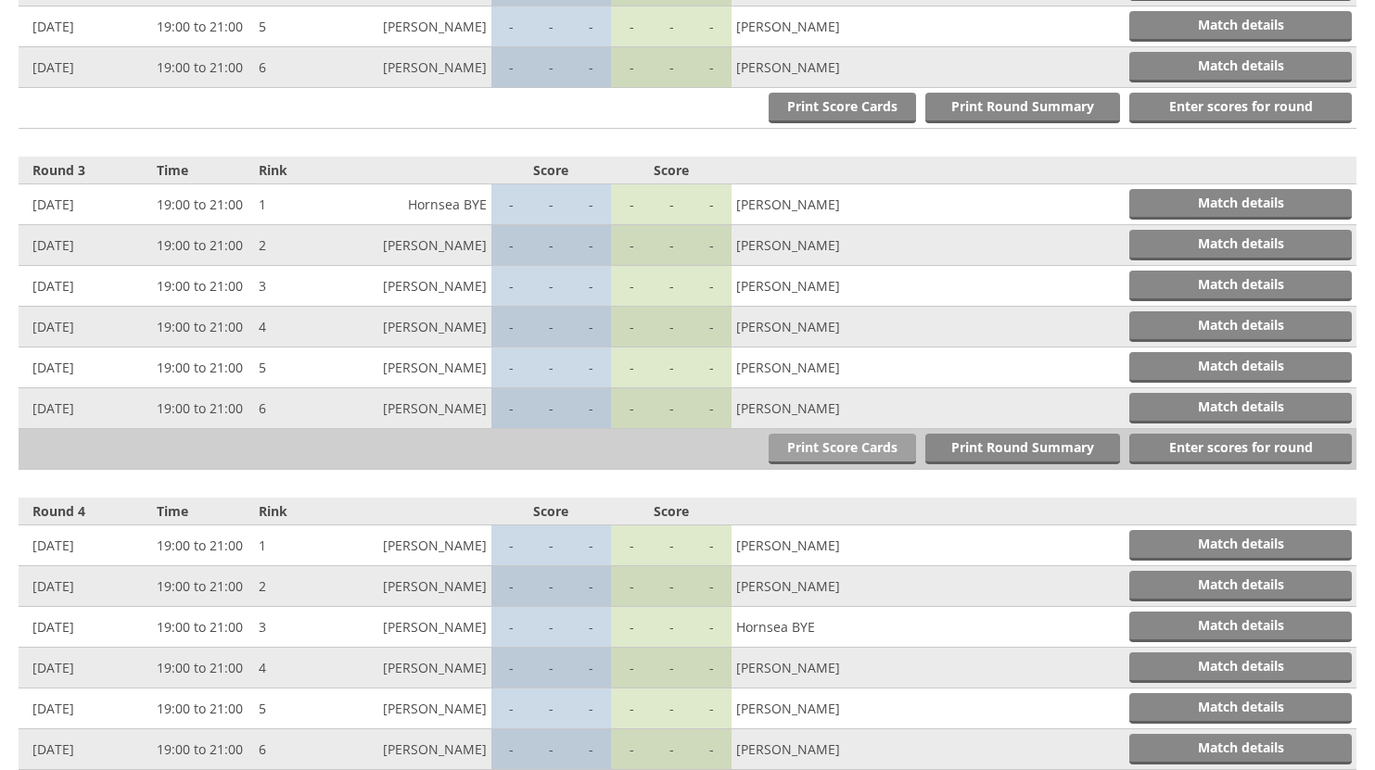
click at [835, 448] on link "Print Score Cards" at bounding box center [841, 449] width 147 height 31
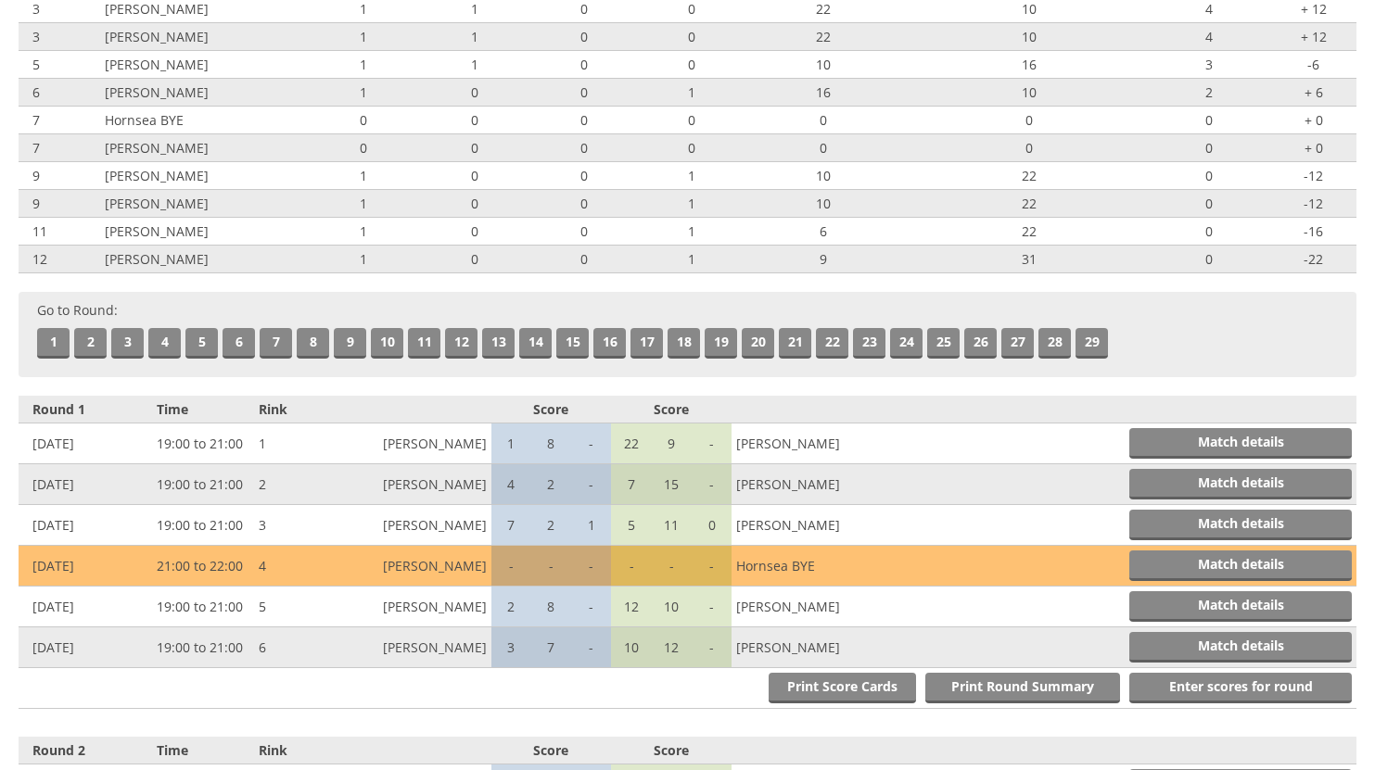
scroll to position [0, 0]
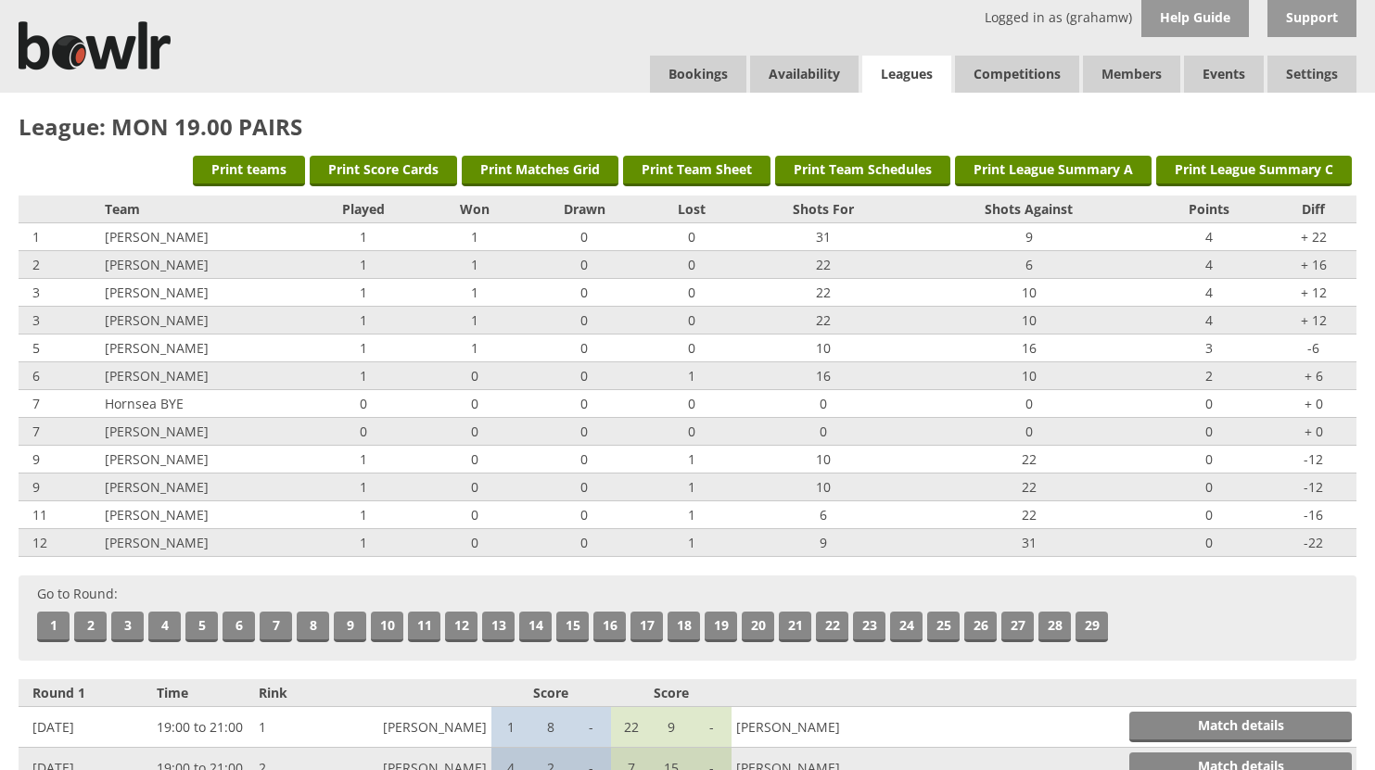
click at [919, 67] on link "Leagues" at bounding box center [906, 75] width 89 height 38
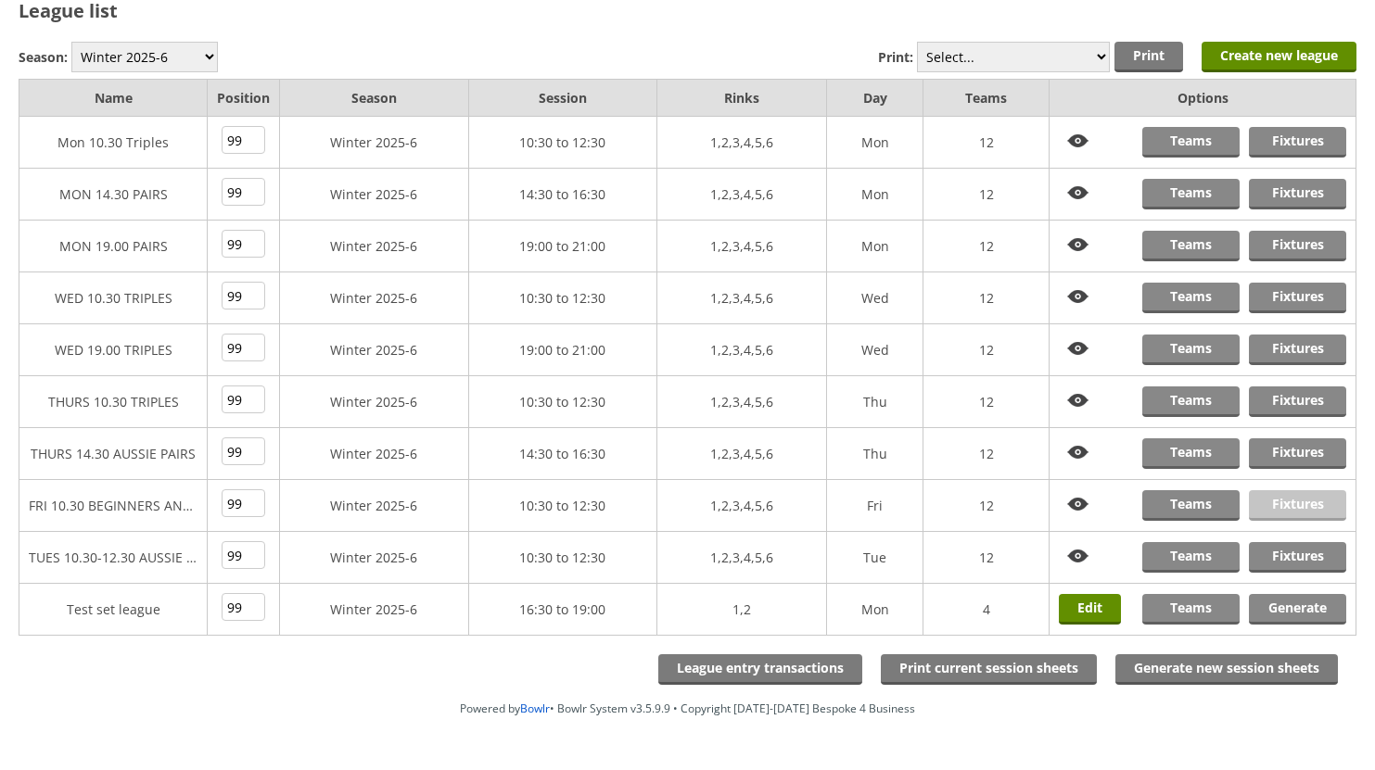
scroll to position [183, 0]
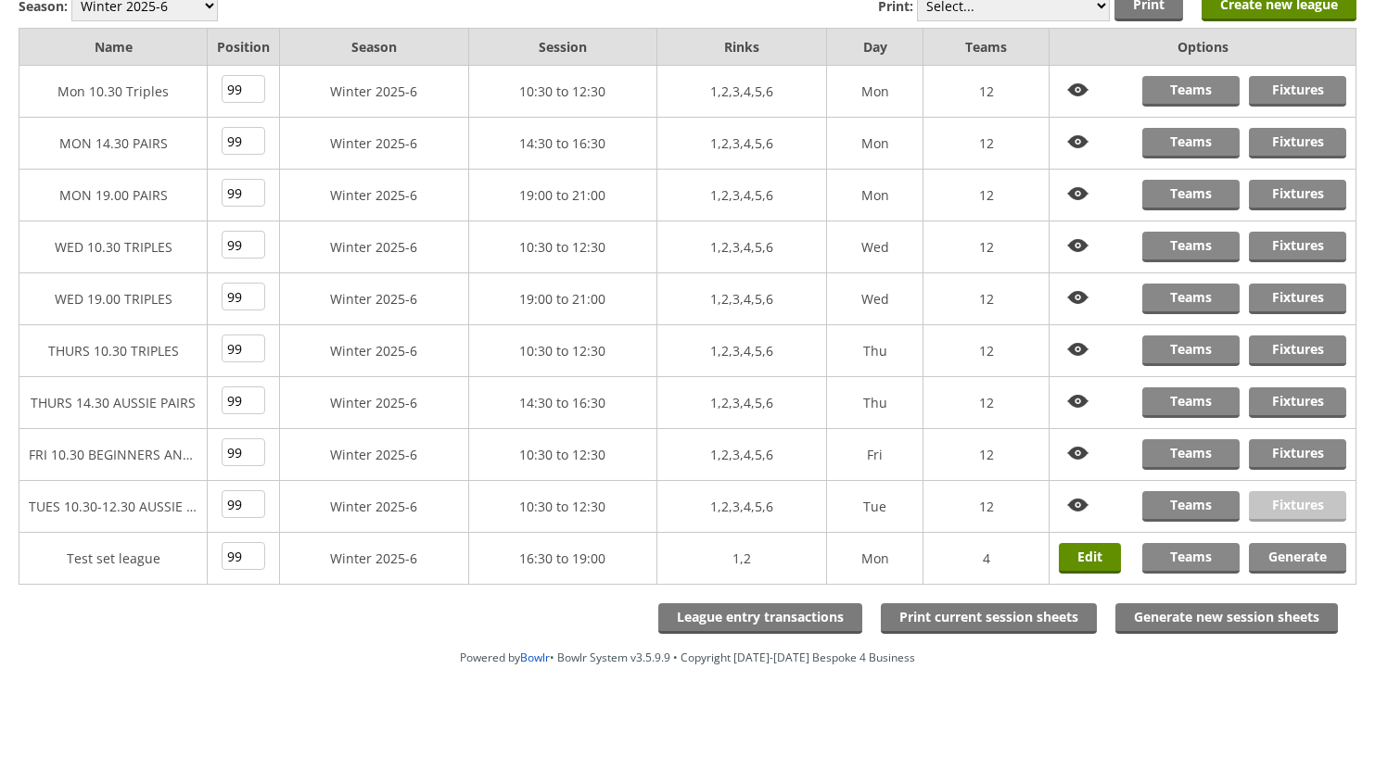
click at [1296, 504] on link "Fixtures" at bounding box center [1297, 506] width 97 height 31
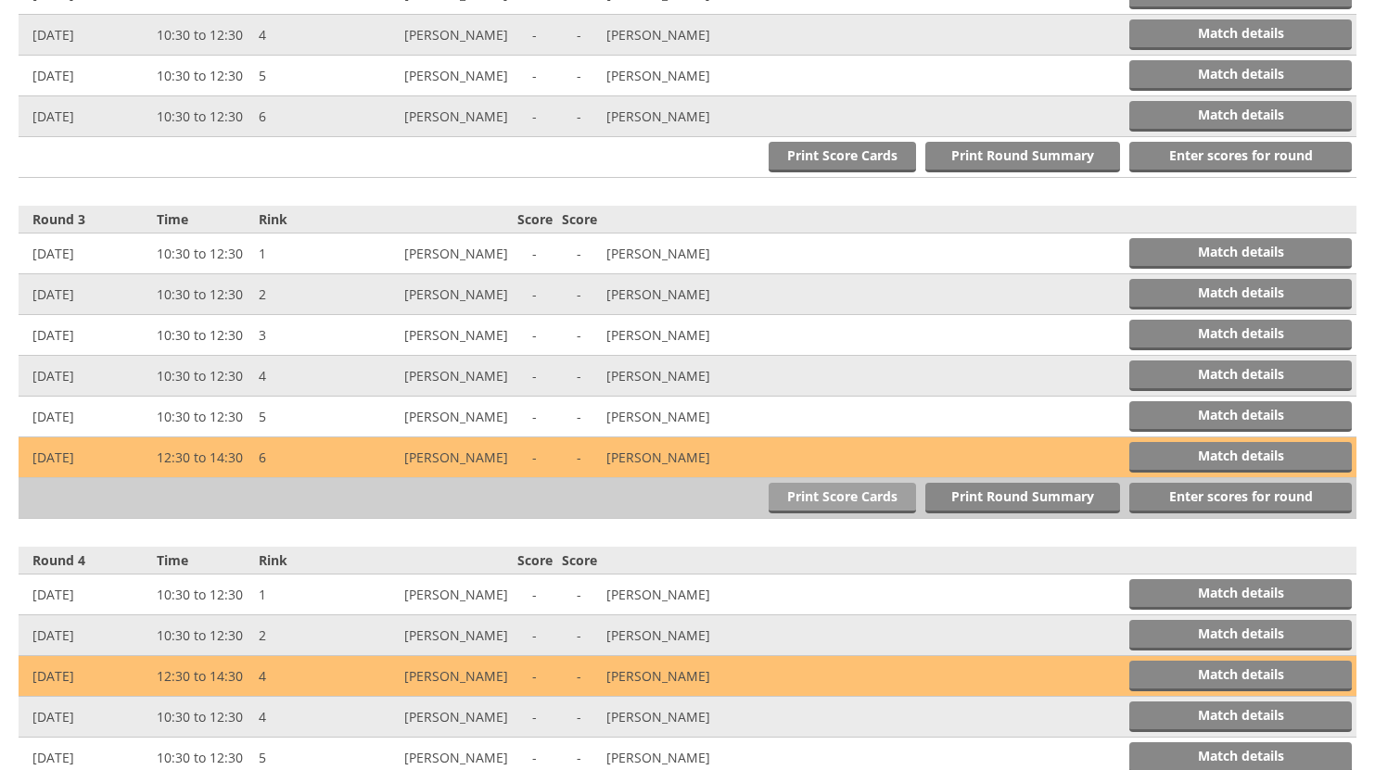
scroll to position [1205, 0]
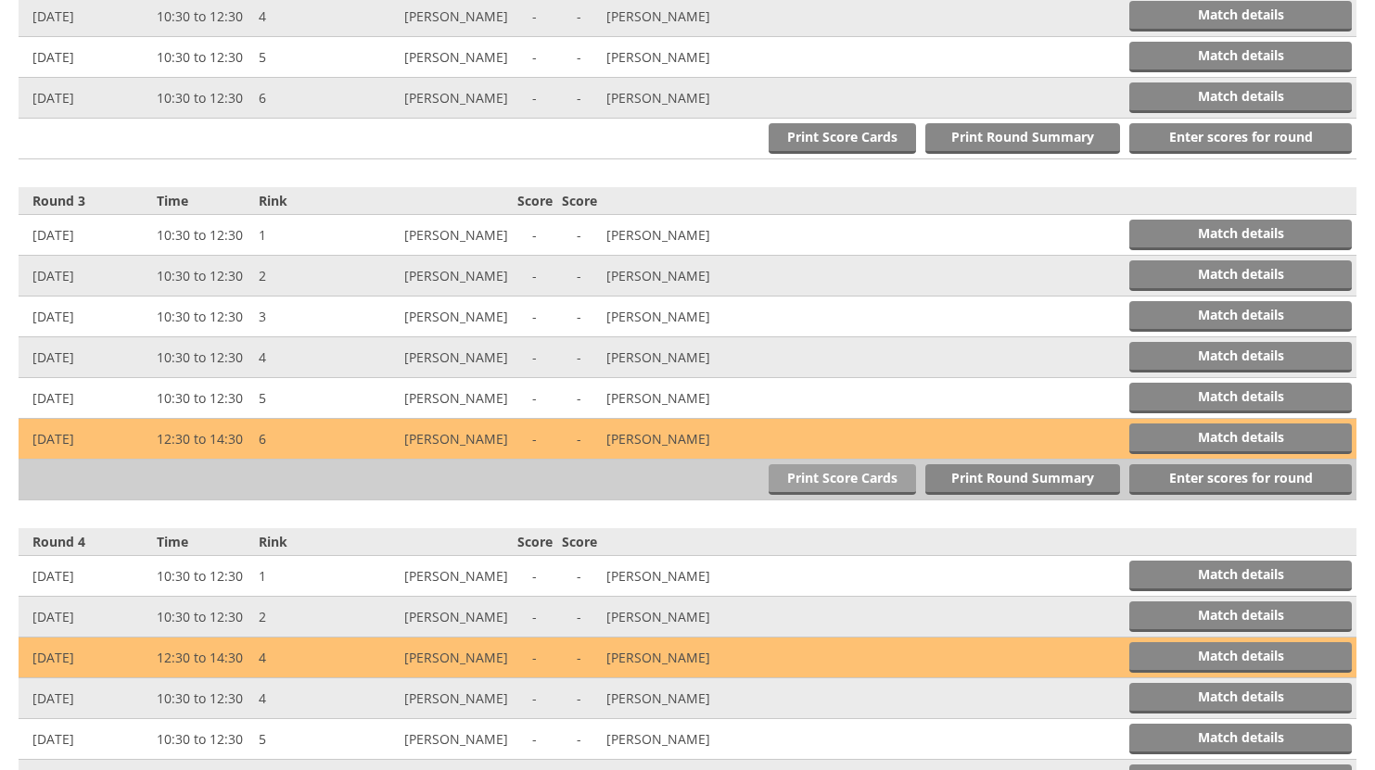
click at [845, 476] on link "Print Score Cards" at bounding box center [841, 479] width 147 height 31
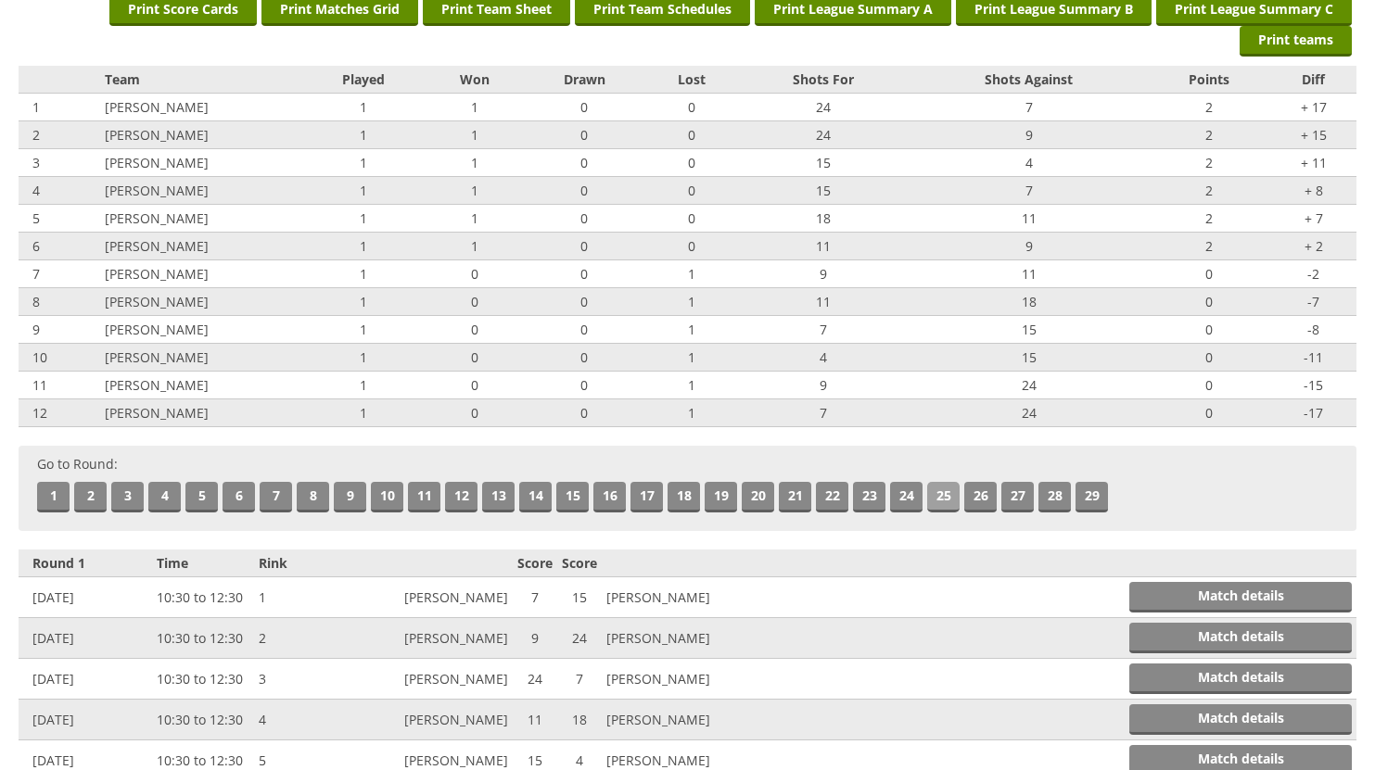
scroll to position [0, 0]
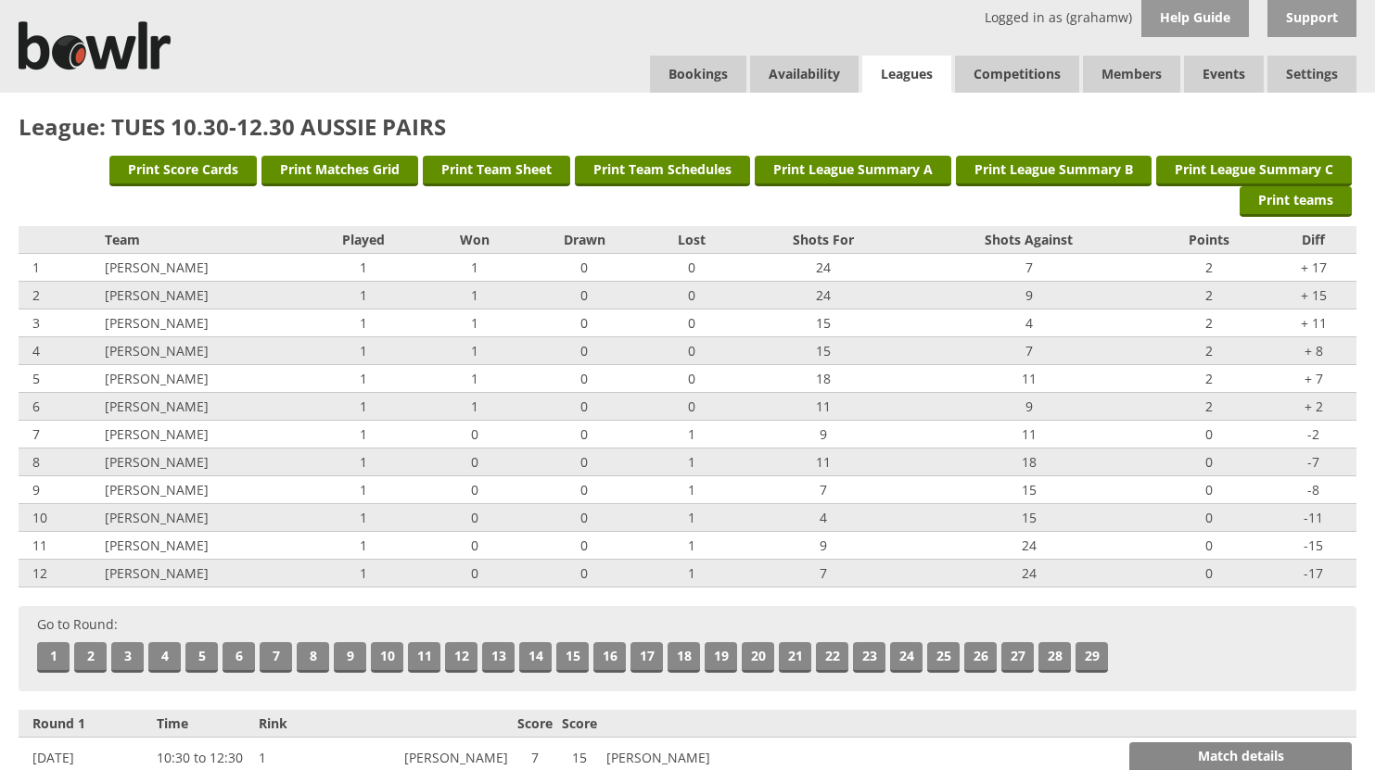
click at [925, 70] on link "Leagues" at bounding box center [906, 75] width 89 height 38
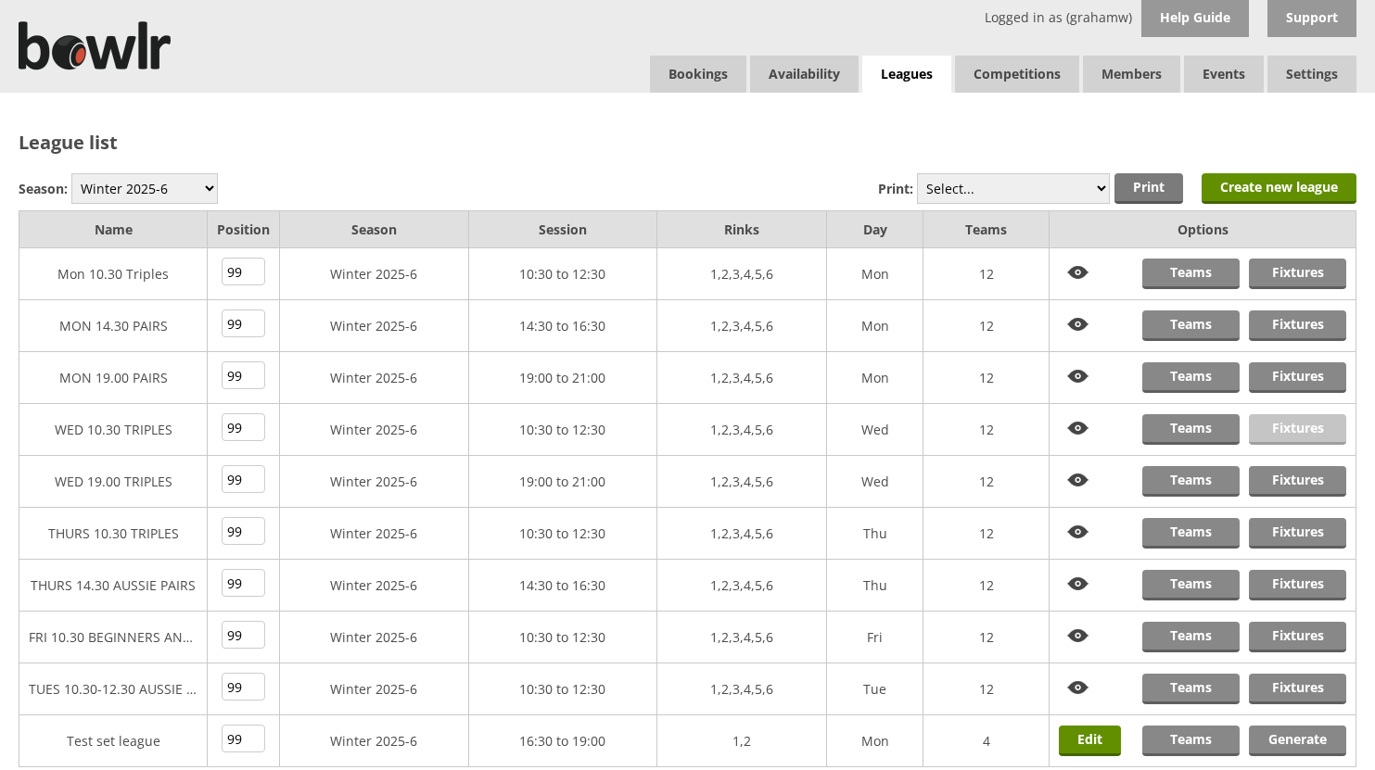
click at [1300, 428] on link "Fixtures" at bounding box center [1297, 429] width 97 height 31
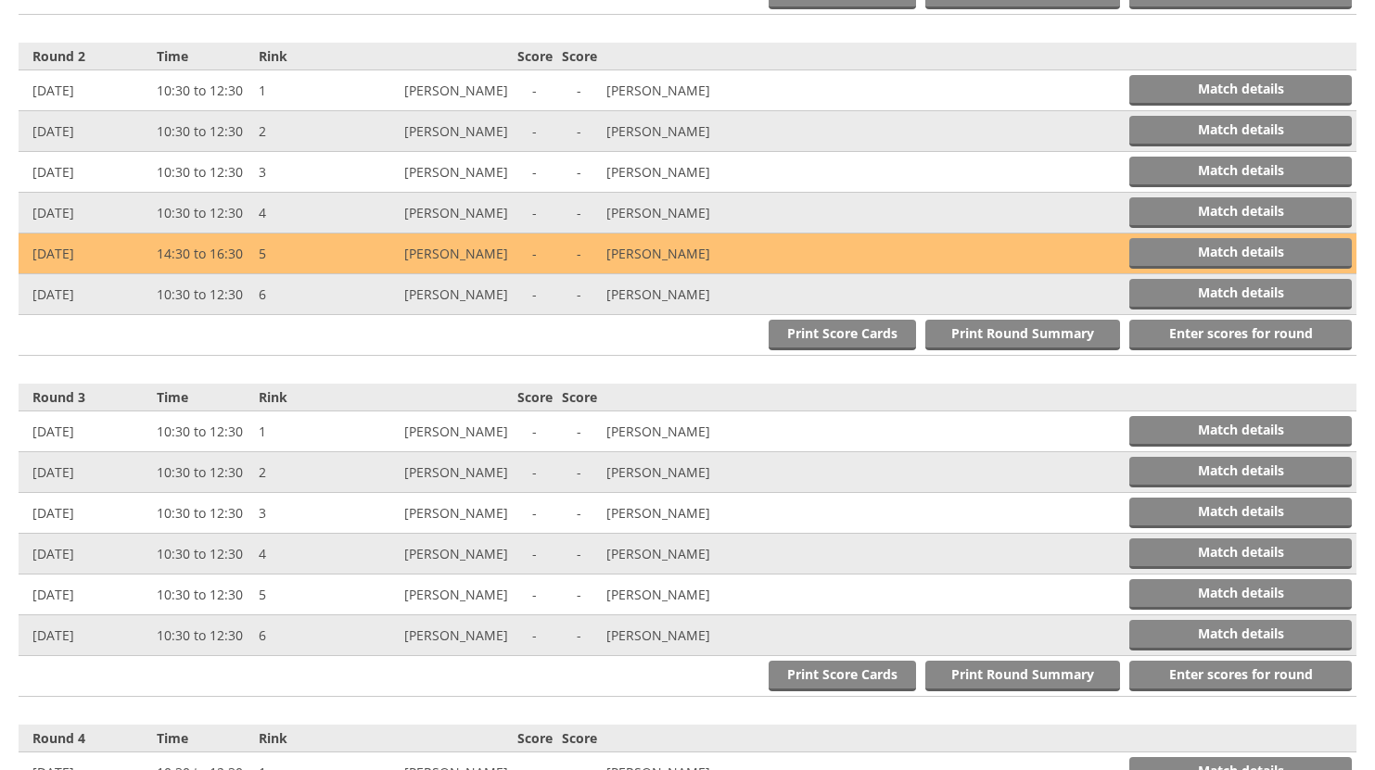
scroll to position [1020, 0]
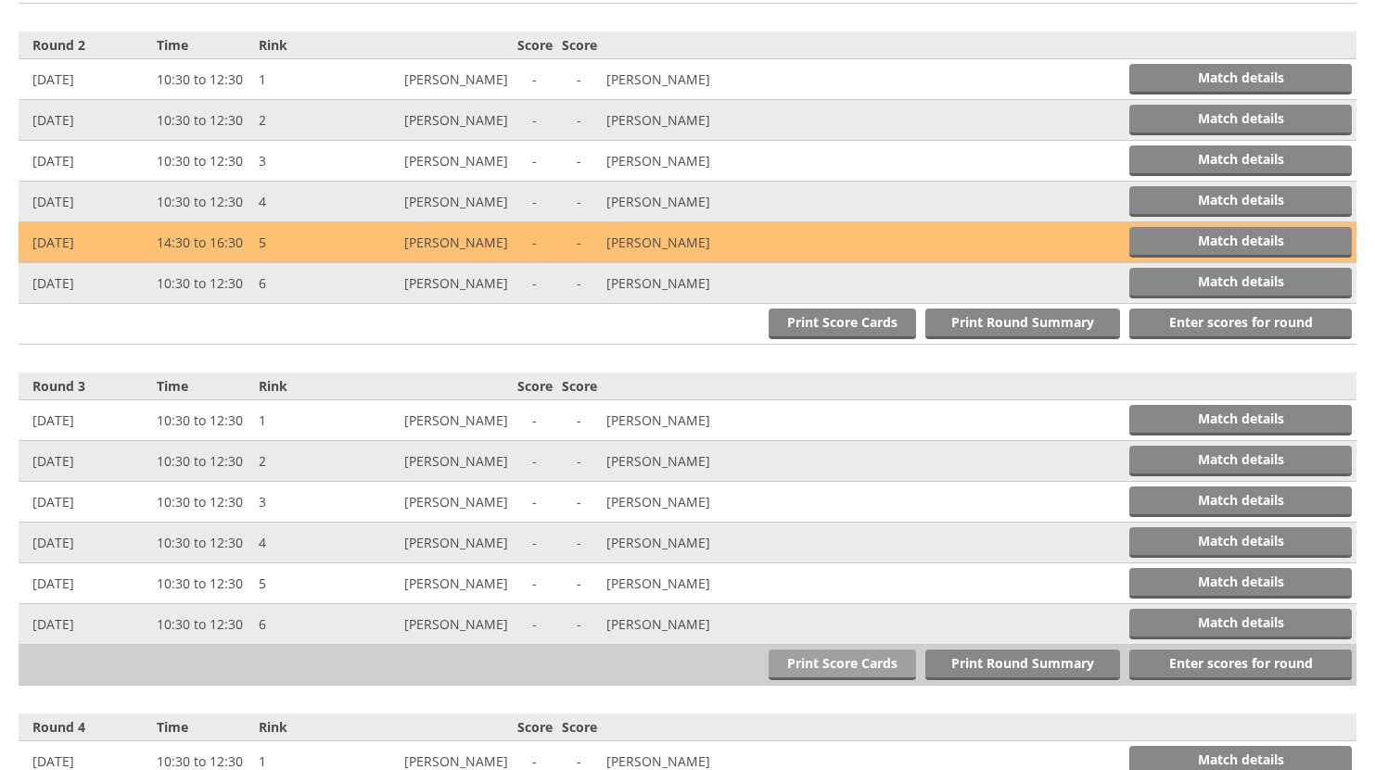
click at [844, 663] on link "Print Score Cards" at bounding box center [841, 665] width 147 height 31
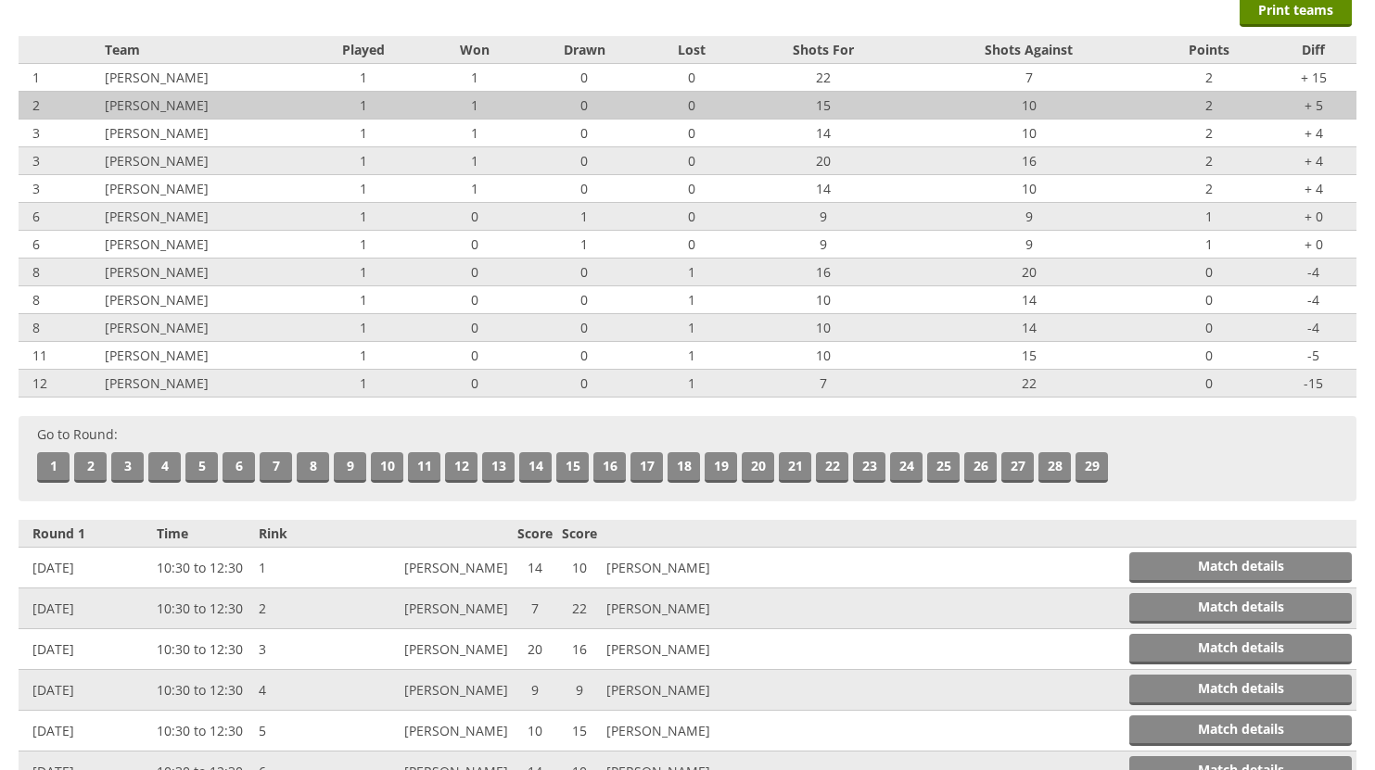
scroll to position [0, 0]
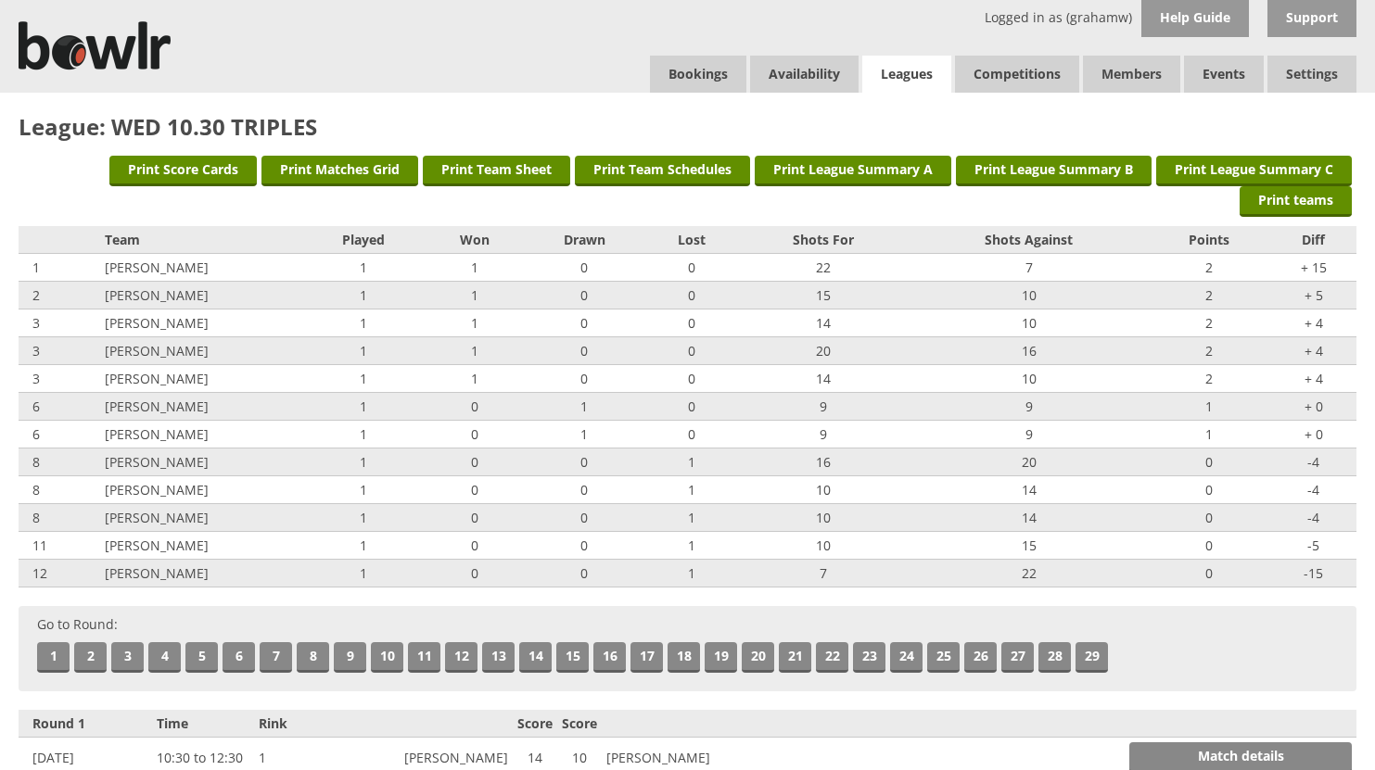
click at [912, 68] on link "Leagues" at bounding box center [906, 75] width 89 height 38
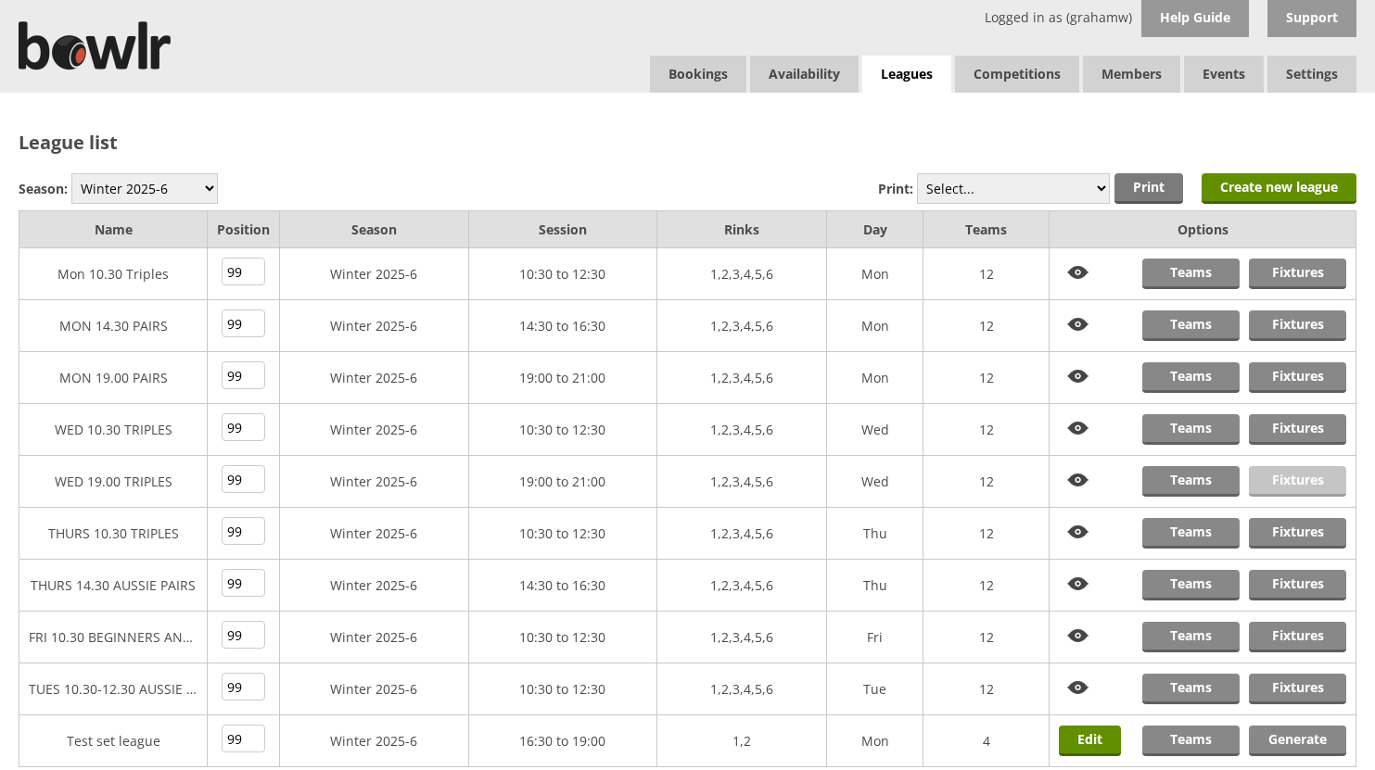
click at [1310, 479] on link "Fixtures" at bounding box center [1297, 481] width 97 height 31
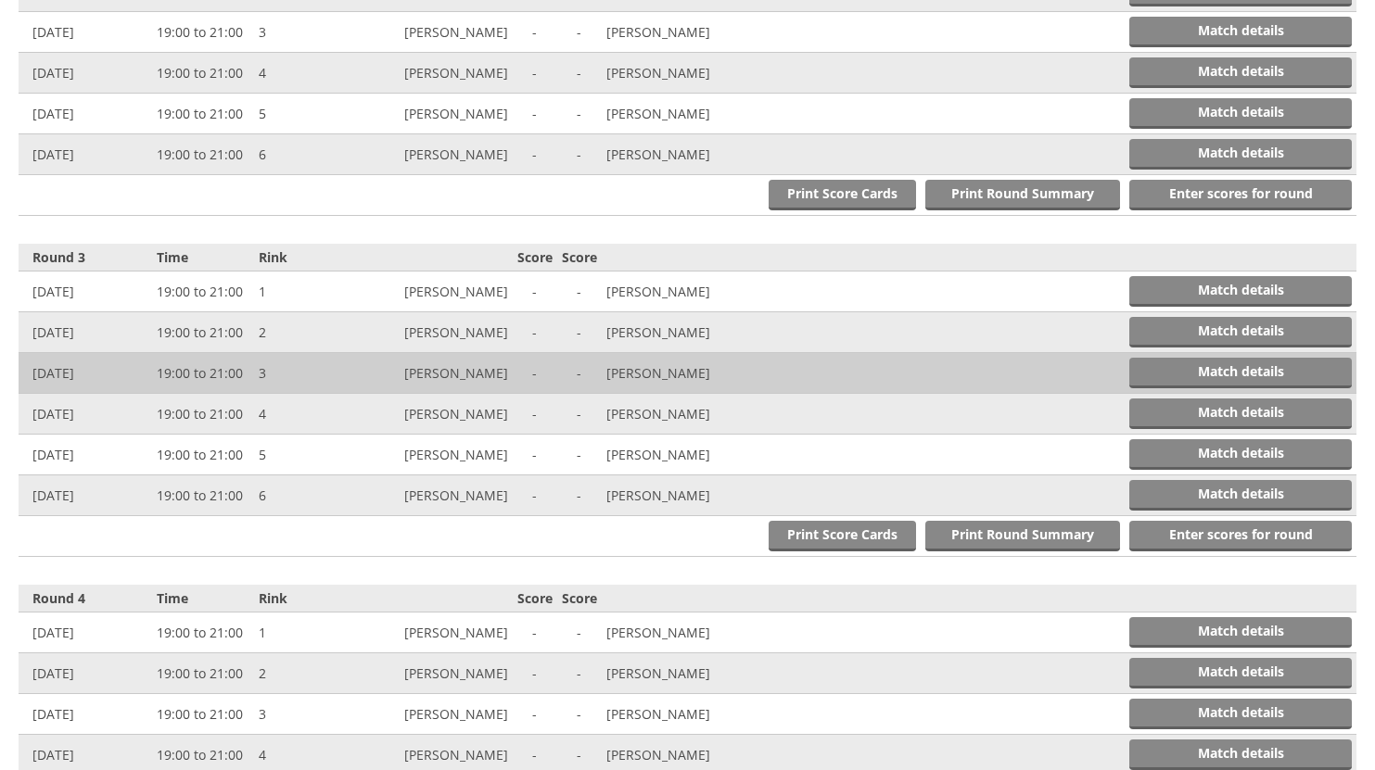
scroll to position [1205, 0]
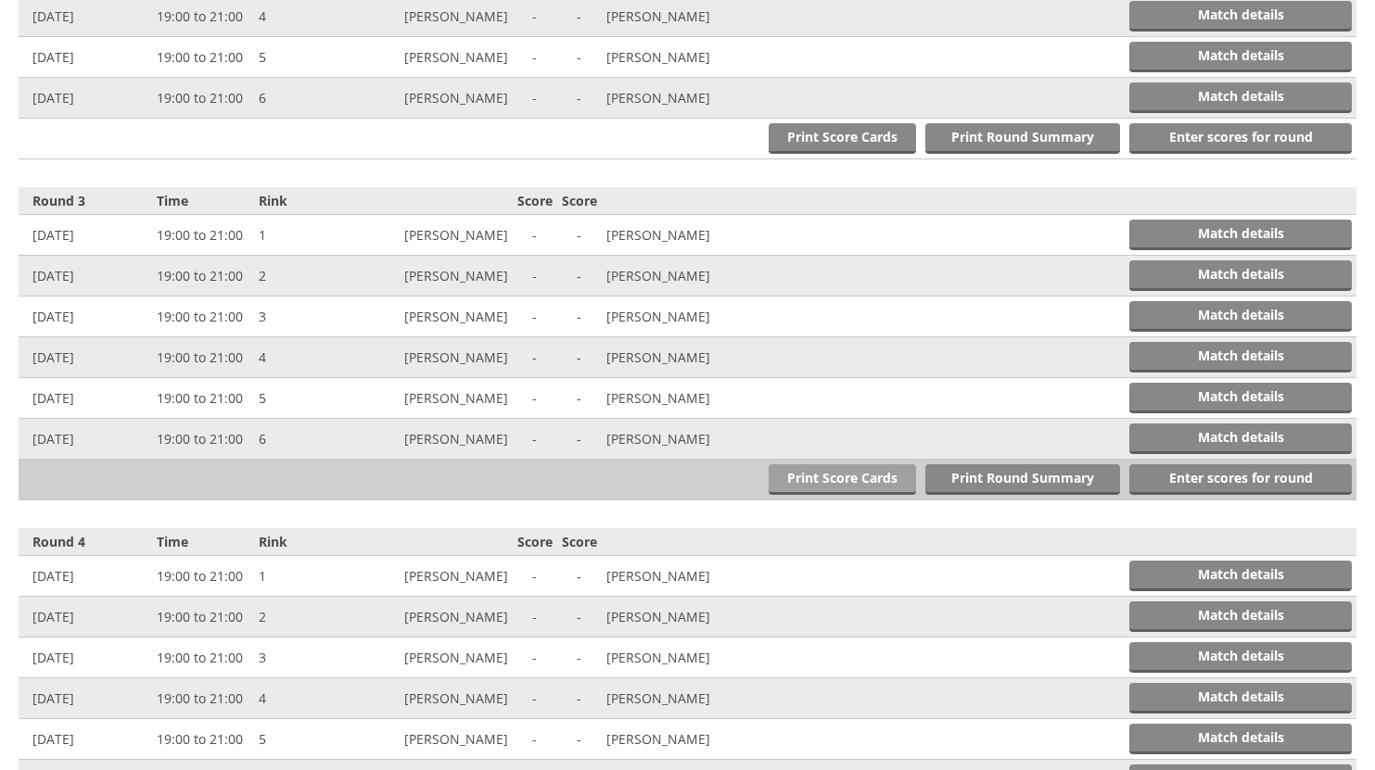
click at [824, 482] on link "Print Score Cards" at bounding box center [841, 479] width 147 height 31
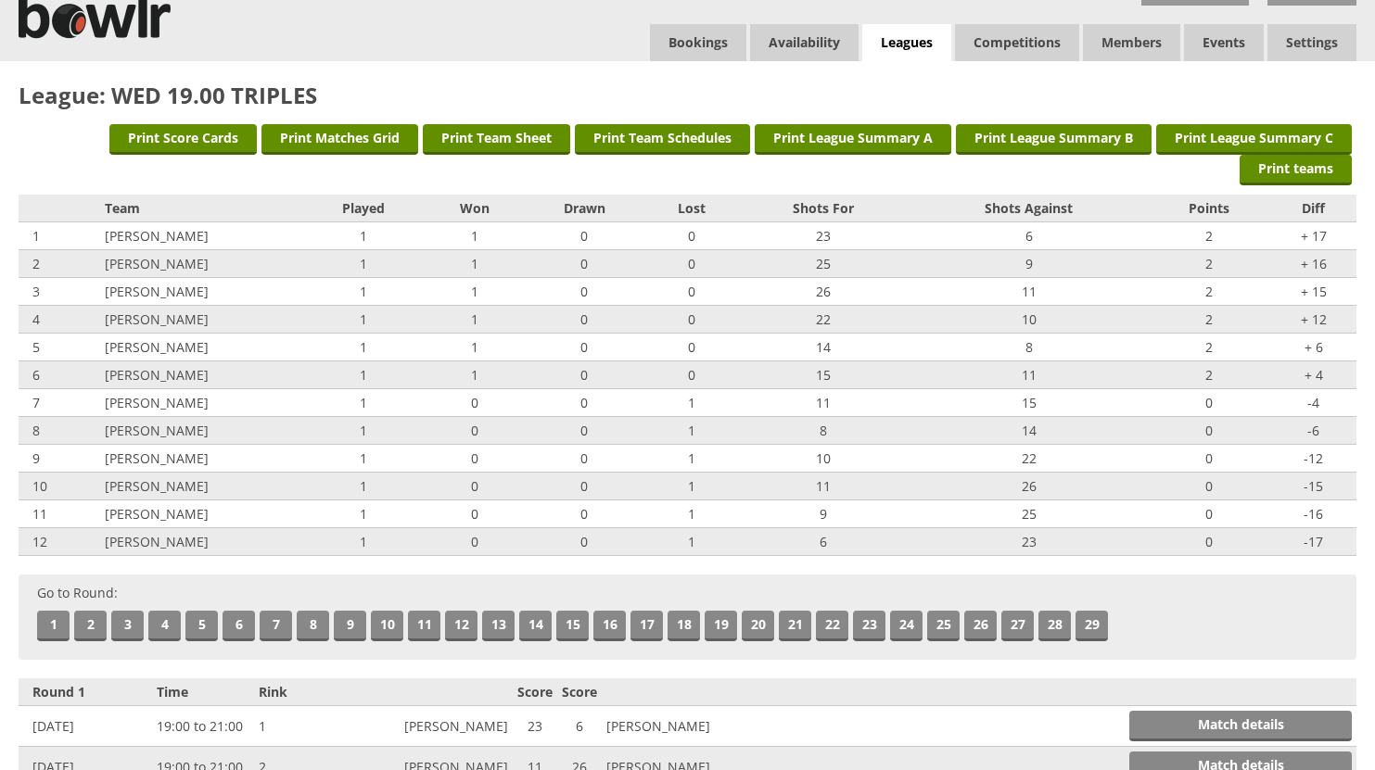
scroll to position [0, 0]
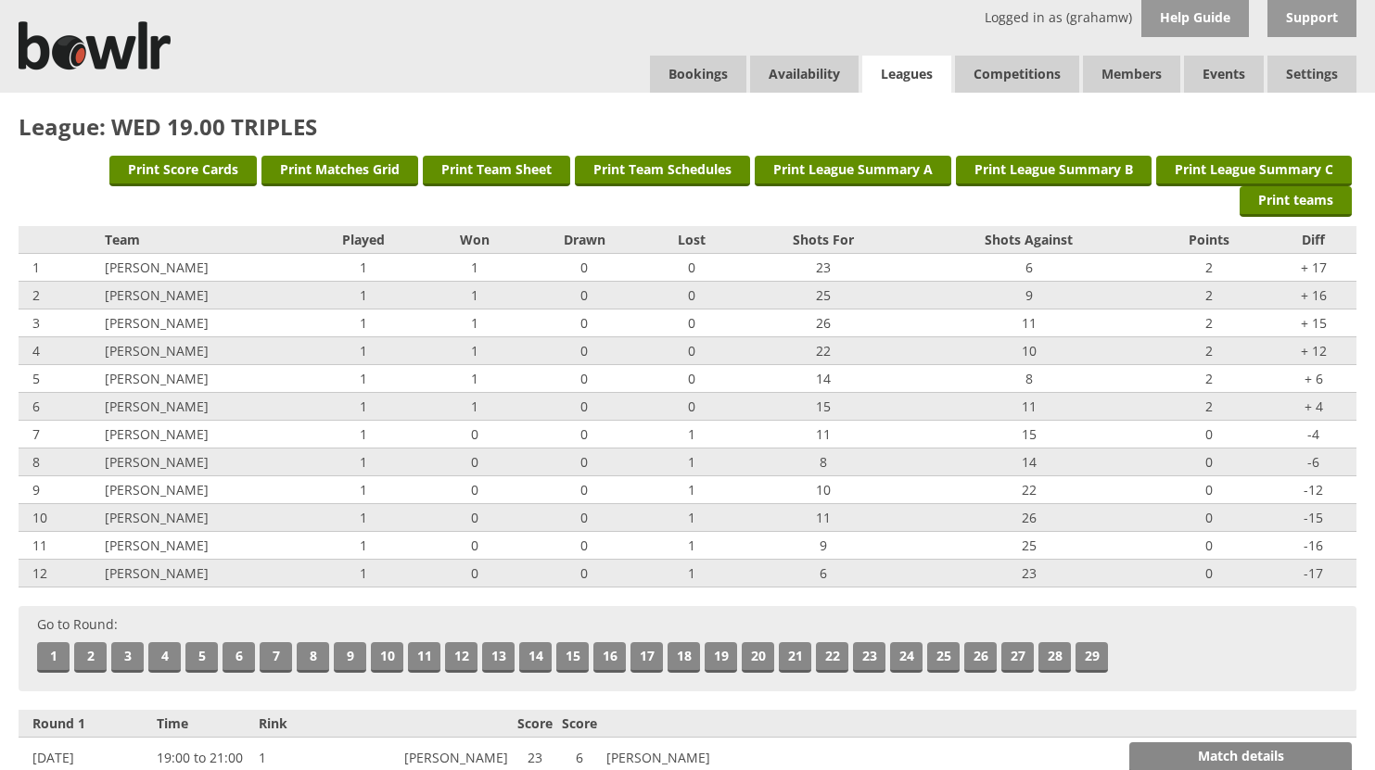
click at [907, 70] on link "Leagues" at bounding box center [906, 75] width 89 height 38
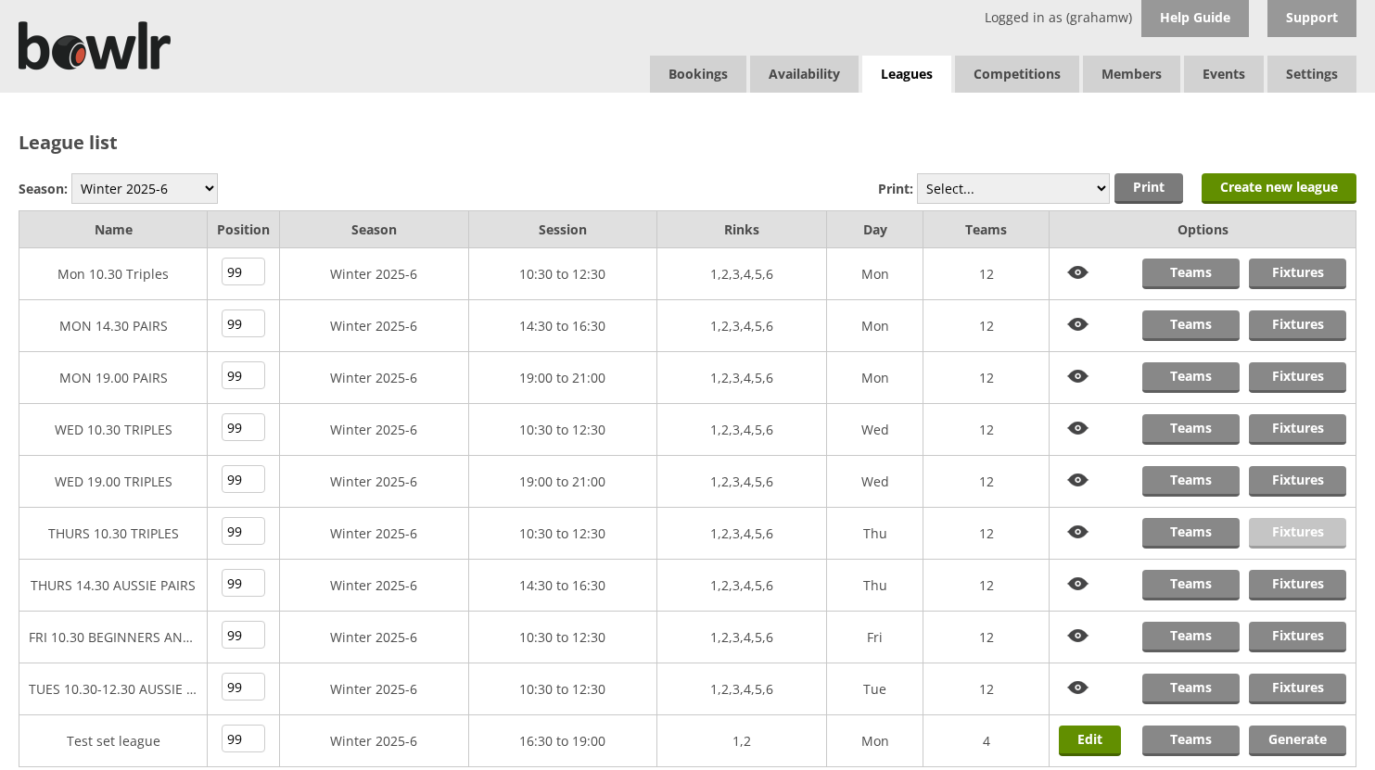
click at [1299, 530] on link "Fixtures" at bounding box center [1297, 533] width 97 height 31
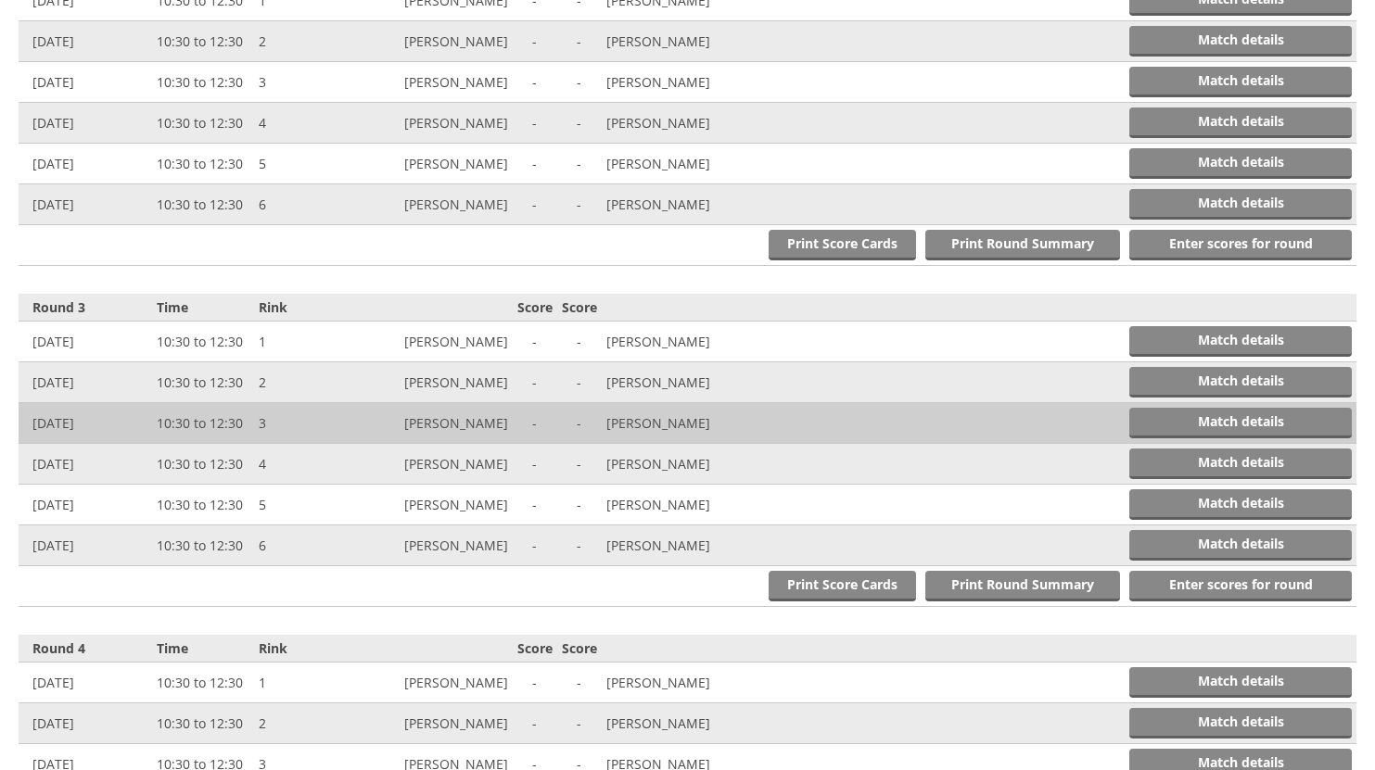
scroll to position [1112, 0]
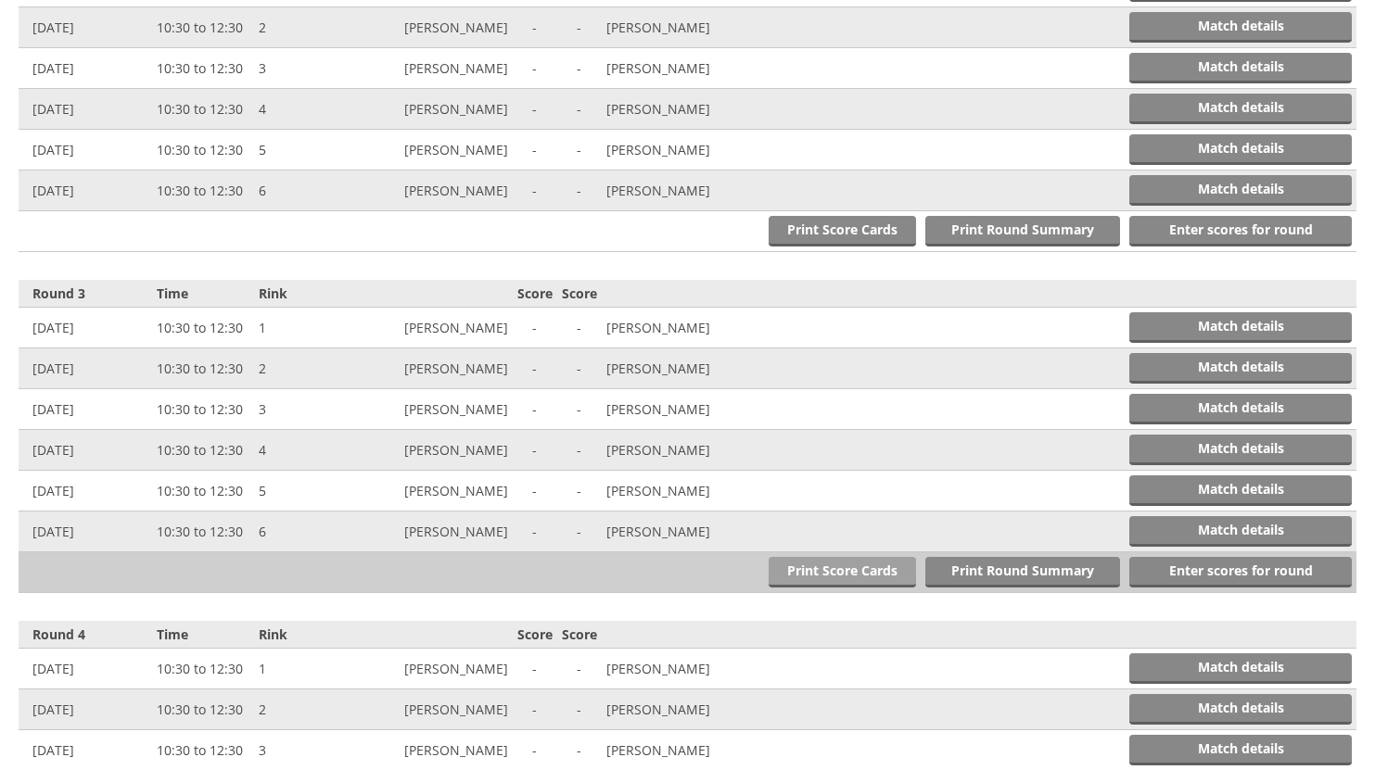
click at [856, 570] on link "Print Score Cards" at bounding box center [841, 572] width 147 height 31
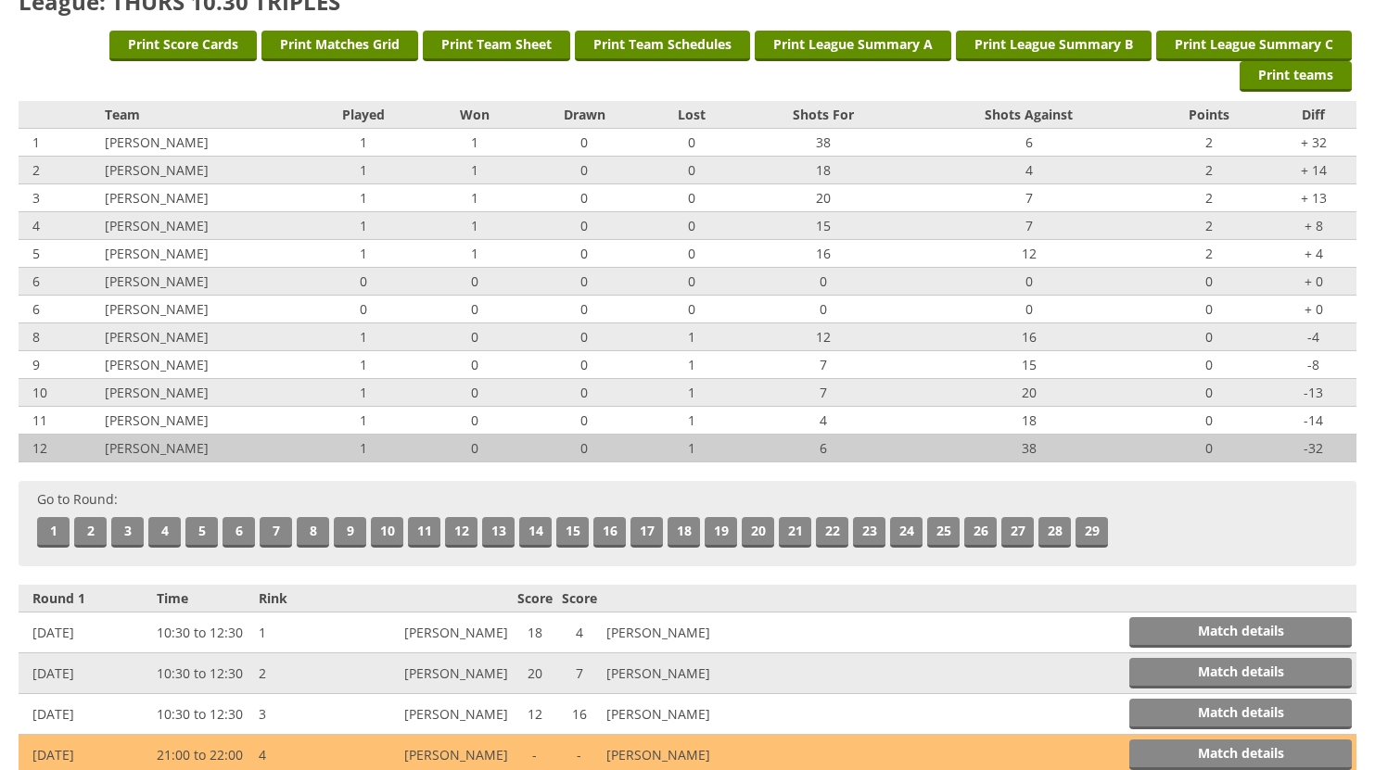
scroll to position [0, 0]
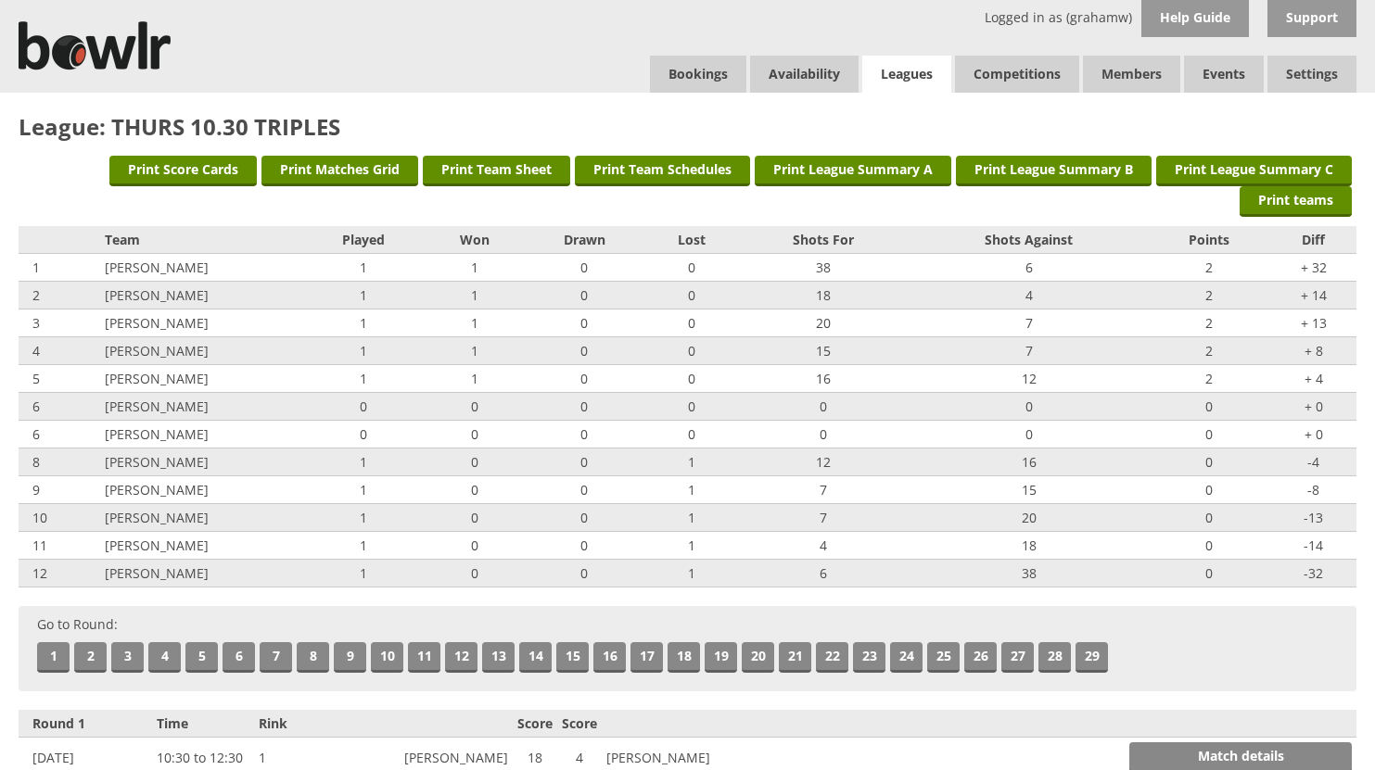
click at [921, 72] on link "Leagues" at bounding box center [906, 75] width 89 height 38
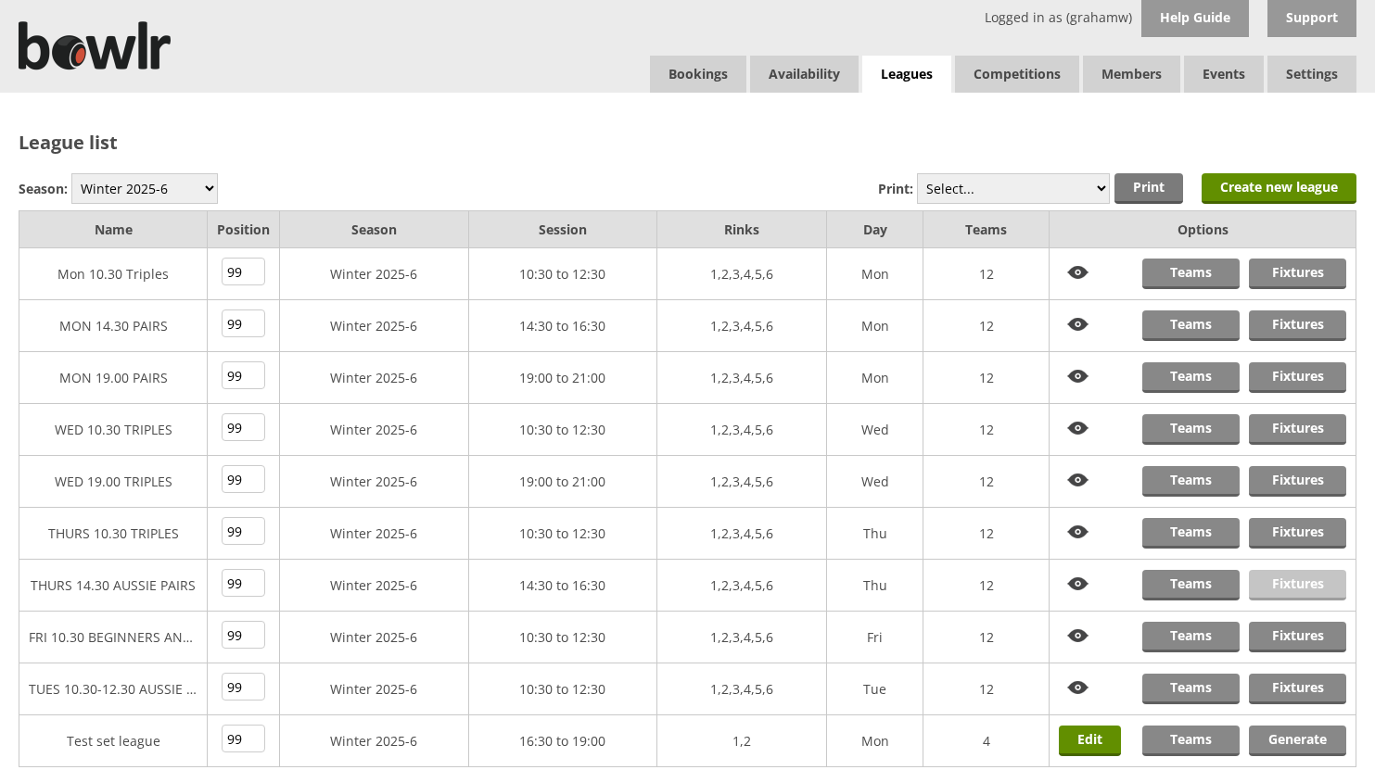
click at [1292, 583] on link "Fixtures" at bounding box center [1297, 585] width 97 height 31
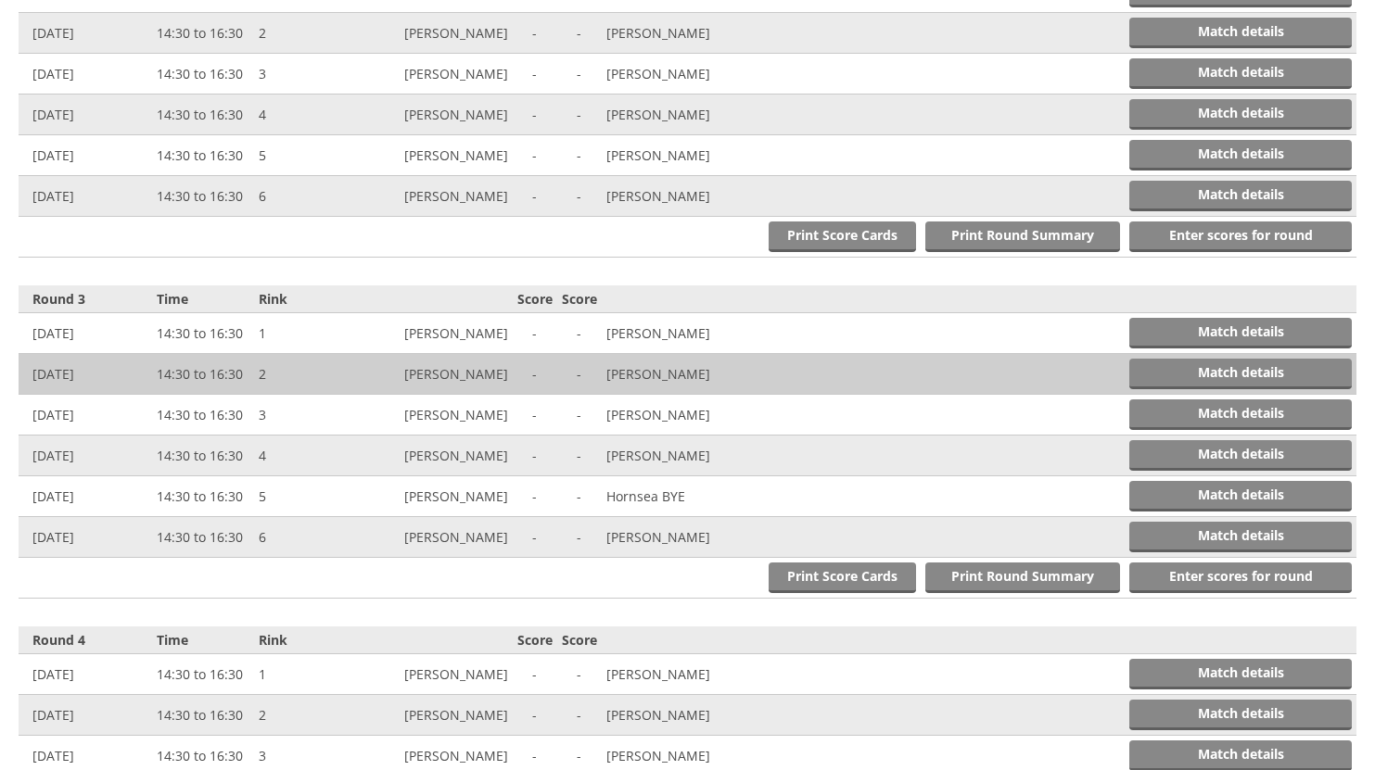
scroll to position [1112, 0]
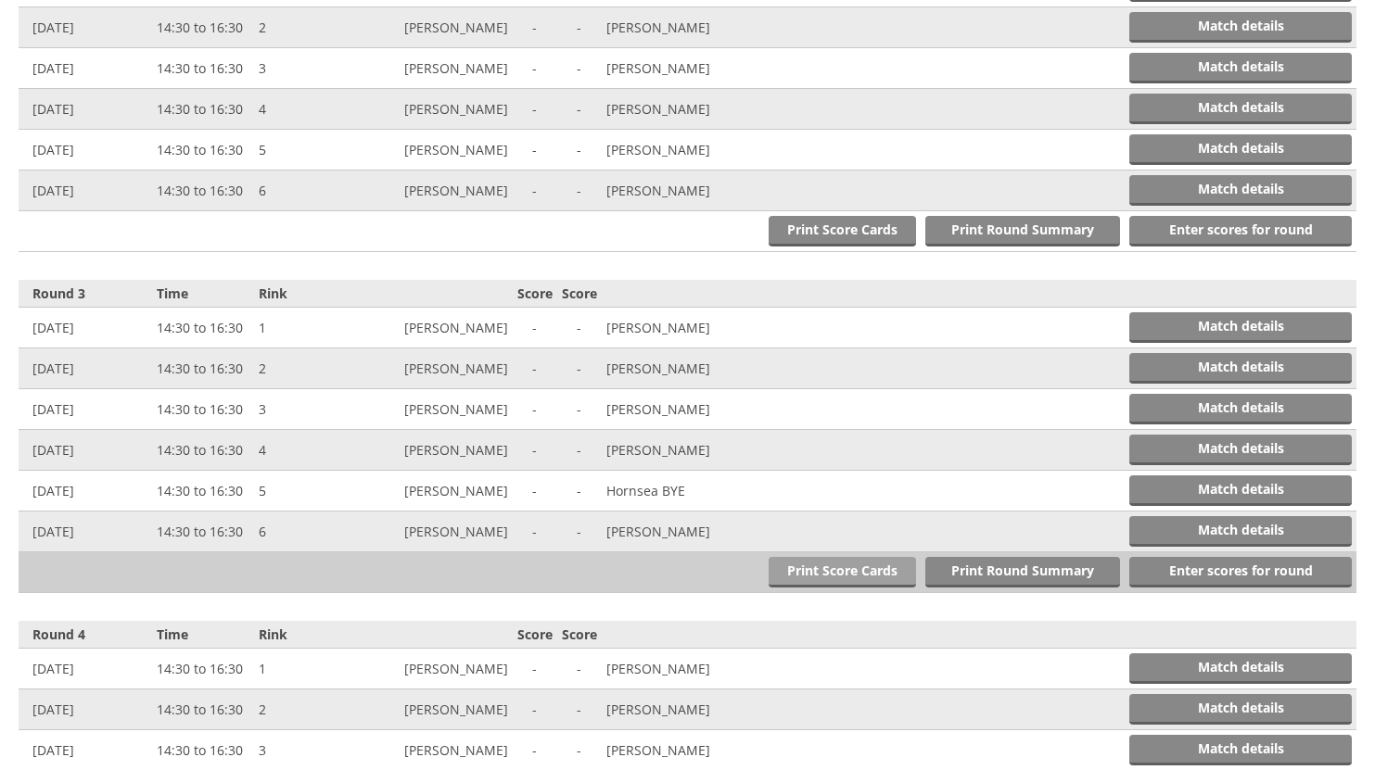
click at [865, 570] on link "Print Score Cards" at bounding box center [841, 572] width 147 height 31
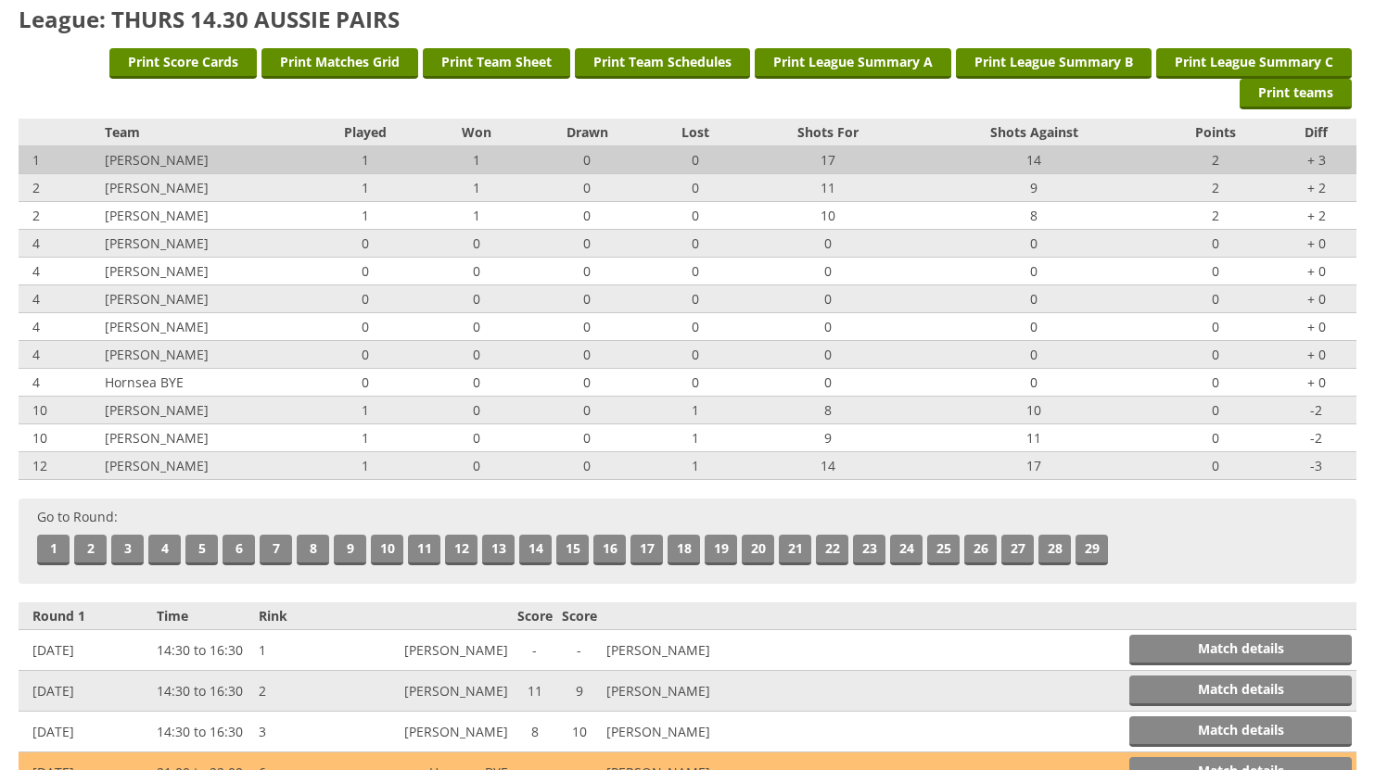
scroll to position [0, 0]
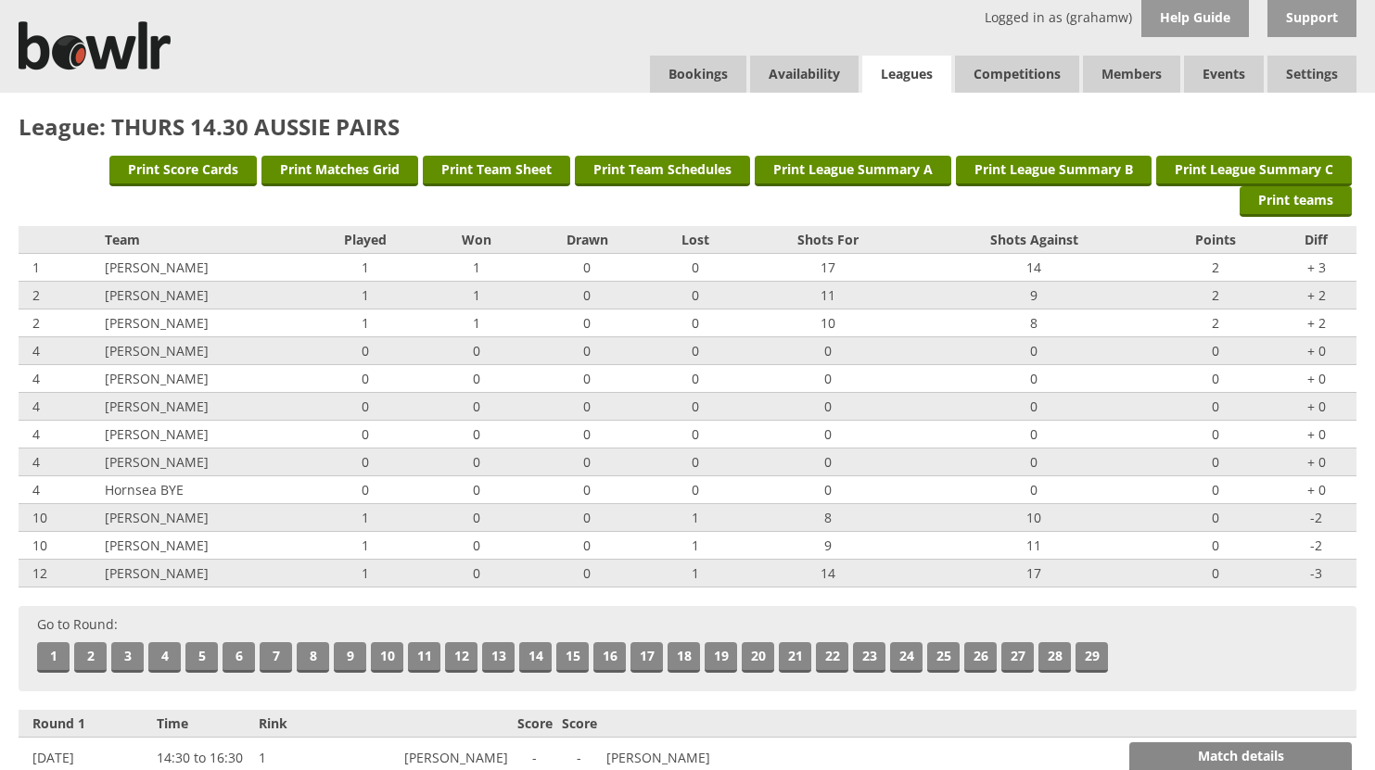
click at [902, 72] on link "Leagues" at bounding box center [906, 75] width 89 height 38
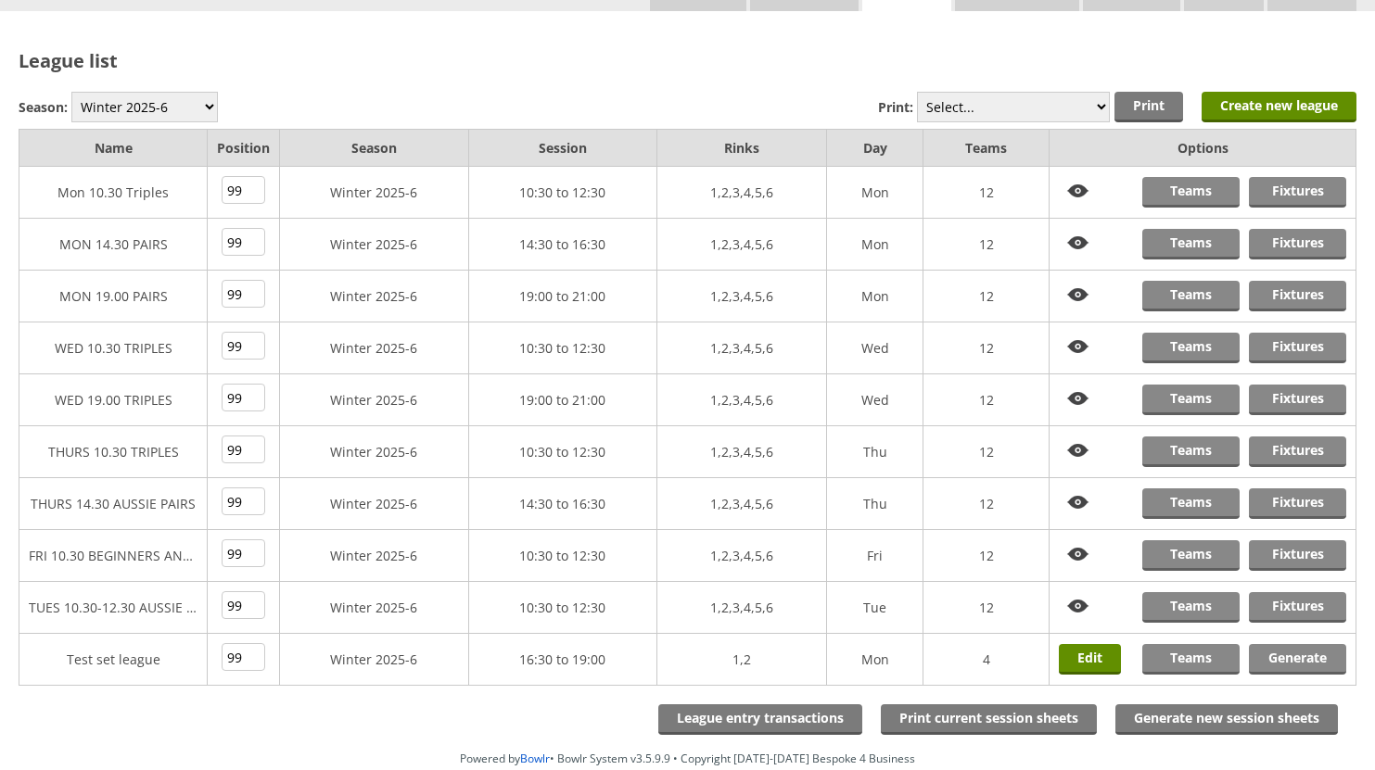
scroll to position [183, 0]
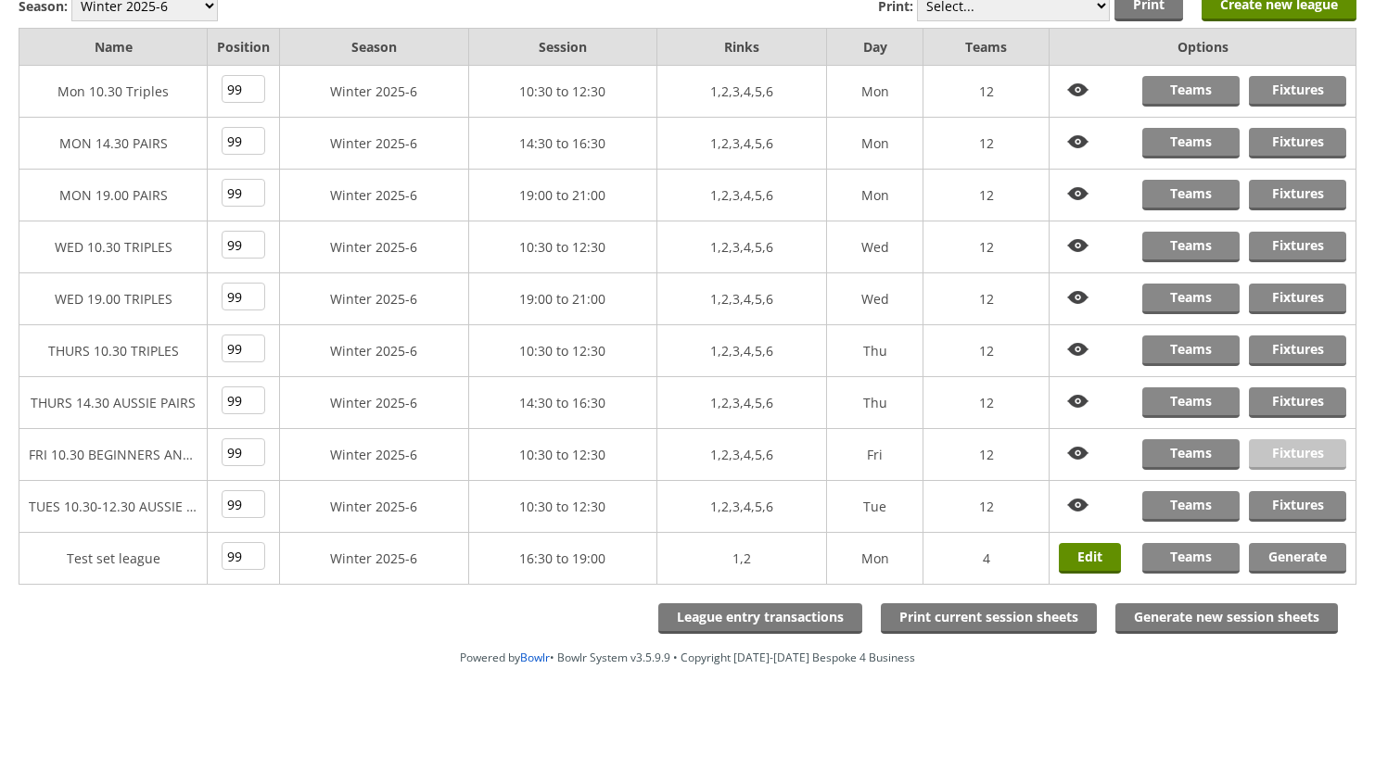
click at [1290, 451] on link "Fixtures" at bounding box center [1297, 454] width 97 height 31
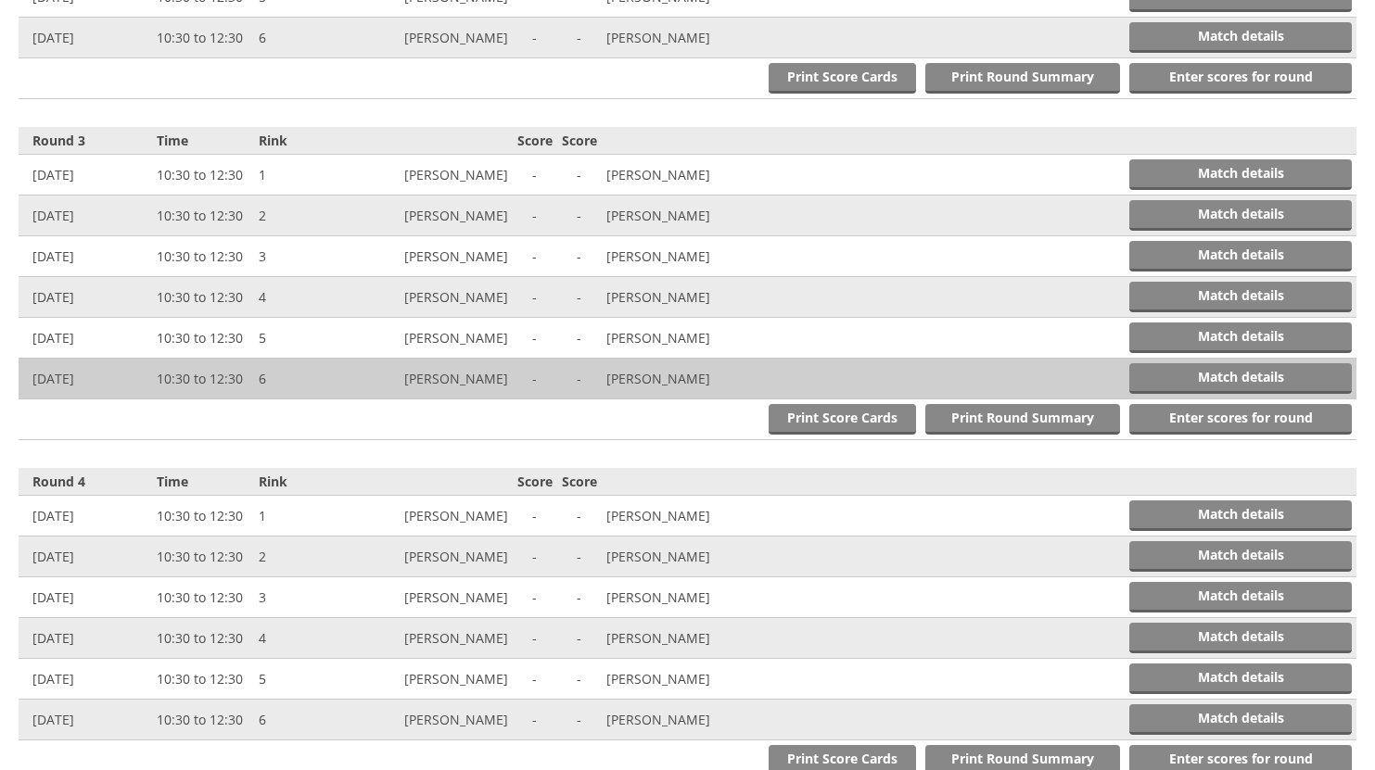
scroll to position [1298, 0]
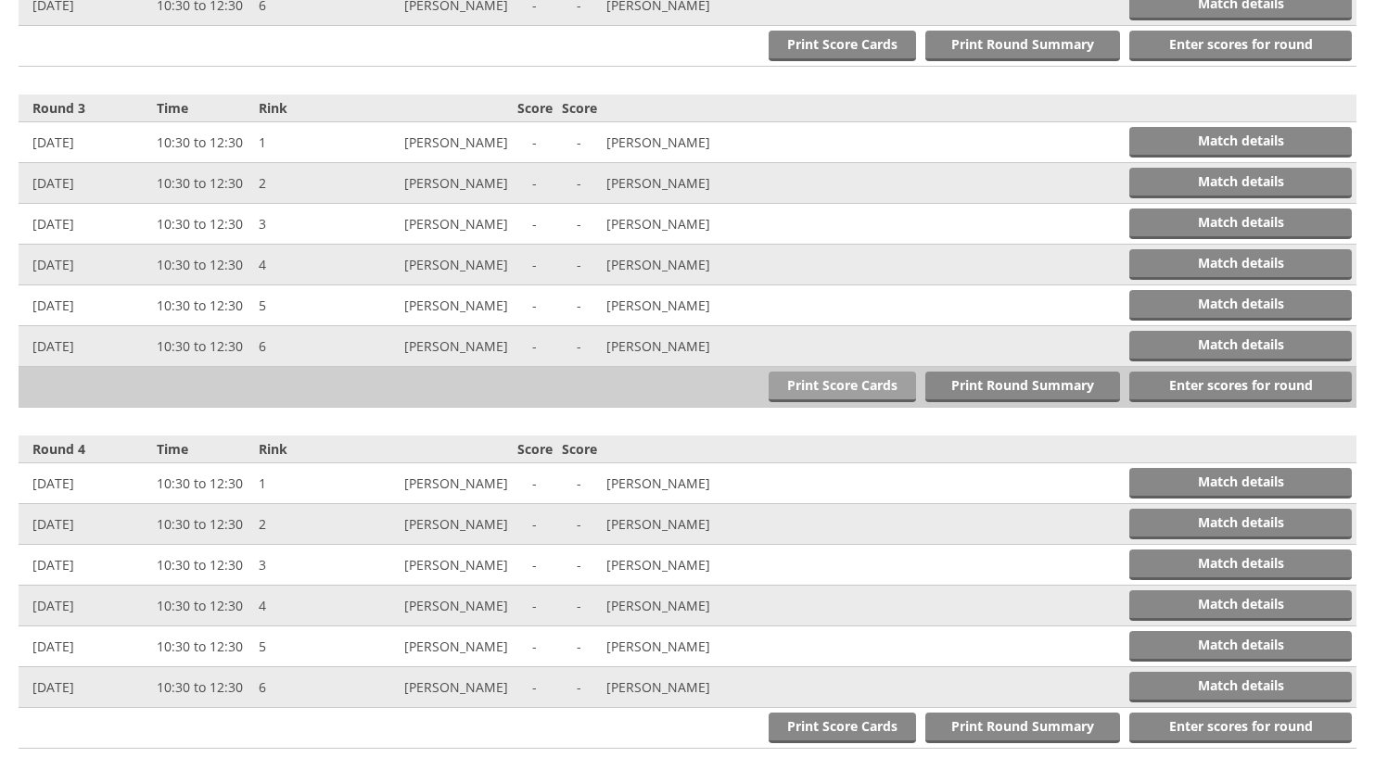
click at [829, 387] on link "Print Score Cards" at bounding box center [841, 387] width 147 height 31
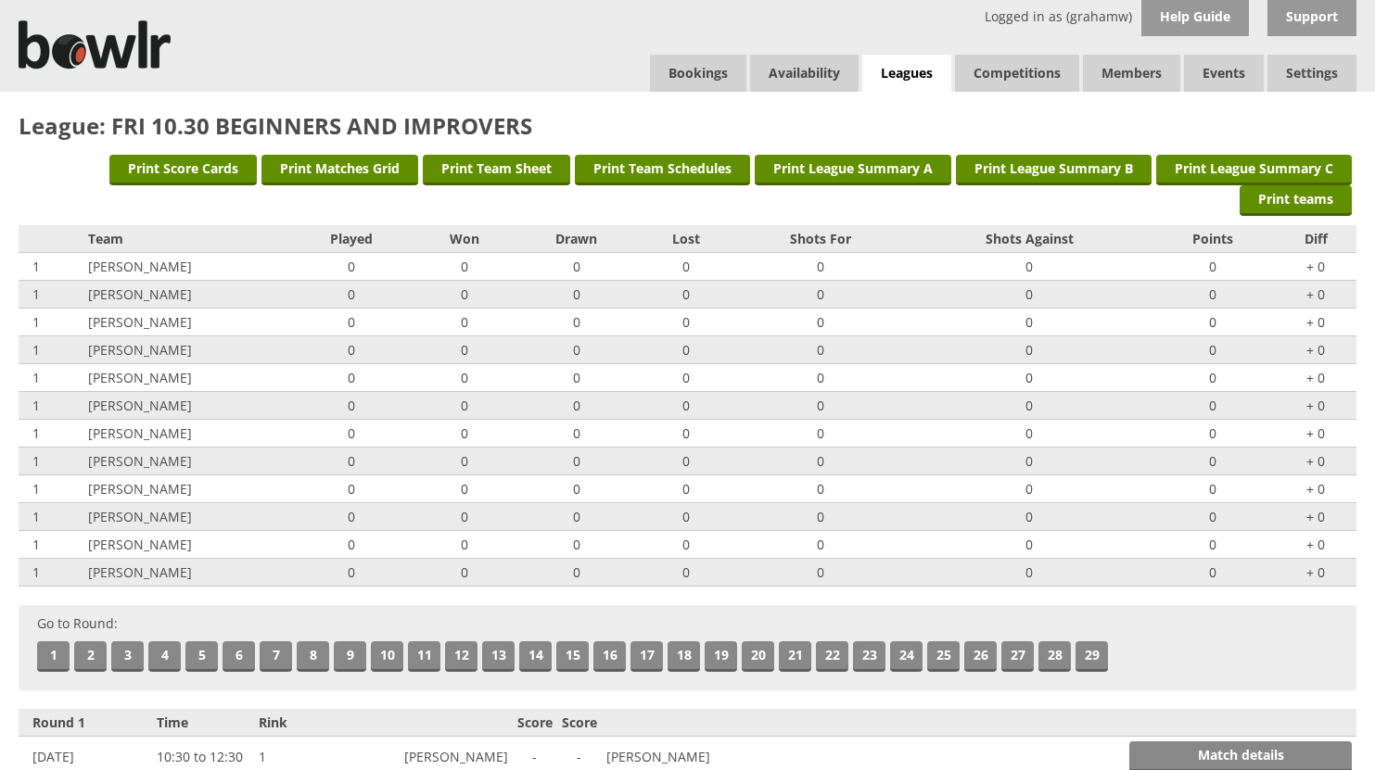
scroll to position [0, 0]
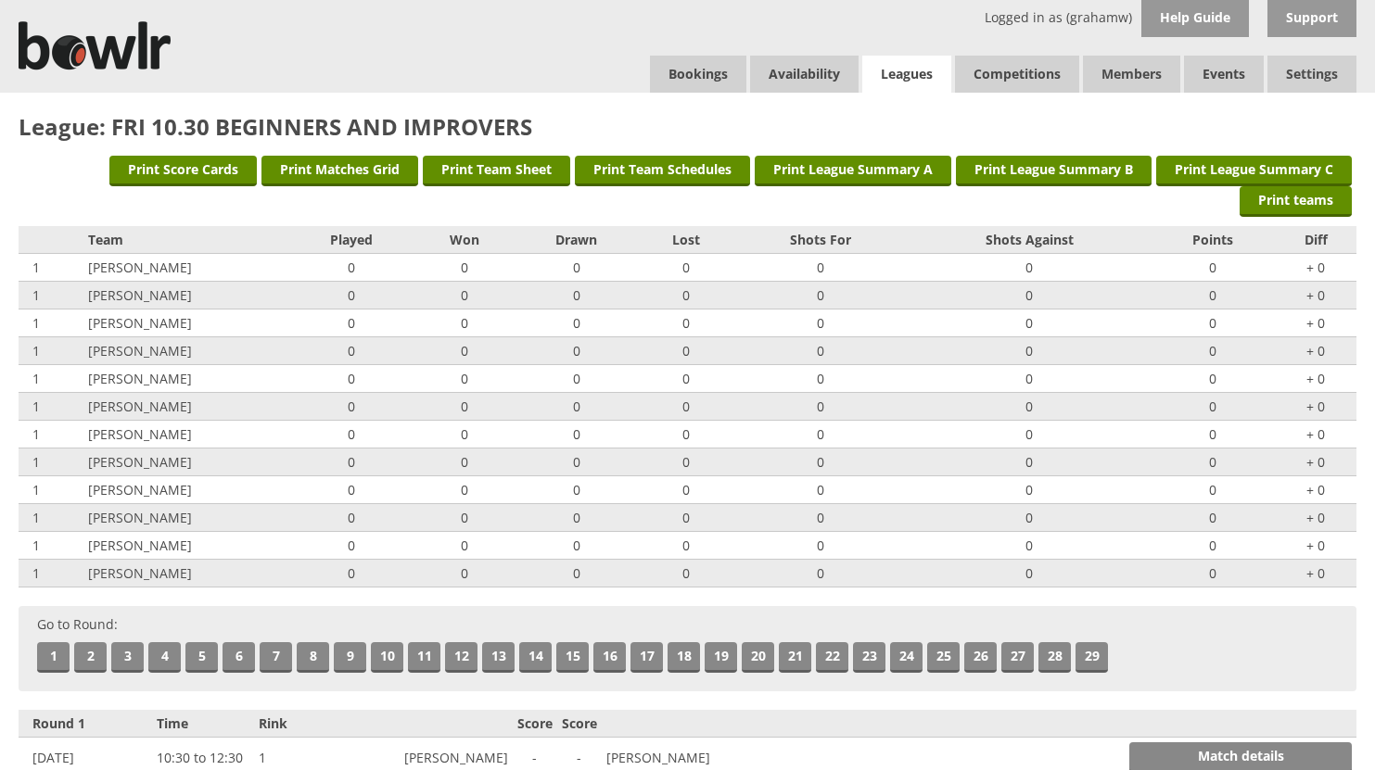
click at [913, 69] on link "Leagues" at bounding box center [906, 75] width 89 height 38
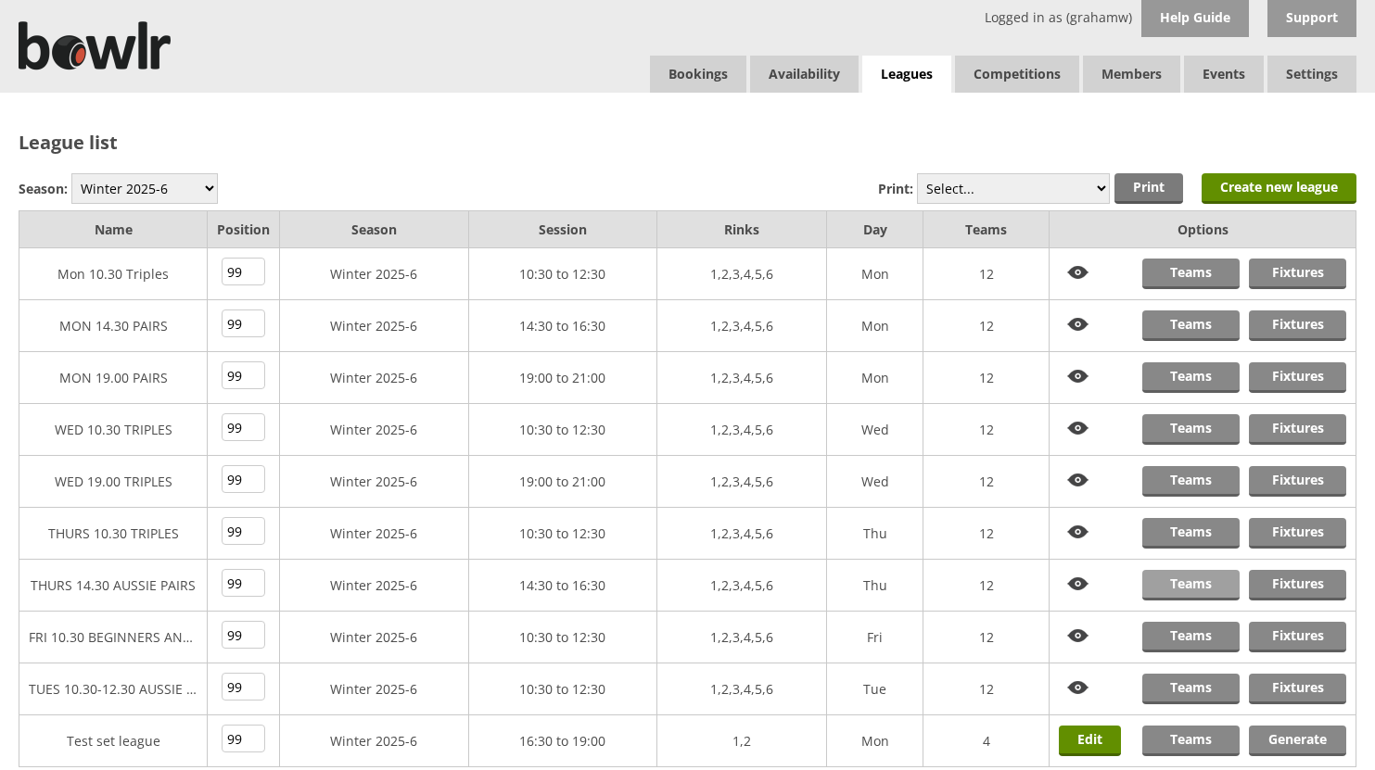
click at [1184, 580] on link "Teams" at bounding box center [1190, 585] width 97 height 31
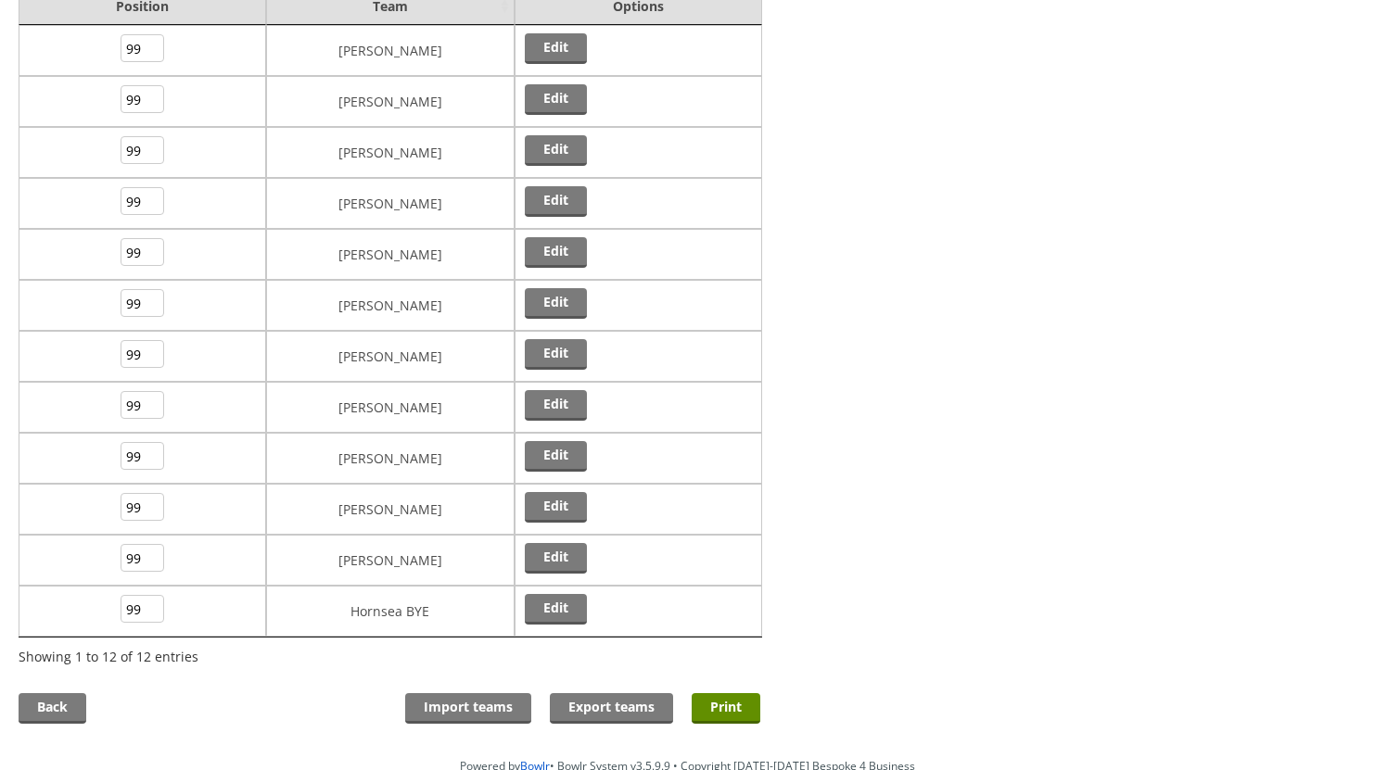
scroll to position [278, 0]
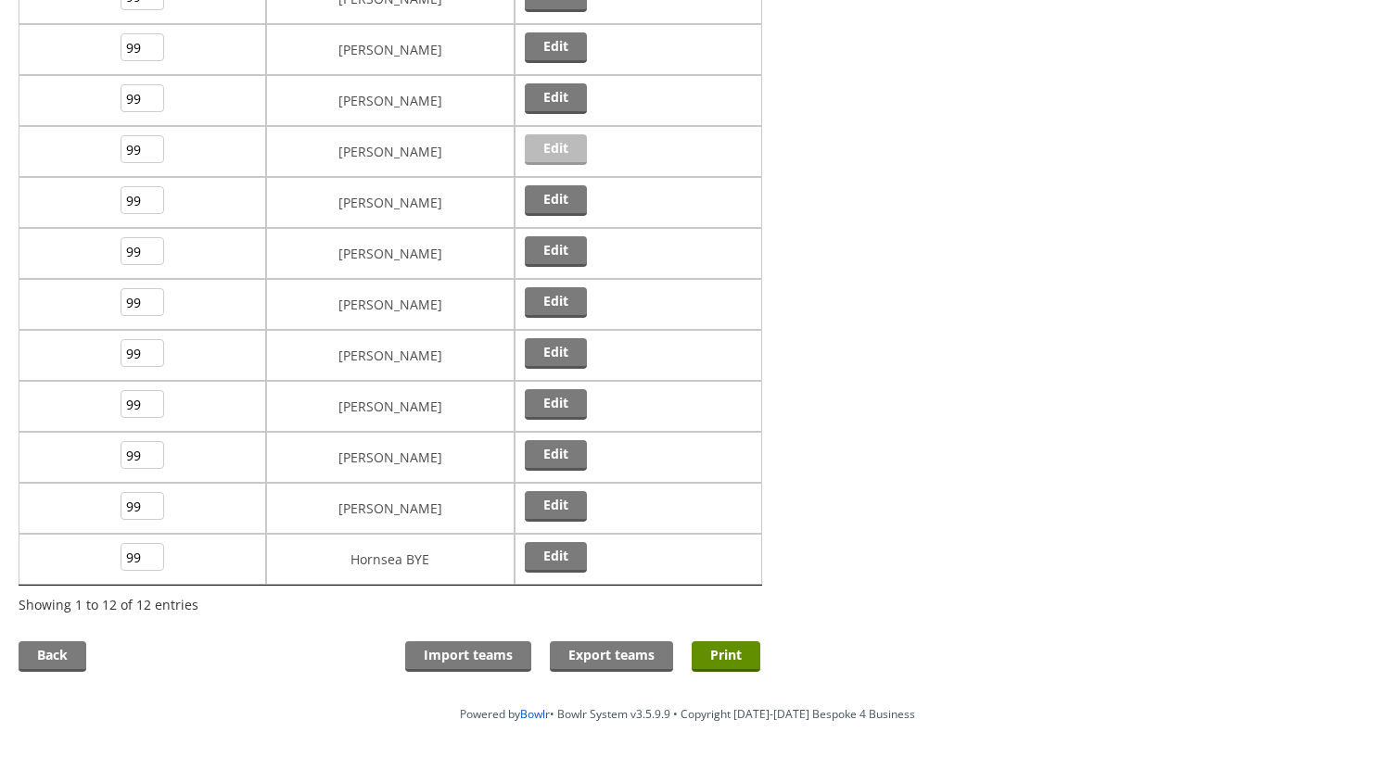
click at [551, 147] on link "Edit" at bounding box center [556, 149] width 62 height 31
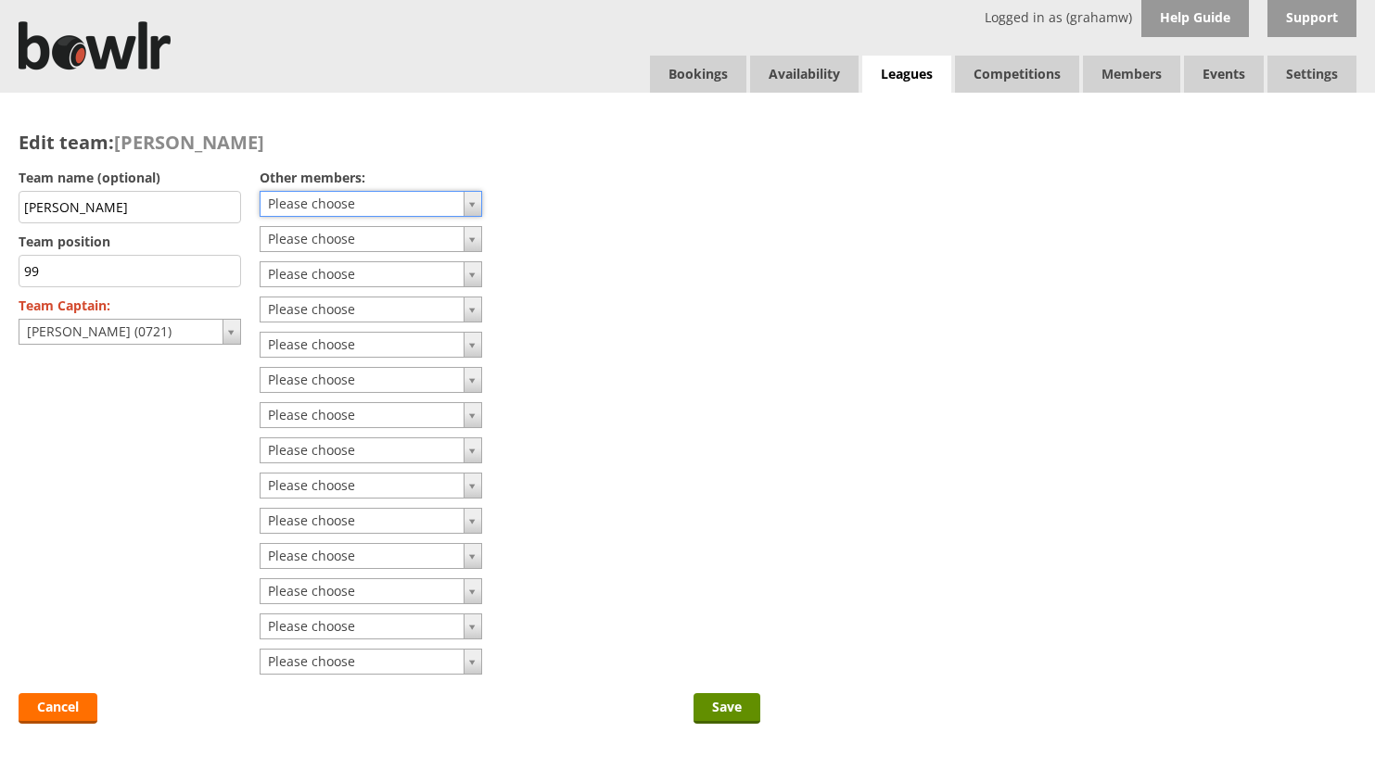
click at [145, 202] on input "John Warnes" at bounding box center [130, 207] width 222 height 32
type input "J"
click at [723, 707] on input "Save" at bounding box center [726, 708] width 67 height 31
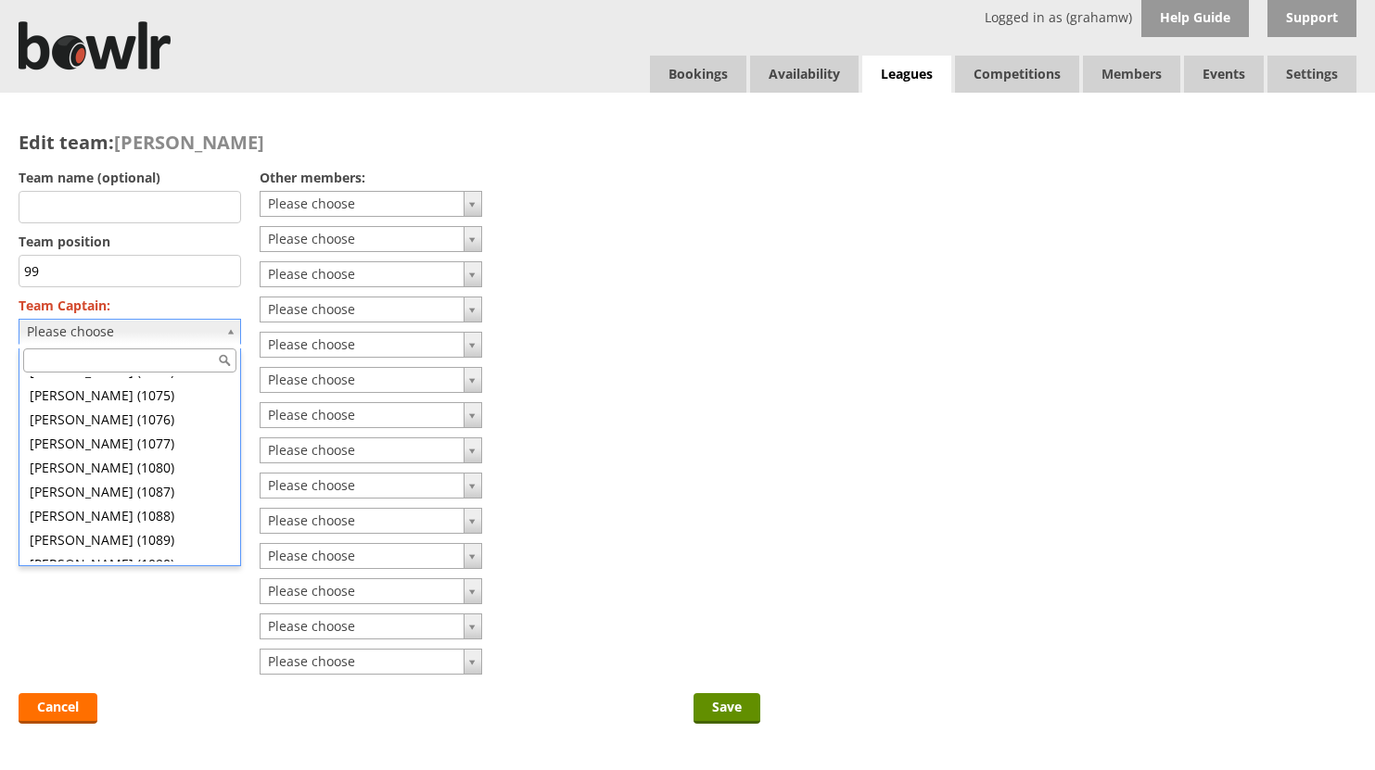
scroll to position [10701, 0]
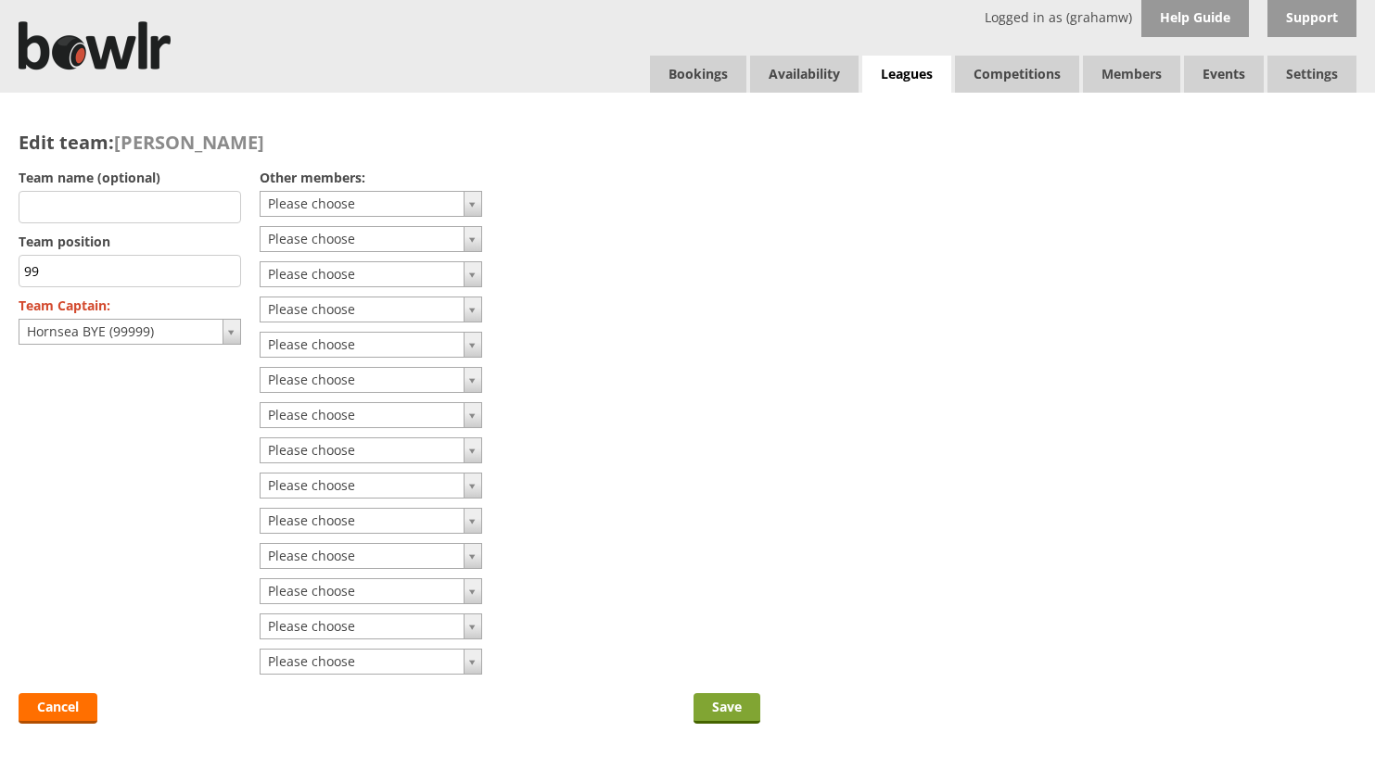
click at [717, 702] on input "Save" at bounding box center [726, 708] width 67 height 31
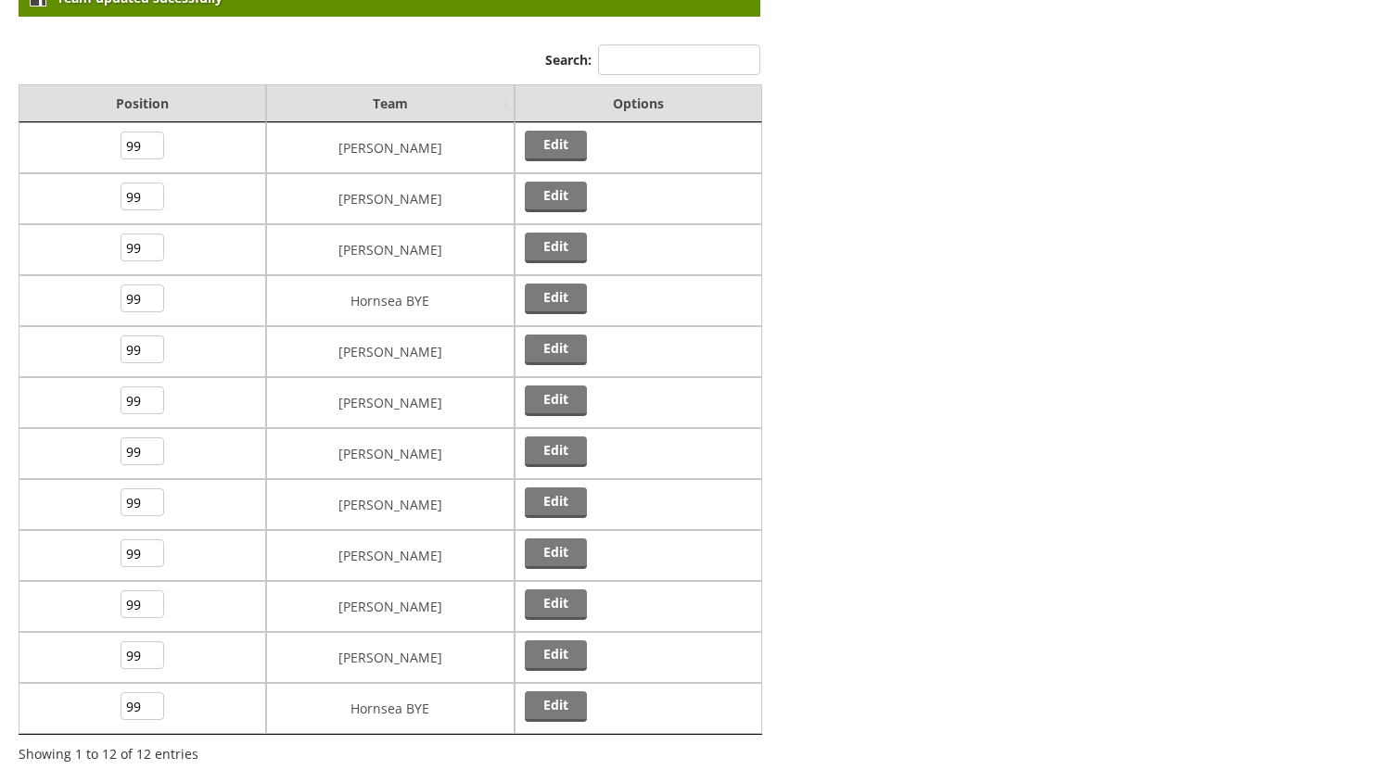
scroll to position [278, 0]
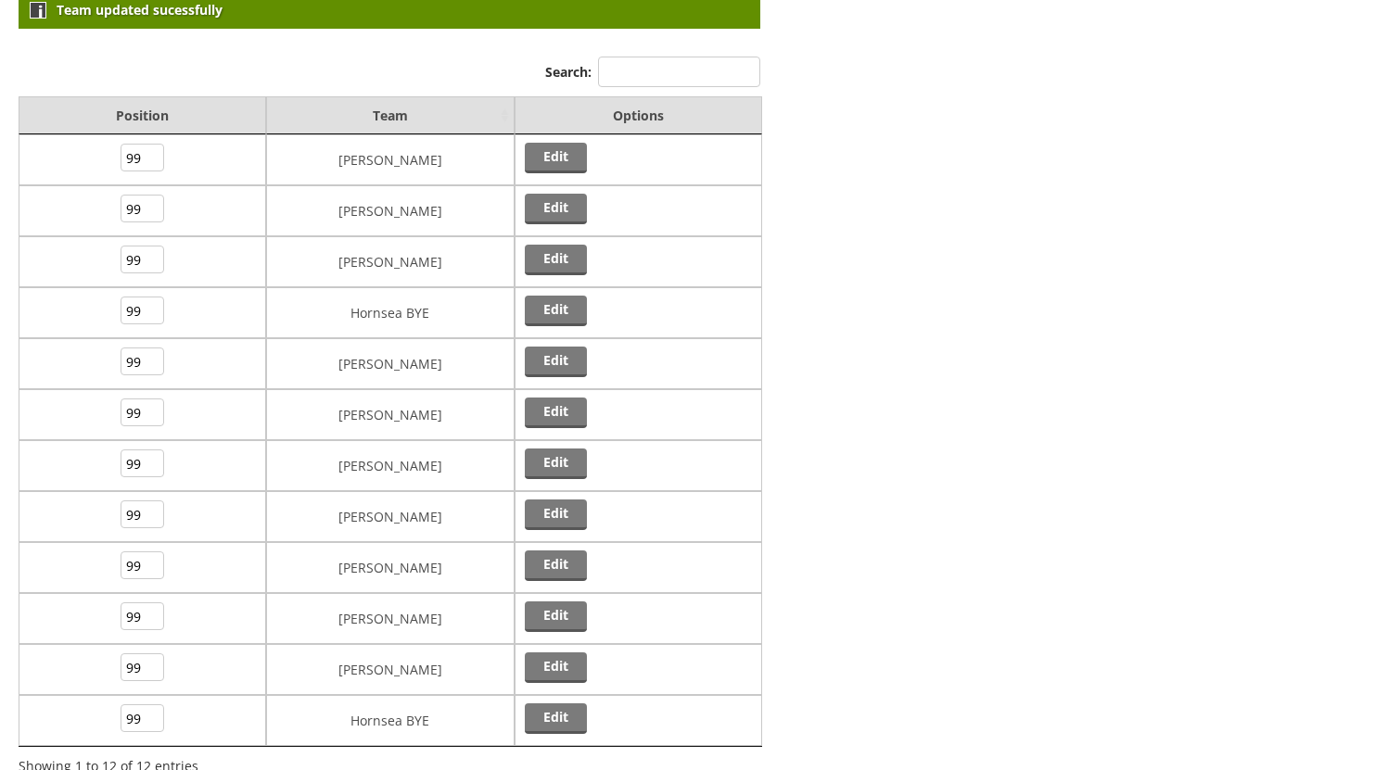
drag, startPoint x: 952, startPoint y: 285, endPoint x: 956, endPoint y: 243, distance: 42.8
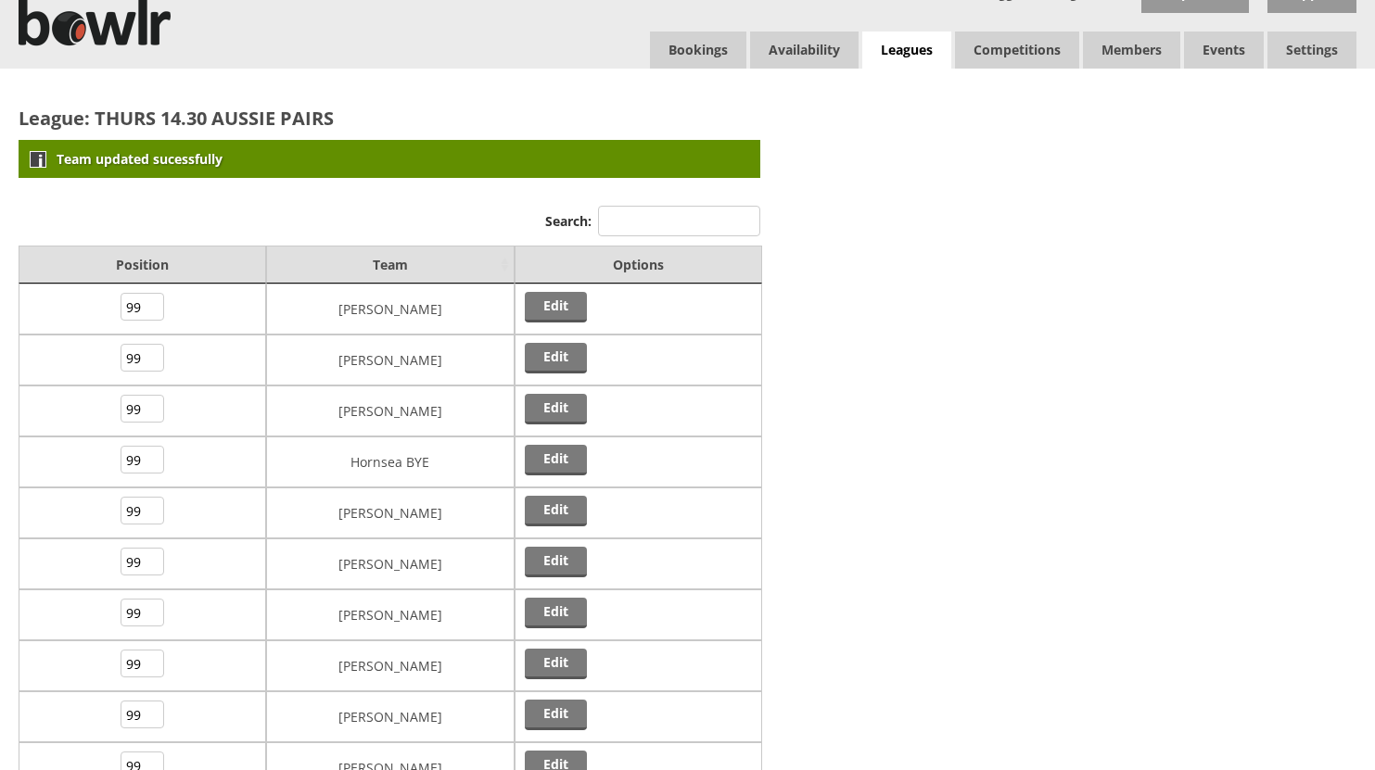
scroll to position [0, 0]
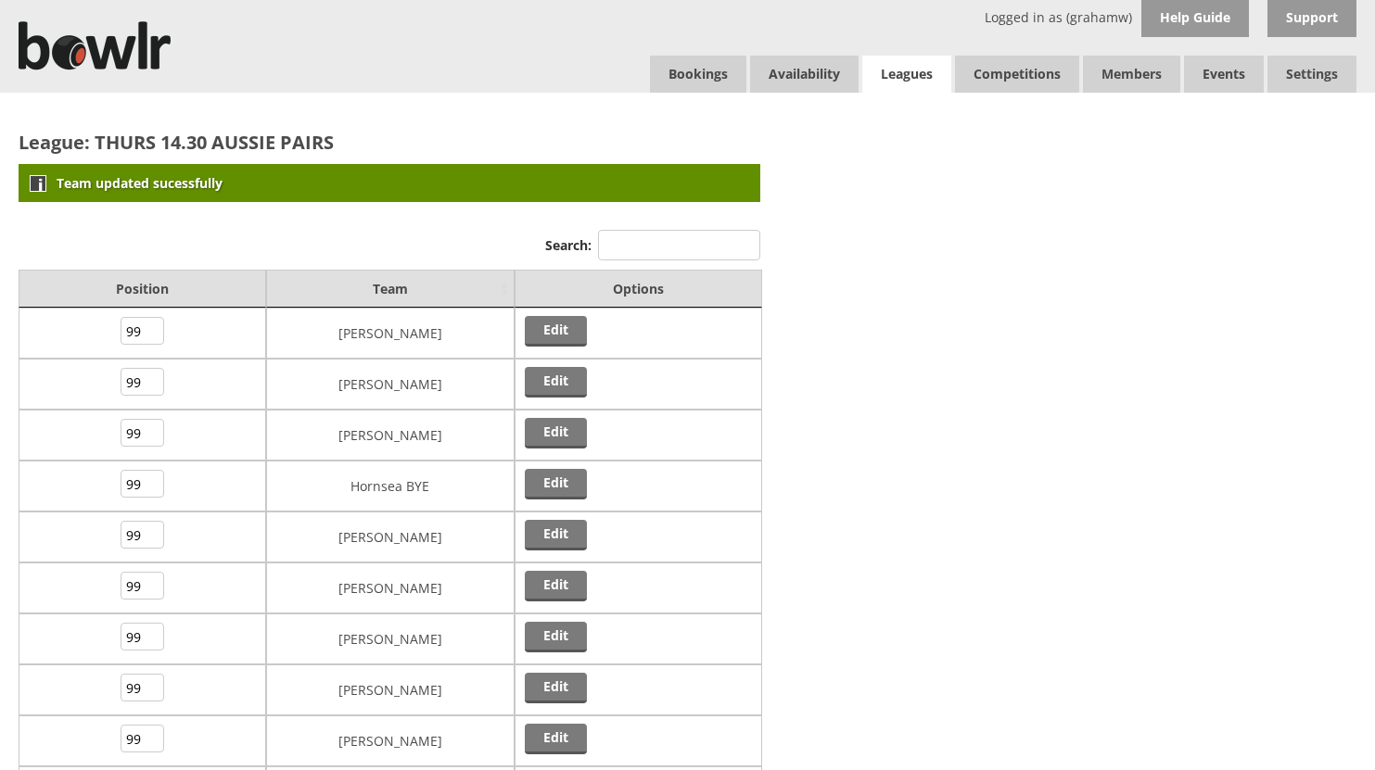
click at [907, 76] on link "Leagues" at bounding box center [906, 75] width 89 height 38
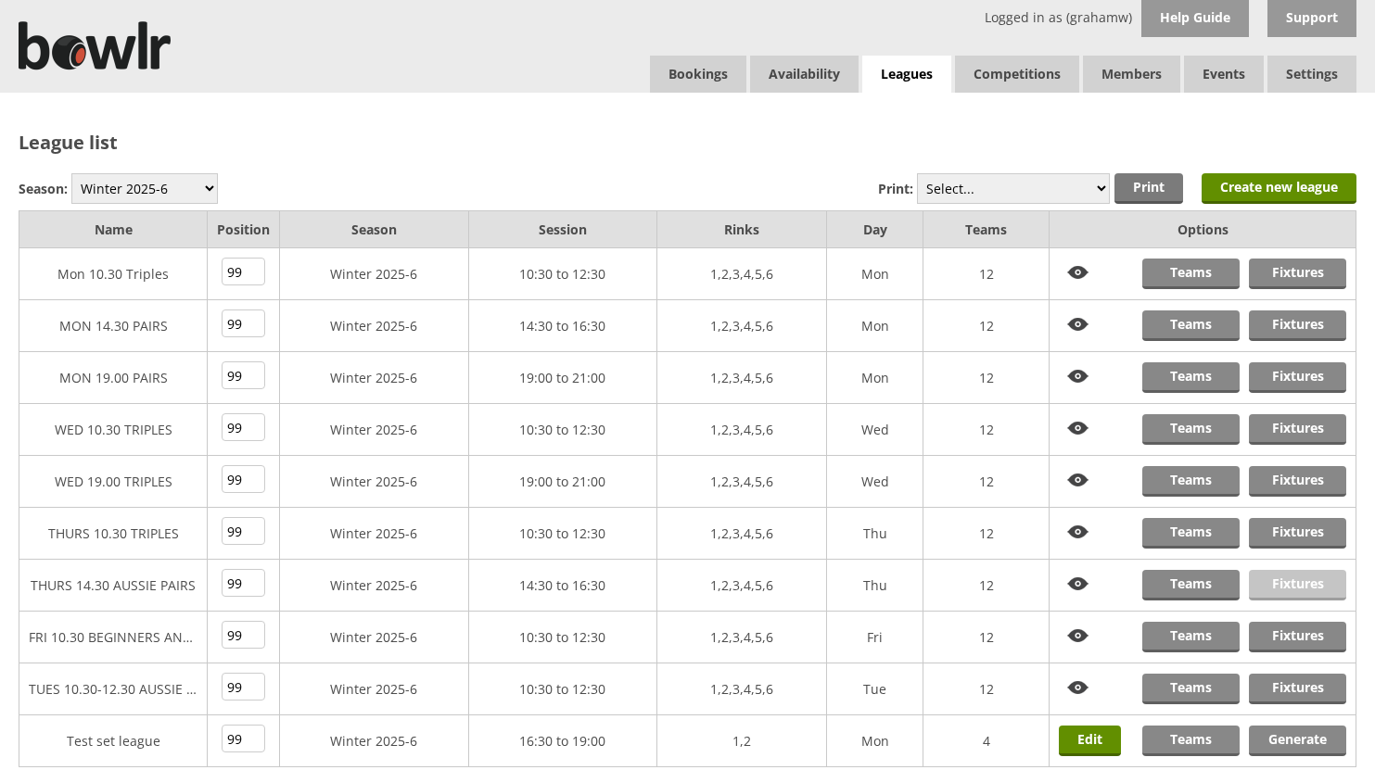
click at [1290, 580] on link "Fixtures" at bounding box center [1297, 585] width 97 height 31
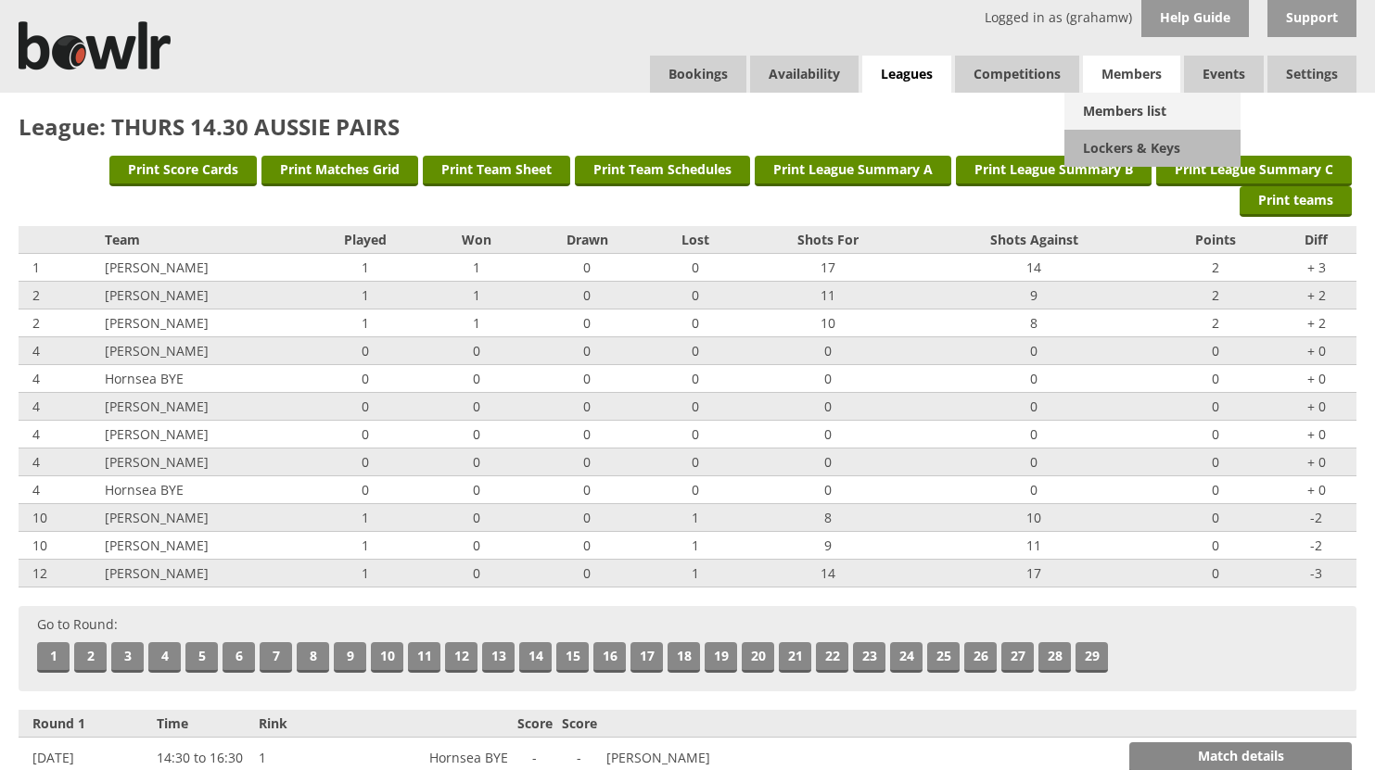
click at [1116, 106] on link "Members list" at bounding box center [1152, 111] width 176 height 37
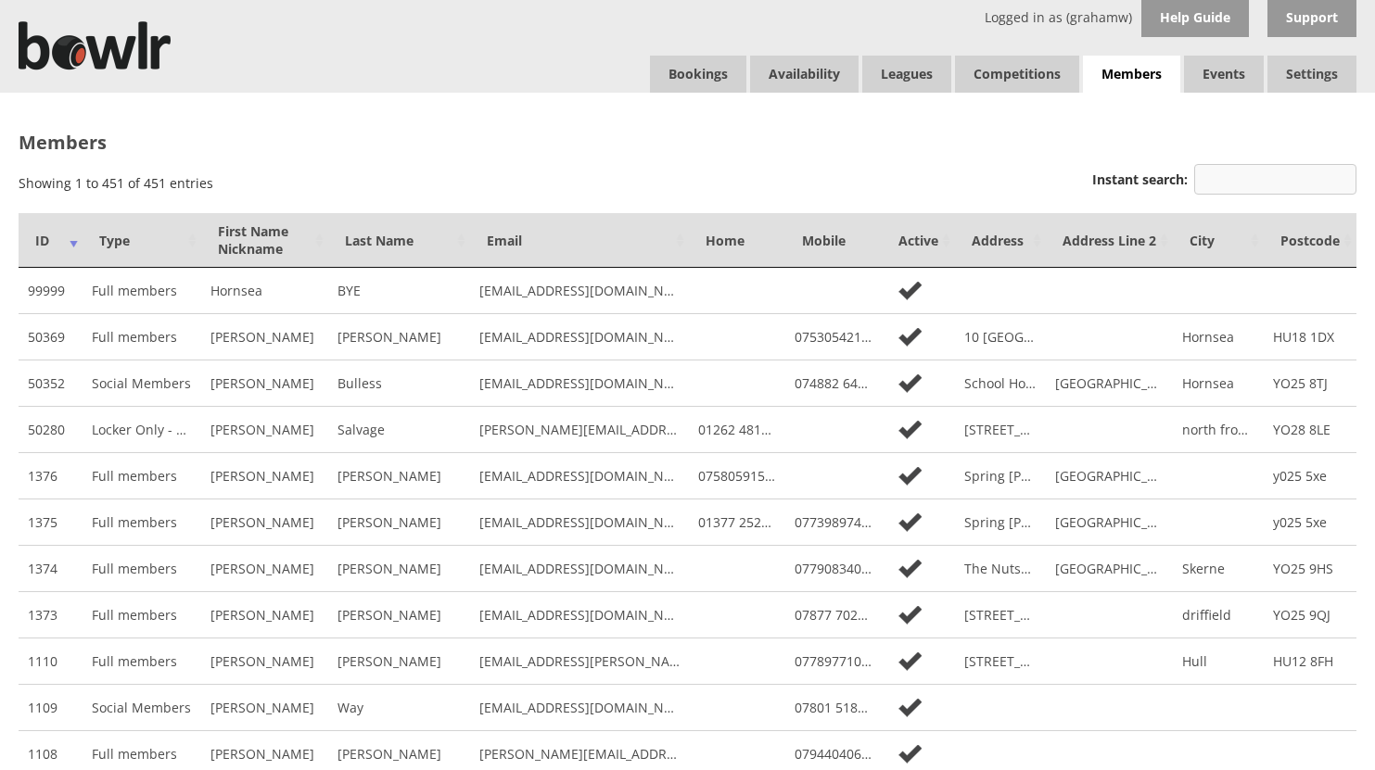
click at [1254, 175] on input "Instant search:" at bounding box center [1275, 179] width 162 height 31
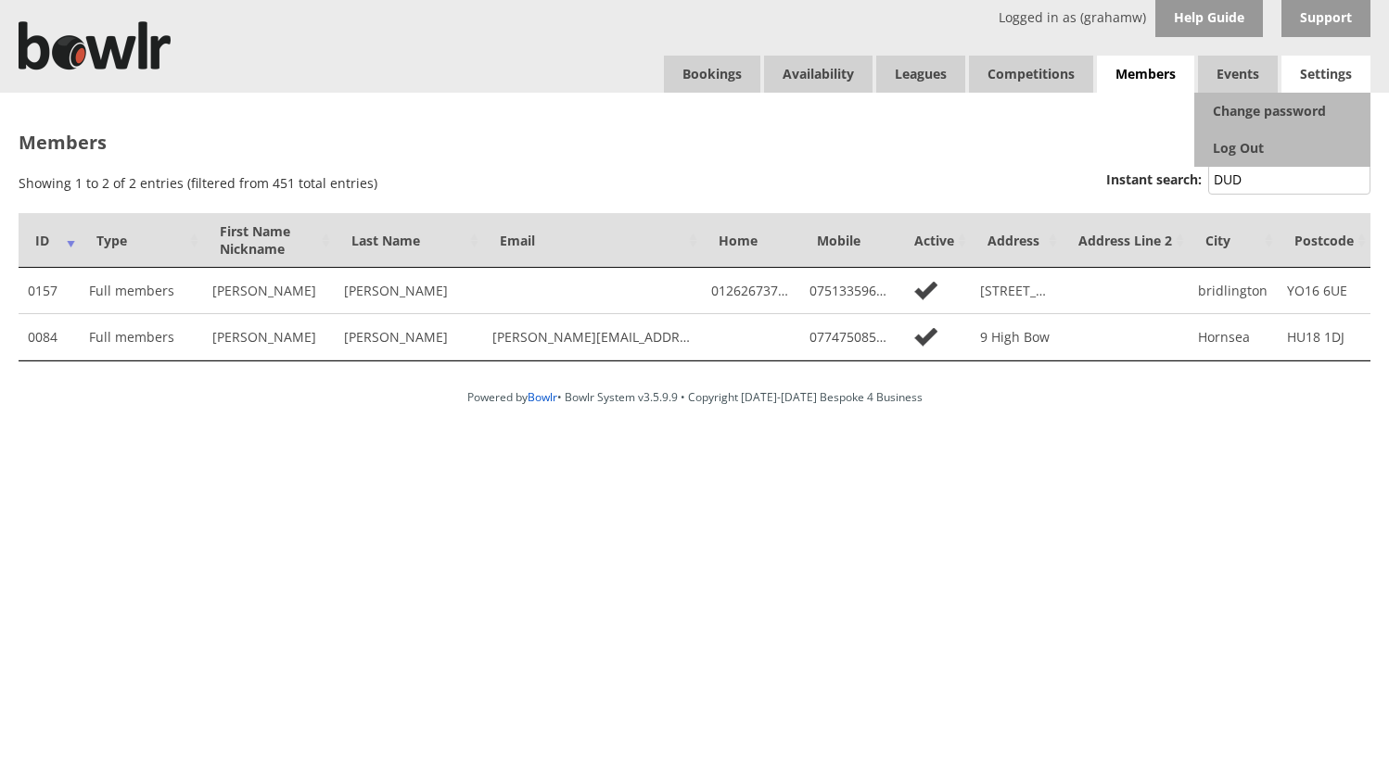
type input "DUD"
click at [1316, 67] on span "Settings" at bounding box center [1325, 74] width 89 height 37
click at [1246, 143] on link "Log Out" at bounding box center [1282, 148] width 176 height 37
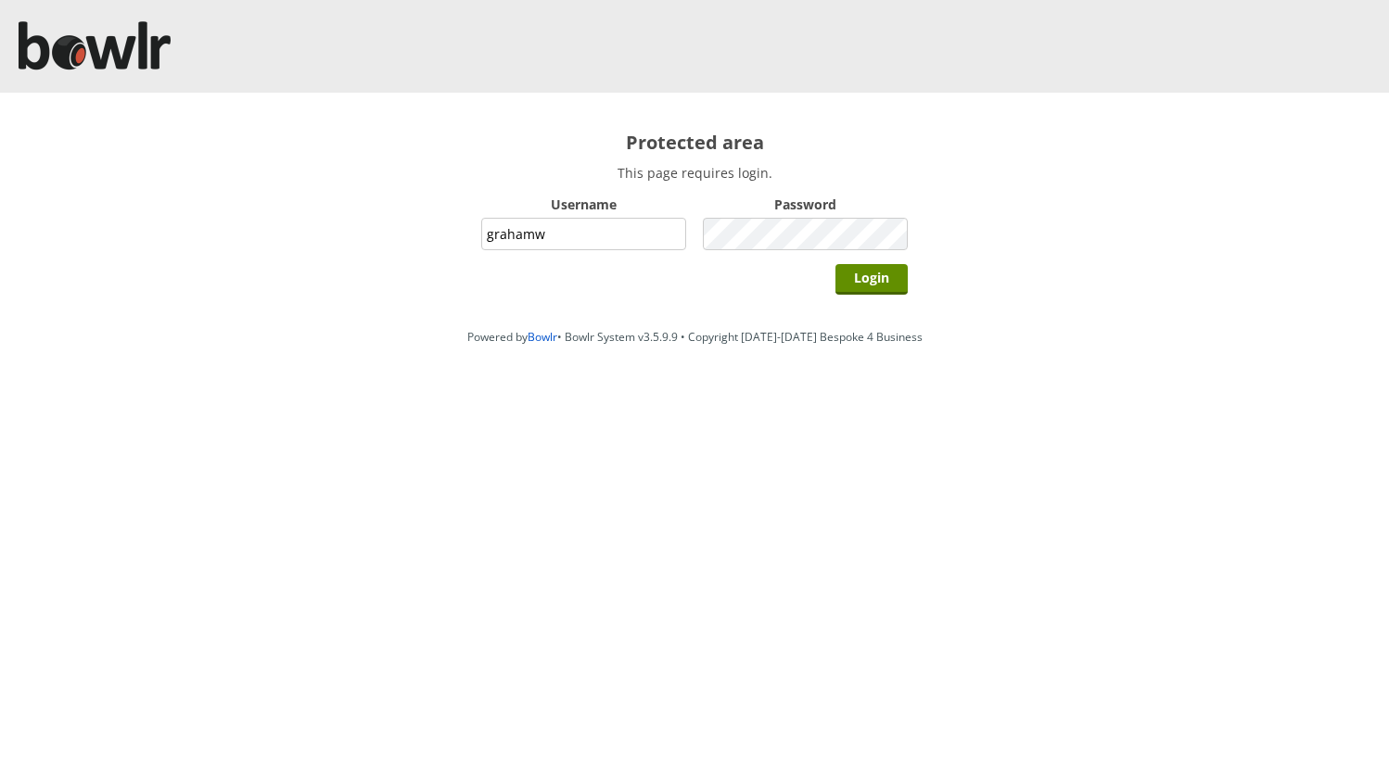
click at [626, 233] on input "grahamw" at bounding box center [583, 234] width 205 height 32
type input "hornseaindoorbowlsclub"
click at [872, 280] on input "Login" at bounding box center [871, 279] width 72 height 31
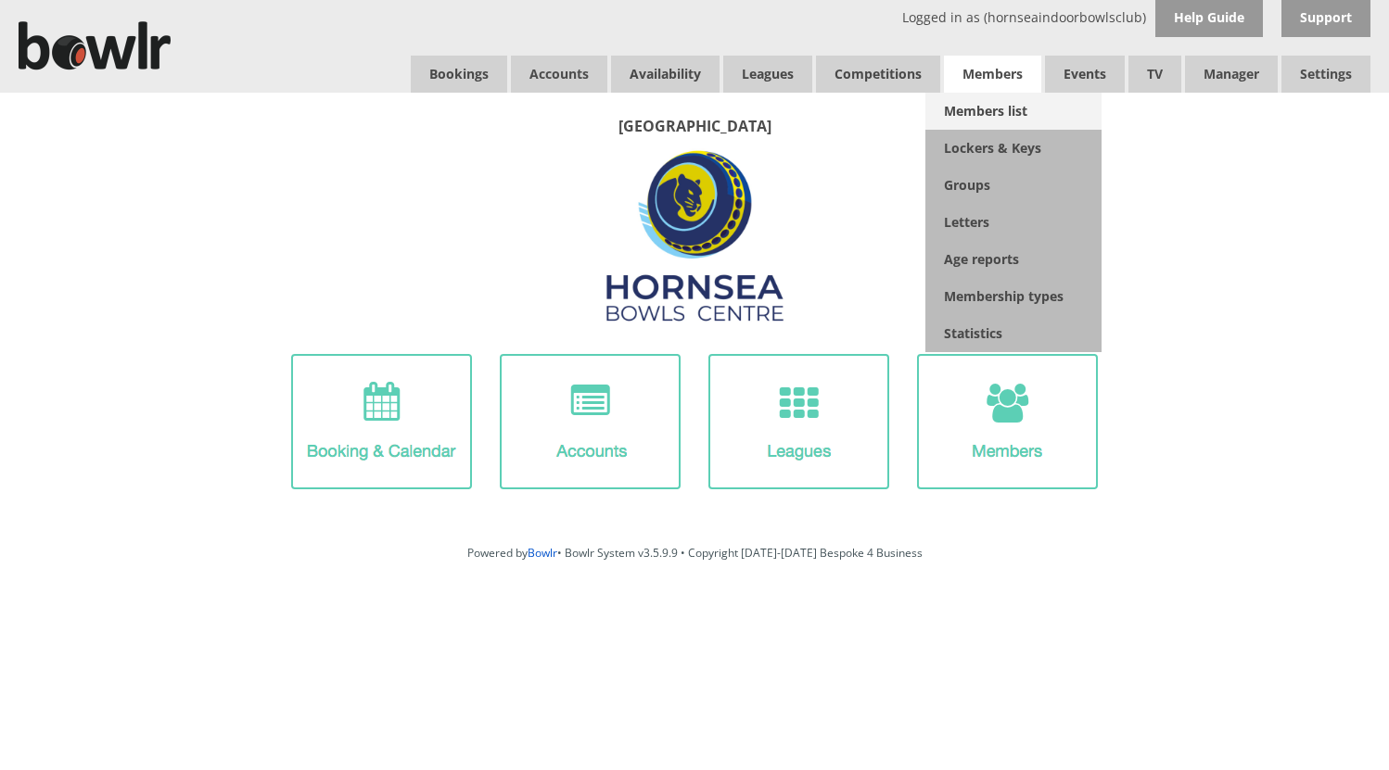
click at [984, 108] on link "Members list" at bounding box center [1013, 111] width 176 height 37
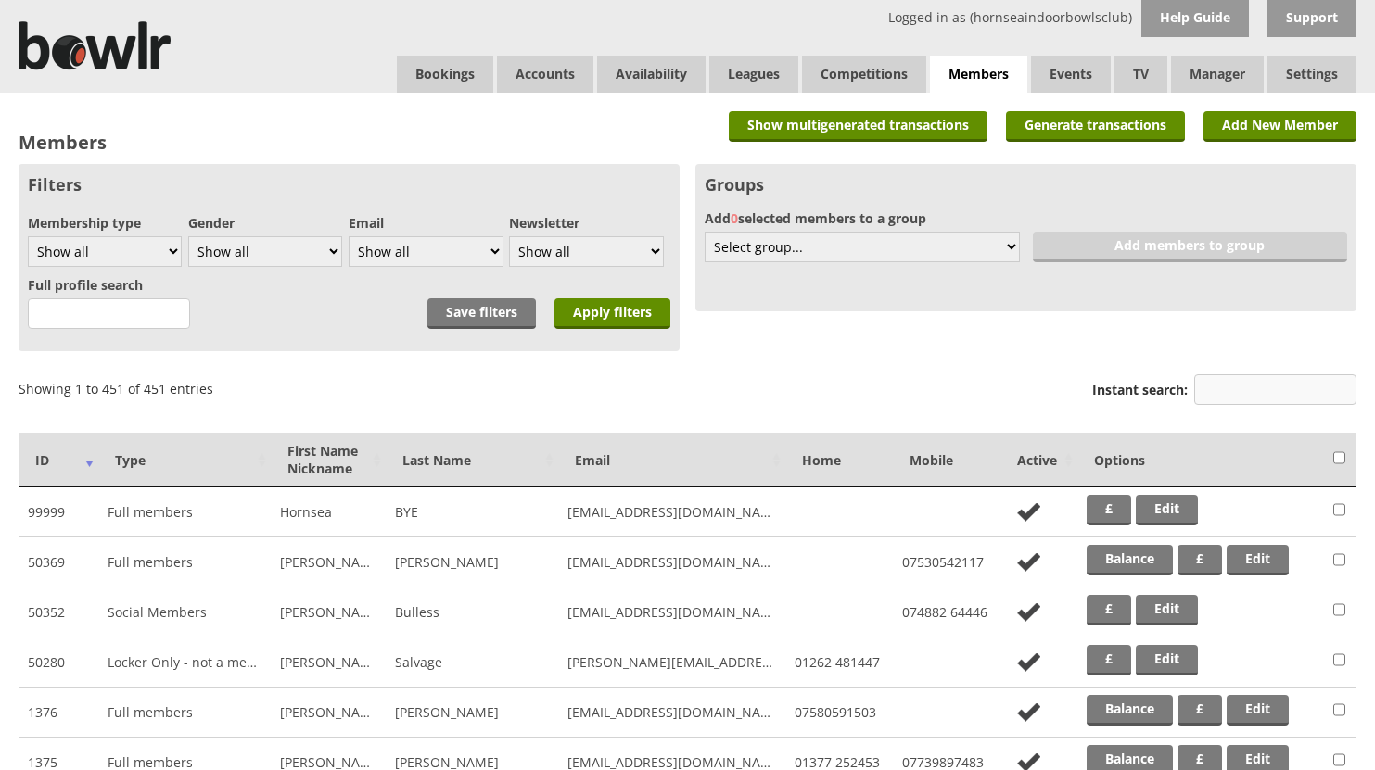
click at [1248, 390] on input "Instant search:" at bounding box center [1275, 389] width 162 height 31
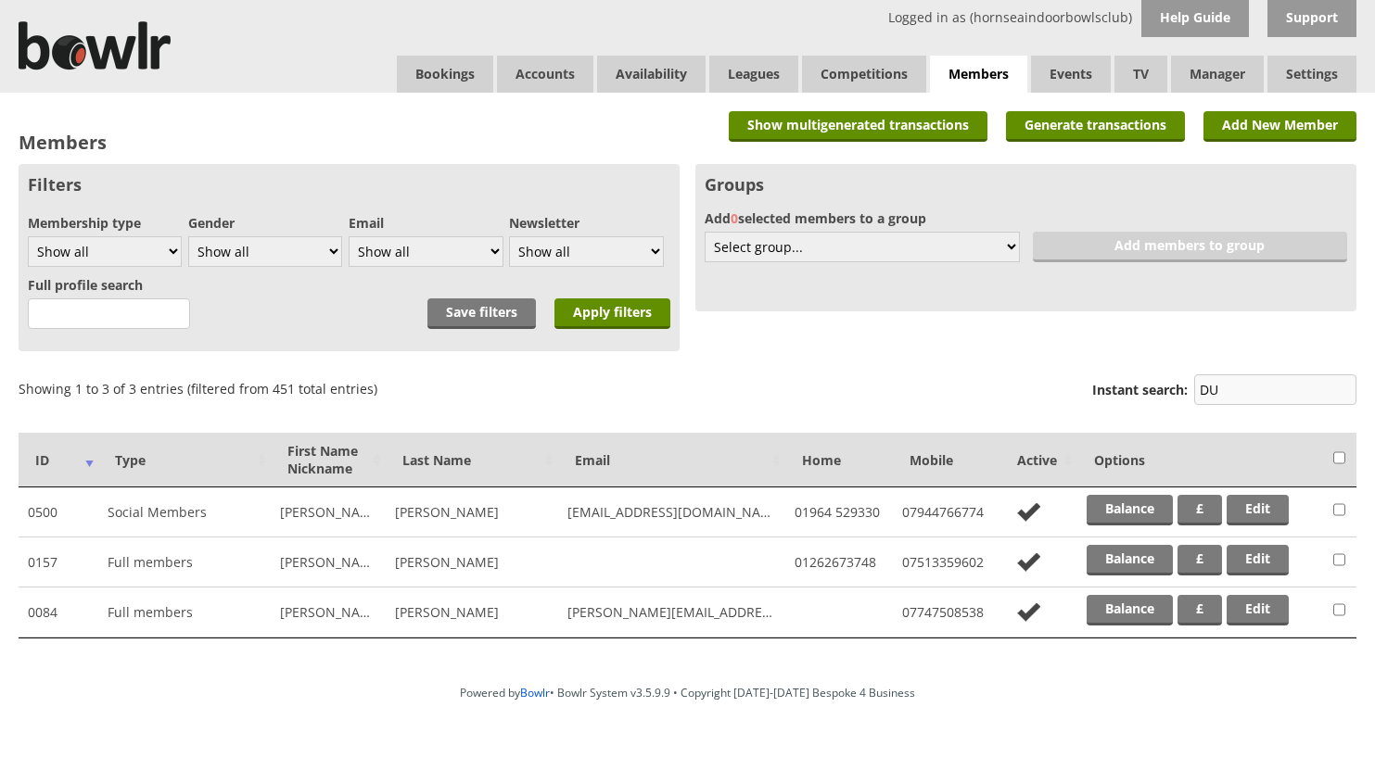
type input "D"
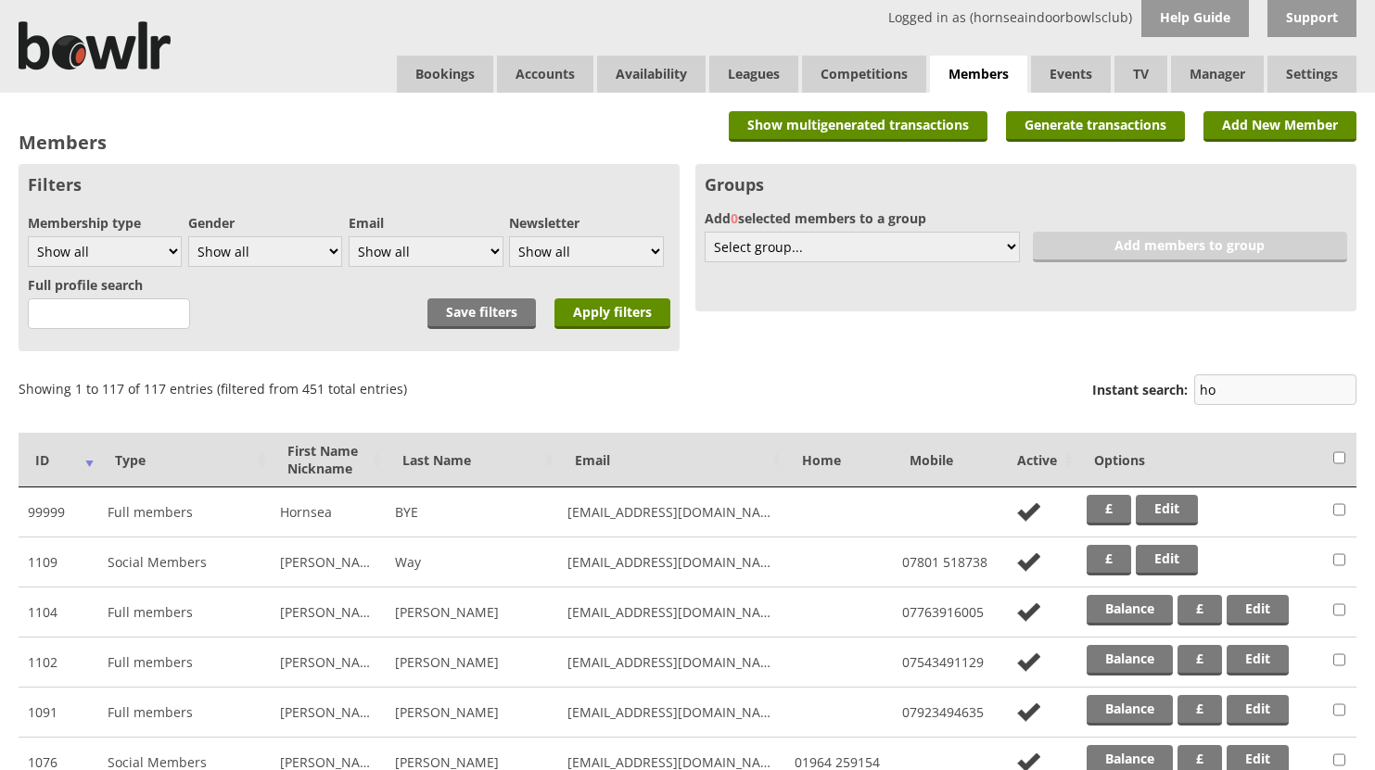
type input "h"
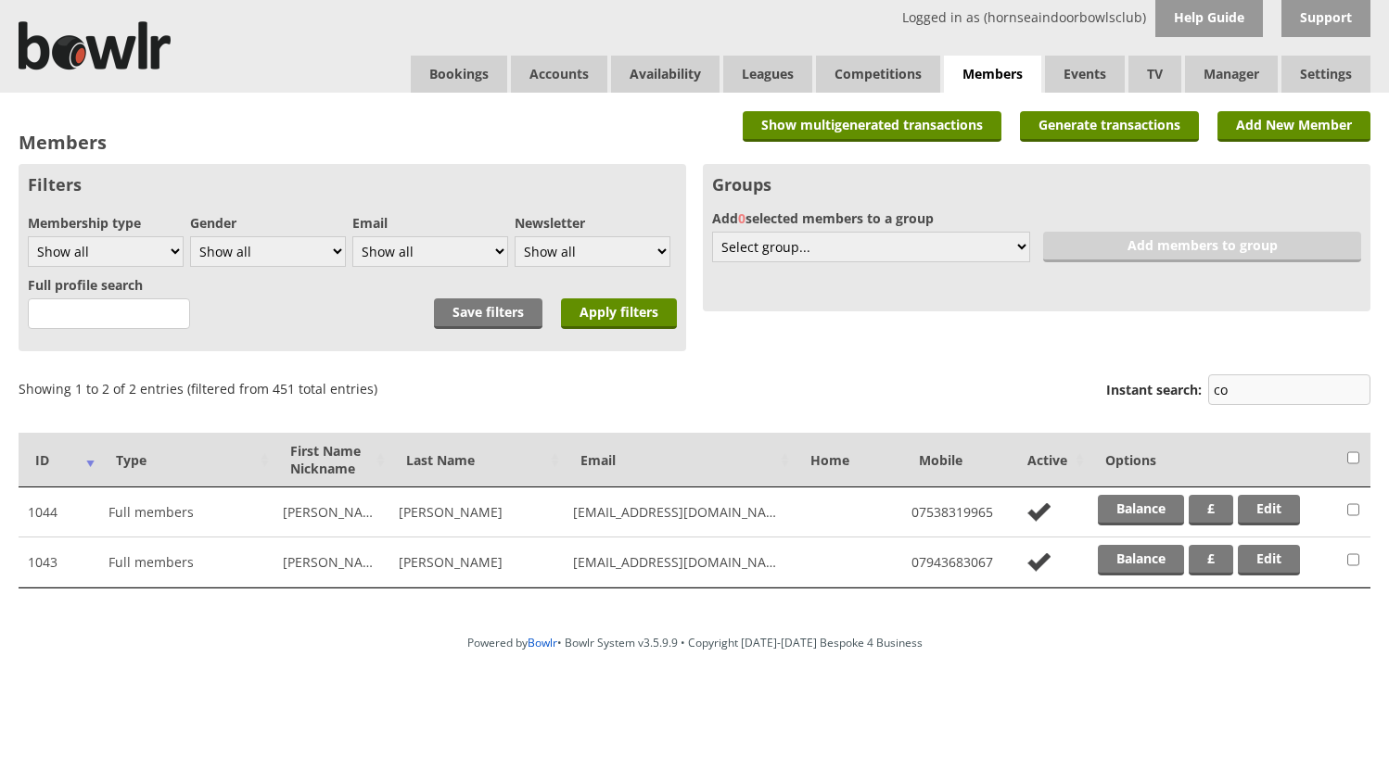
type input "c"
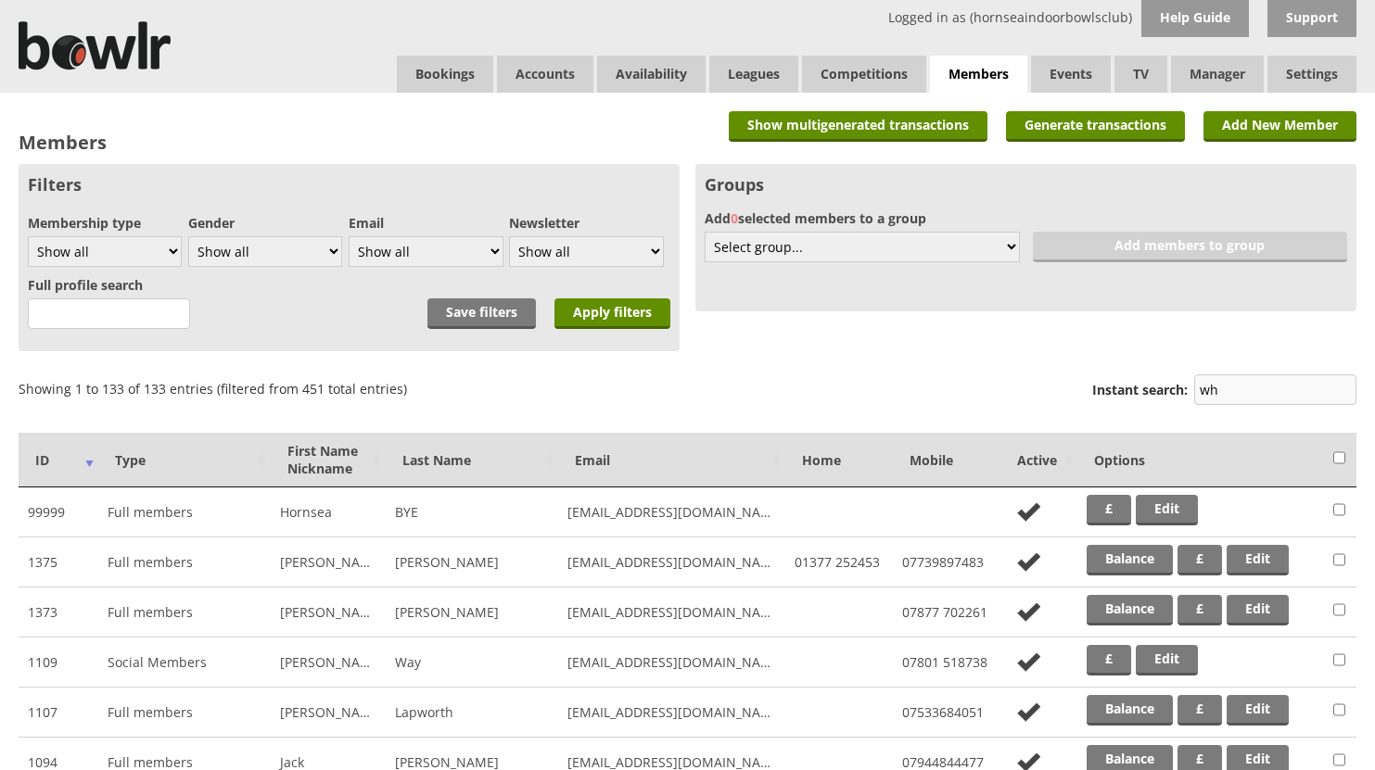
type input "w"
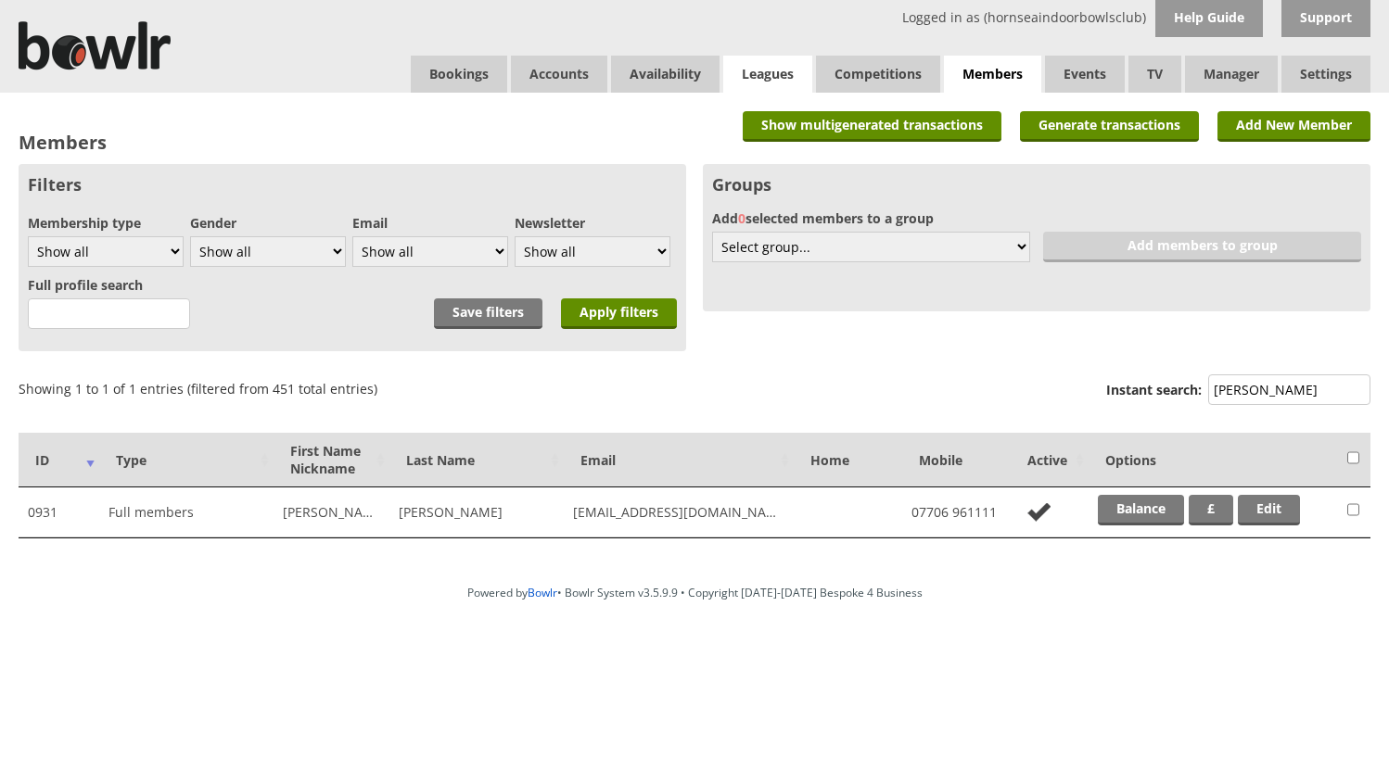
type input "[PERSON_NAME]"
click at [755, 72] on link "Leagues" at bounding box center [767, 74] width 89 height 37
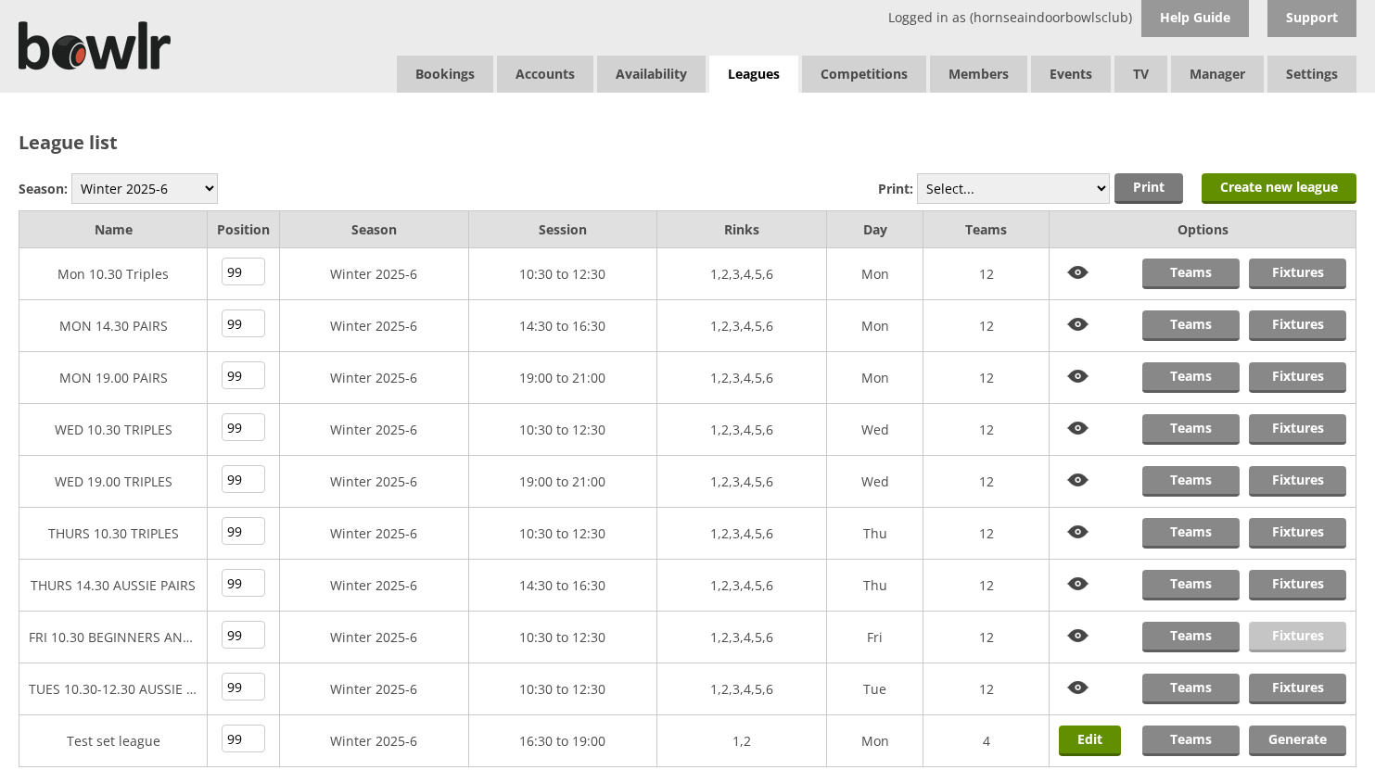
click at [1289, 640] on link "Fixtures" at bounding box center [1297, 637] width 97 height 31
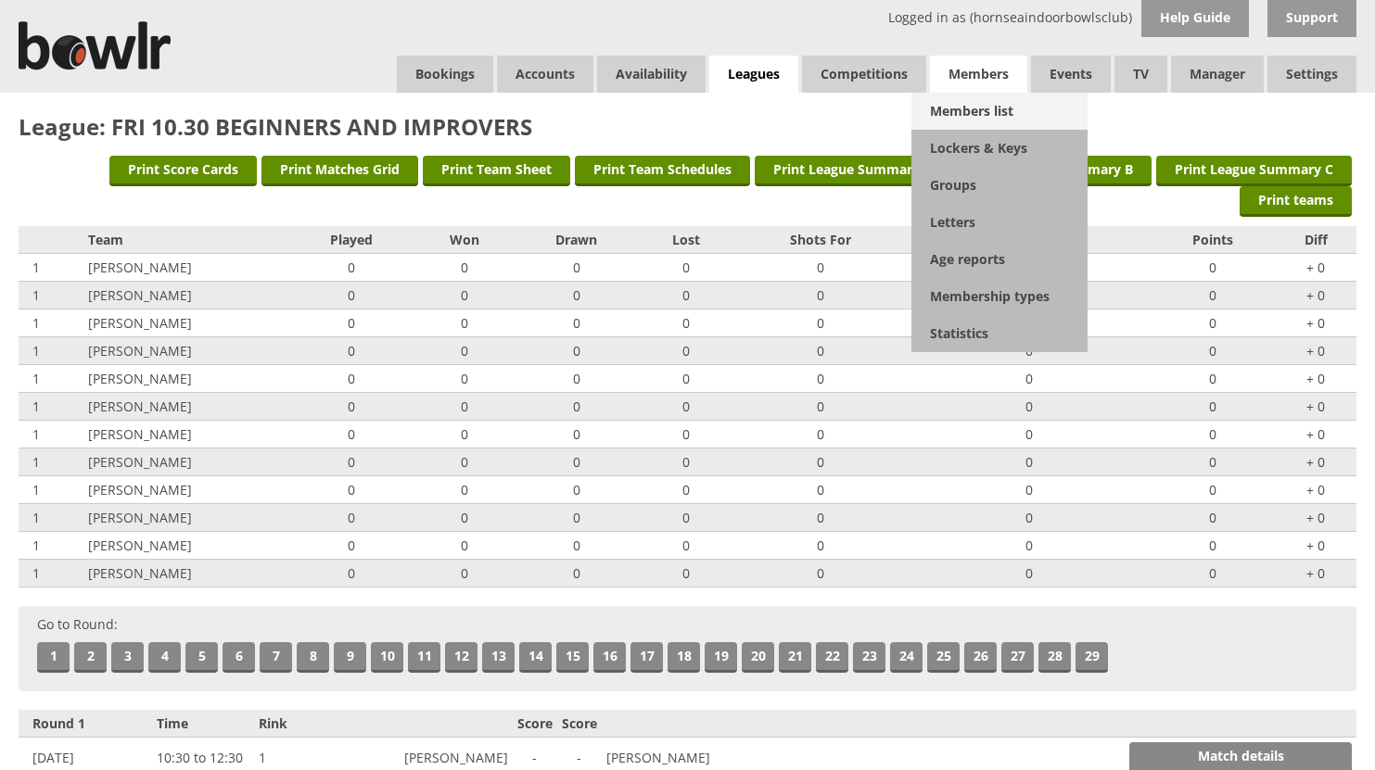
click at [964, 106] on link "Members list" at bounding box center [999, 111] width 176 height 37
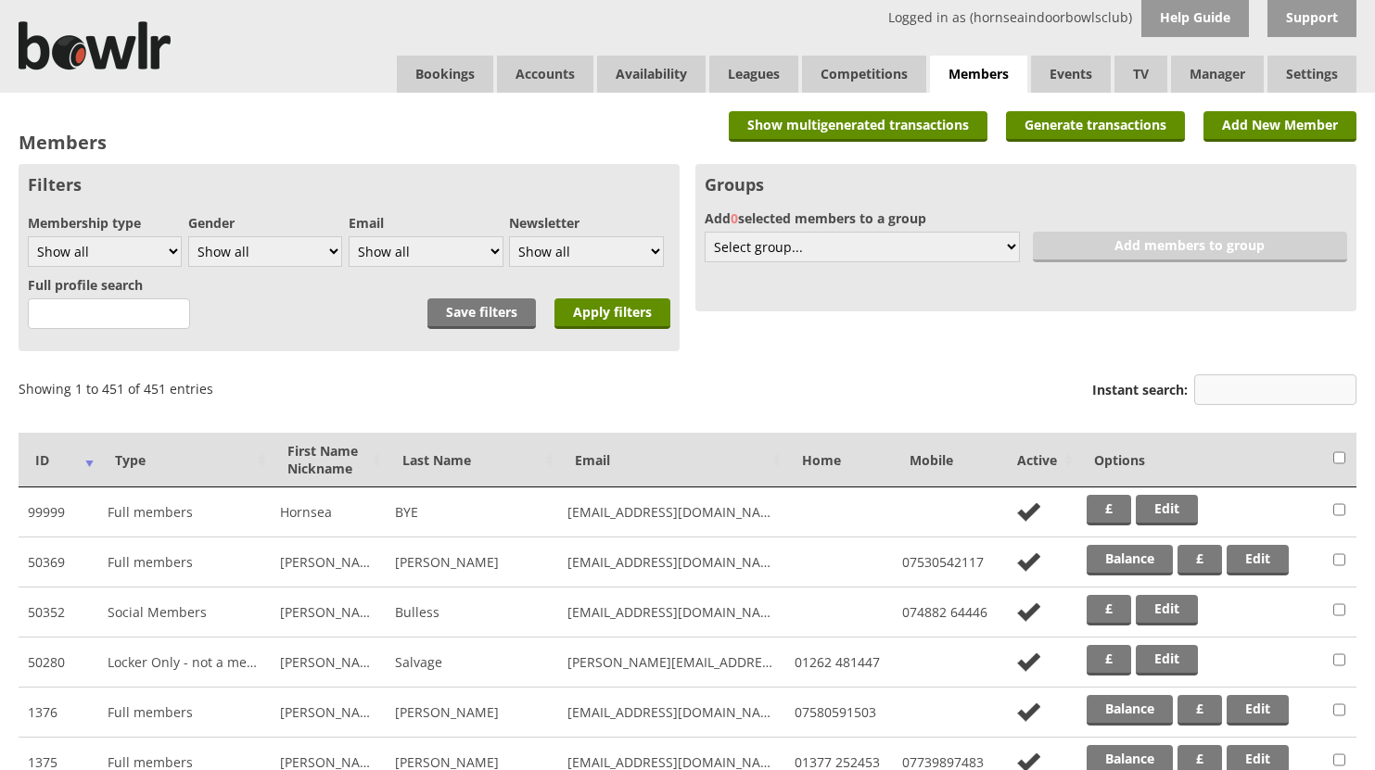
click at [1244, 383] on input "Instant search:" at bounding box center [1275, 389] width 162 height 31
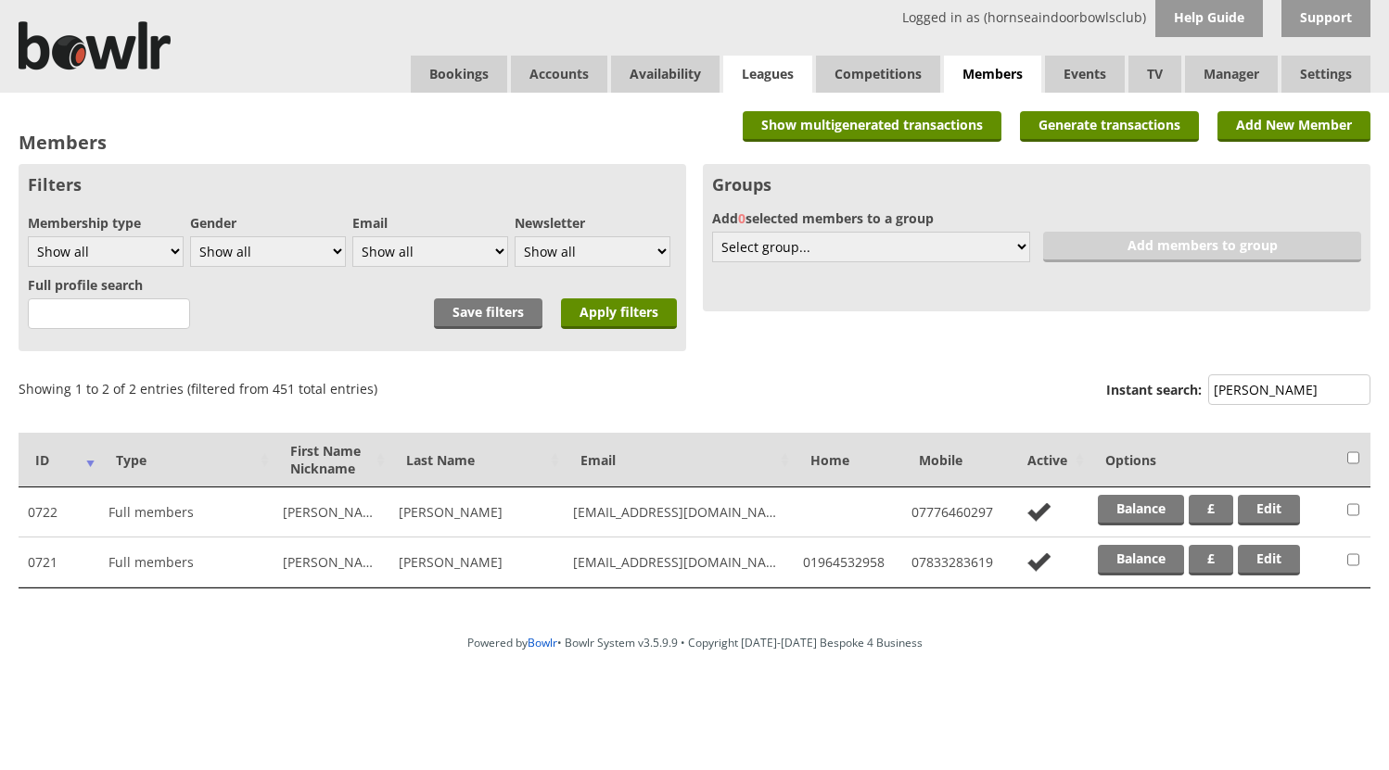
type input "warnes"
click at [783, 70] on link "Leagues" at bounding box center [767, 74] width 89 height 37
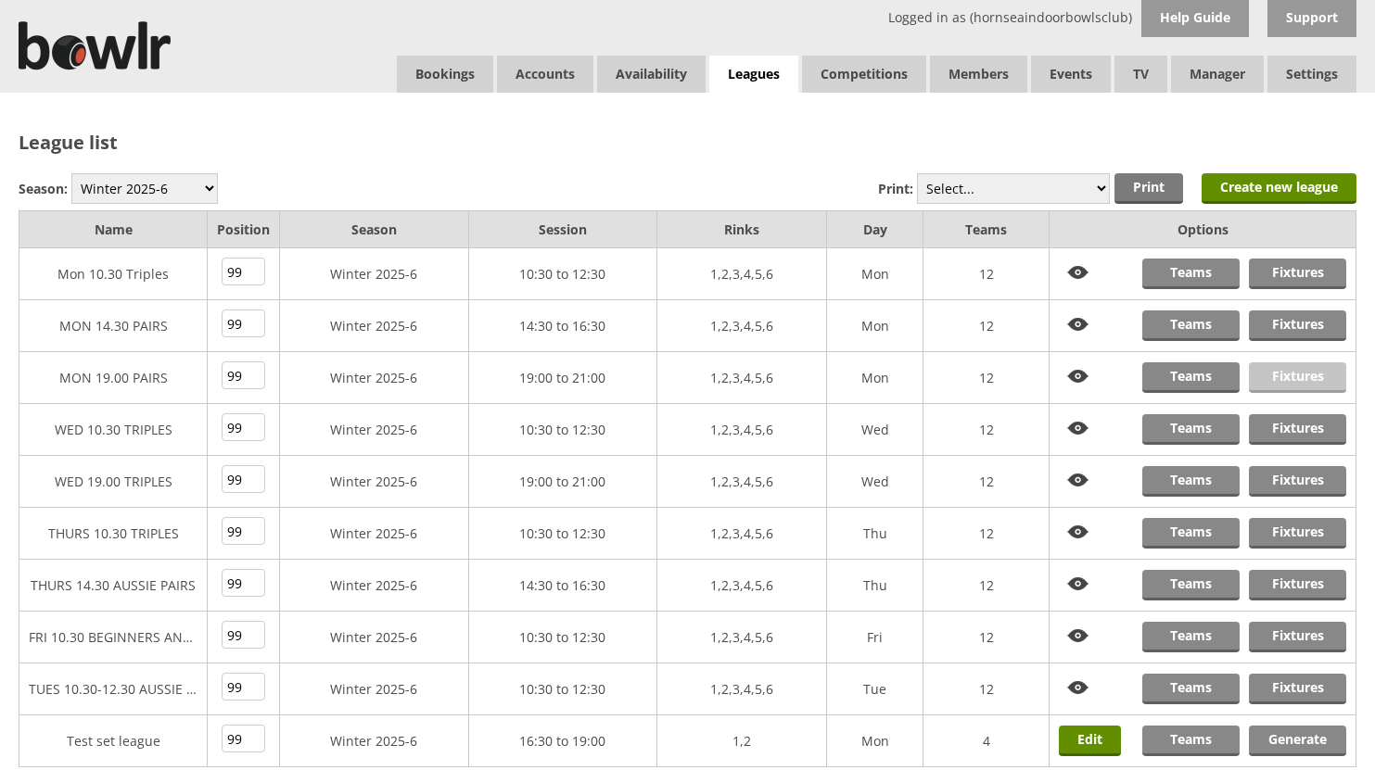
click at [1287, 374] on link "Fixtures" at bounding box center [1297, 377] width 97 height 31
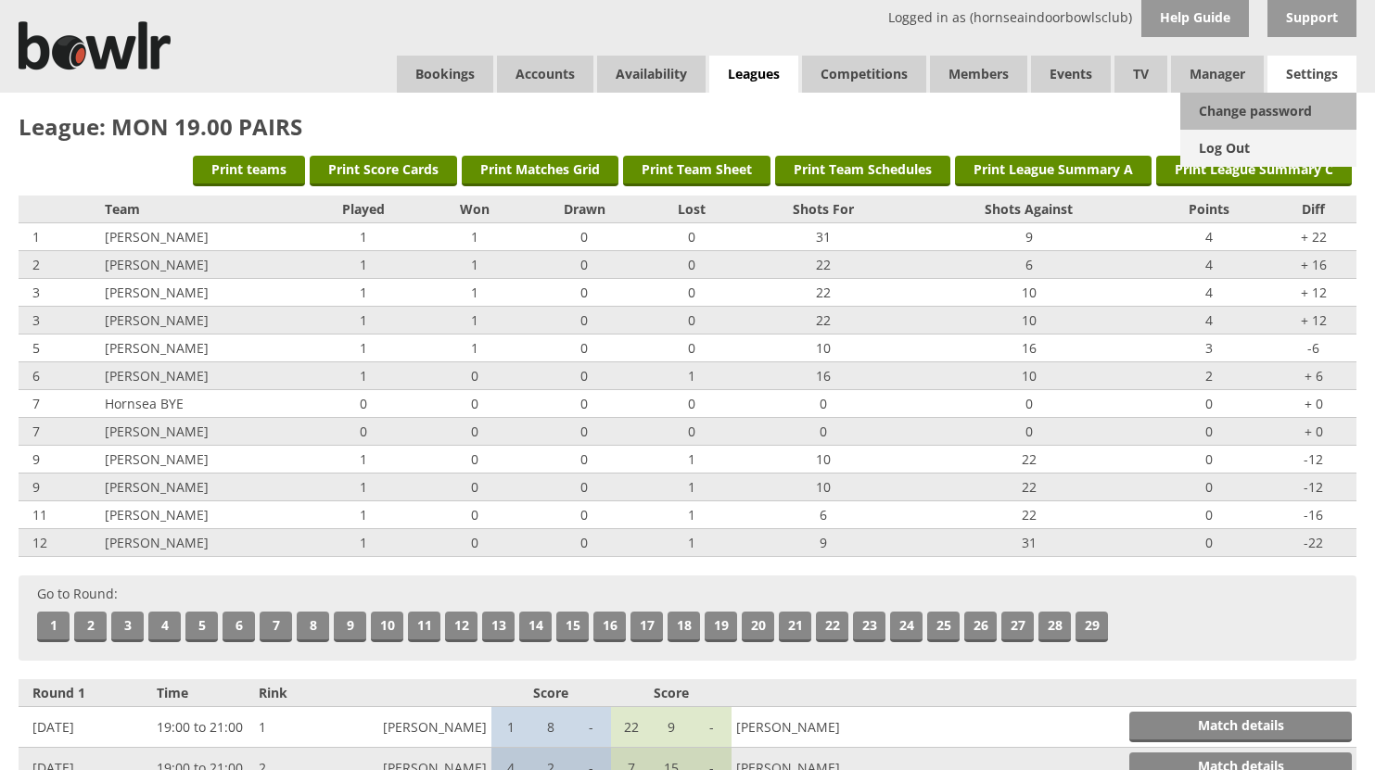
click at [1215, 145] on link "Log Out" at bounding box center [1268, 148] width 176 height 37
